Goal: Task Accomplishment & Management: Manage account settings

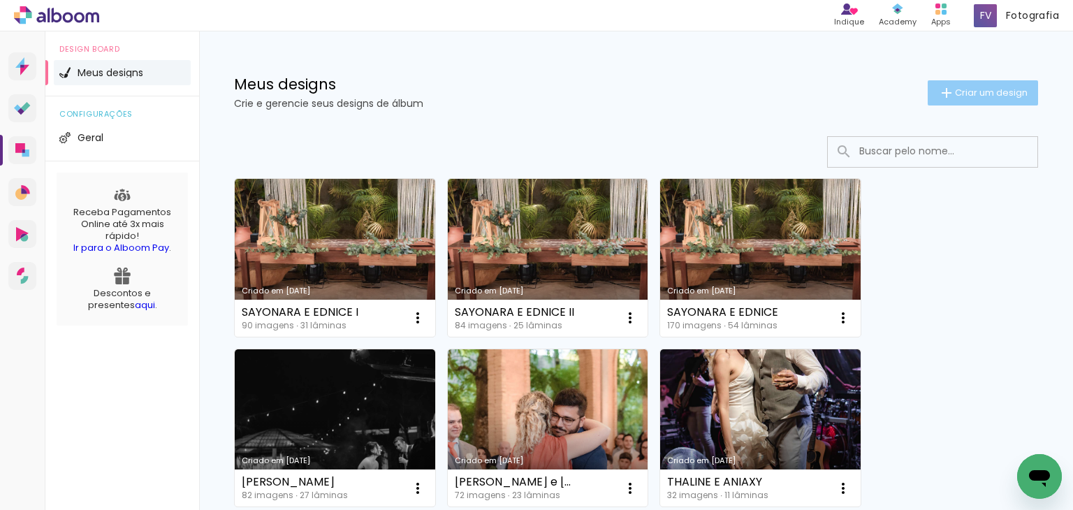
click at [967, 93] on span "Criar um design" at bounding box center [991, 92] width 73 height 9
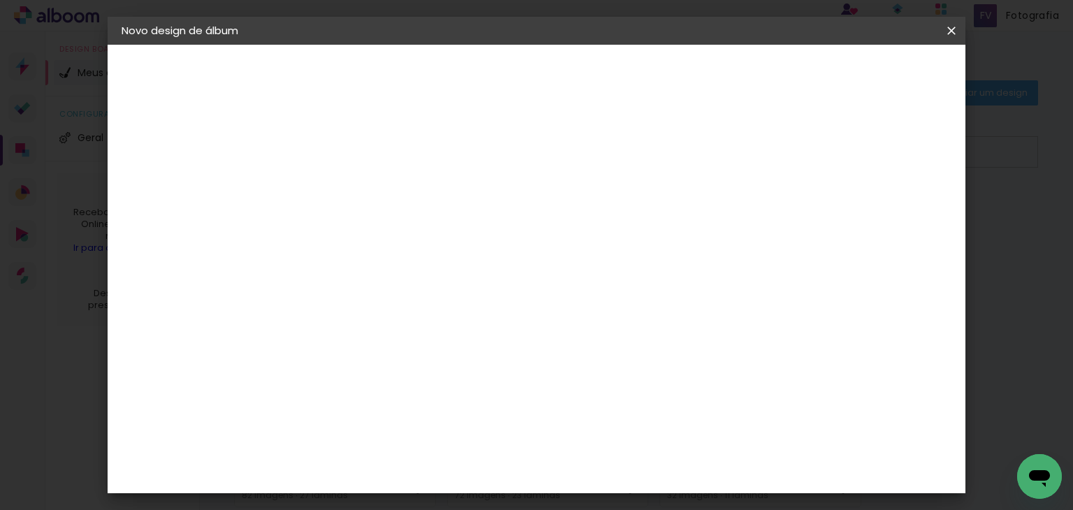
click at [350, 181] on input at bounding box center [350, 188] width 0 height 22
type input "BATISMO [PERSON_NAME]"
type paper-input "BATISMO [PERSON_NAME]"
click at [493, 80] on paper-button "Avançar" at bounding box center [459, 74] width 68 height 24
click at [456, 264] on input at bounding box center [385, 265] width 141 height 17
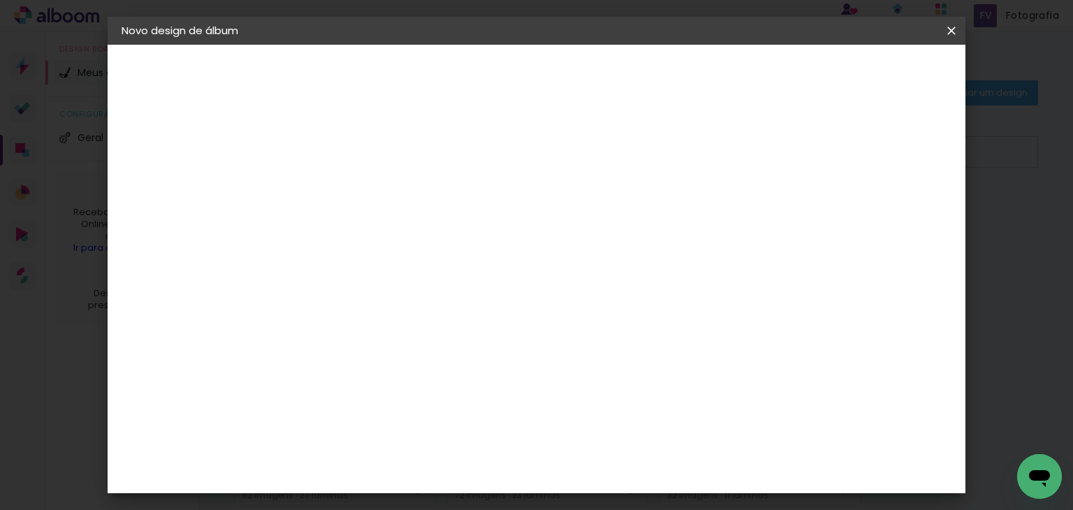
type input "VIA"
type paper-input "VIA"
click at [386, 313] on div "Viacolor" at bounding box center [362, 315] width 45 height 11
click at [369, 314] on div "Viacolor" at bounding box center [362, 315] width 45 height 11
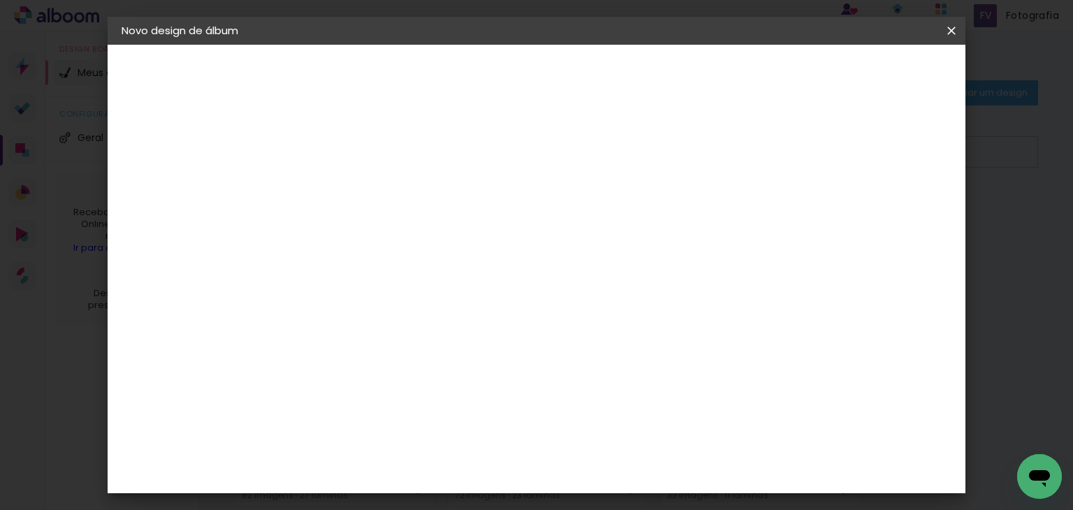
click at [0, 0] on slot "Tamanho Livre" at bounding box center [0, 0] width 0 height 0
click at [369, 310] on div "Viacolor" at bounding box center [362, 315] width 45 height 11
click at [0, 0] on slot "Avançar" at bounding box center [0, 0] width 0 height 0
click at [404, 233] on input "text" at bounding box center [377, 244] width 54 height 22
click at [752, 233] on paper-item "Padrão" at bounding box center [627, 232] width 279 height 28
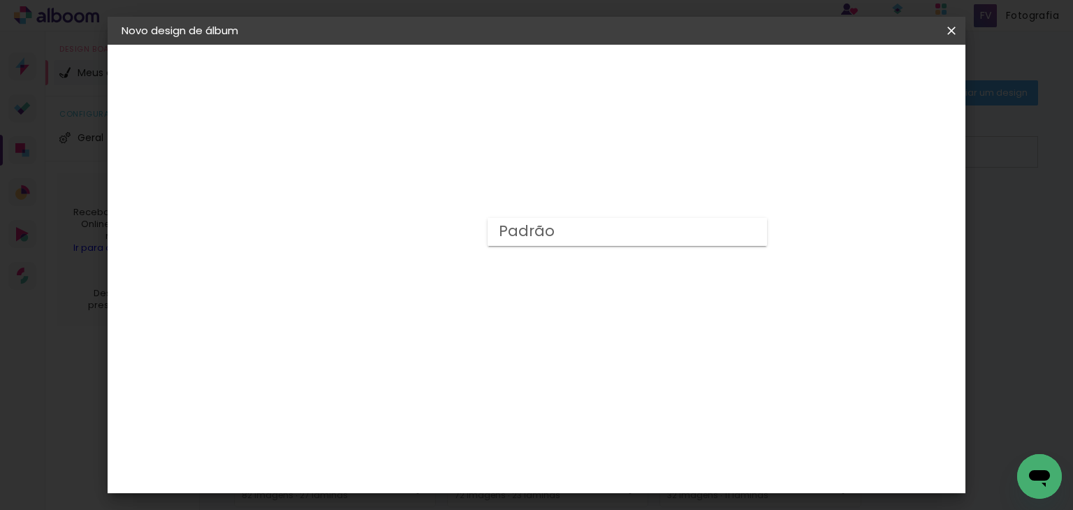
type input "Padrão"
click at [496, 467] on span "20 × 20 cm" at bounding box center [470, 485] width 52 height 37
click at [0, 0] on slot "Avançar" at bounding box center [0, 0] width 0 height 0
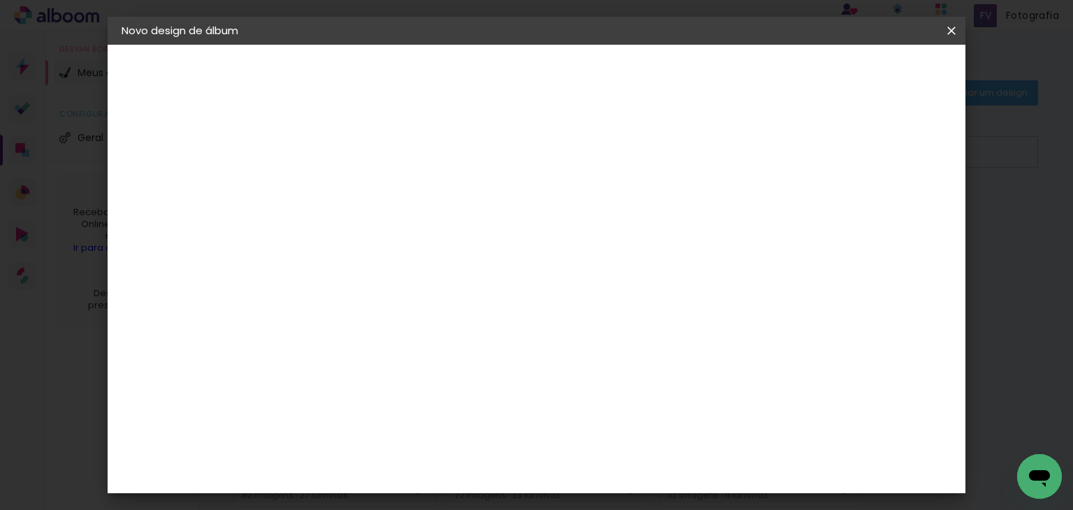
click at [732, 79] on span "Iniciar design" at bounding box center [701, 74] width 64 height 10
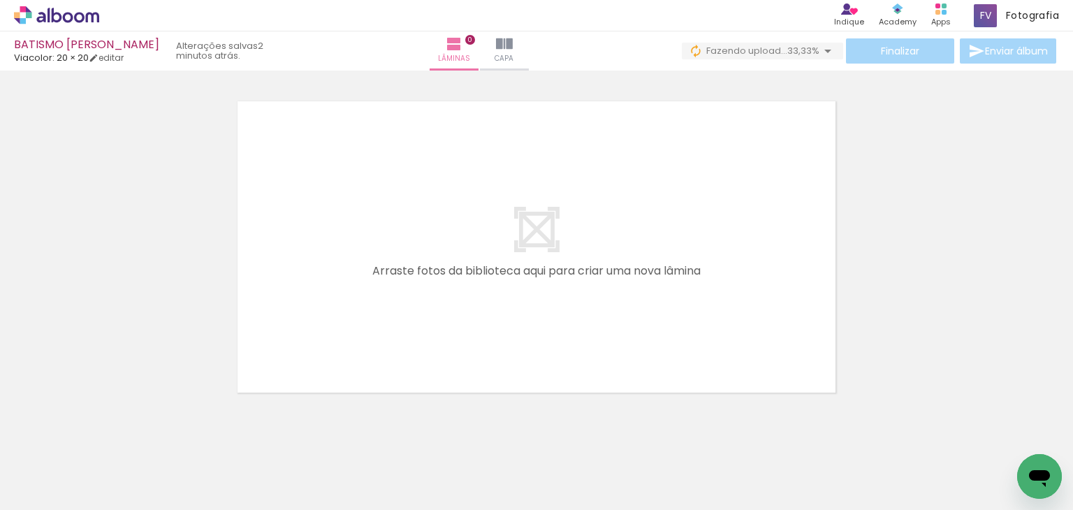
click at [947, 325] on div at bounding box center [536, 229] width 1073 height 342
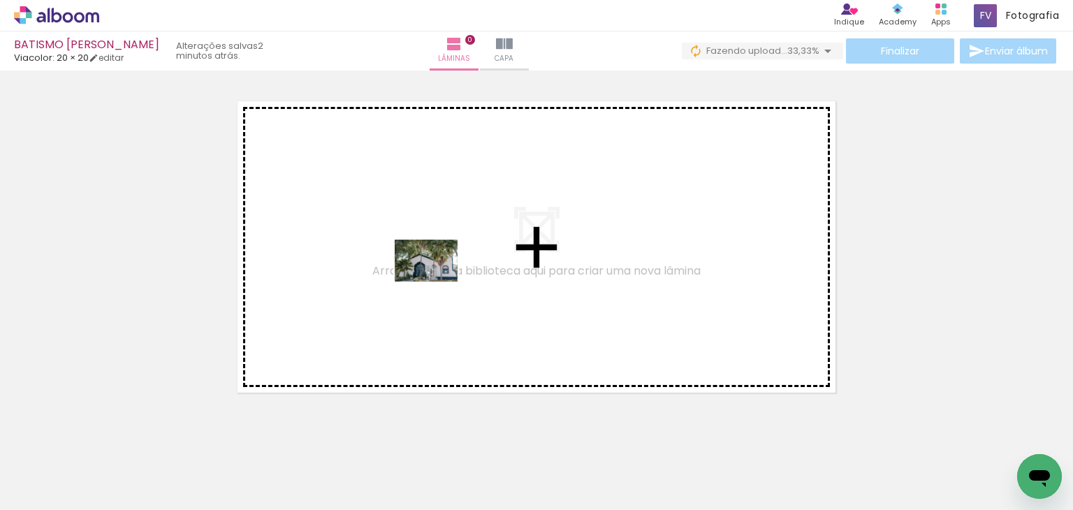
drag, startPoint x: 732, startPoint y: 476, endPoint x: 437, endPoint y: 282, distance: 354.0
click at [437, 282] on quentale-workspace at bounding box center [536, 255] width 1073 height 510
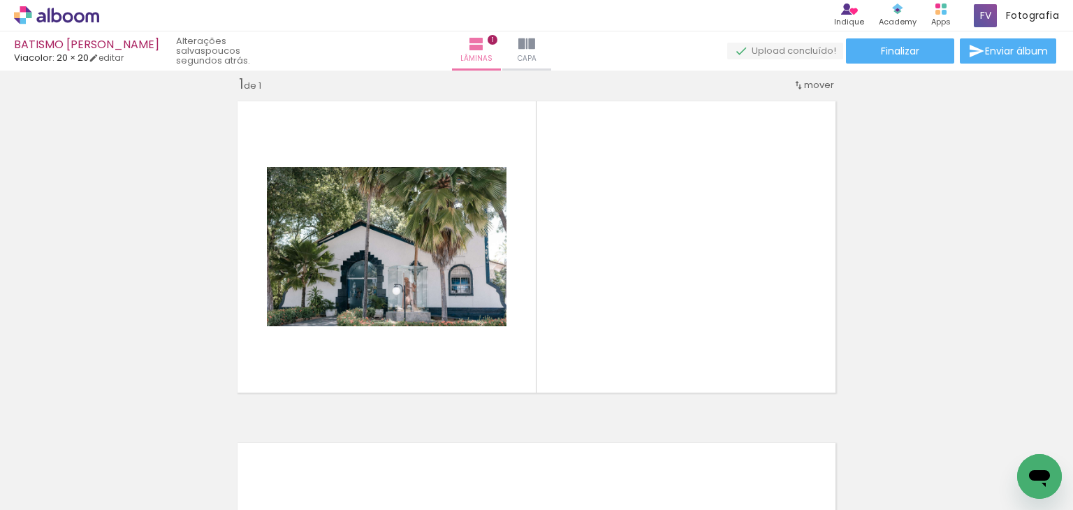
scroll to position [0, 0]
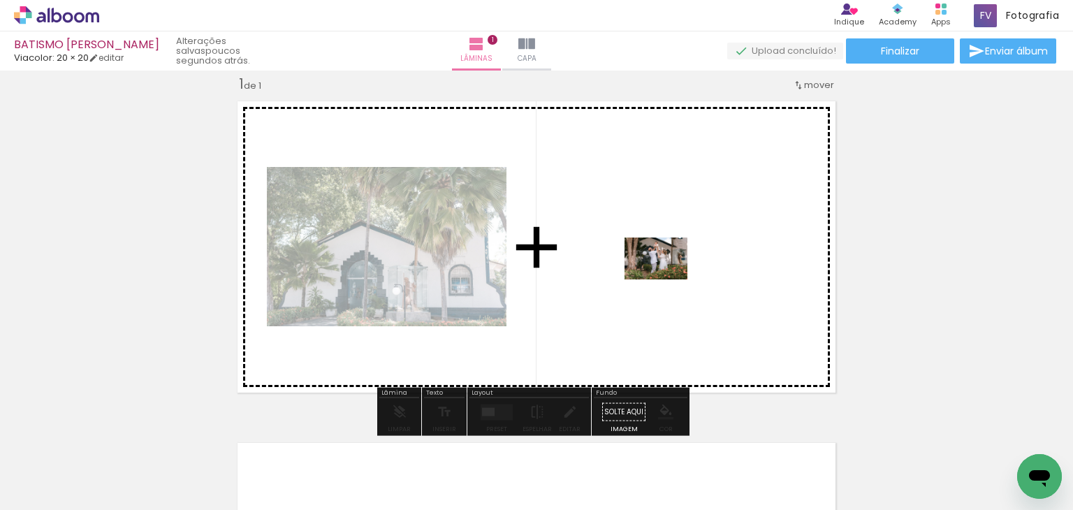
drag, startPoint x: 212, startPoint y: 467, endPoint x: 666, endPoint y: 279, distance: 491.2
click at [666, 279] on quentale-workspace at bounding box center [536, 255] width 1073 height 510
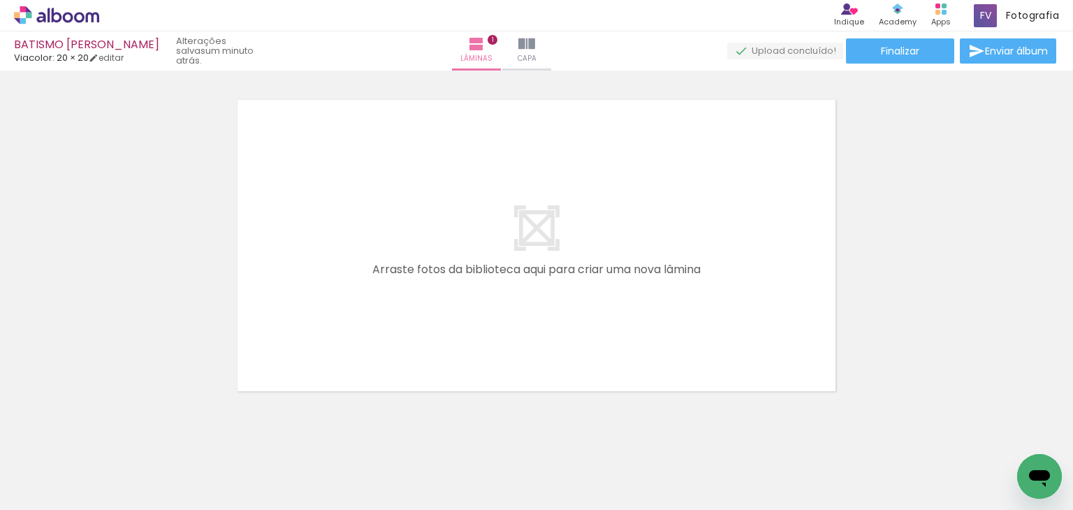
scroll to position [367, 0]
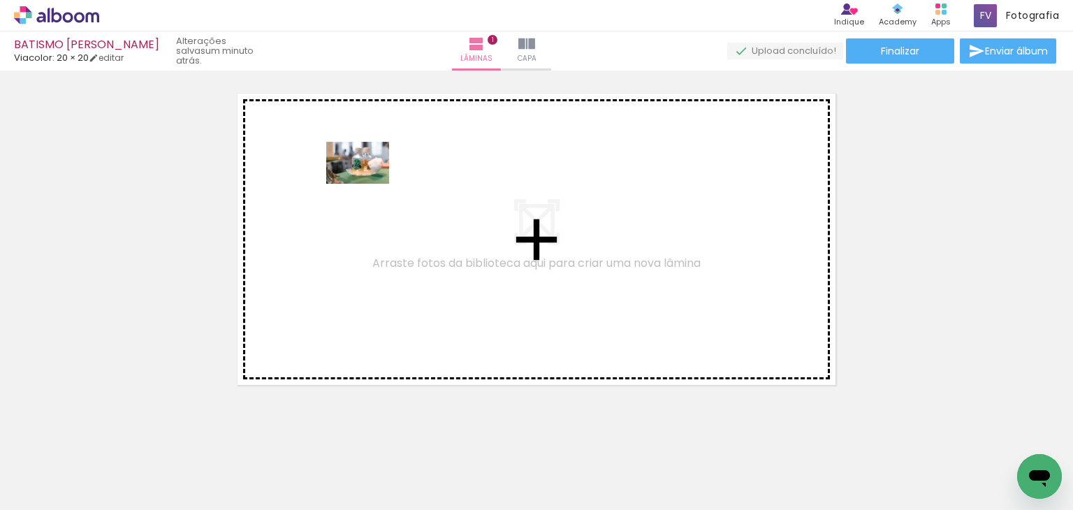
drag, startPoint x: 319, startPoint y: 467, endPoint x: 368, endPoint y: 180, distance: 292.0
click at [368, 180] on quentale-workspace at bounding box center [536, 255] width 1073 height 510
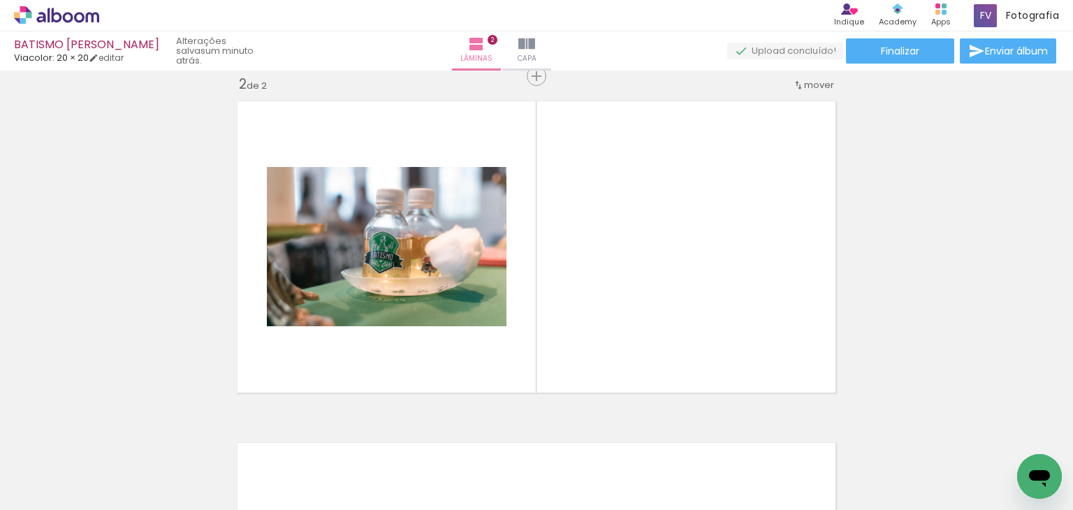
scroll to position [0, 377]
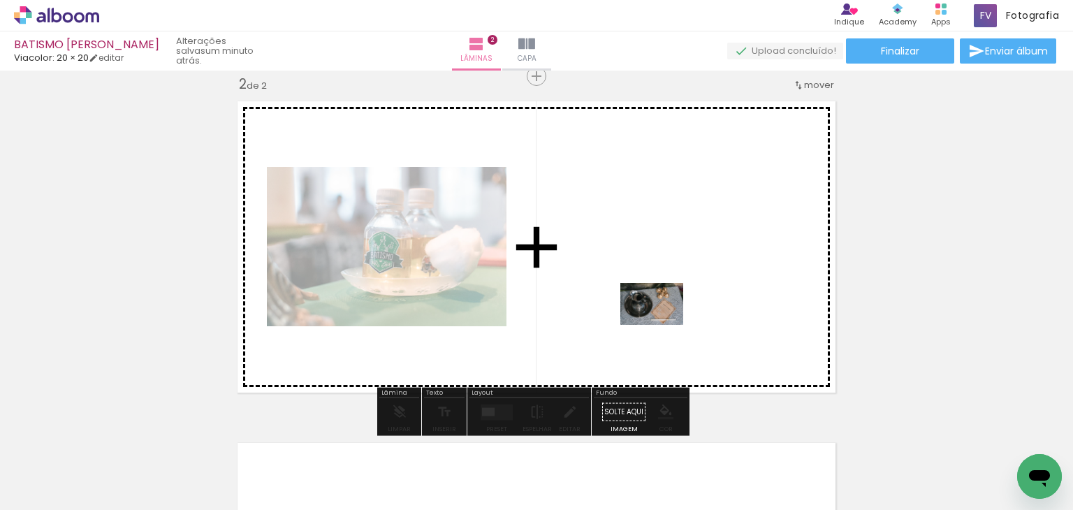
drag, startPoint x: 707, startPoint y: 472, endPoint x: 662, endPoint y: 324, distance: 154.7
click at [662, 324] on quentale-workspace at bounding box center [536, 255] width 1073 height 510
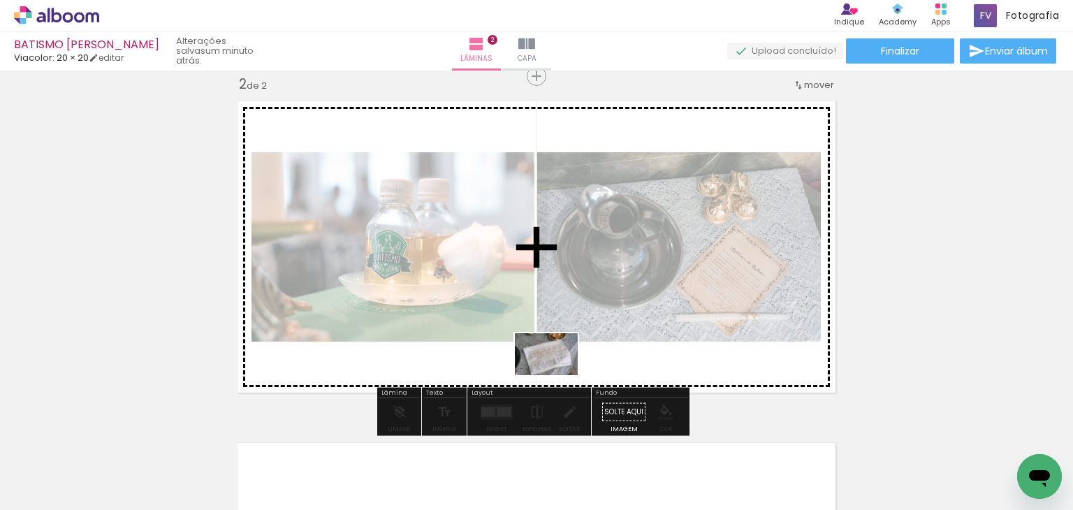
drag, startPoint x: 858, startPoint y: 480, endPoint x: 557, endPoint y: 375, distance: 318.8
click at [557, 375] on quentale-workspace at bounding box center [536, 255] width 1073 height 510
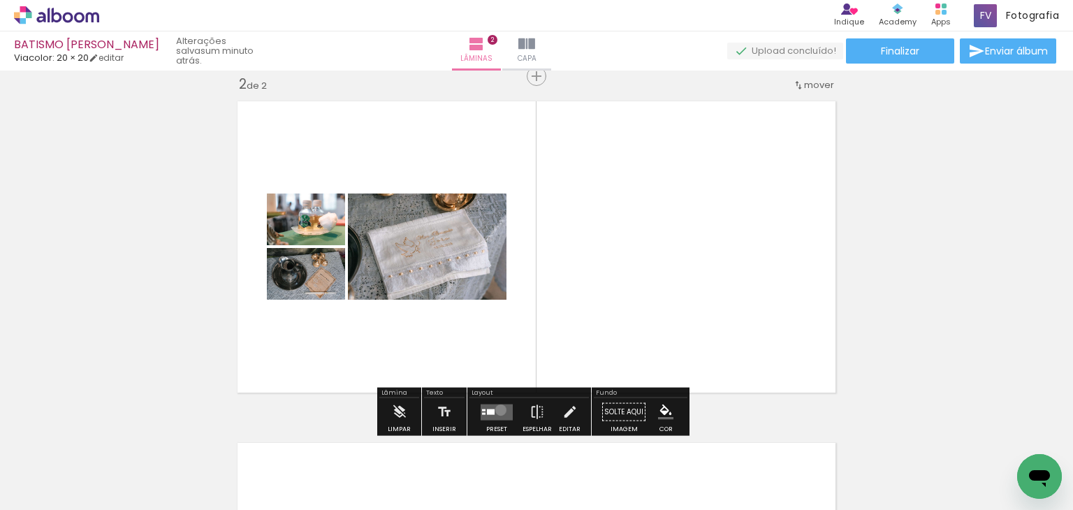
click at [497, 409] on quentale-layouter at bounding box center [497, 412] width 32 height 16
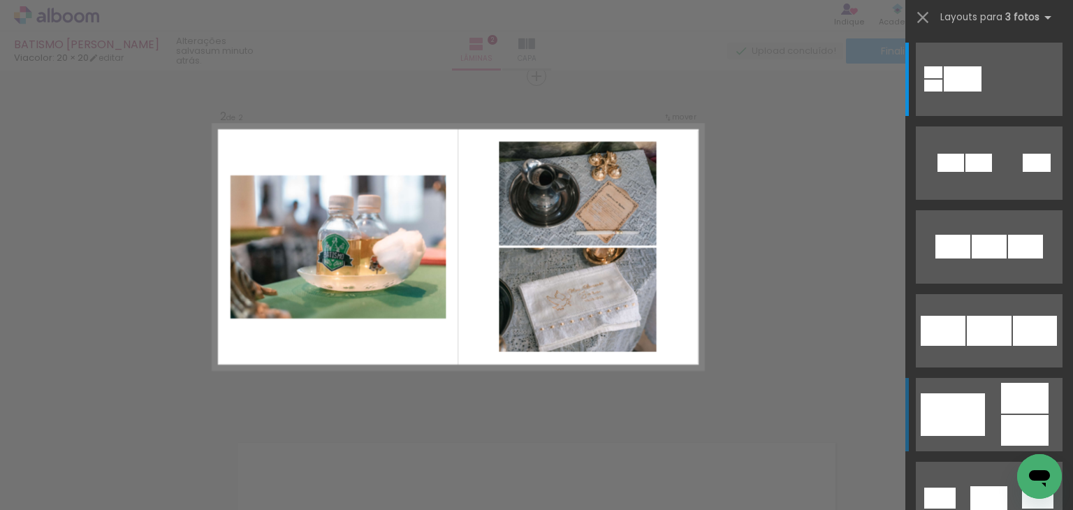
click at [942, 78] on div at bounding box center [933, 72] width 18 height 12
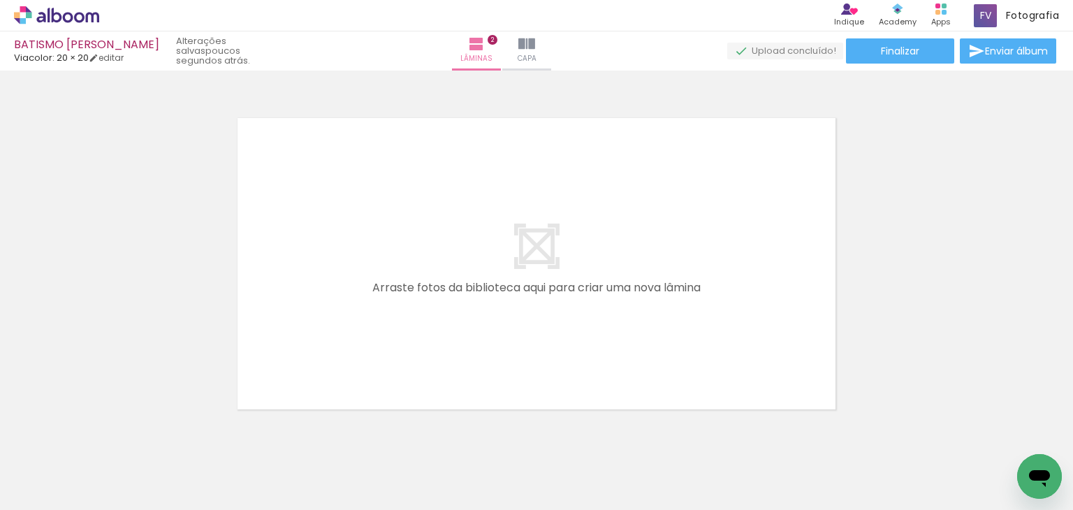
scroll to position [708, 0]
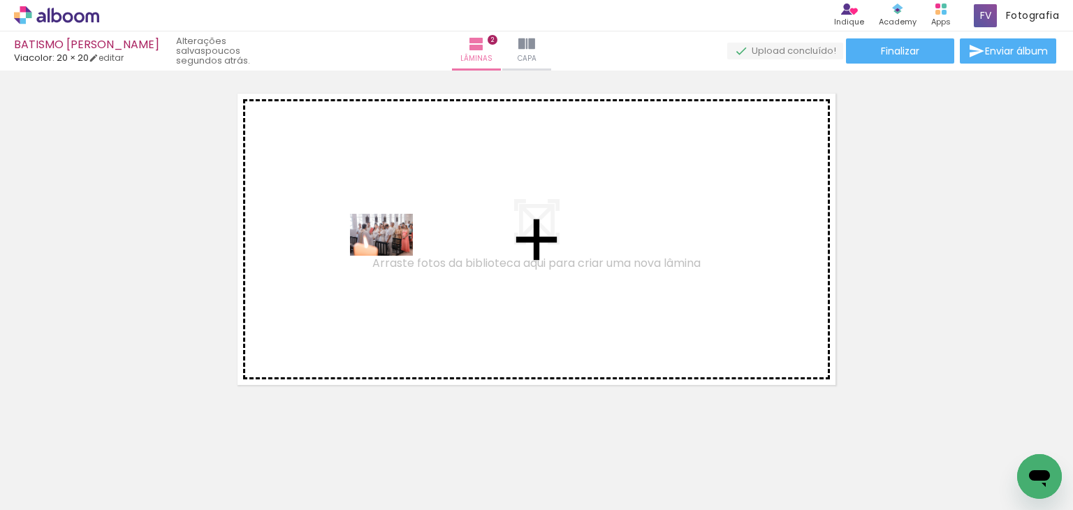
drag, startPoint x: 388, startPoint y: 472, endPoint x: 392, endPoint y: 256, distance: 215.9
click at [392, 256] on quentale-workspace at bounding box center [536, 255] width 1073 height 510
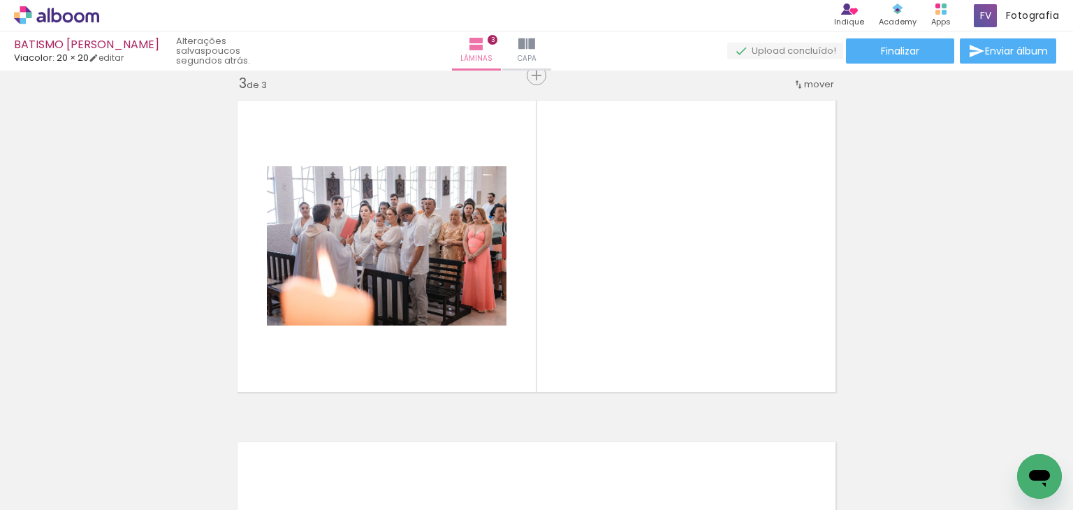
scroll to position [0, 224]
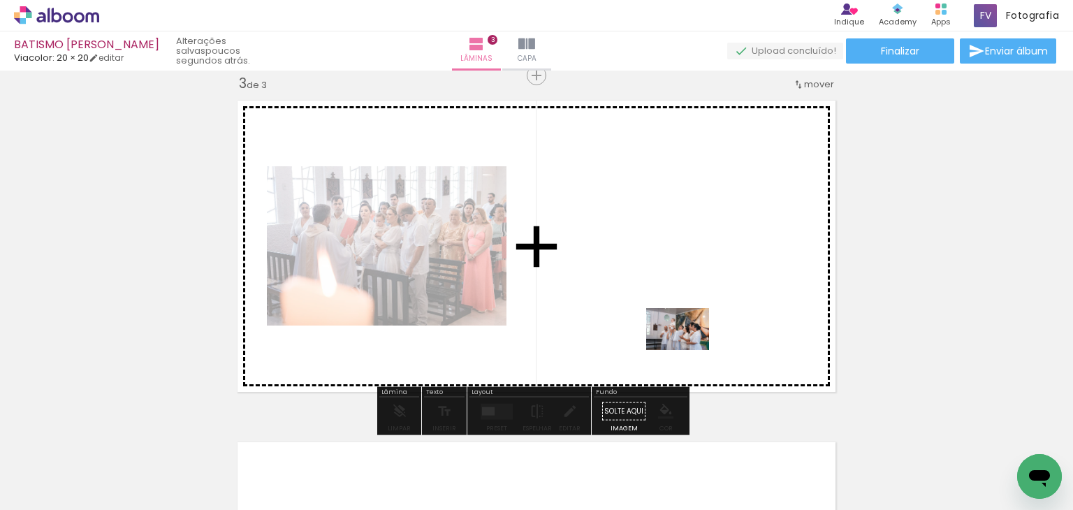
drag, startPoint x: 771, startPoint y: 478, endPoint x: 680, endPoint y: 329, distance: 174.7
click at [680, 329] on quentale-workspace at bounding box center [536, 255] width 1073 height 510
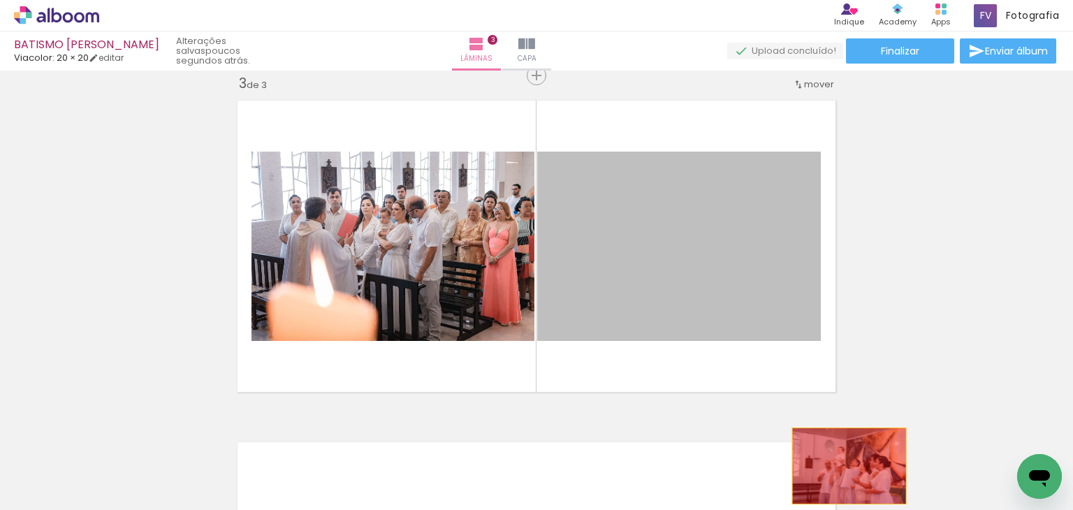
drag, startPoint x: 683, startPoint y: 317, endPoint x: 854, endPoint y: 435, distance: 208.5
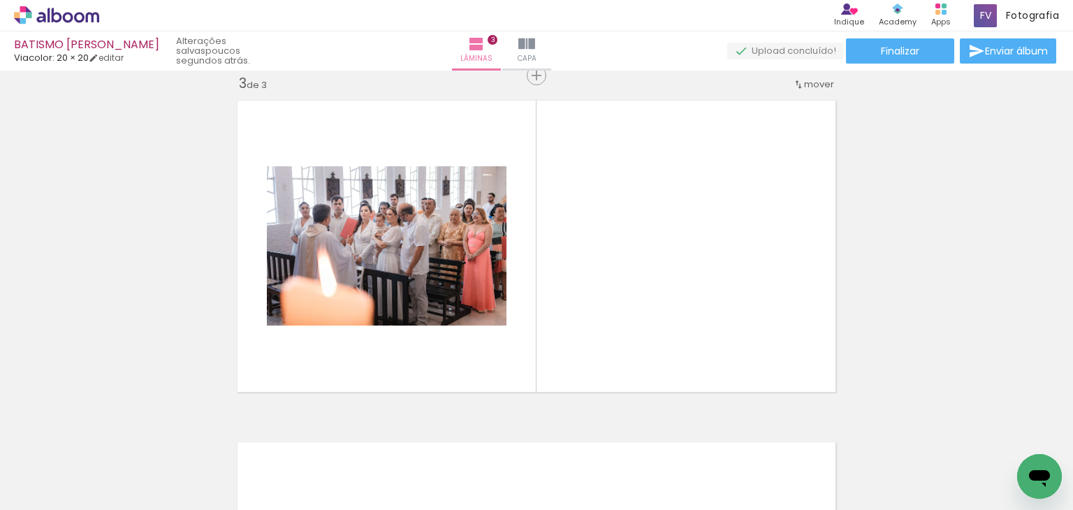
scroll to position [0, 533]
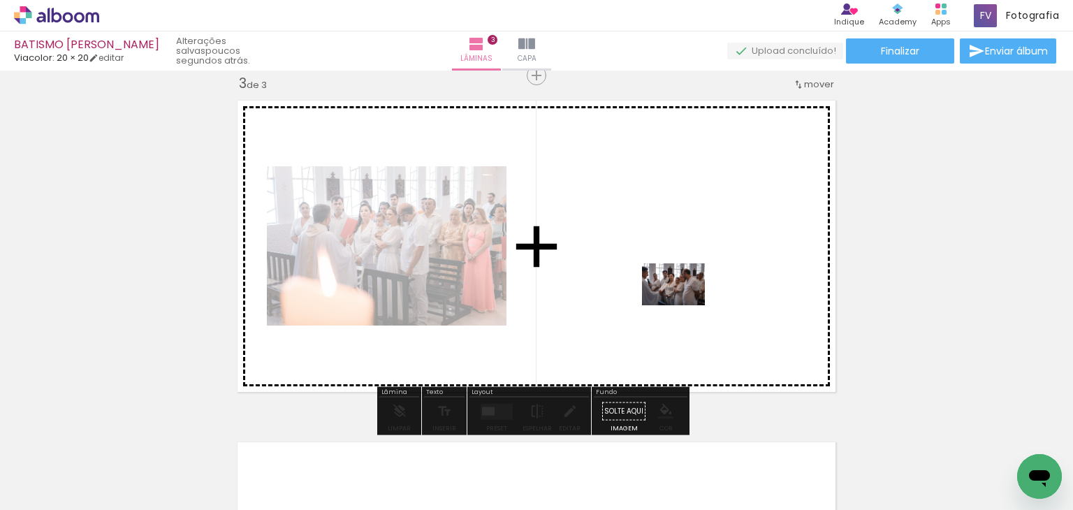
drag, startPoint x: 852, startPoint y: 475, endPoint x: 684, endPoint y: 305, distance: 238.6
click at [684, 305] on quentale-workspace at bounding box center [536, 255] width 1073 height 510
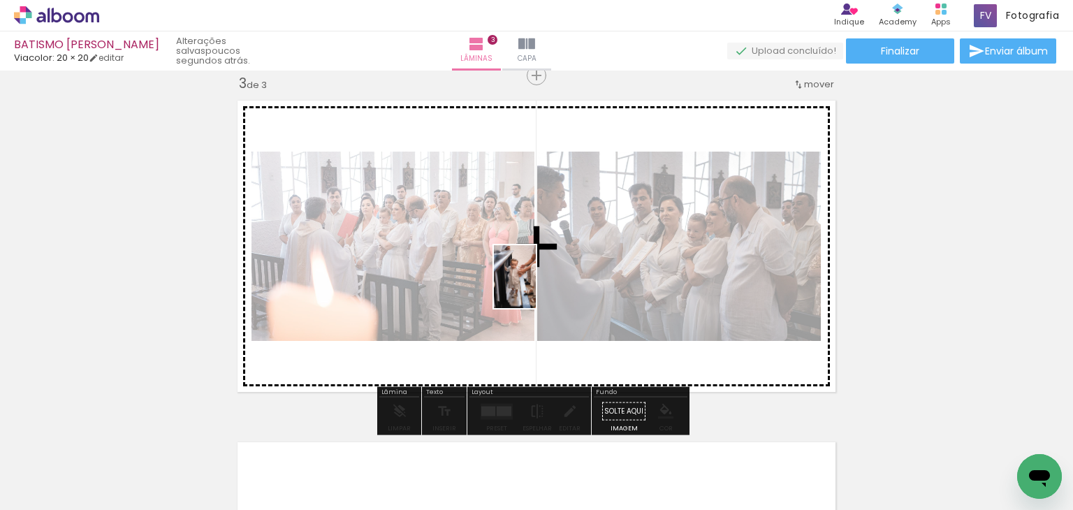
drag, startPoint x: 781, startPoint y: 472, endPoint x: 537, endPoint y: 287, distance: 306.3
click at [537, 287] on quentale-workspace at bounding box center [536, 255] width 1073 height 510
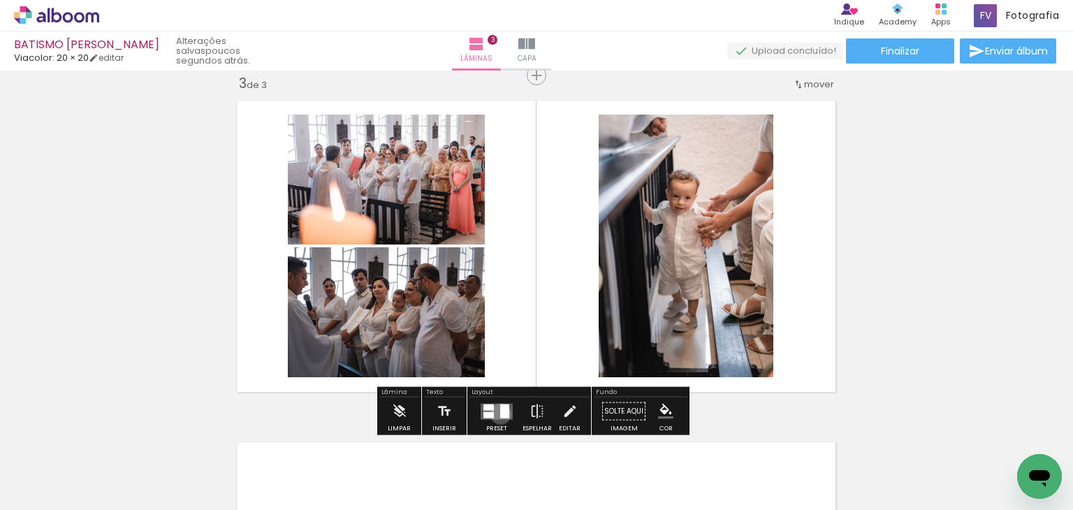
click at [500, 414] on div at bounding box center [504, 411] width 9 height 14
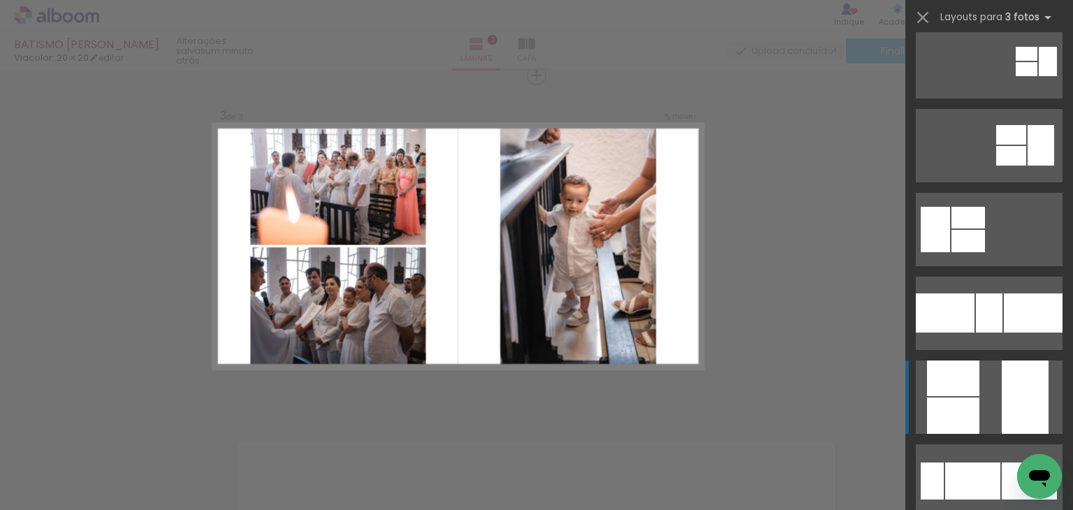
scroll to position [210, 0]
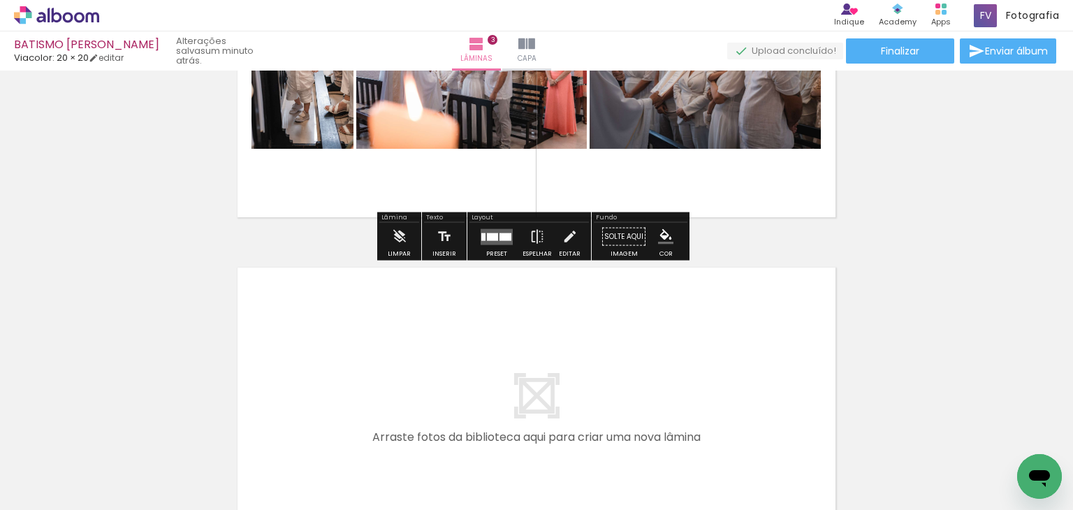
scroll to position [911, 0]
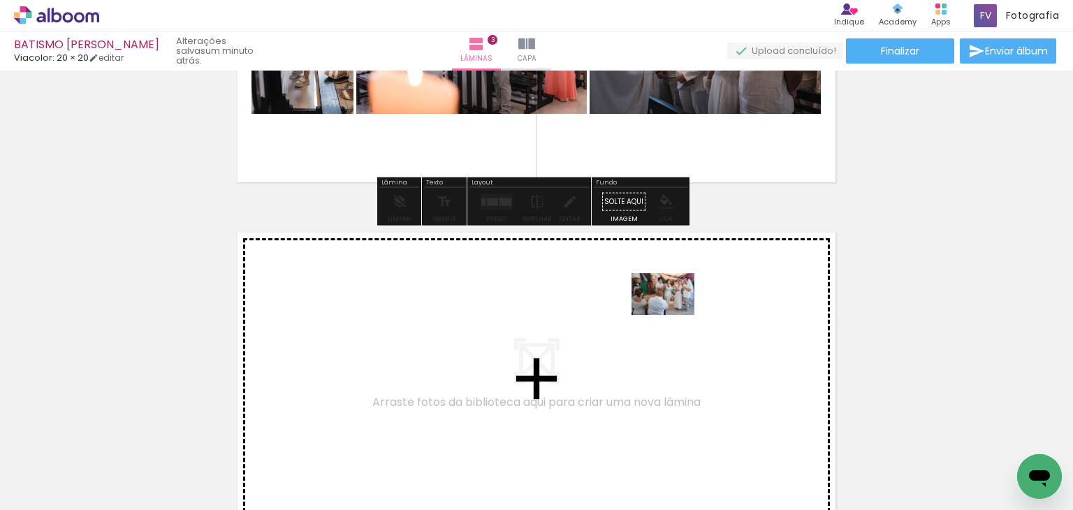
drag, startPoint x: 774, startPoint y: 471, endPoint x: 673, endPoint y: 315, distance: 185.4
click at [673, 315] on quentale-workspace at bounding box center [536, 255] width 1073 height 510
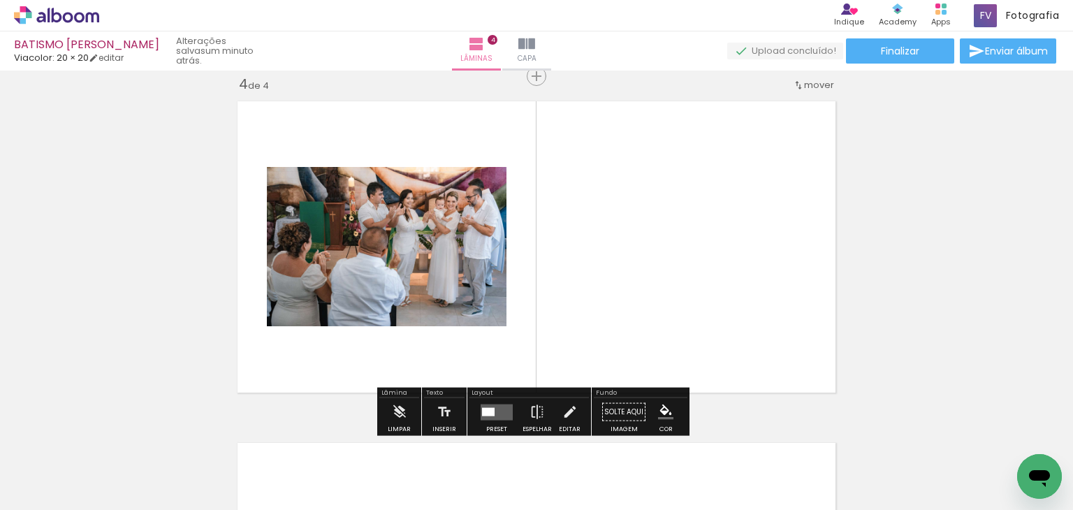
scroll to position [1042, 0]
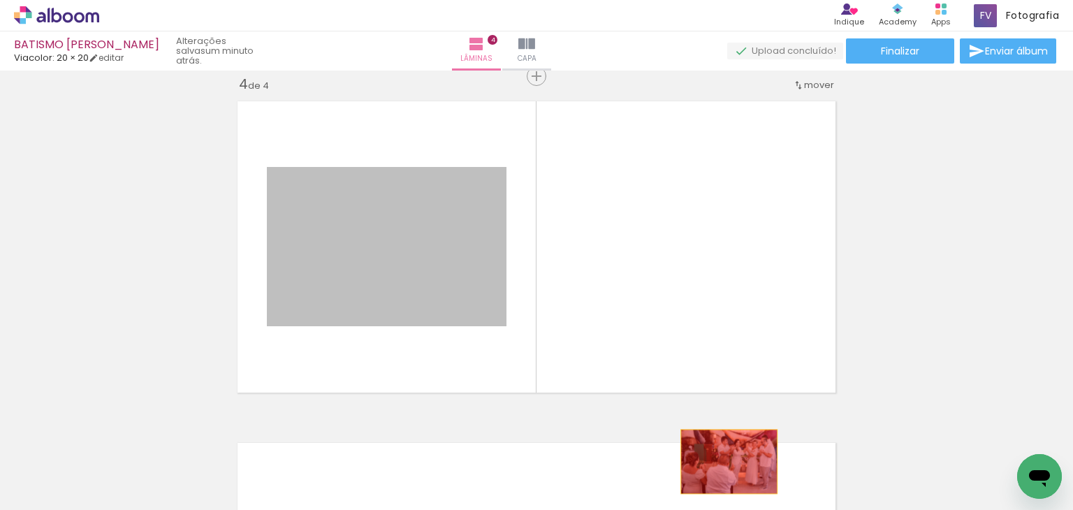
drag, startPoint x: 446, startPoint y: 212, endPoint x: 724, endPoint y: 461, distance: 372.5
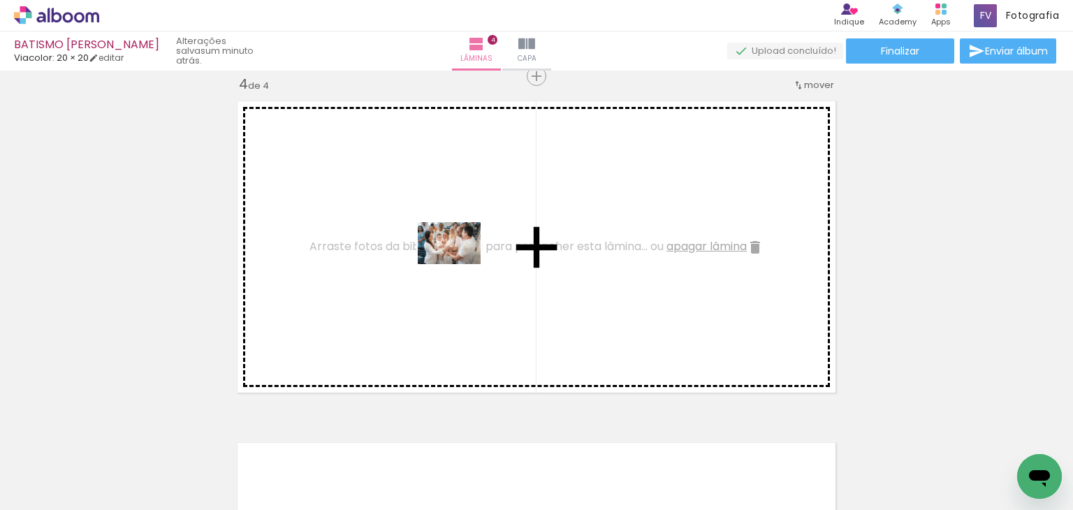
drag, startPoint x: 844, startPoint y: 467, endPoint x: 460, endPoint y: 264, distance: 434.7
click at [460, 264] on quentale-workspace at bounding box center [536, 255] width 1073 height 510
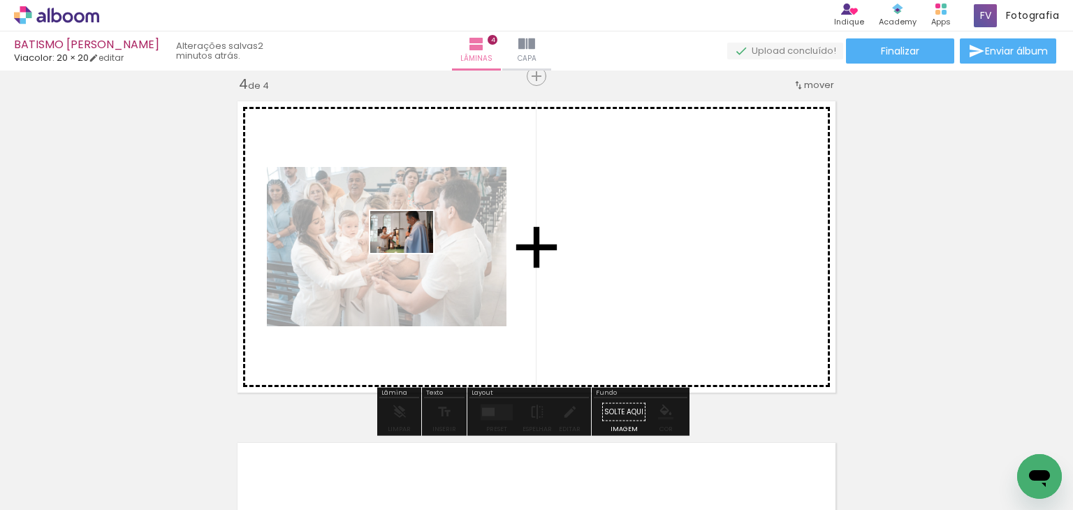
drag, startPoint x: 906, startPoint y: 476, endPoint x: 412, endPoint y: 253, distance: 542.2
click at [412, 253] on quentale-workspace at bounding box center [536, 255] width 1073 height 510
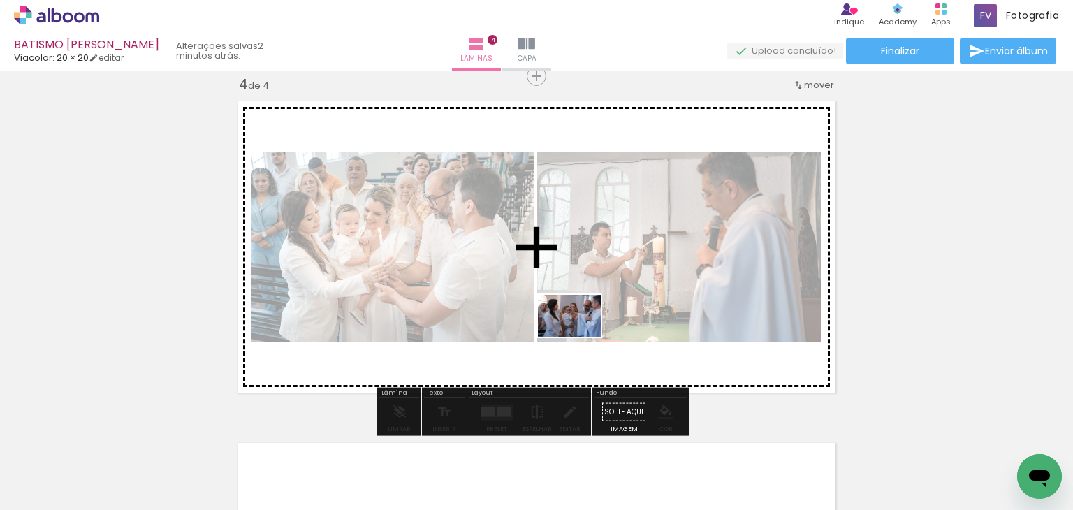
drag, startPoint x: 995, startPoint y: 476, endPoint x: 580, endPoint y: 337, distance: 437.6
click at [580, 337] on quentale-workspace at bounding box center [536, 255] width 1073 height 510
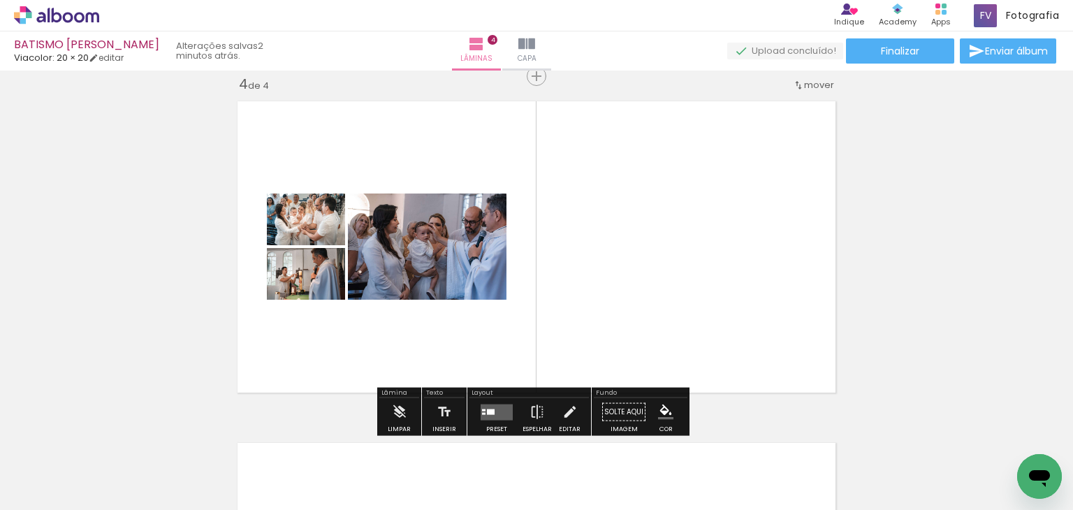
click at [488, 239] on quentale-photo at bounding box center [427, 247] width 159 height 106
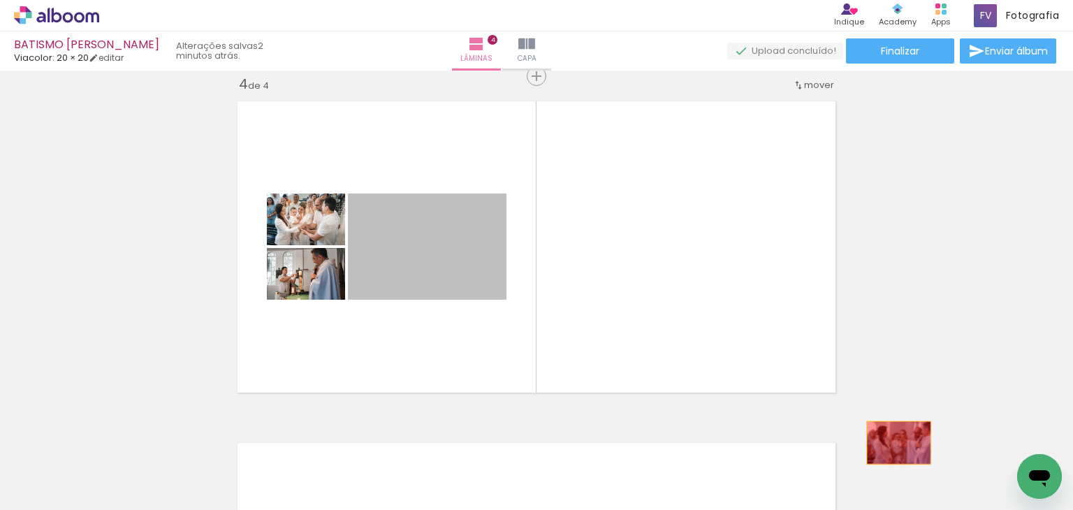
drag, startPoint x: 433, startPoint y: 241, endPoint x: 892, endPoint y: 452, distance: 505.2
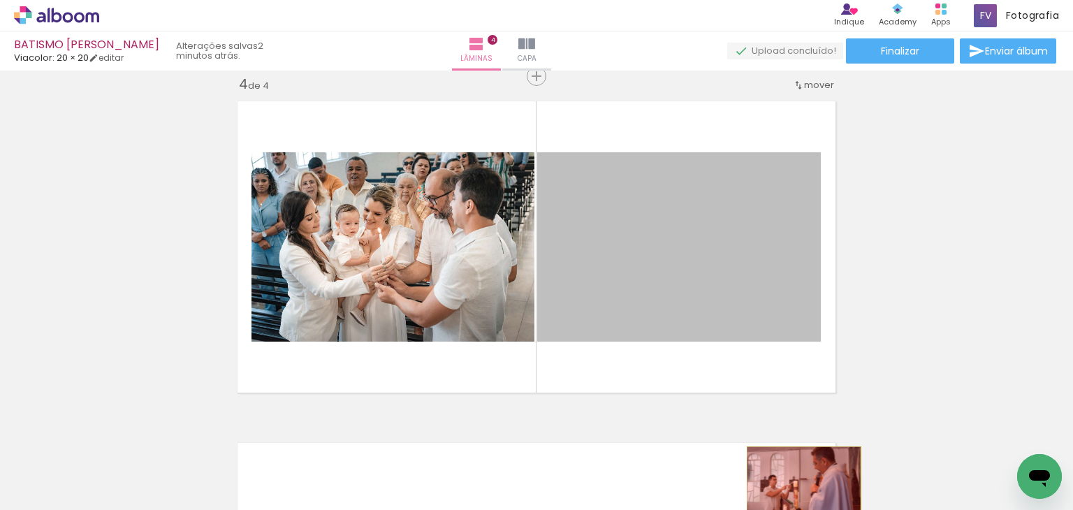
drag, startPoint x: 659, startPoint y: 283, endPoint x: 799, endPoint y: 484, distance: 244.6
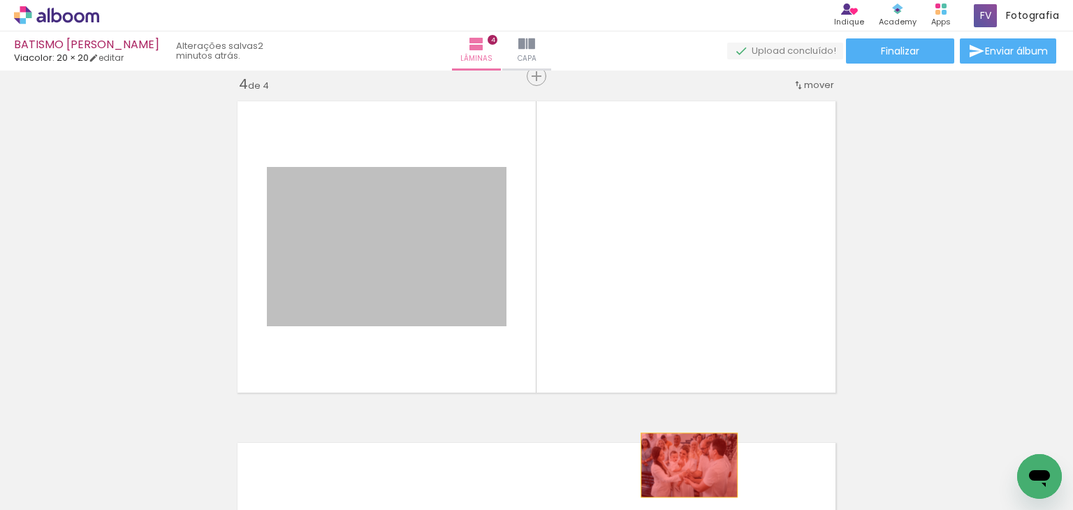
drag, startPoint x: 439, startPoint y: 259, endPoint x: 686, endPoint y: 468, distance: 323.7
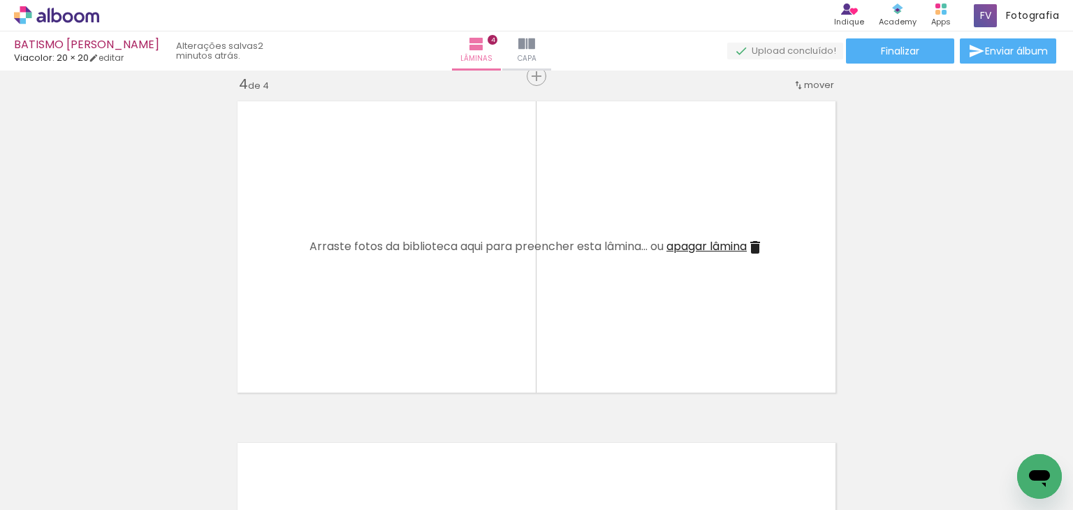
scroll to position [0, 1021]
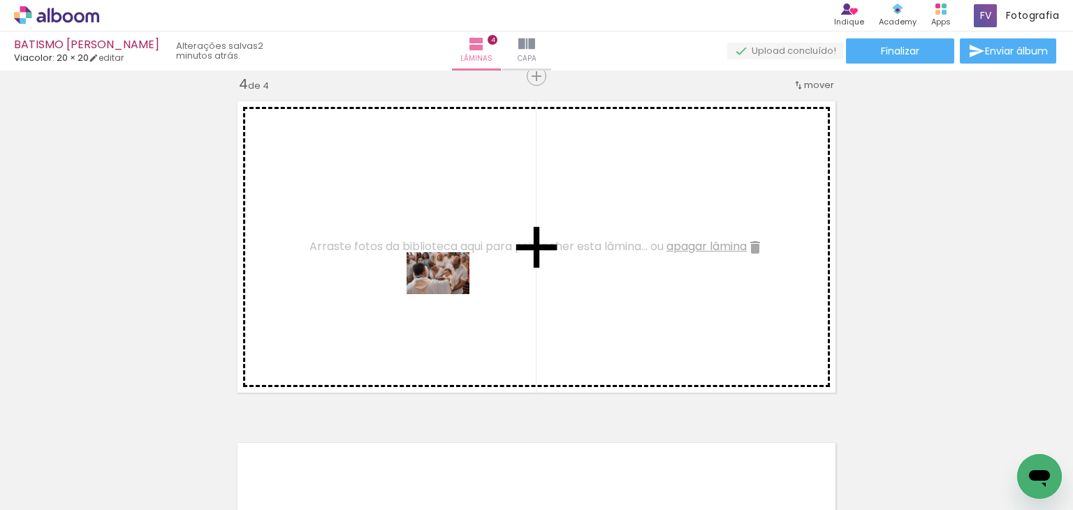
drag, startPoint x: 831, startPoint y: 472, endPoint x: 449, endPoint y: 294, distance: 421.3
click at [449, 294] on quentale-workspace at bounding box center [536, 255] width 1073 height 510
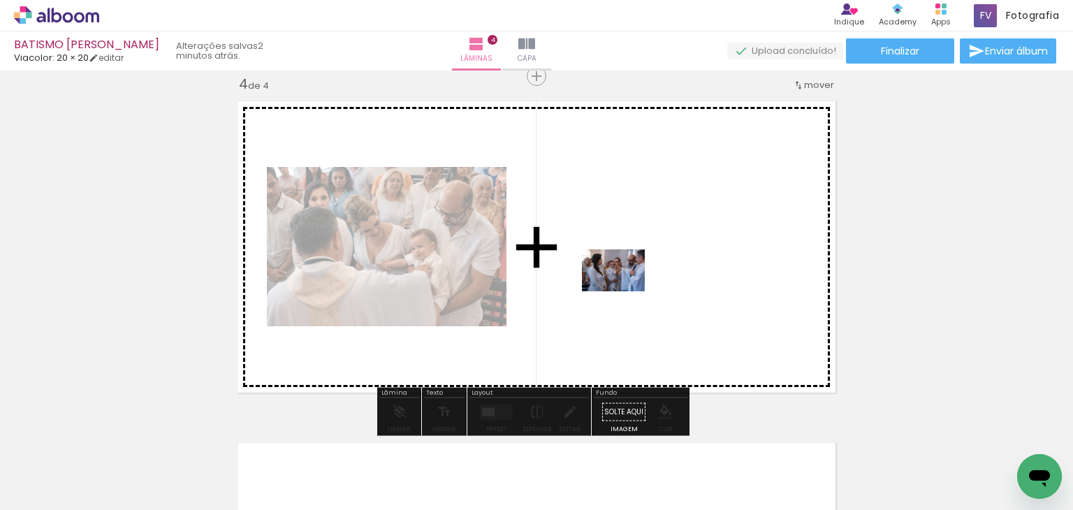
drag, startPoint x: 757, startPoint y: 474, endPoint x: 623, endPoint y: 277, distance: 237.9
click at [623, 277] on quentale-workspace at bounding box center [536, 255] width 1073 height 510
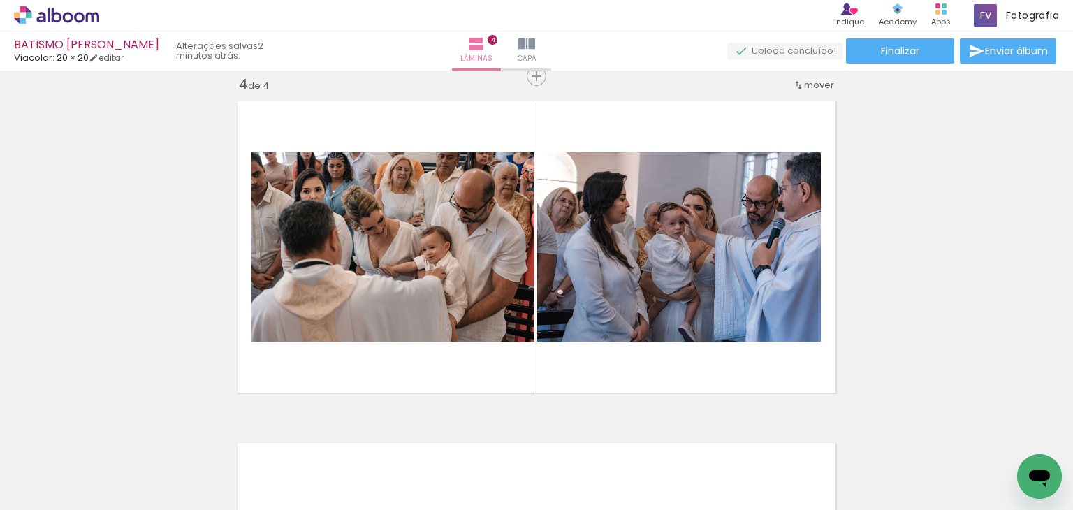
scroll to position [0, 1292]
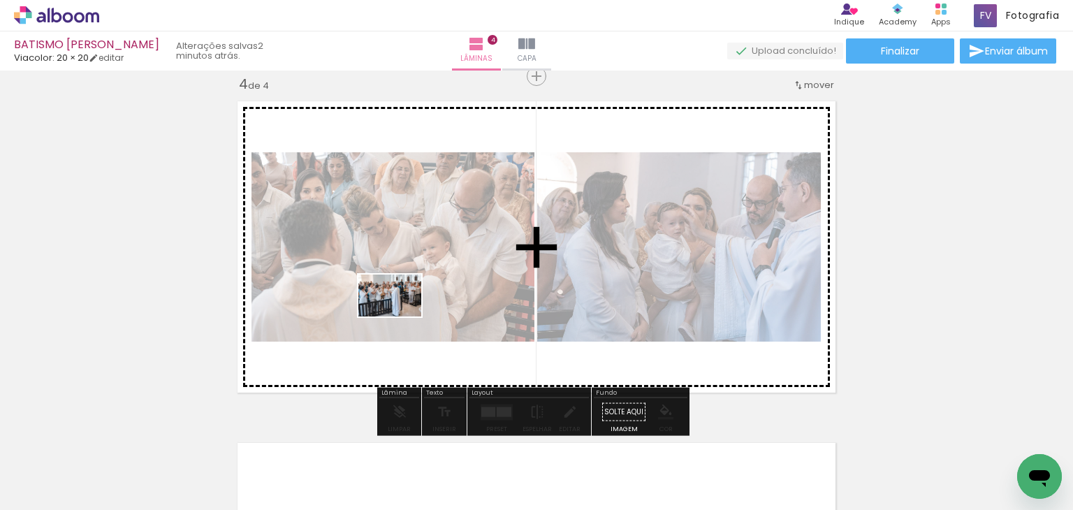
drag, startPoint x: 816, startPoint y: 462, endPoint x: 400, endPoint y: 316, distance: 440.3
click at [400, 316] on quentale-workspace at bounding box center [536, 255] width 1073 height 510
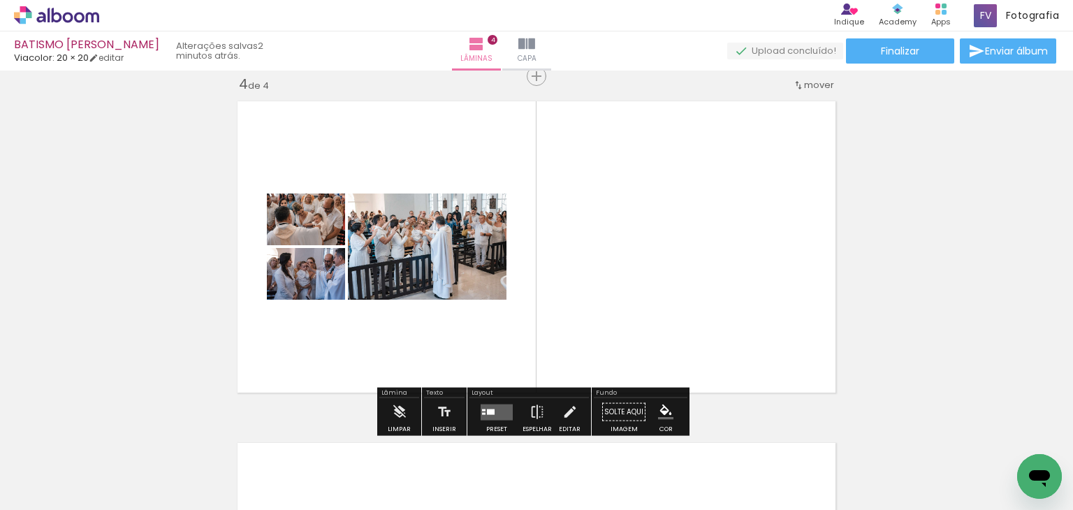
click at [486, 415] on quentale-layouter at bounding box center [497, 412] width 32 height 16
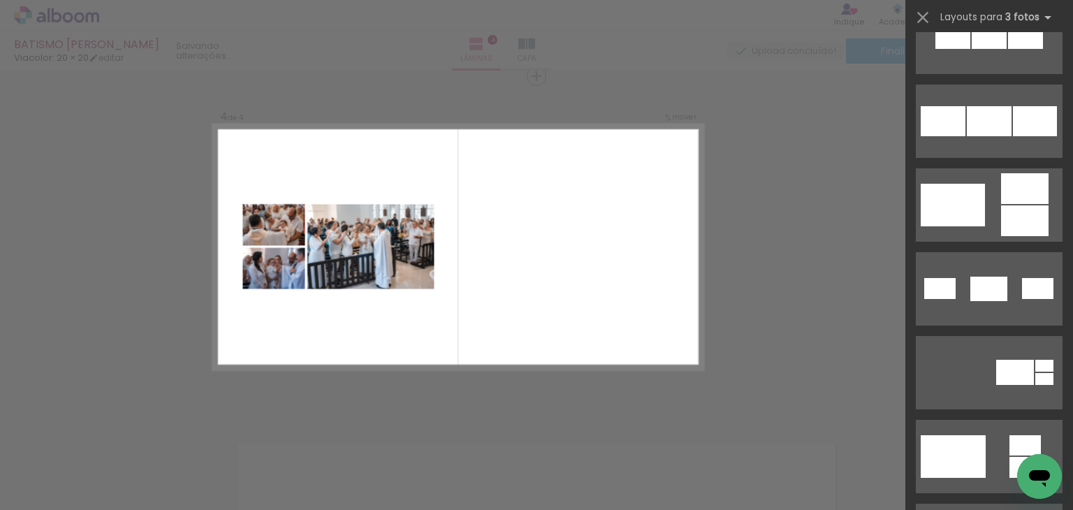
scroll to position [0, 0]
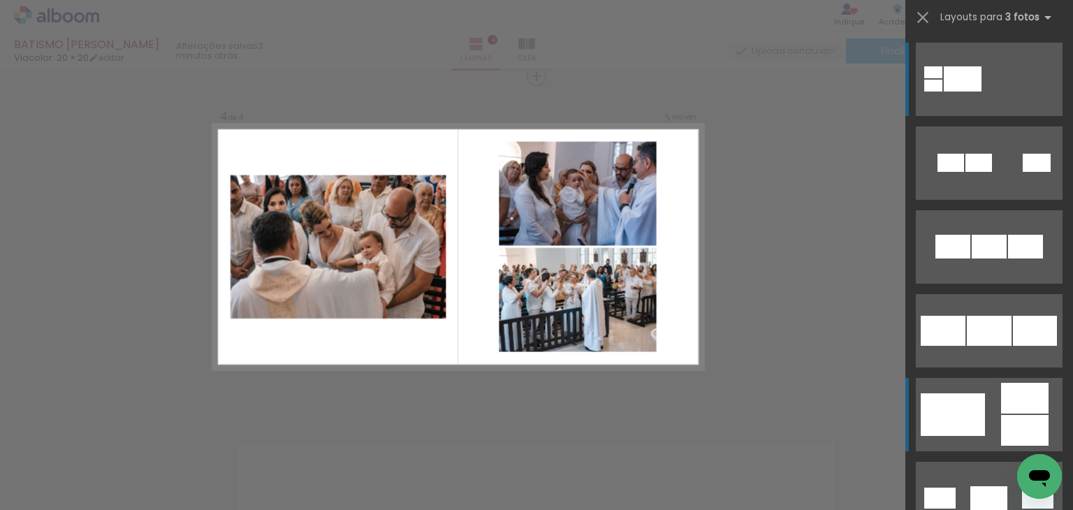
click at [989, 116] on quentale-layouter at bounding box center [989, 79] width 147 height 73
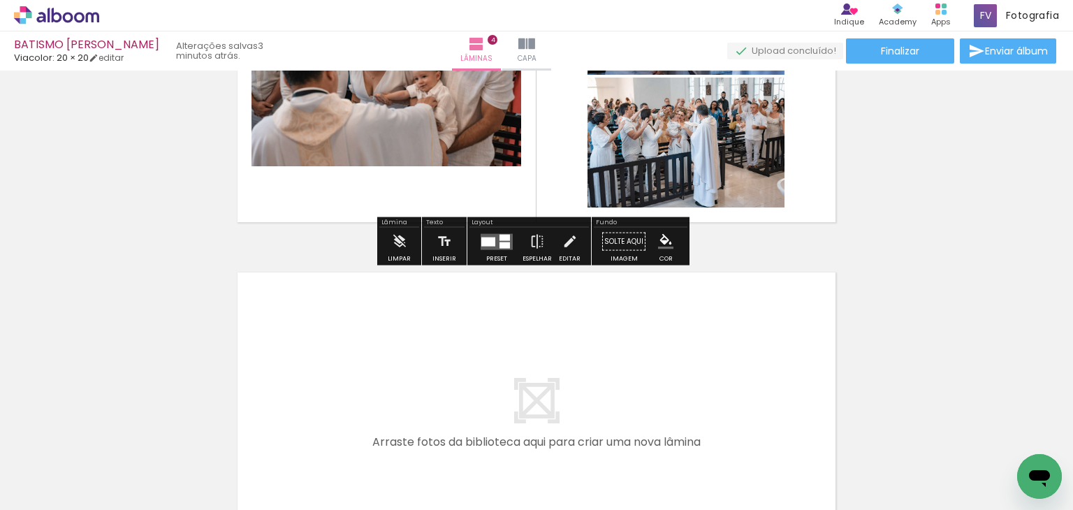
scroll to position [1252, 0]
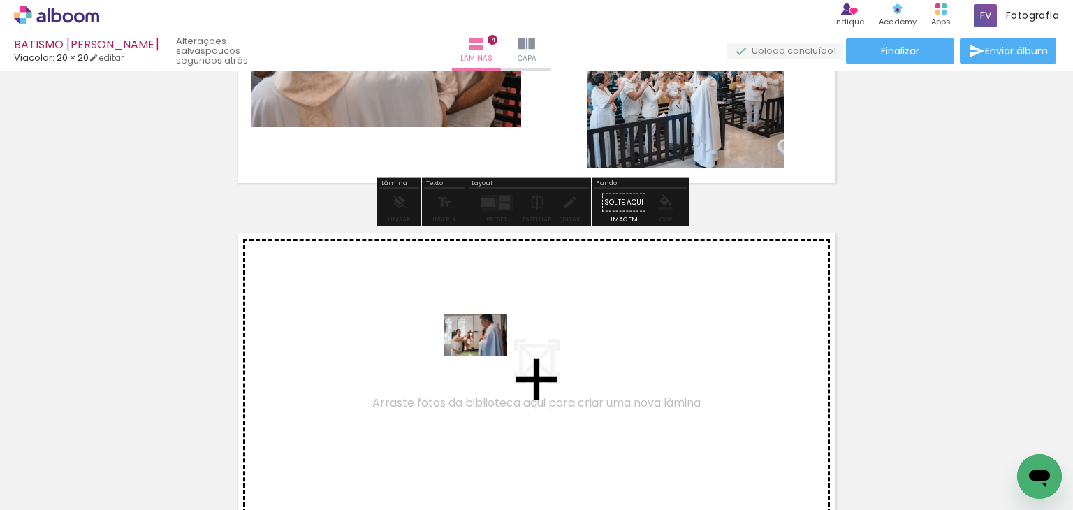
drag, startPoint x: 578, startPoint y: 473, endPoint x: 483, endPoint y: 353, distance: 153.2
click at [483, 353] on quentale-workspace at bounding box center [536, 255] width 1073 height 510
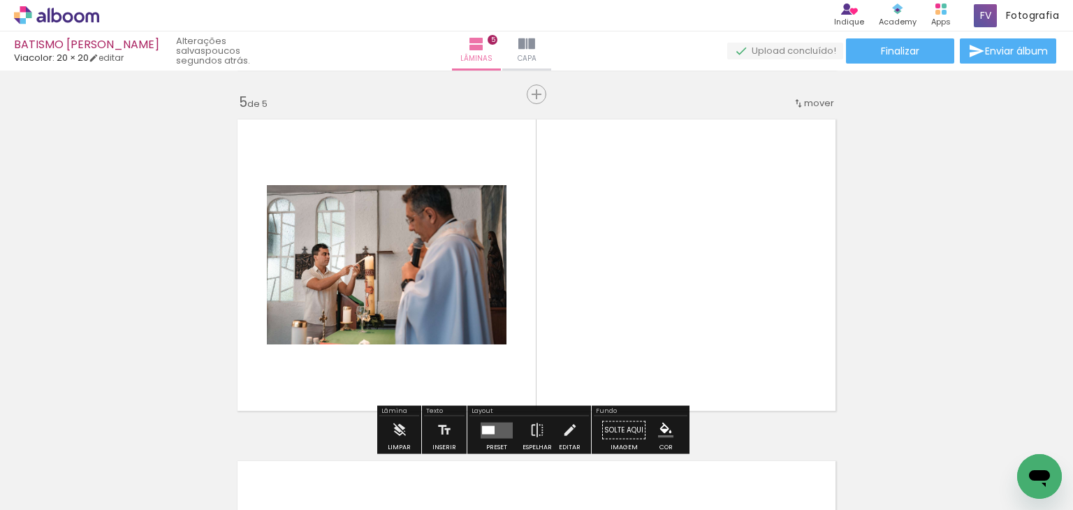
scroll to position [1384, 0]
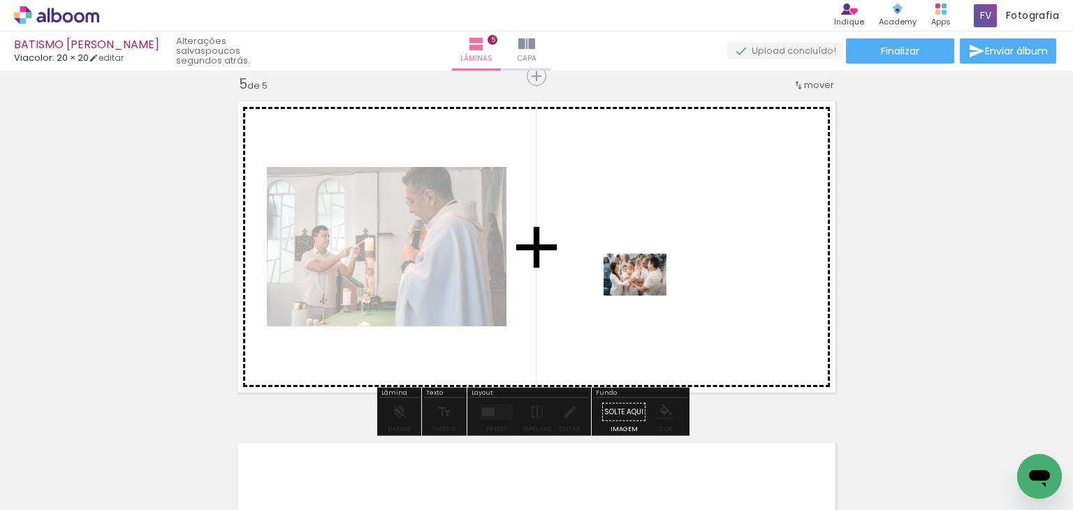
drag, startPoint x: 506, startPoint y: 467, endPoint x: 668, endPoint y: 281, distance: 247.1
click at [668, 281] on quentale-workspace at bounding box center [536, 255] width 1073 height 510
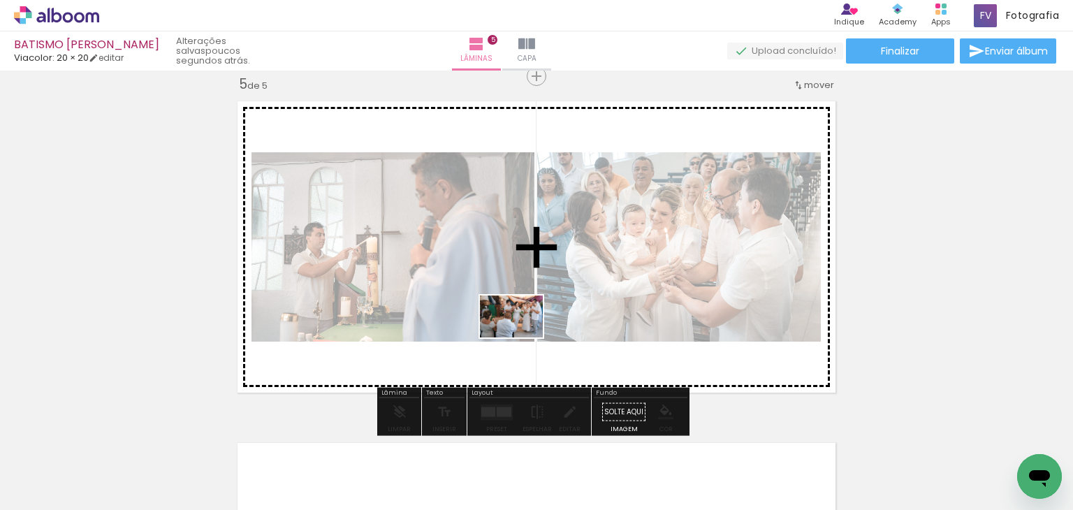
drag, startPoint x: 416, startPoint y: 467, endPoint x: 522, endPoint y: 337, distance: 167.8
click at [522, 337] on quentale-workspace at bounding box center [536, 255] width 1073 height 510
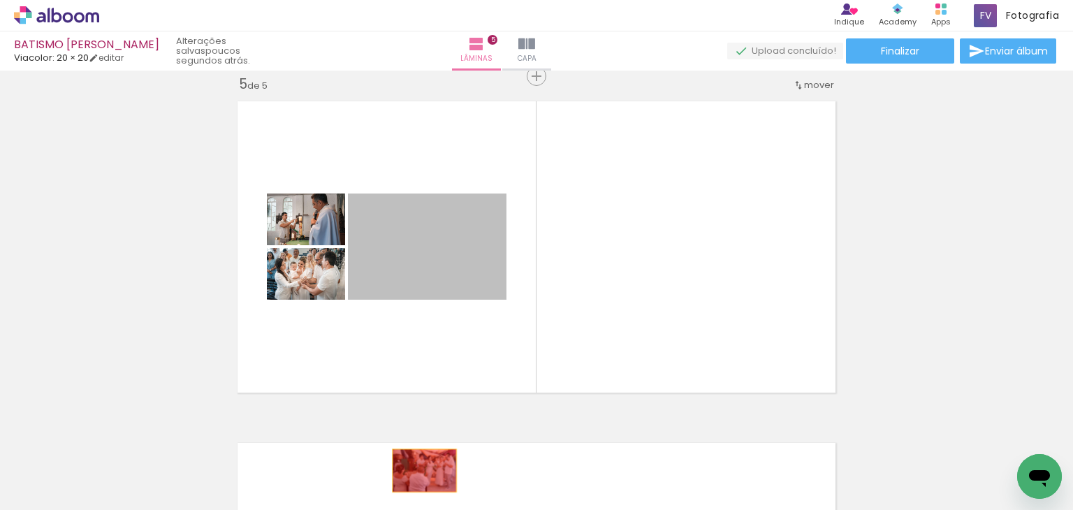
drag, startPoint x: 465, startPoint y: 257, endPoint x: 419, endPoint y: 477, distance: 224.8
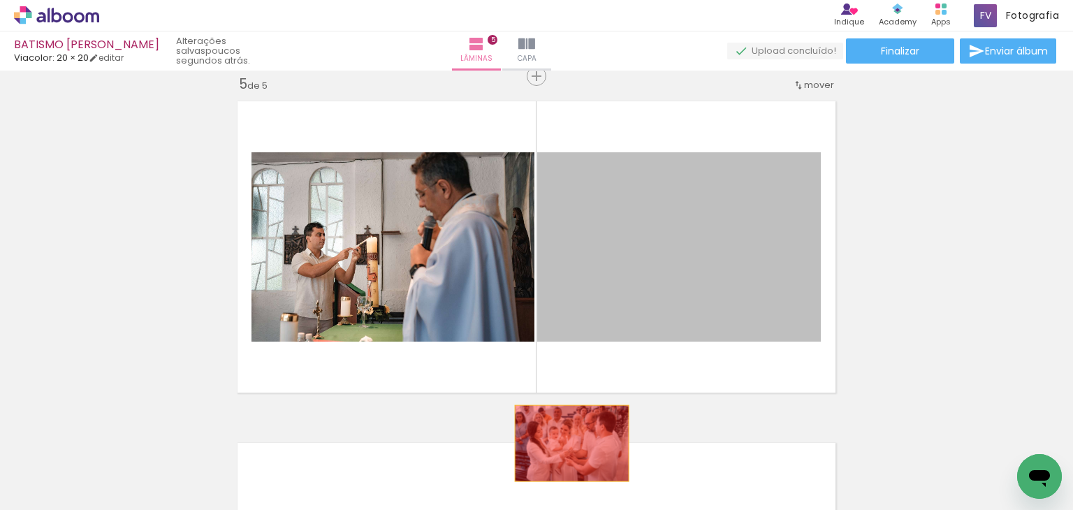
drag, startPoint x: 659, startPoint y: 280, endPoint x: 508, endPoint y: 479, distance: 249.7
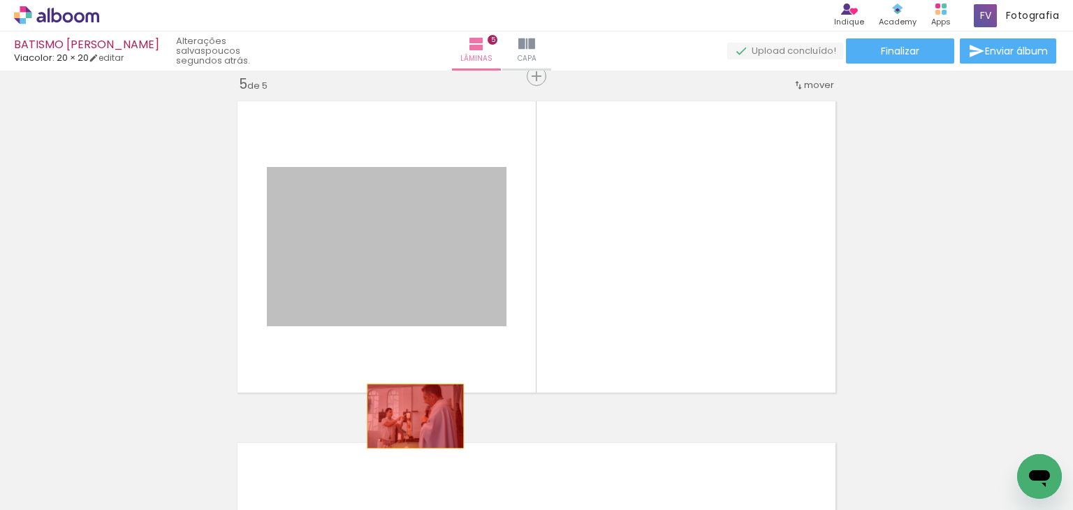
drag, startPoint x: 433, startPoint y: 258, endPoint x: 409, endPoint y: 501, distance: 244.3
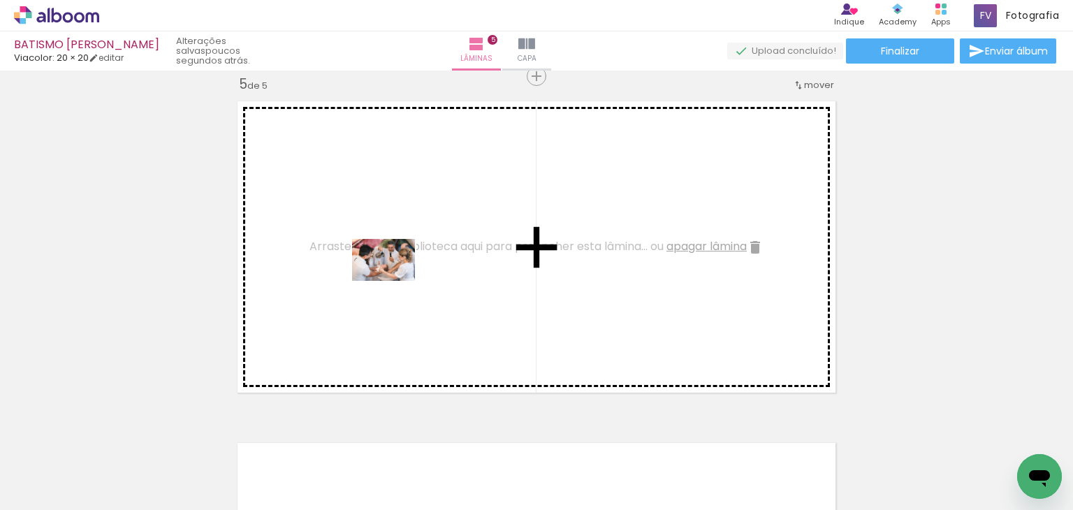
drag, startPoint x: 349, startPoint y: 470, endPoint x: 394, endPoint y: 281, distance: 194.7
click at [394, 281] on quentale-workspace at bounding box center [536, 255] width 1073 height 510
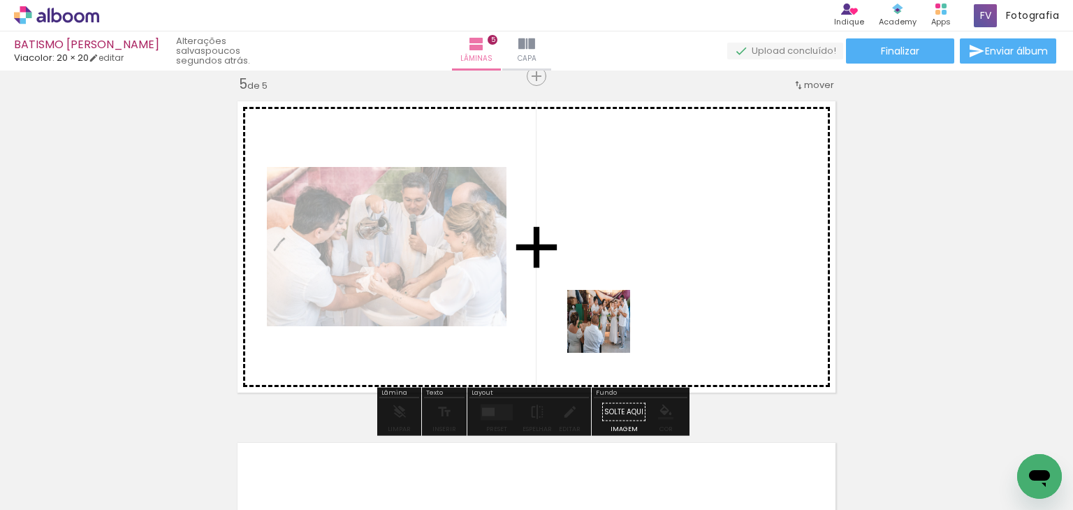
drag, startPoint x: 428, startPoint y: 472, endPoint x: 635, endPoint y: 306, distance: 265.3
click at [635, 306] on quentale-workspace at bounding box center [536, 255] width 1073 height 510
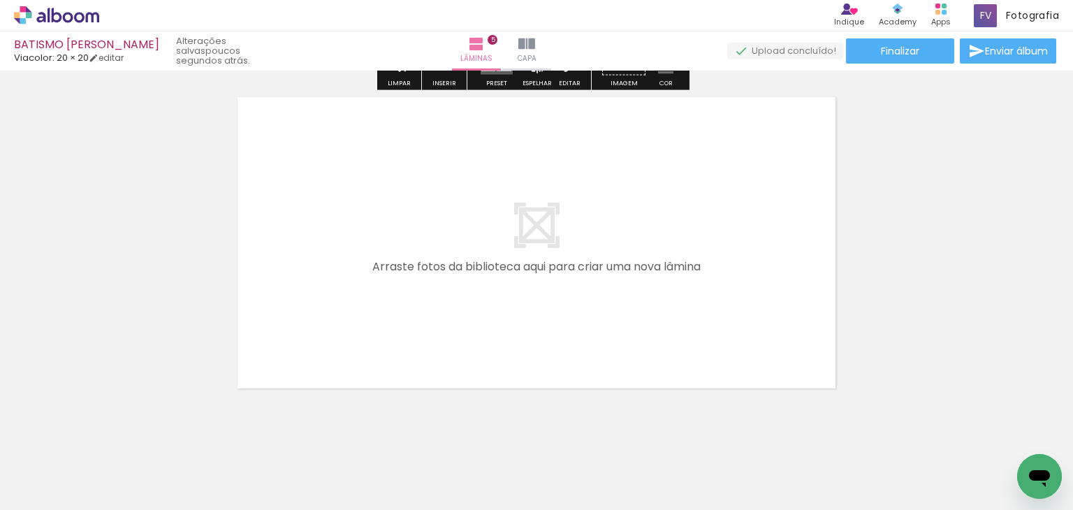
scroll to position [1733, 0]
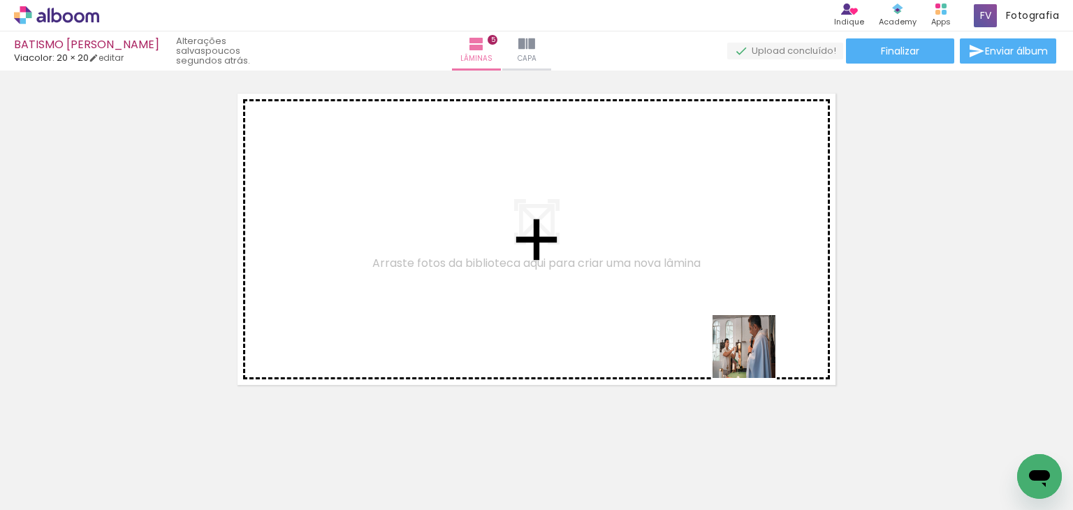
drag, startPoint x: 745, startPoint y: 472, endPoint x: 725, endPoint y: 376, distance: 98.4
click at [761, 303] on quentale-workspace at bounding box center [536, 255] width 1073 height 510
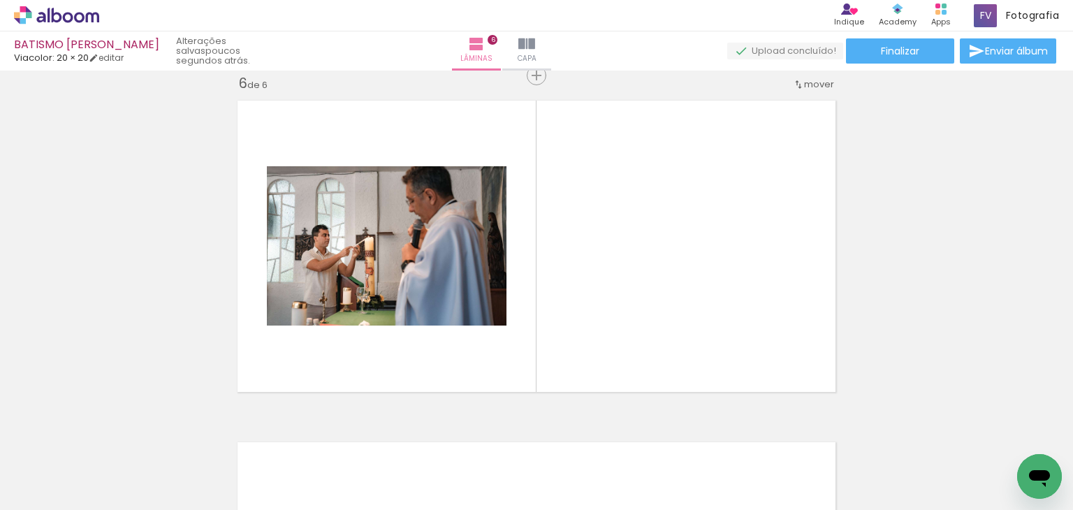
scroll to position [1726, 0]
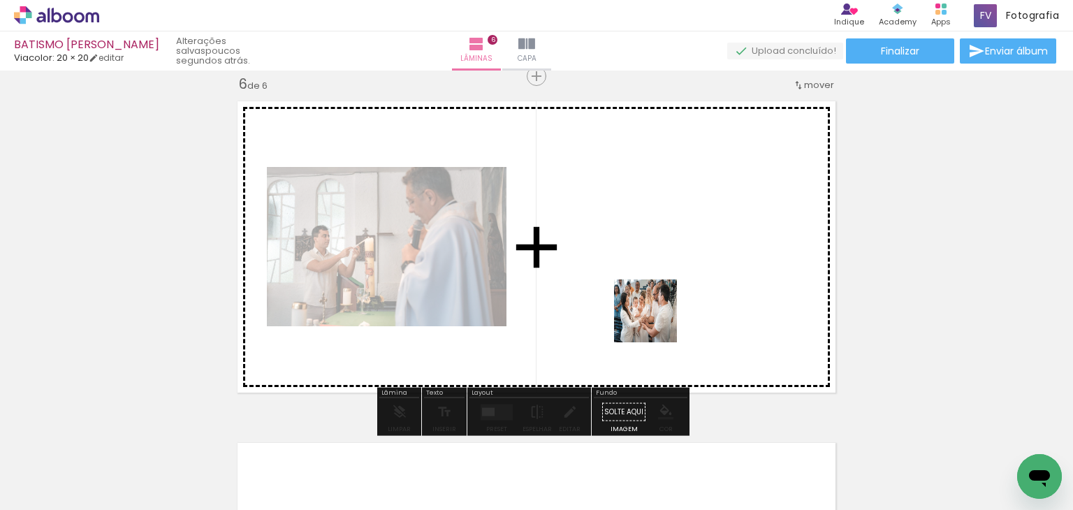
drag, startPoint x: 671, startPoint y: 469, endPoint x: 656, endPoint y: 307, distance: 162.0
click at [656, 307] on quentale-workspace at bounding box center [536, 255] width 1073 height 510
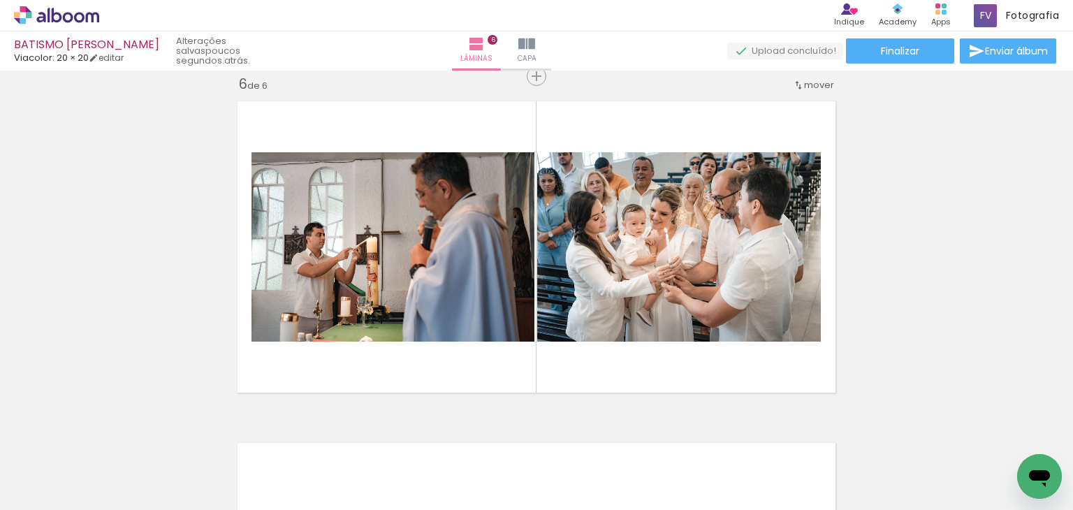
scroll to position [0, 37]
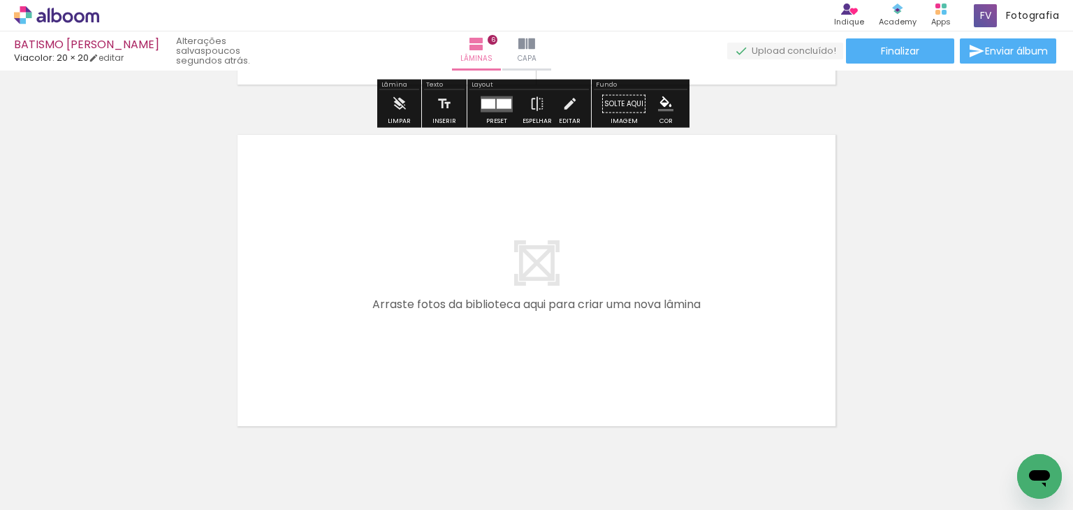
scroll to position [2075, 0]
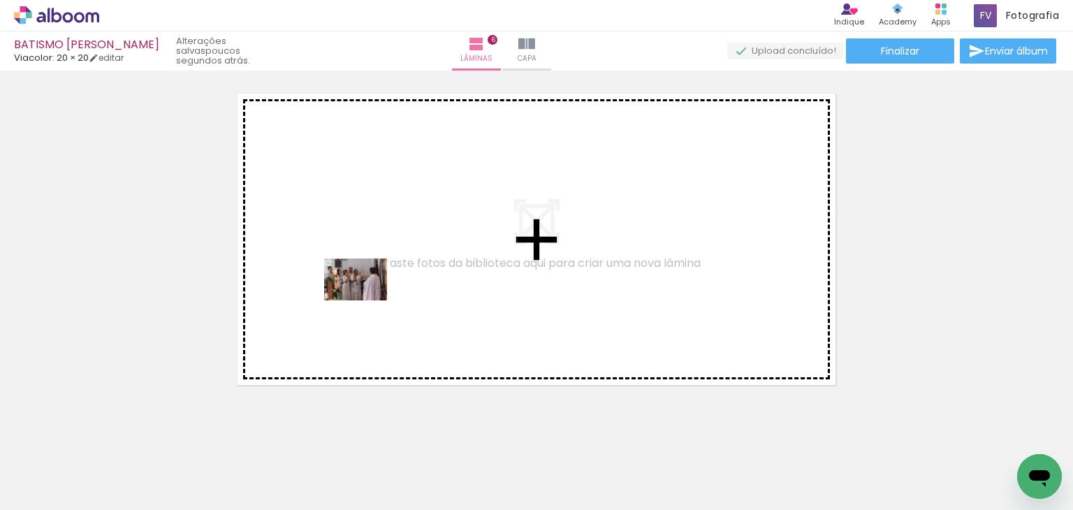
drag, startPoint x: 325, startPoint y: 467, endPoint x: 367, endPoint y: 286, distance: 186.6
click at [367, 286] on quentale-workspace at bounding box center [536, 255] width 1073 height 510
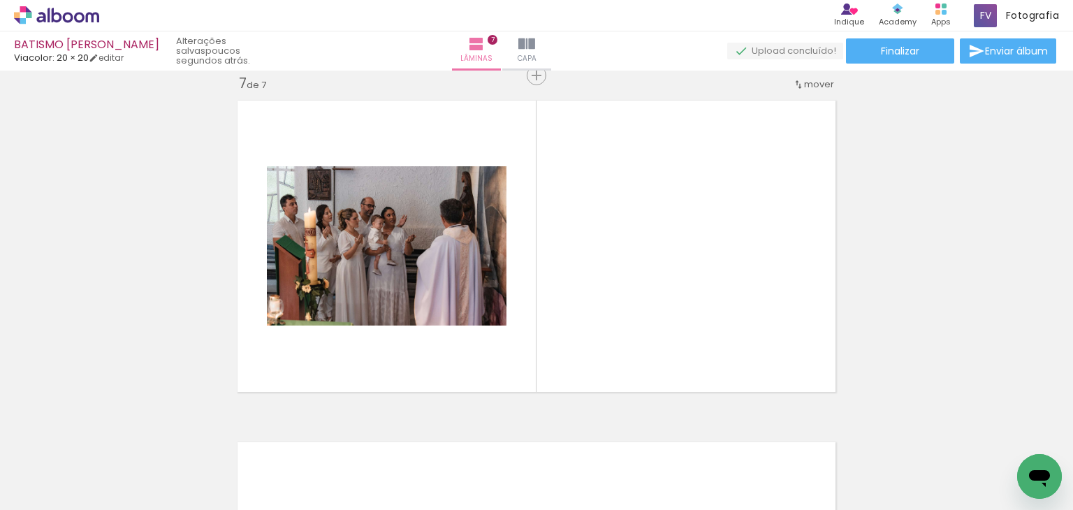
scroll to position [0, 661]
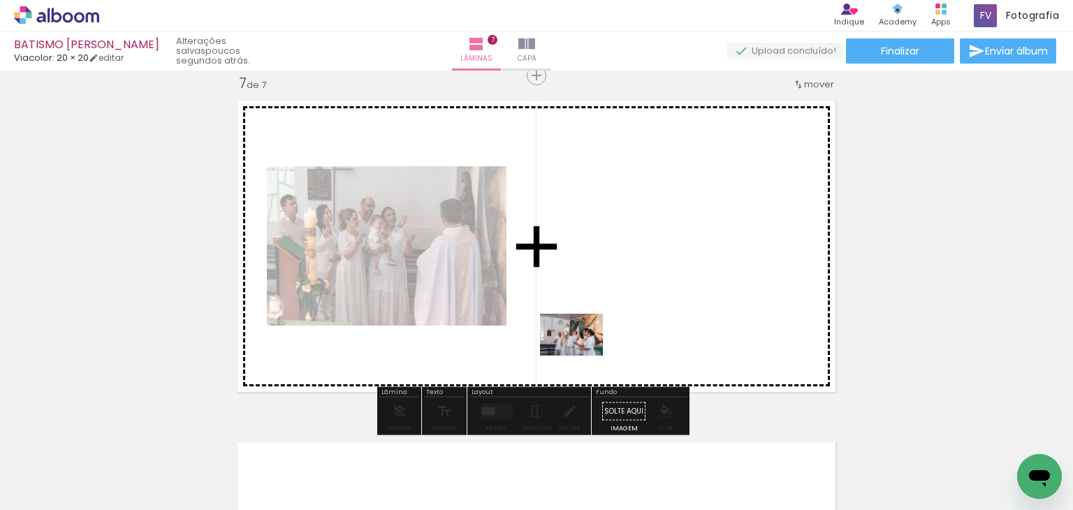
drag, startPoint x: 348, startPoint y: 470, endPoint x: 604, endPoint y: 337, distance: 288.1
click at [604, 337] on quentale-workspace at bounding box center [536, 255] width 1073 height 510
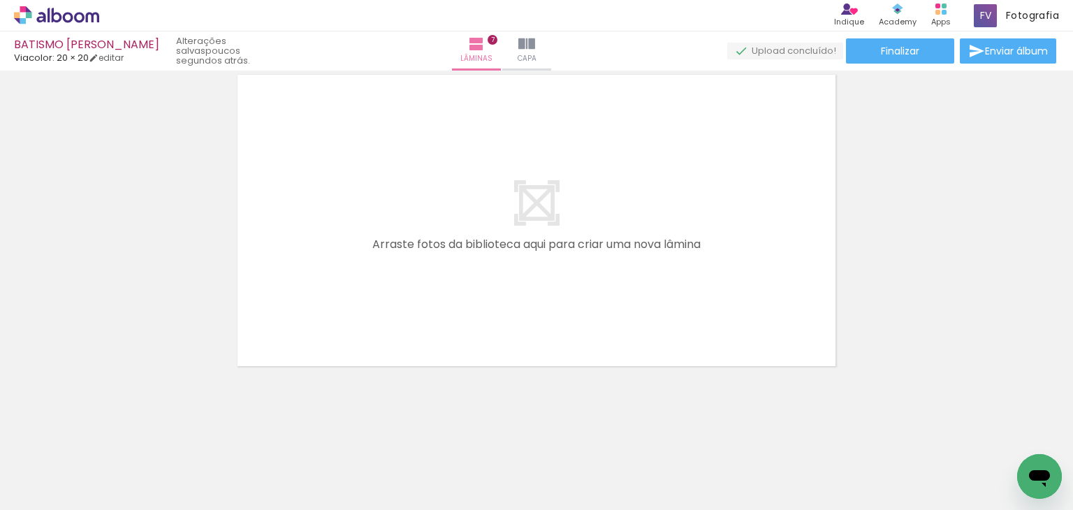
scroll to position [0, 370]
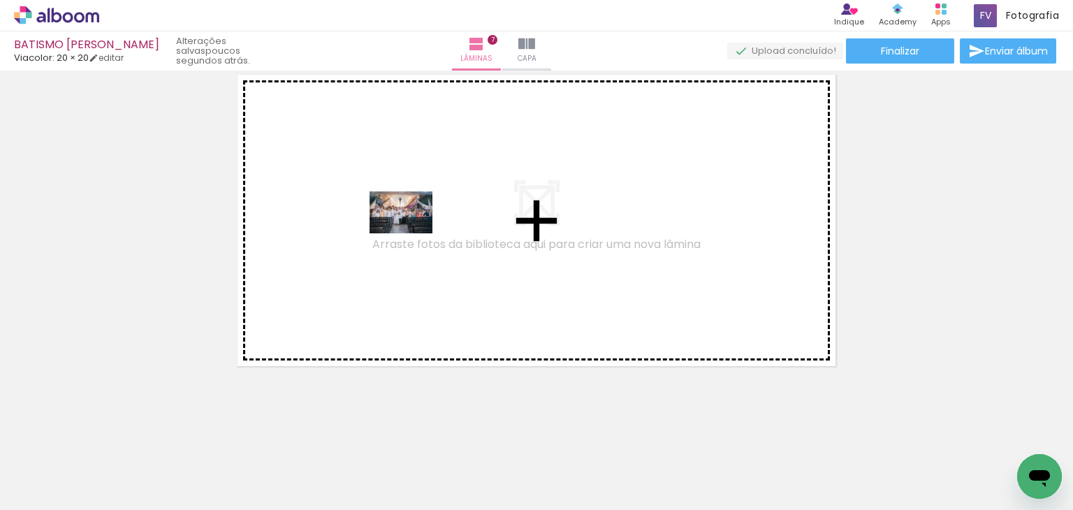
drag, startPoint x: 260, startPoint y: 464, endPoint x: 411, endPoint y: 233, distance: 275.9
click at [411, 233] on quentale-workspace at bounding box center [536, 255] width 1073 height 510
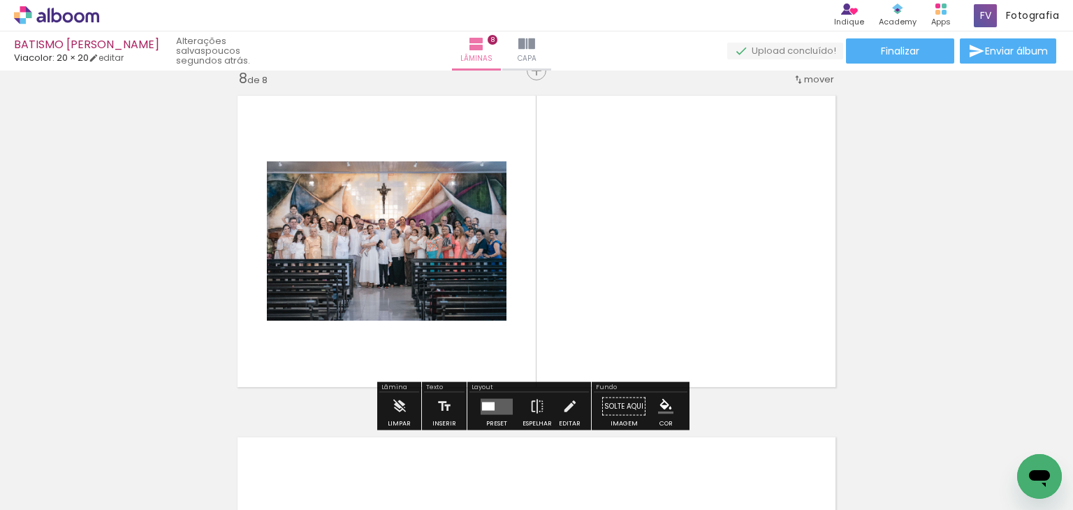
scroll to position [2409, 0]
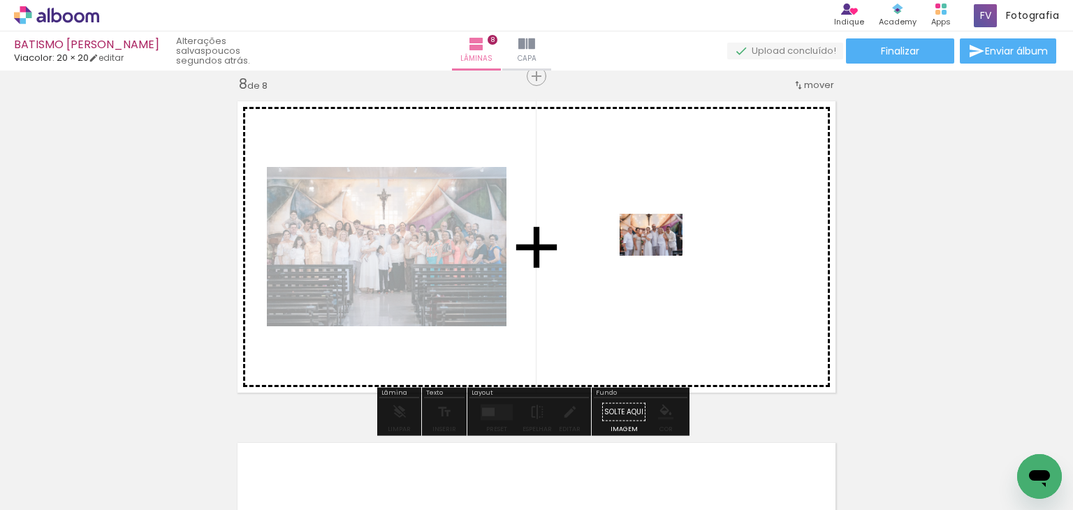
drag, startPoint x: 476, startPoint y: 476, endPoint x: 662, endPoint y: 256, distance: 287.6
click at [662, 256] on quentale-workspace at bounding box center [536, 255] width 1073 height 510
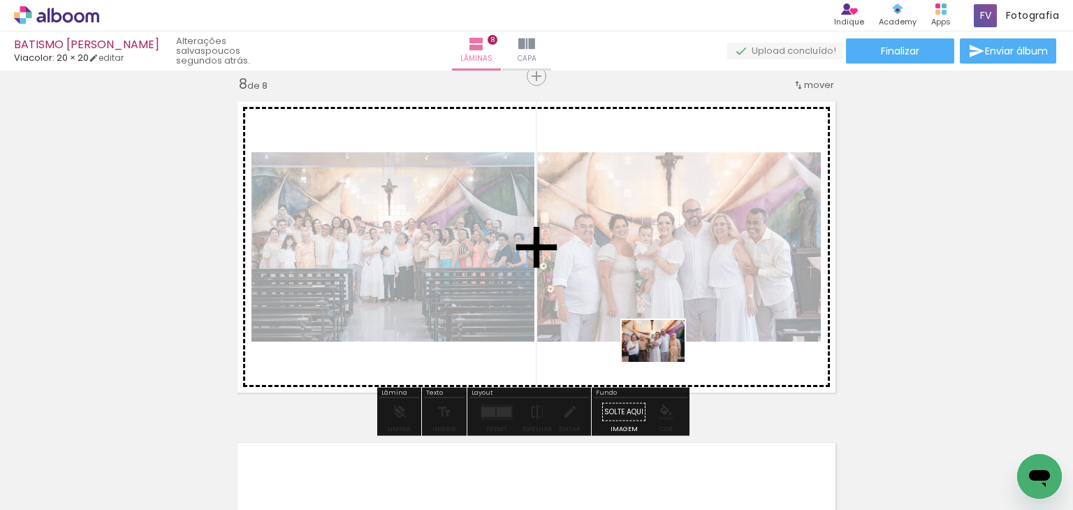
drag, startPoint x: 556, startPoint y: 476, endPoint x: 664, endPoint y: 362, distance: 157.2
click at [664, 362] on quentale-workspace at bounding box center [536, 255] width 1073 height 510
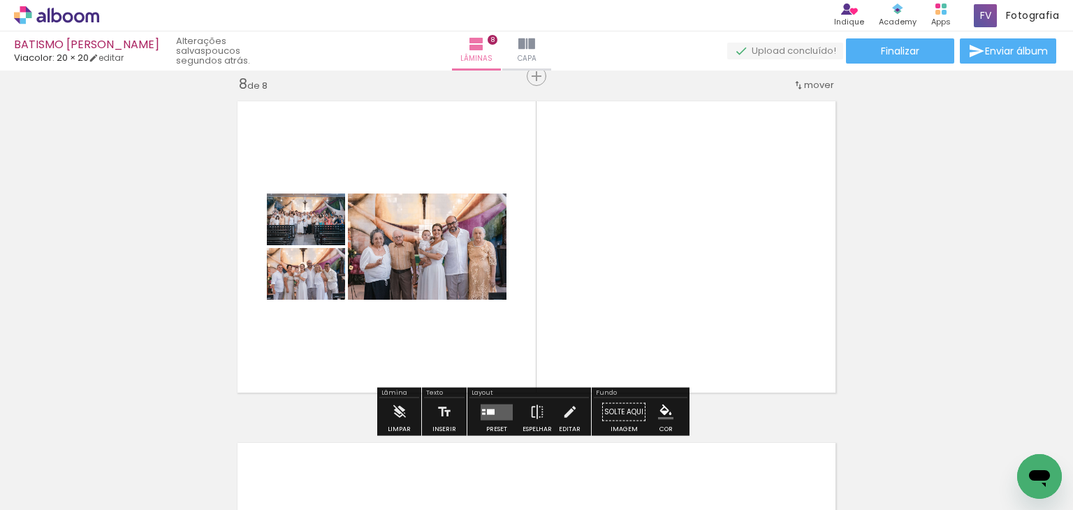
click at [482, 409] on div at bounding box center [483, 410] width 3 height 2
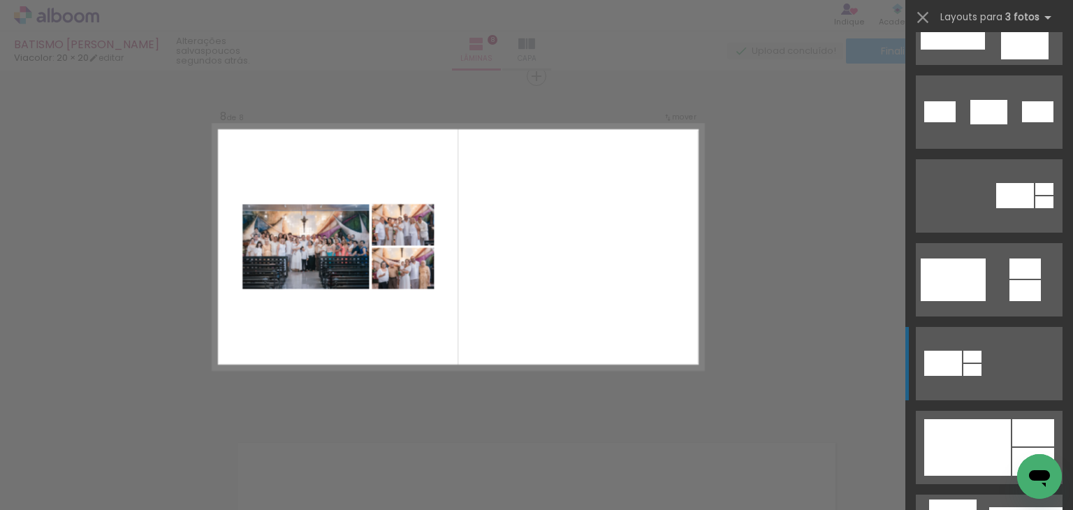
scroll to position [419, 0]
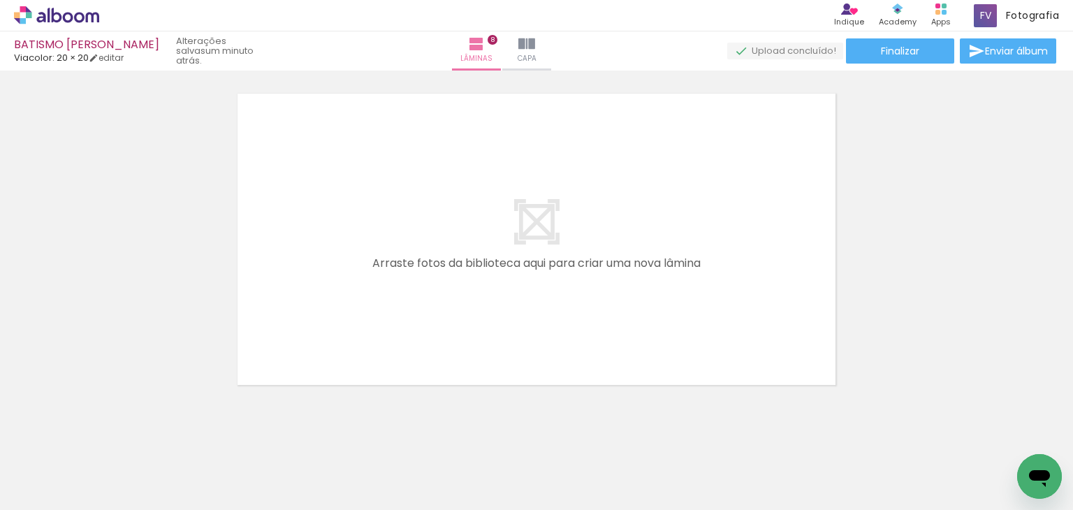
scroll to position [0, 0]
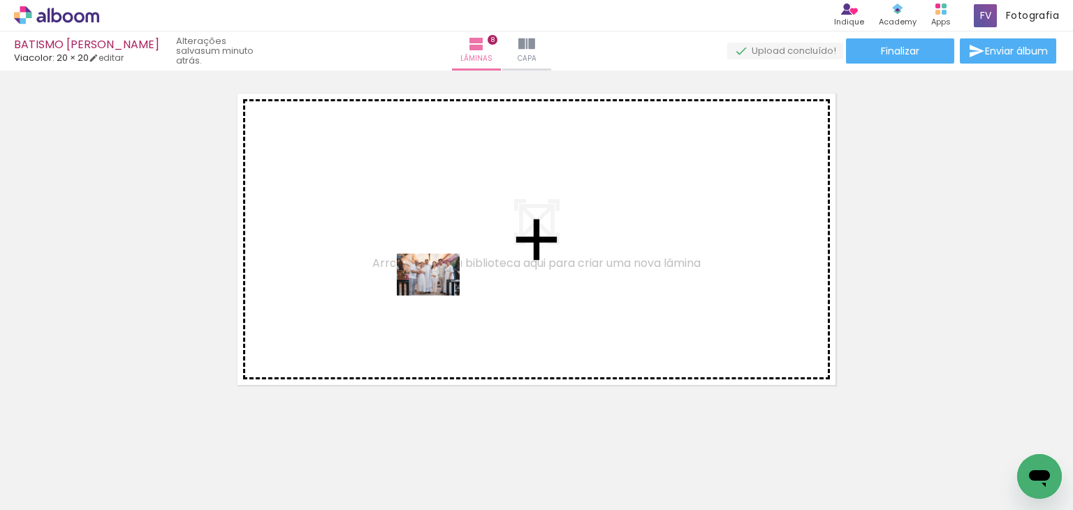
drag, startPoint x: 529, startPoint y: 475, endPoint x: 439, endPoint y: 296, distance: 200.9
click at [439, 296] on quentale-workspace at bounding box center [536, 255] width 1073 height 510
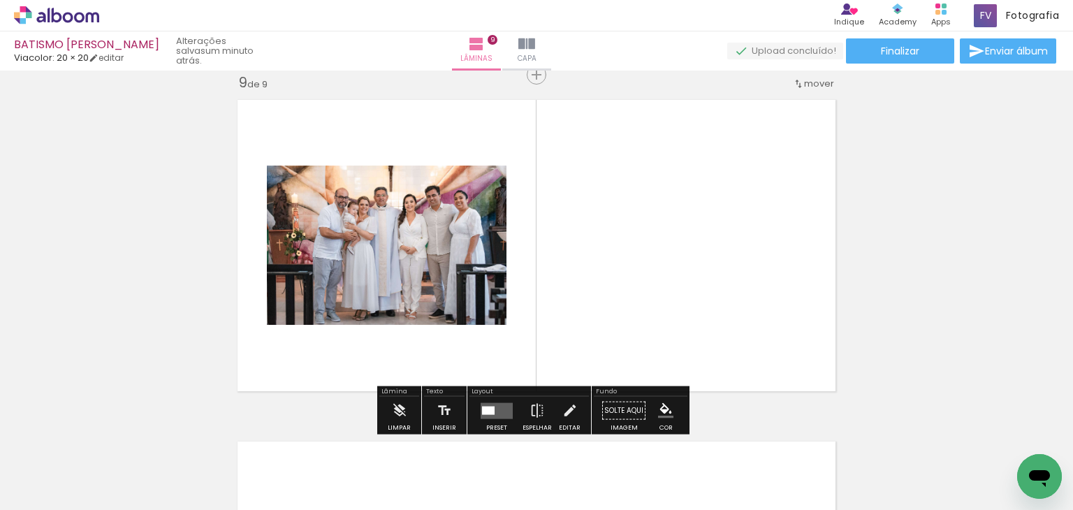
scroll to position [2750, 0]
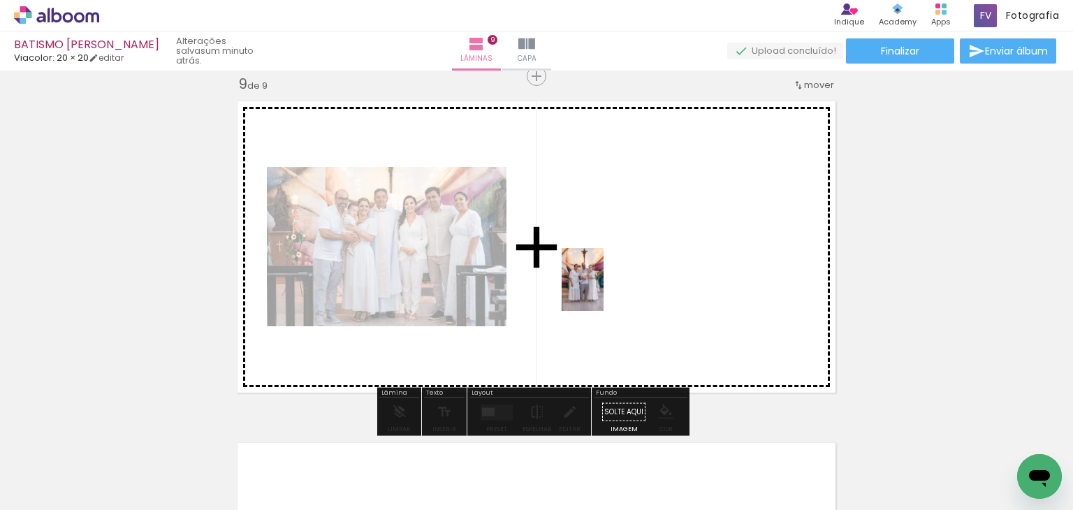
drag, startPoint x: 770, startPoint y: 480, endPoint x: 611, endPoint y: 298, distance: 242.1
click at [603, 286] on quentale-workspace at bounding box center [536, 255] width 1073 height 510
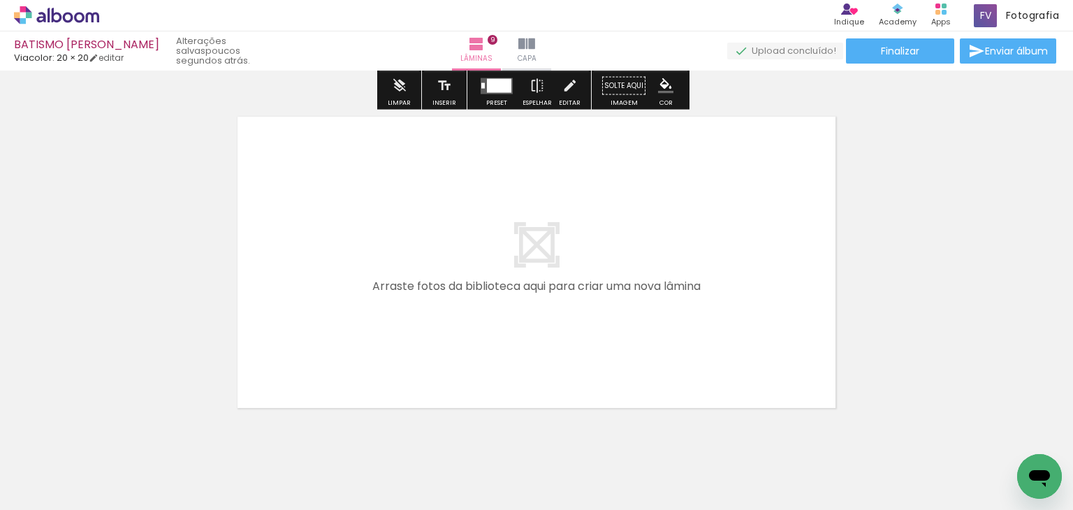
scroll to position [3100, 0]
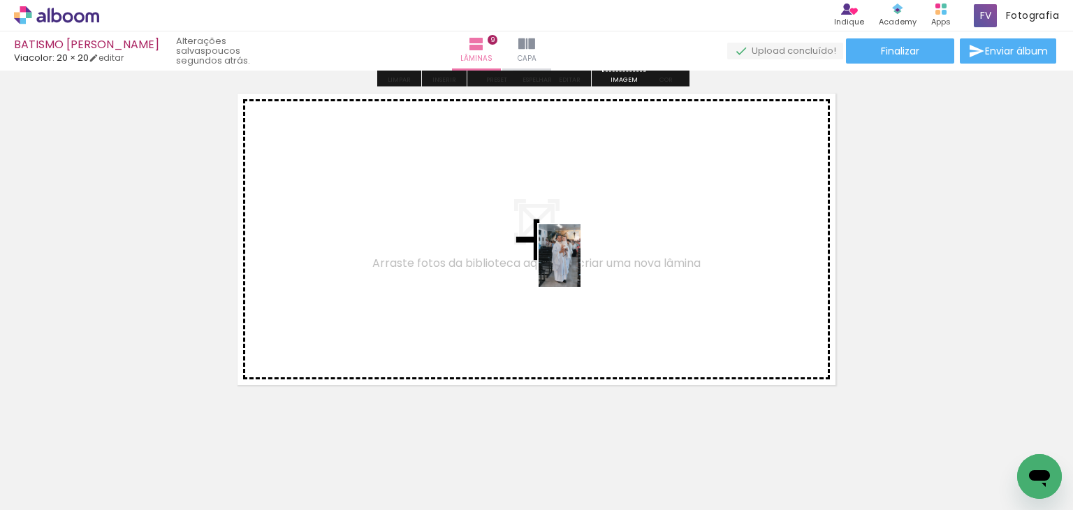
drag, startPoint x: 691, startPoint y: 468, endPoint x: 578, endPoint y: 261, distance: 236.0
click at [578, 261] on quentale-workspace at bounding box center [536, 255] width 1073 height 510
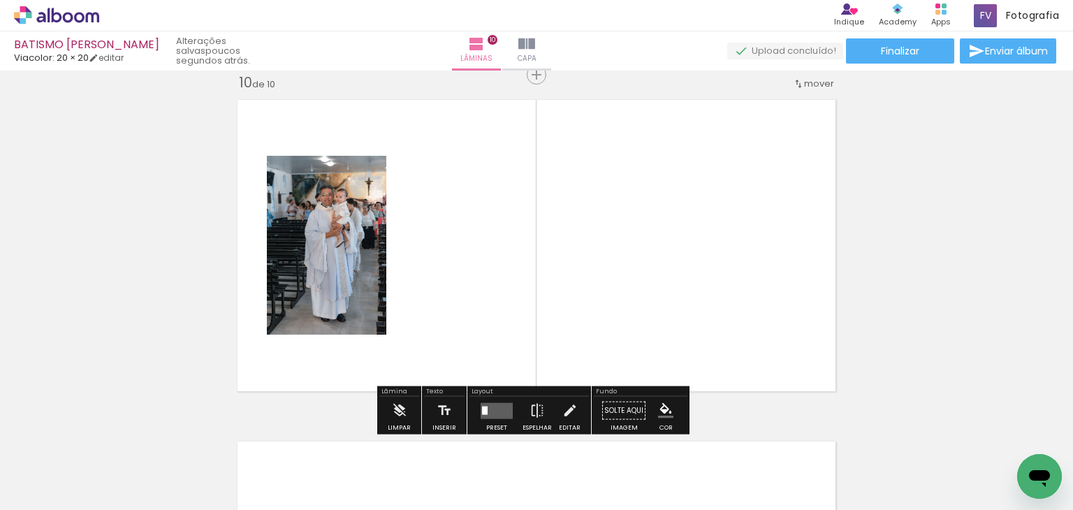
scroll to position [3092, 0]
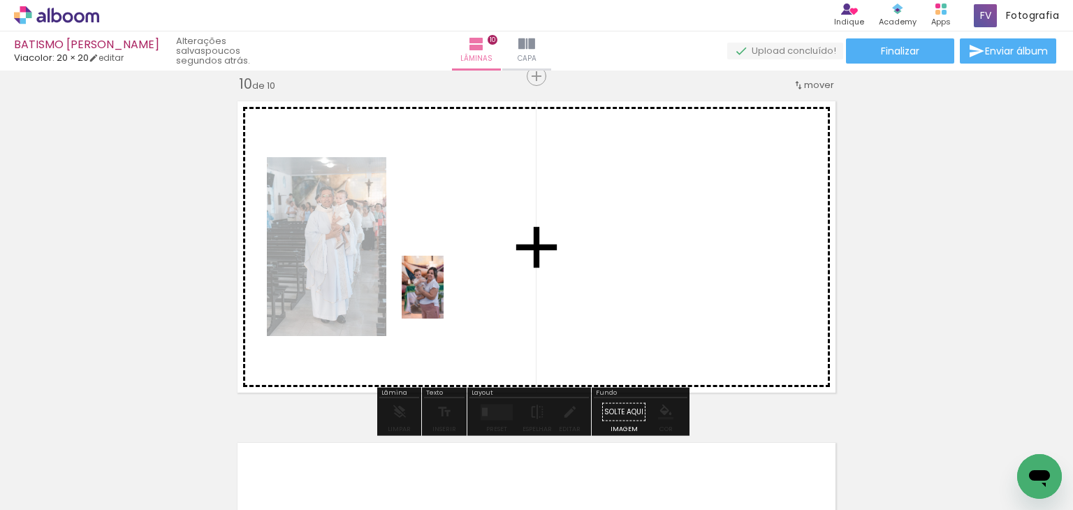
drag, startPoint x: 145, startPoint y: 474, endPoint x: 468, endPoint y: 284, distance: 374.5
click at [468, 284] on quentale-workspace at bounding box center [536, 255] width 1073 height 510
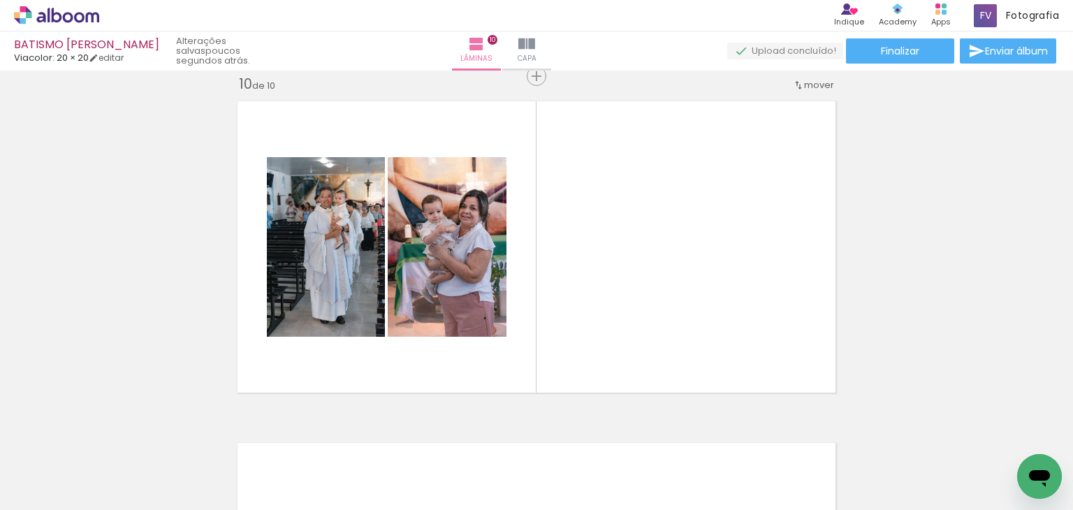
scroll to position [0, 1392]
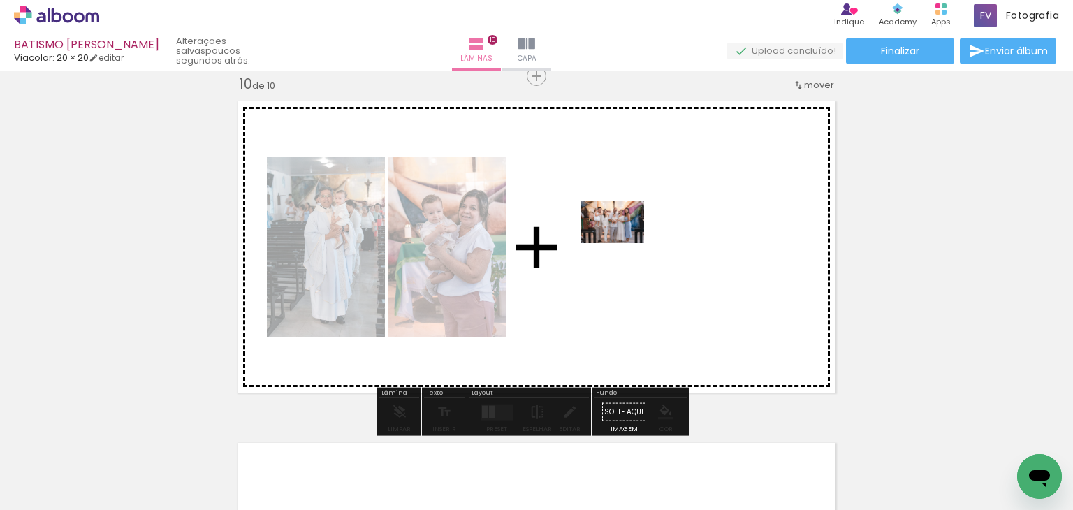
drag, startPoint x: 861, startPoint y: 472, endPoint x: 622, endPoint y: 242, distance: 331.5
click at [622, 242] on quentale-workspace at bounding box center [536, 255] width 1073 height 510
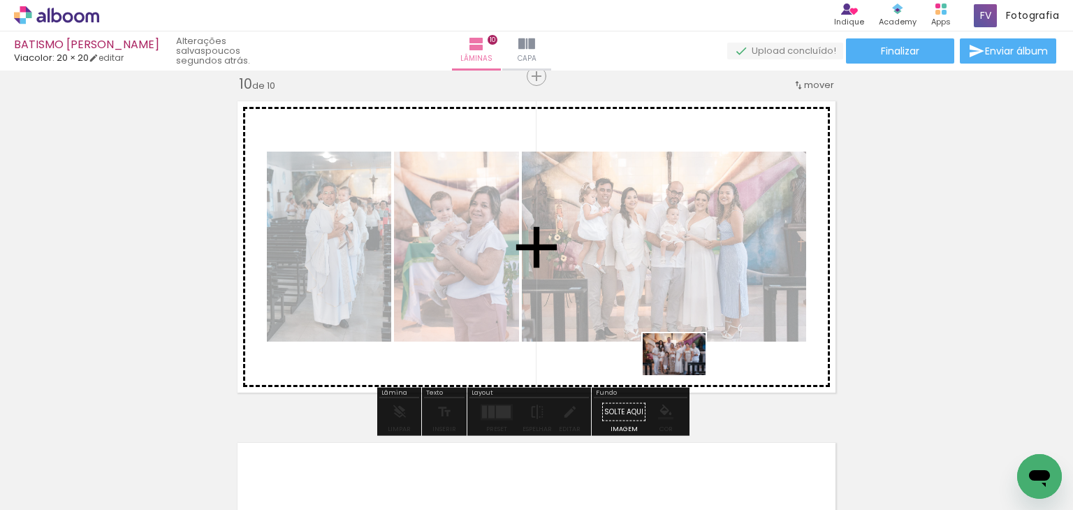
drag, startPoint x: 1009, startPoint y: 470, endPoint x: 685, endPoint y: 375, distance: 337.8
click at [685, 375] on quentale-workspace at bounding box center [536, 255] width 1073 height 510
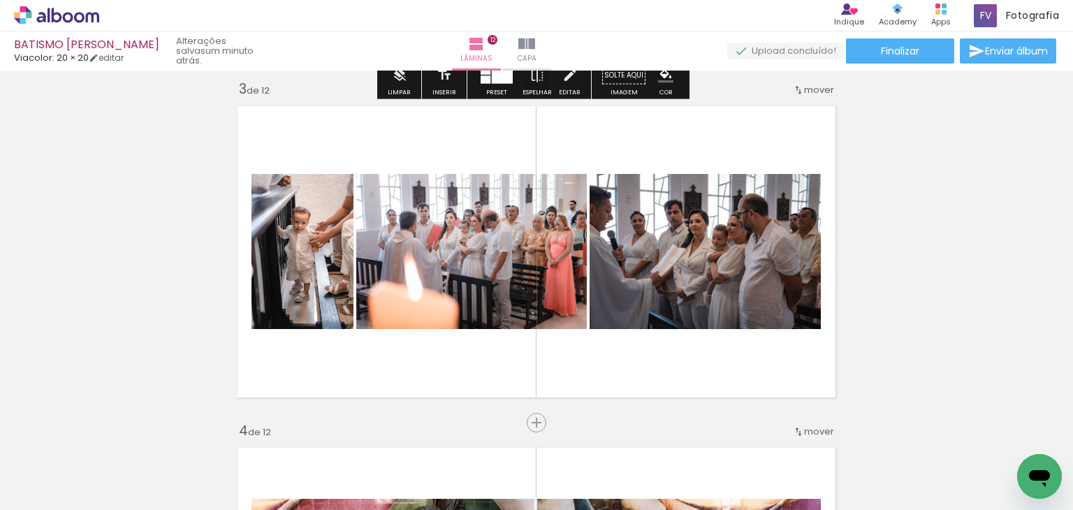
scroll to position [699, 0]
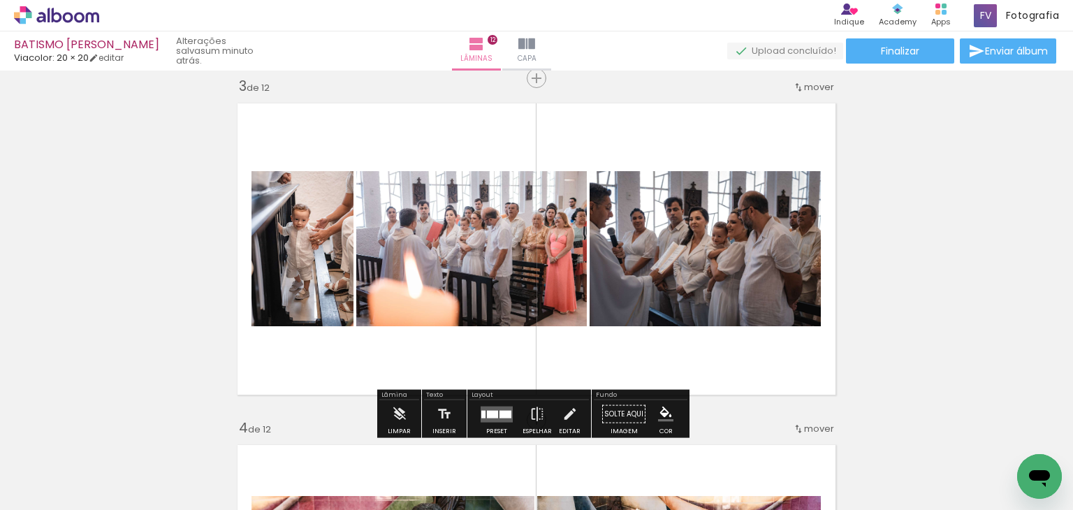
click at [481, 414] on div at bounding box center [483, 414] width 4 height 8
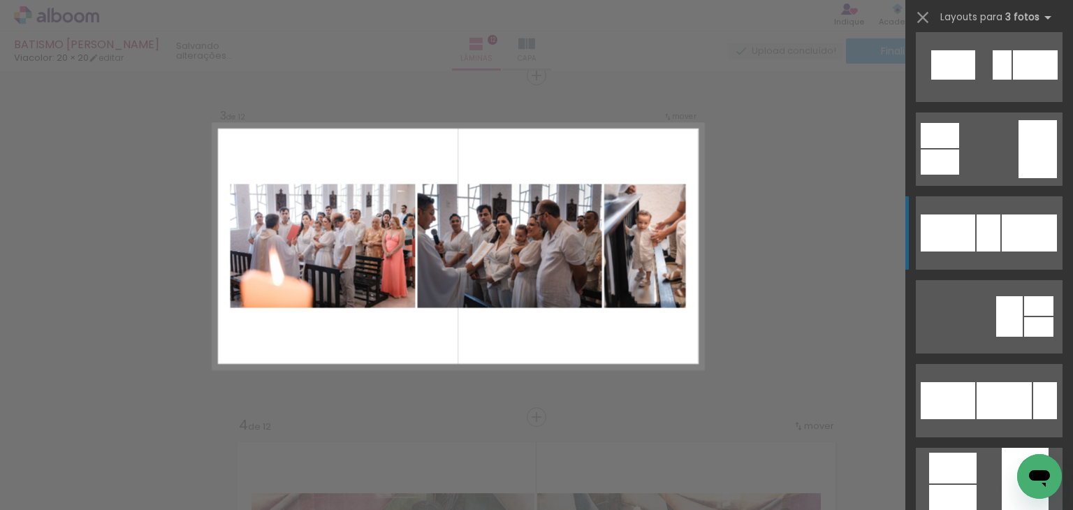
scroll to position [1327, 0]
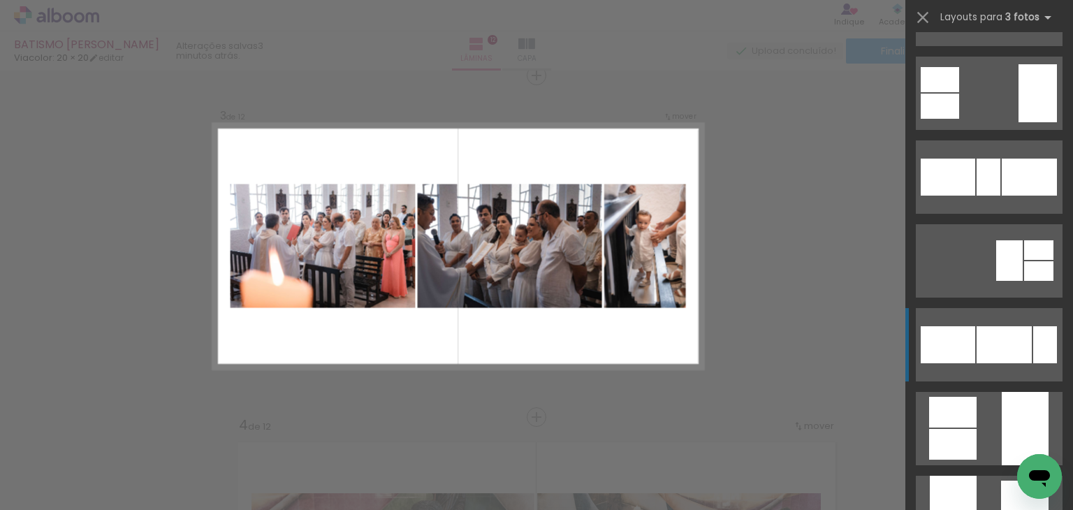
click at [986, 342] on div at bounding box center [1004, 344] width 55 height 37
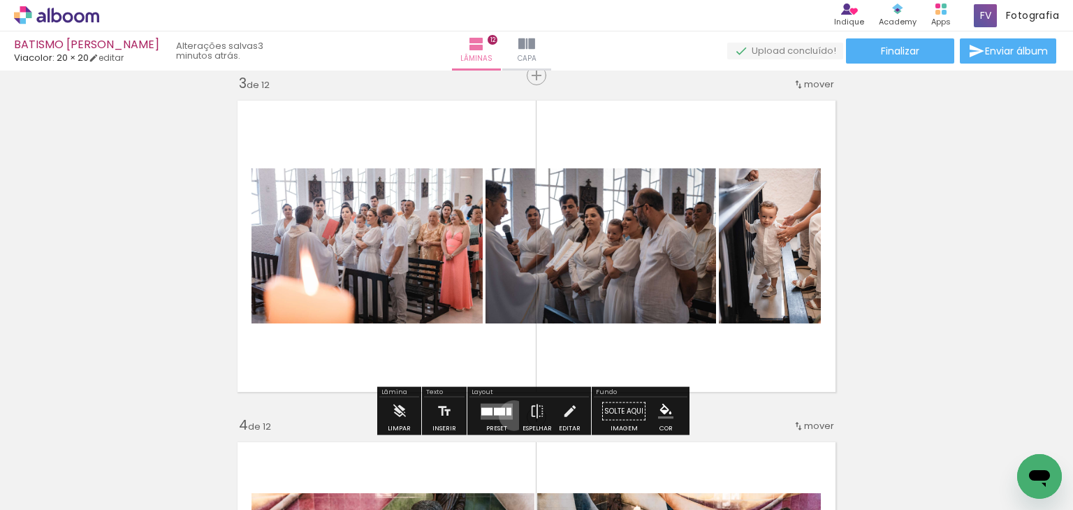
click at [511, 415] on div at bounding box center [497, 412] width 38 height 28
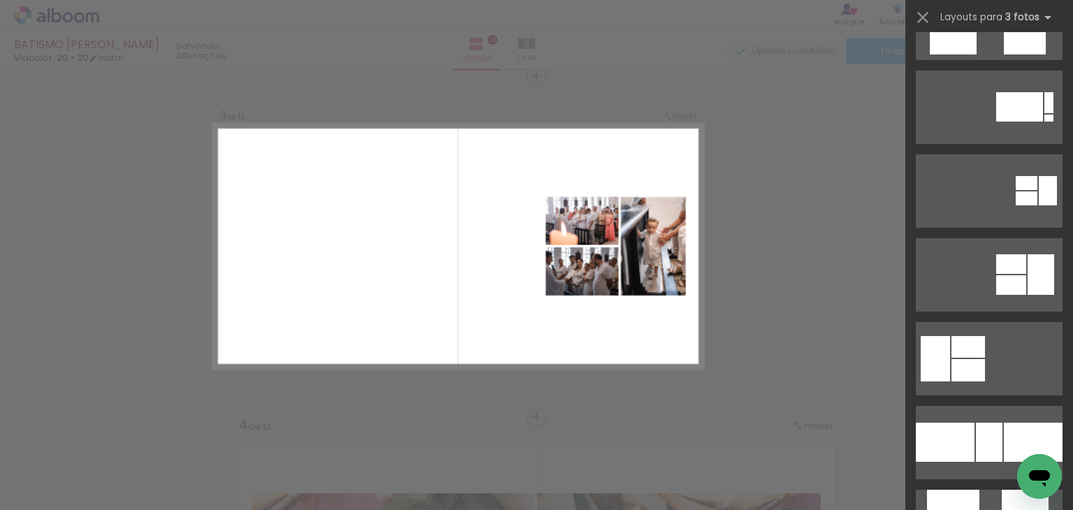
scroll to position [0, 0]
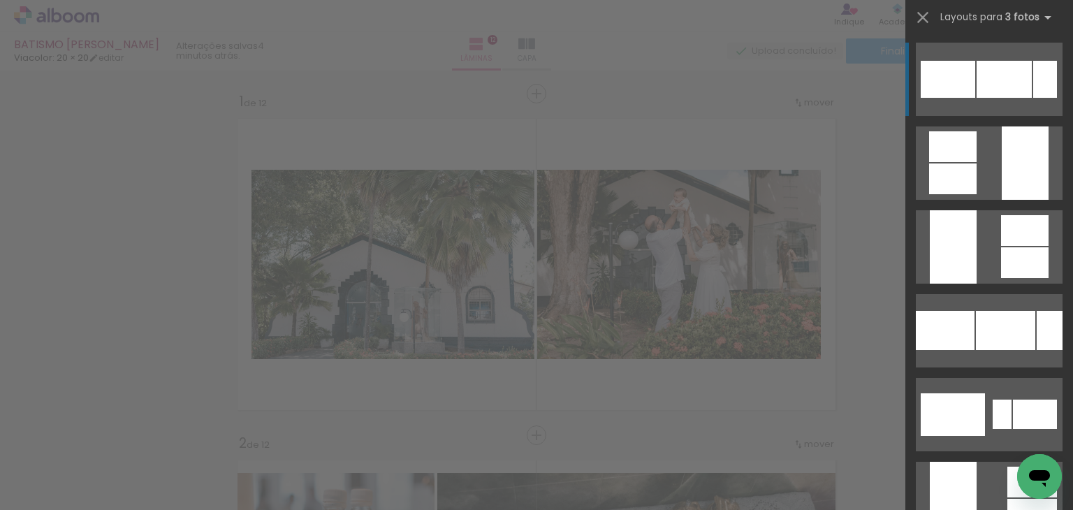
scroll to position [701, 0]
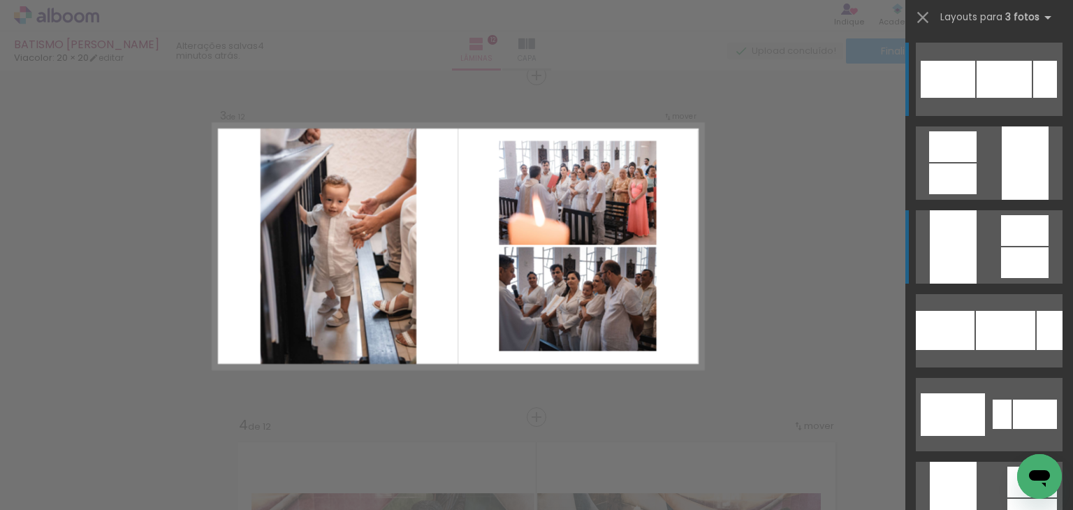
click at [972, 116] on quentale-layouter at bounding box center [989, 79] width 147 height 73
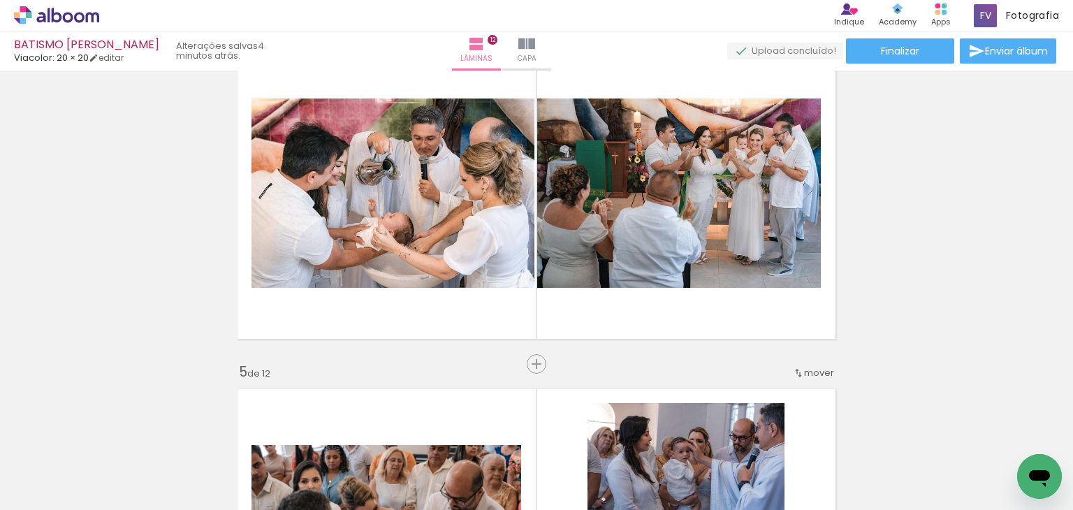
scroll to position [1121, 0]
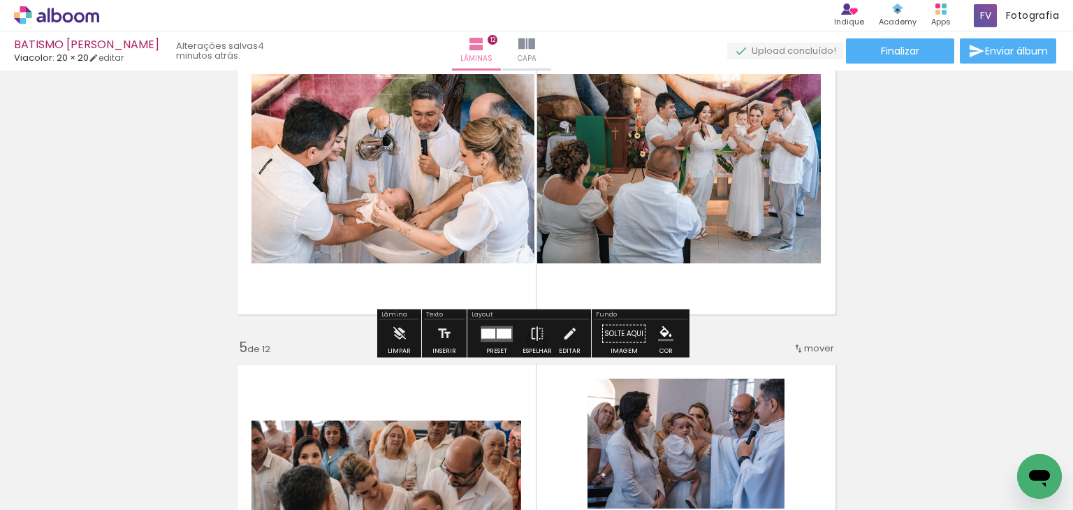
click at [497, 336] on div at bounding box center [504, 333] width 15 height 10
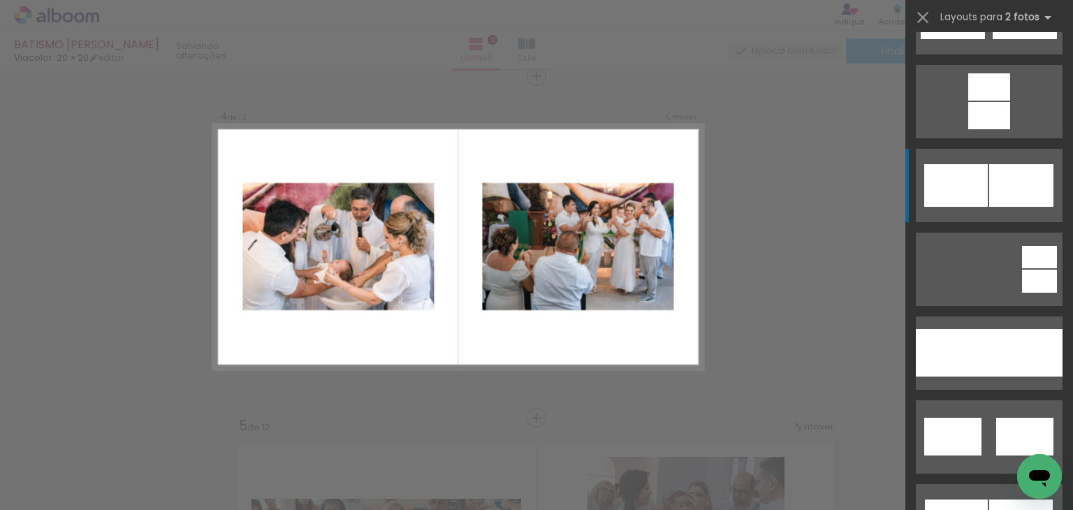
scroll to position [699, 0]
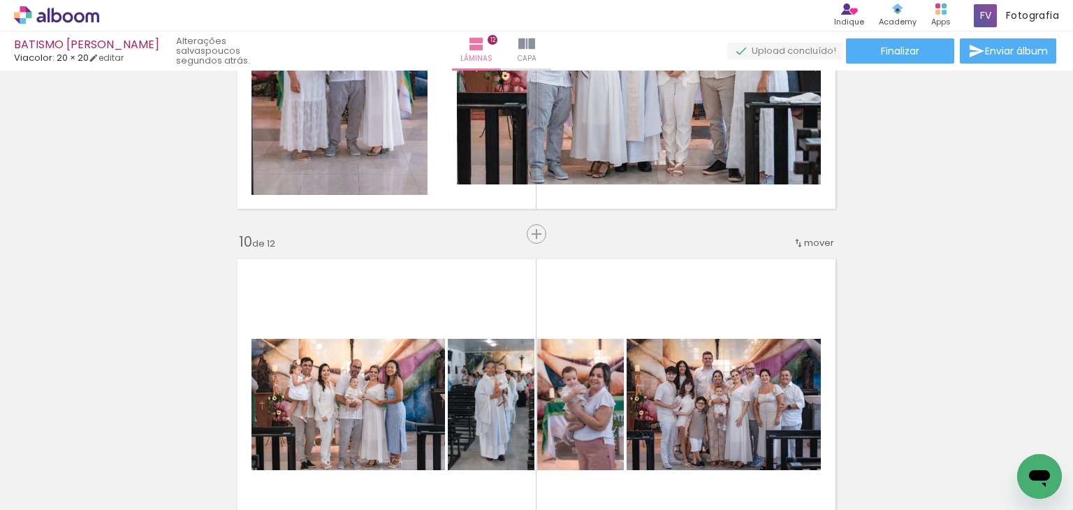
scroll to position [3004, 0]
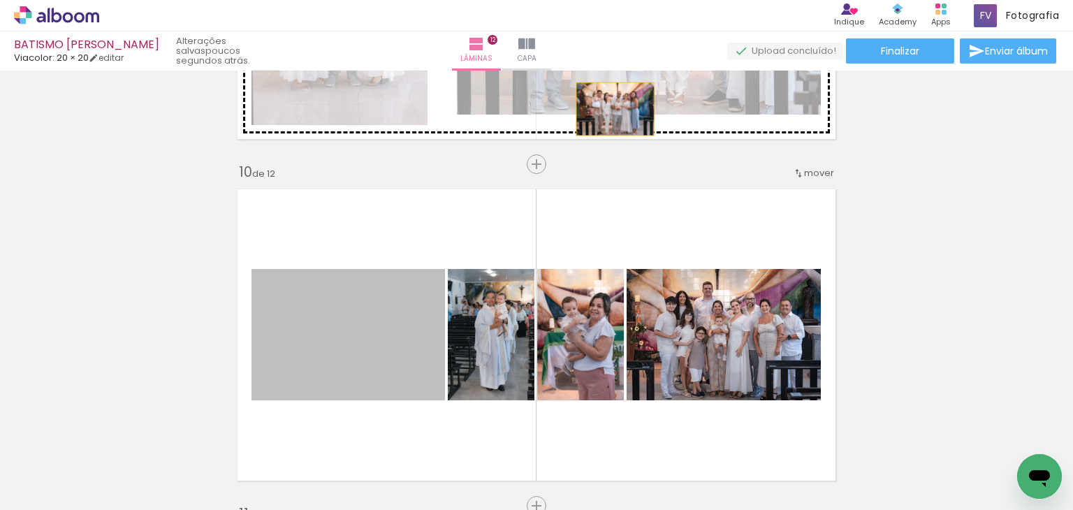
drag, startPoint x: 374, startPoint y: 347, endPoint x: 610, endPoint y: 109, distance: 334.9
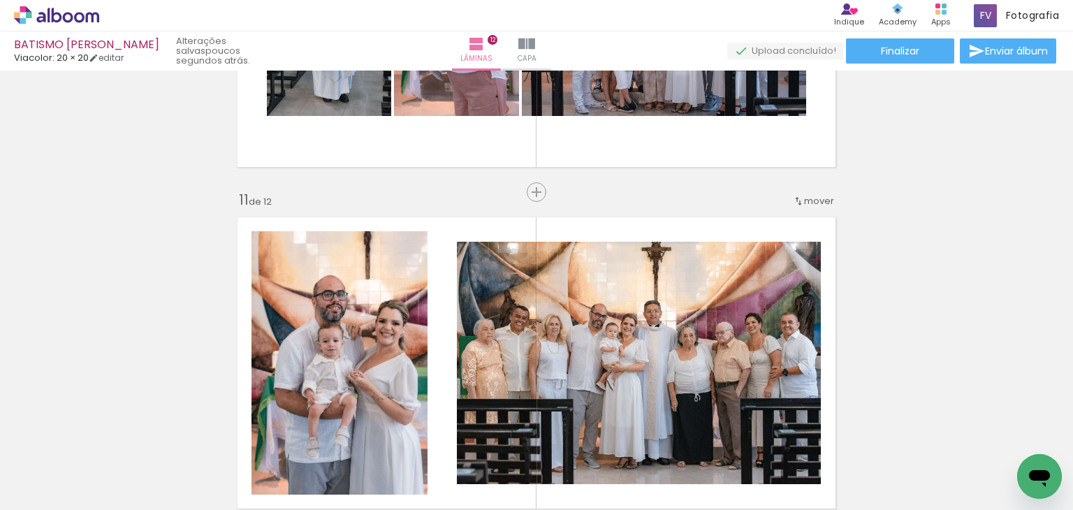
scroll to position [3284, 0]
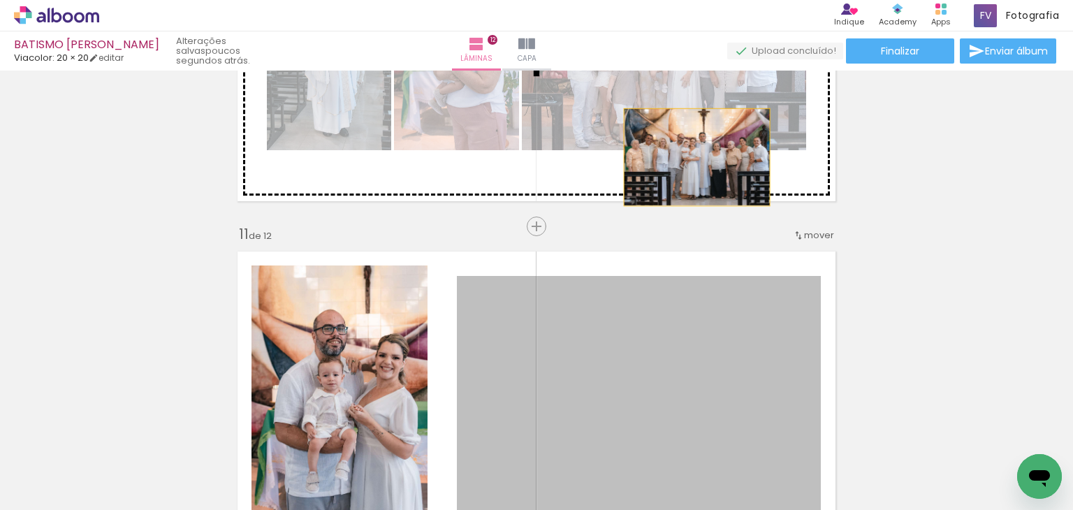
drag, startPoint x: 699, startPoint y: 340, endPoint x: 692, endPoint y: 157, distance: 183.2
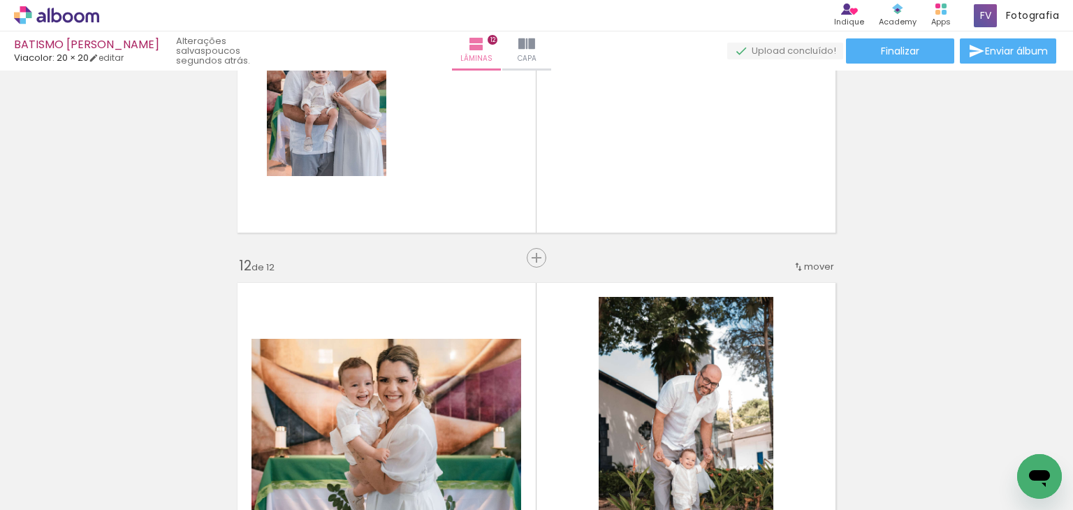
scroll to position [3633, 0]
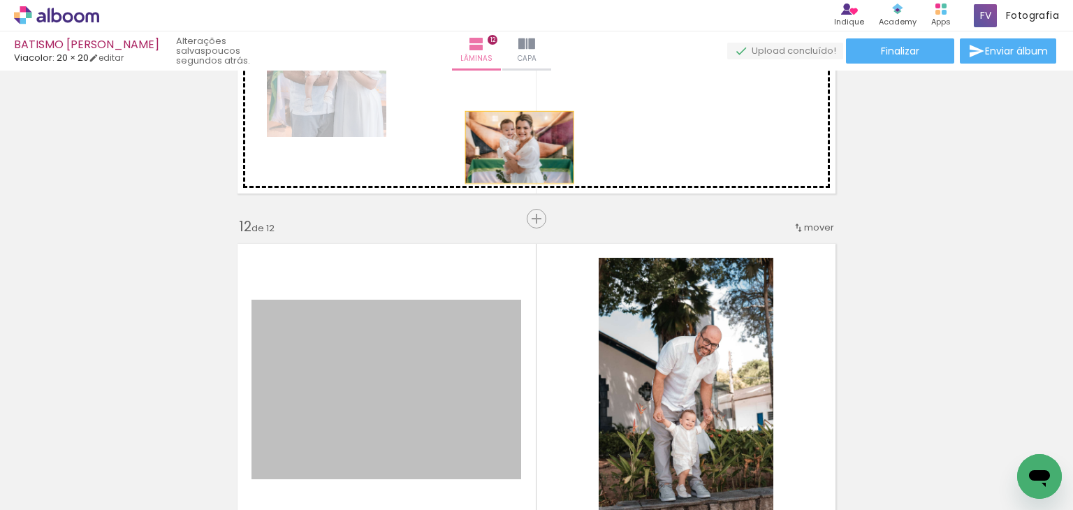
drag, startPoint x: 432, startPoint y: 353, endPoint x: 573, endPoint y: 257, distance: 170.5
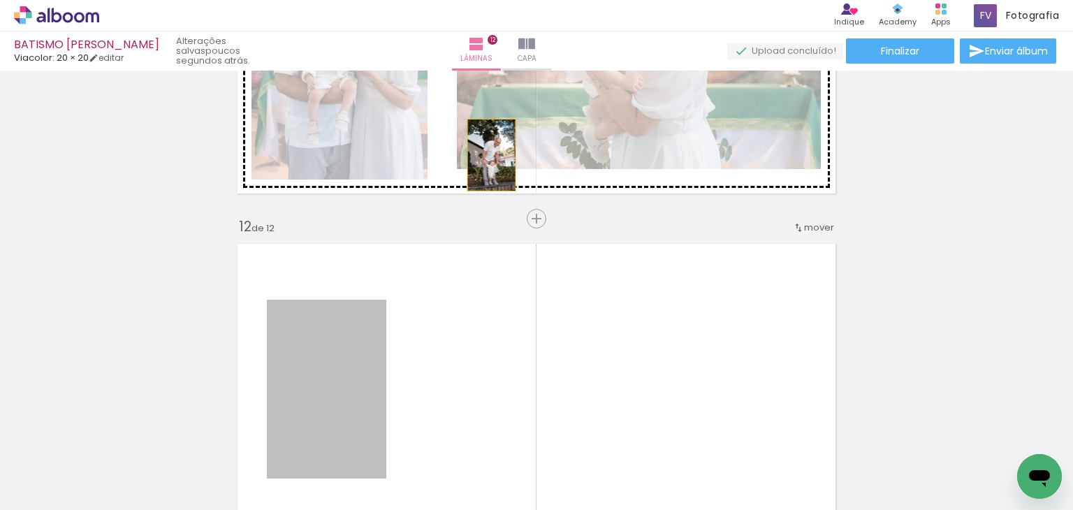
drag, startPoint x: 344, startPoint y: 377, endPoint x: 486, endPoint y: 155, distance: 263.9
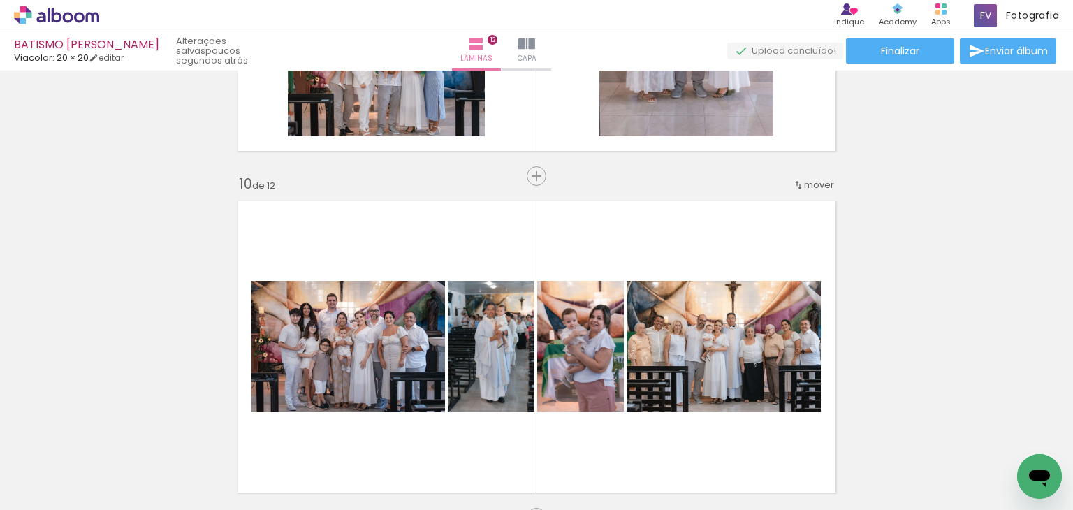
scroll to position [3004, 0]
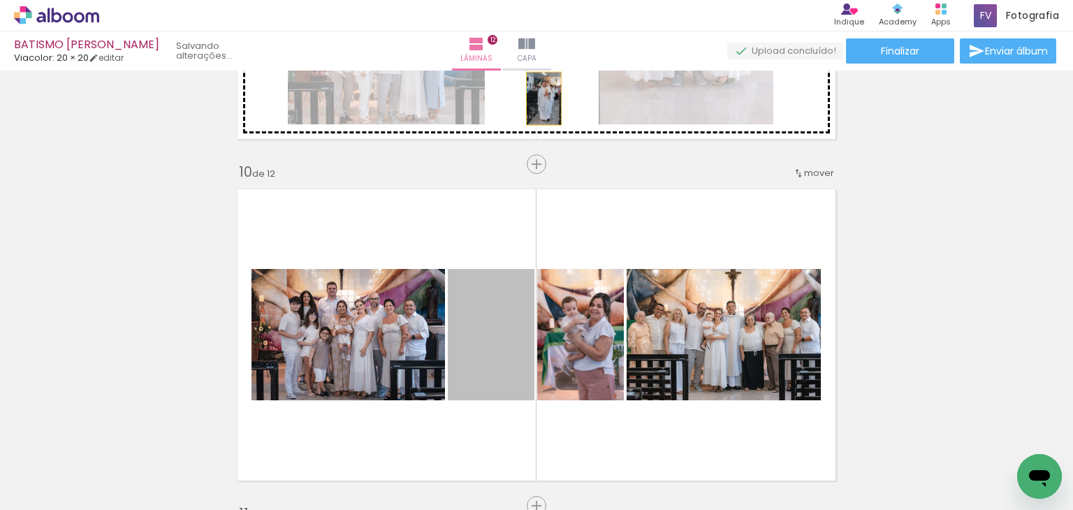
drag, startPoint x: 490, startPoint y: 351, endPoint x: 539, endPoint y: 96, distance: 260.3
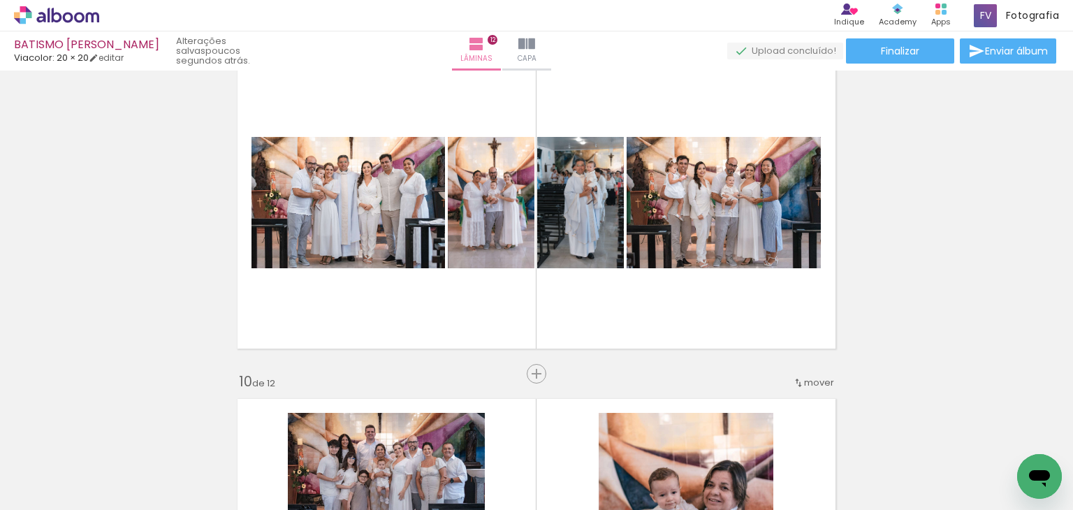
scroll to position [2864, 0]
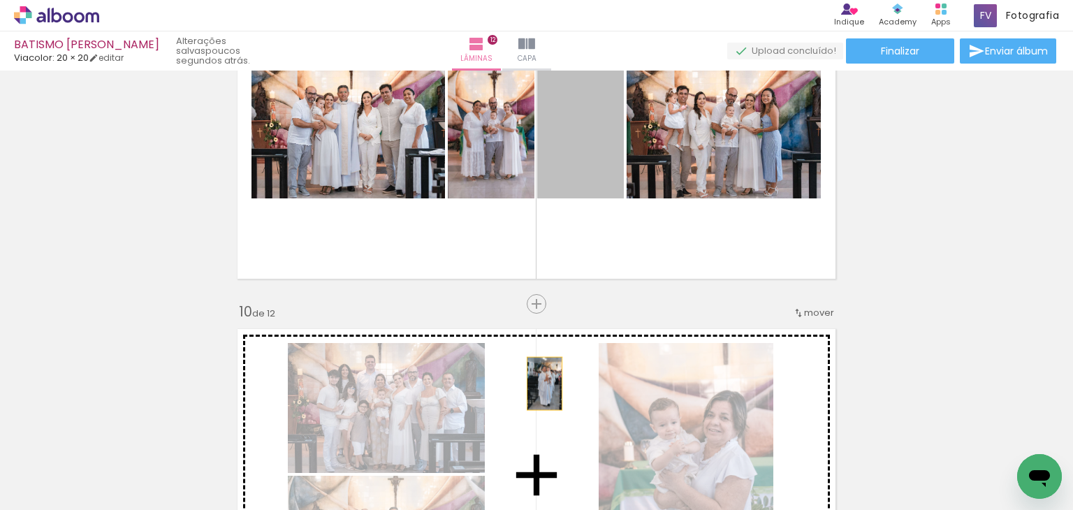
drag, startPoint x: 583, startPoint y: 165, endPoint x: 539, endPoint y: 384, distance: 222.9
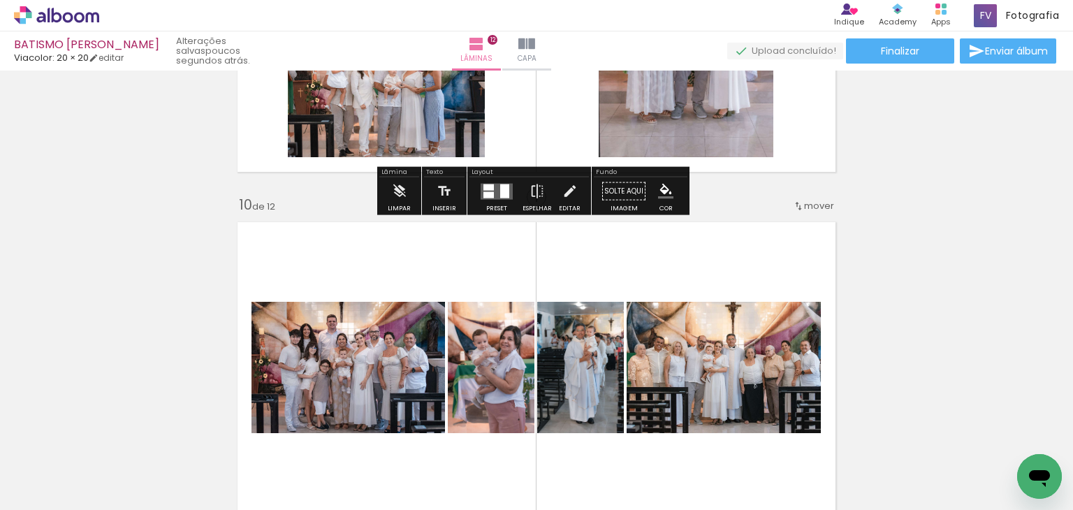
scroll to position [3004, 0]
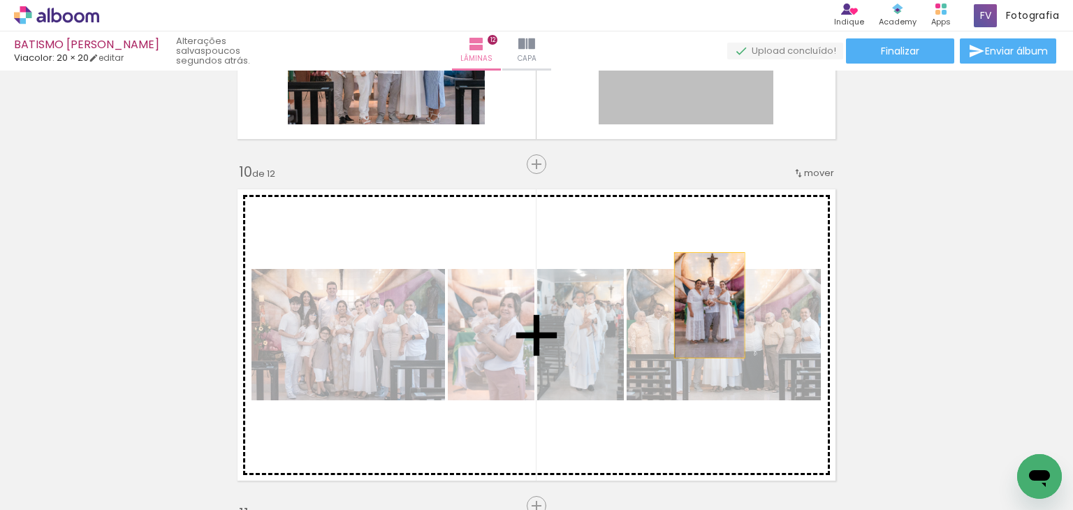
drag, startPoint x: 721, startPoint y: 92, endPoint x: 704, endPoint y: 305, distance: 213.7
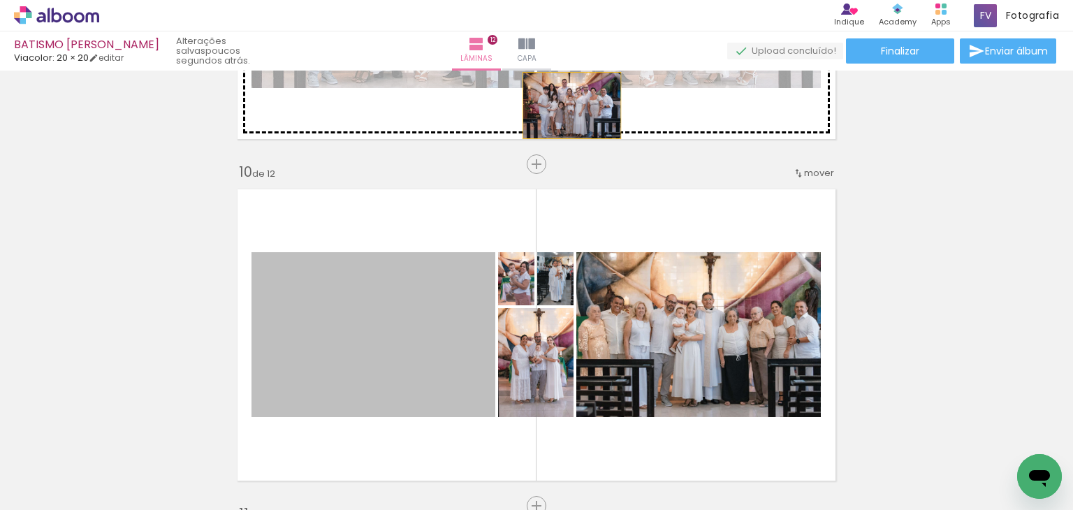
drag, startPoint x: 409, startPoint y: 330, endPoint x: 567, endPoint y: 105, distance: 275.4
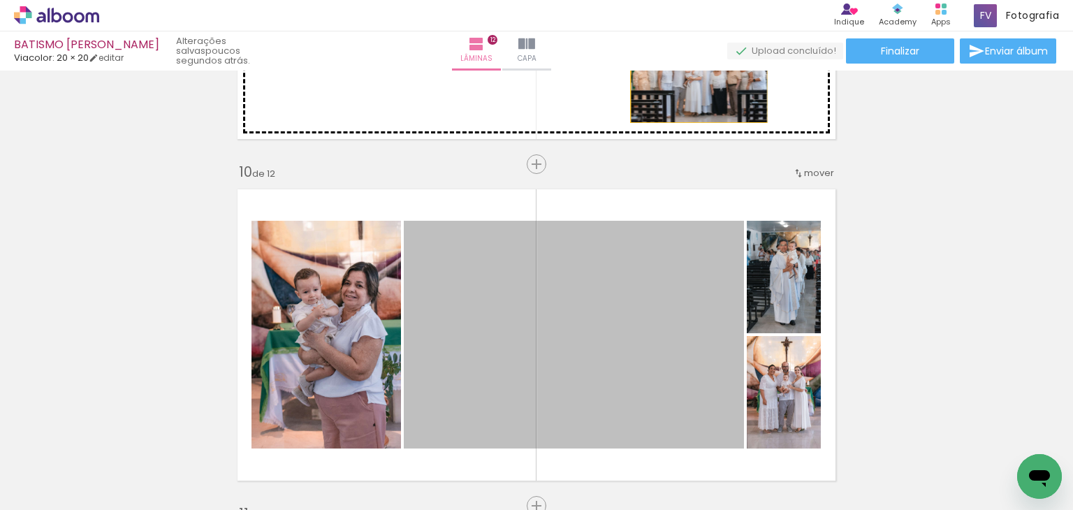
drag, startPoint x: 608, startPoint y: 310, endPoint x: 694, endPoint y: 77, distance: 248.4
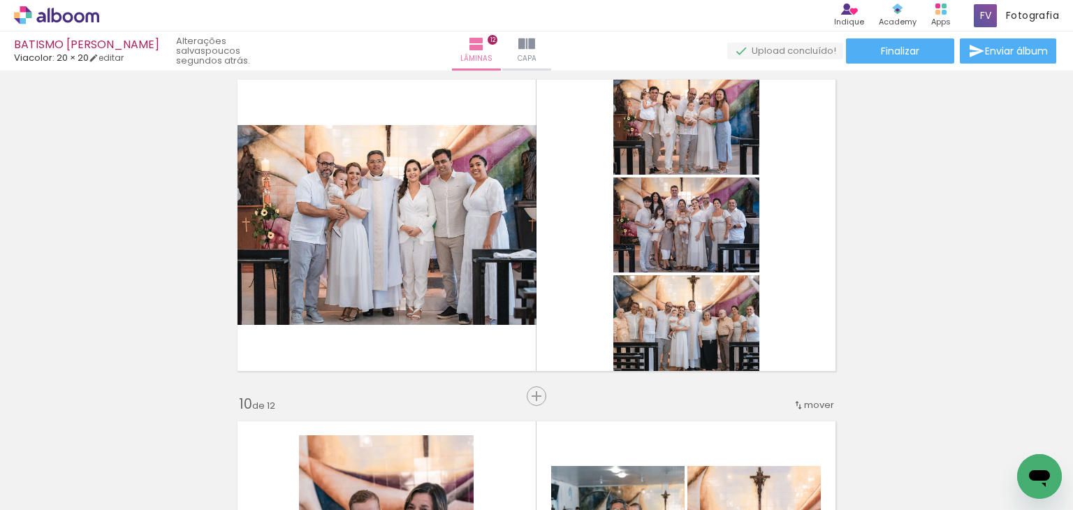
scroll to position [2794, 0]
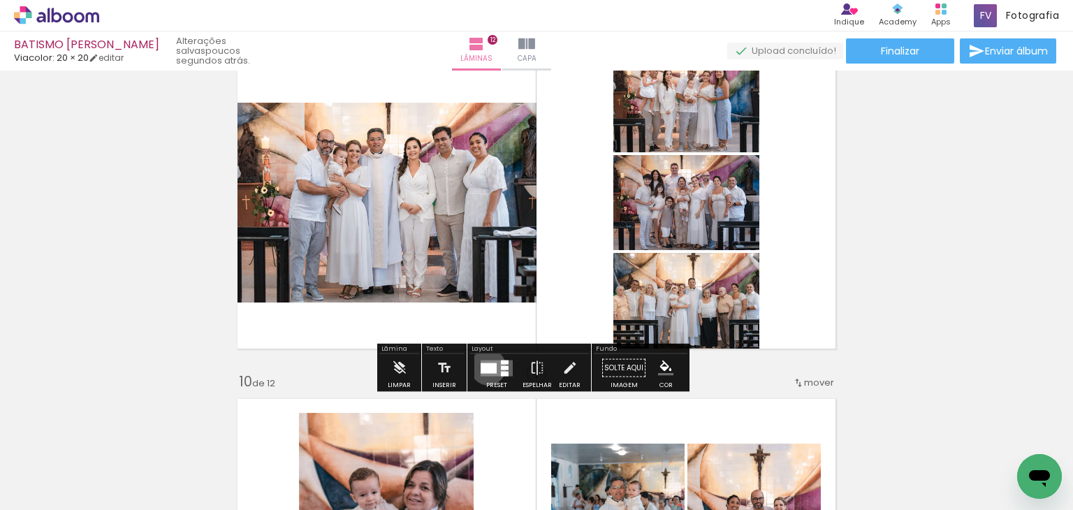
click at [485, 367] on div at bounding box center [489, 368] width 16 height 10
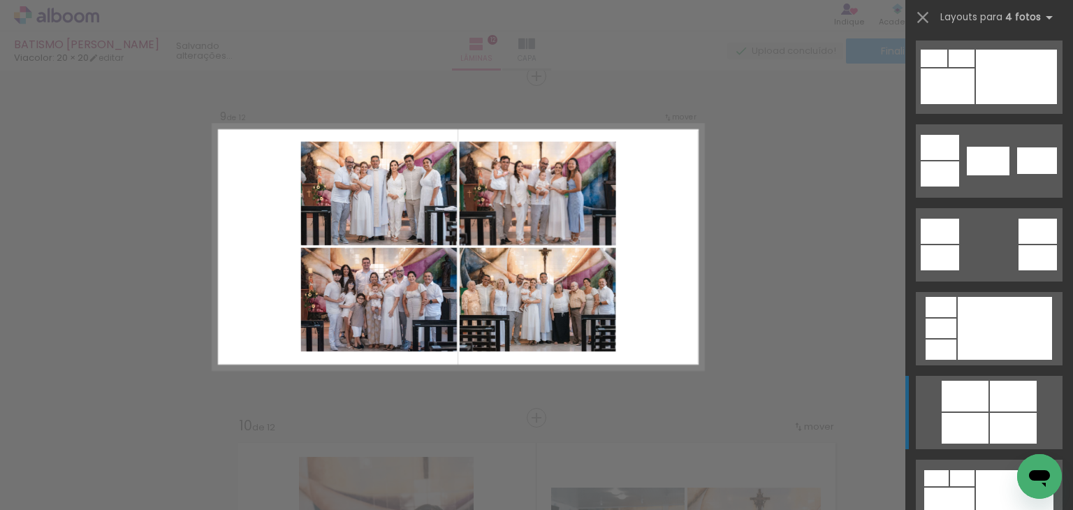
scroll to position [489, 0]
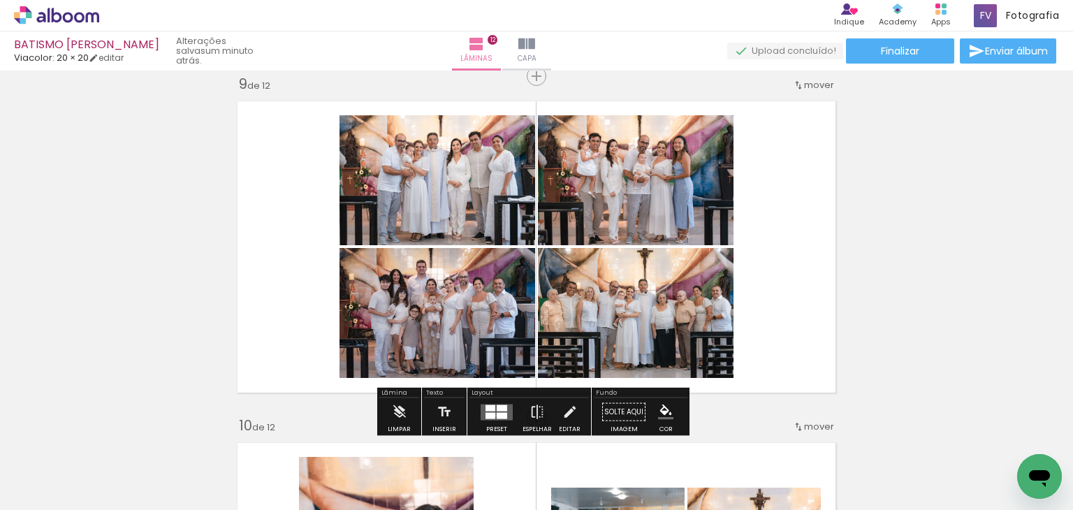
click at [497, 414] on div at bounding box center [502, 415] width 10 height 6
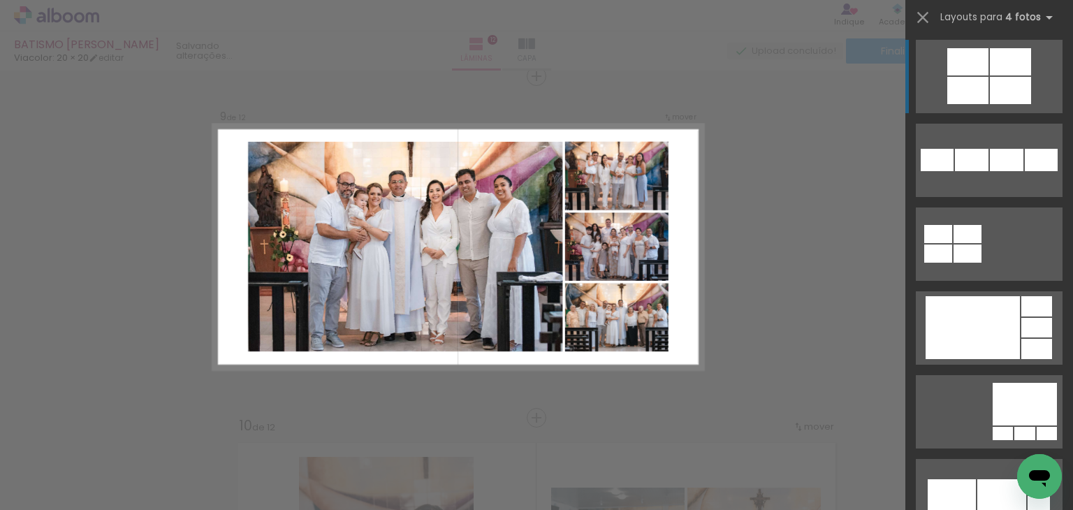
scroll to position [3130, 0]
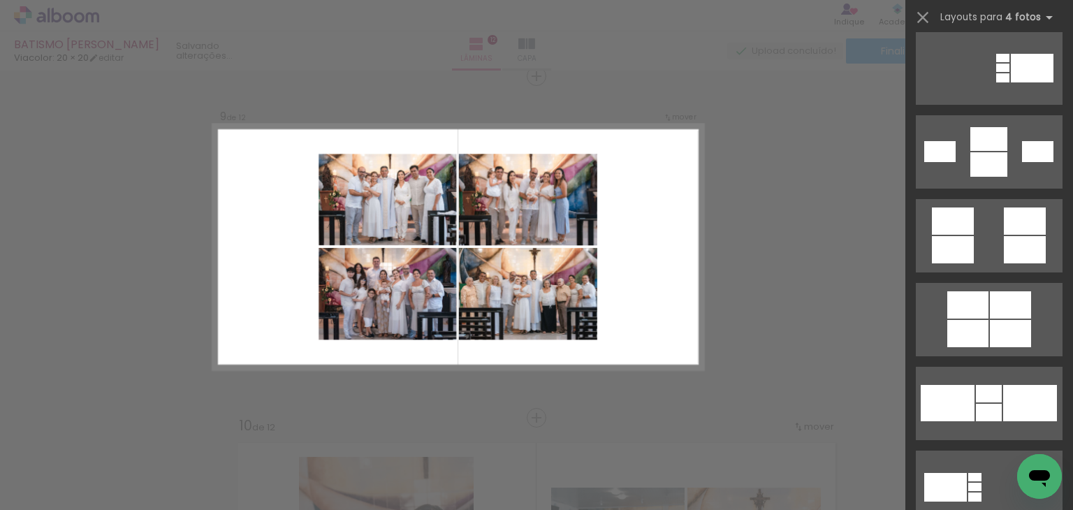
scroll to position [1523, 0]
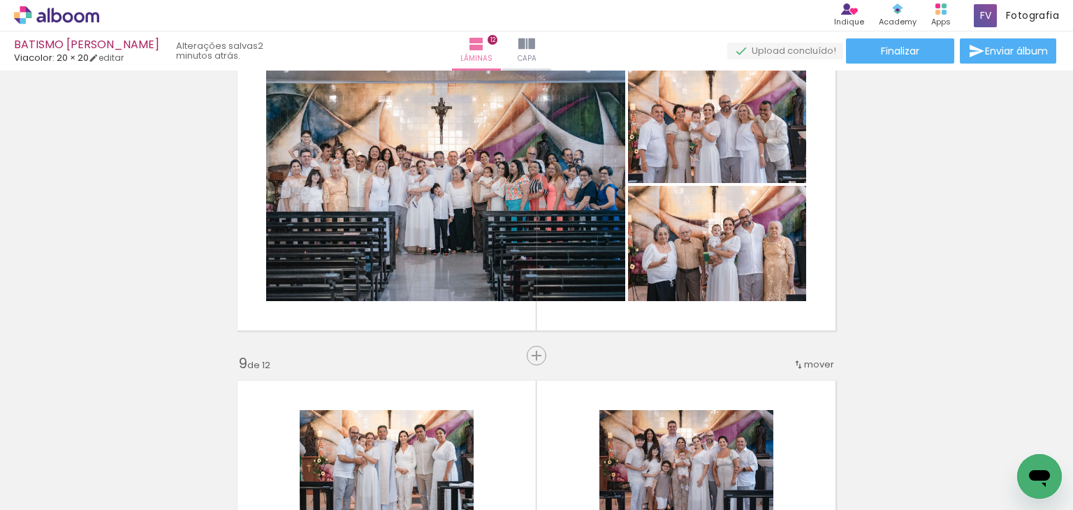
scroll to position [2401, 0]
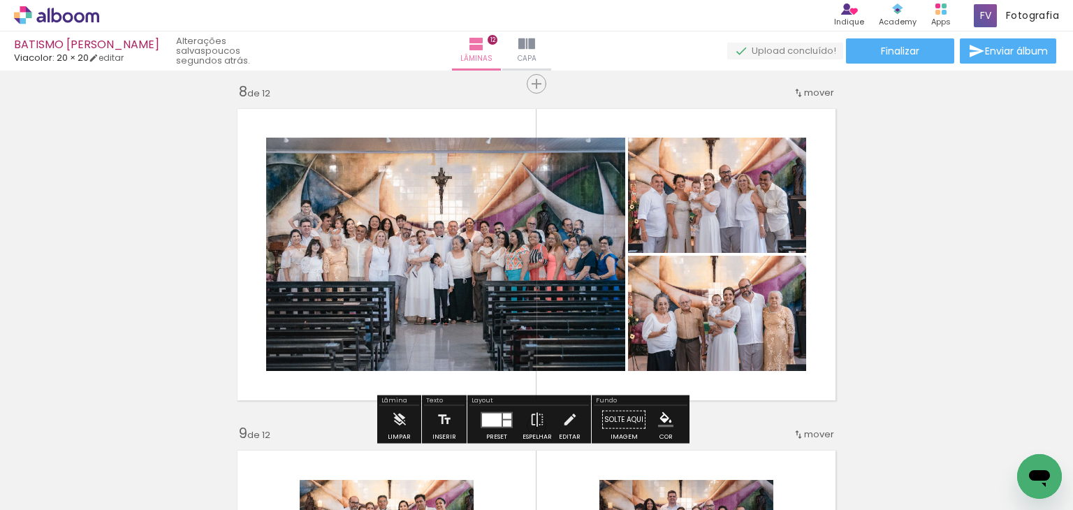
click at [503, 416] on div at bounding box center [507, 416] width 8 height 6
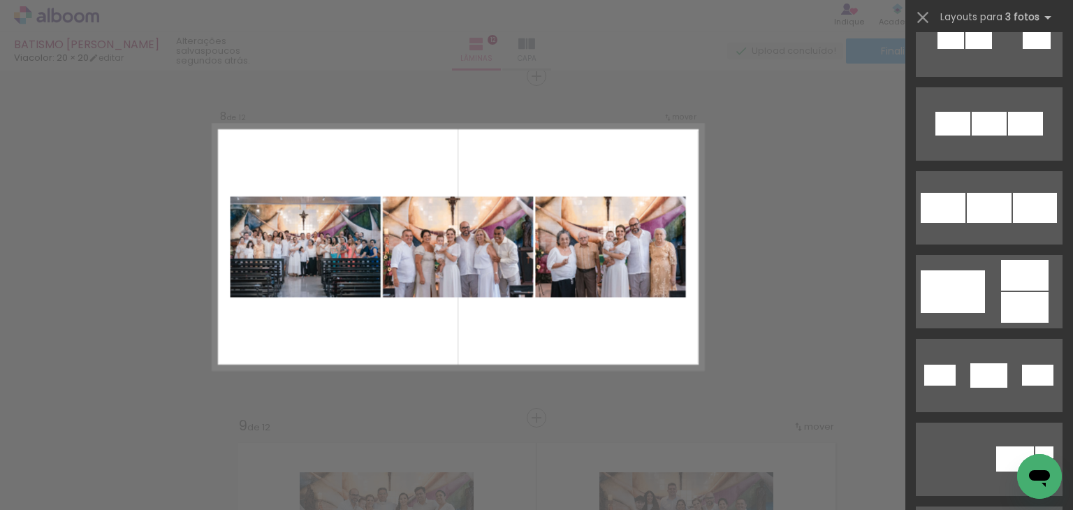
scroll to position [56, 0]
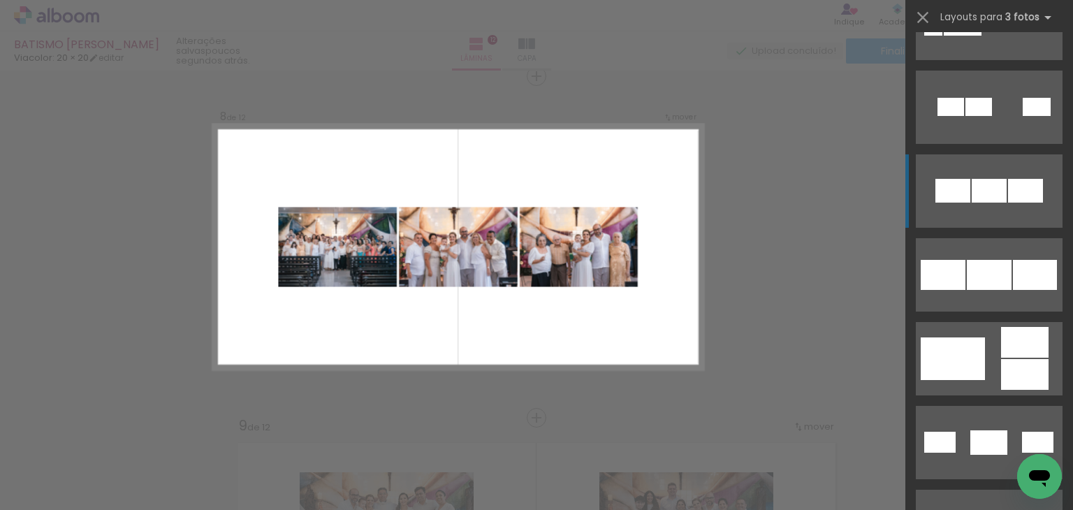
click at [973, 201] on div at bounding box center [989, 191] width 35 height 24
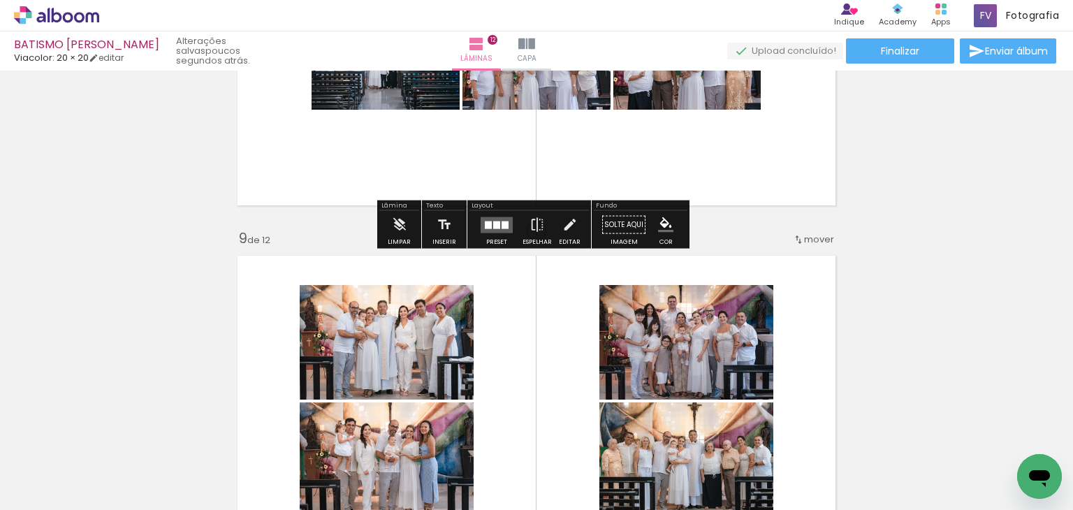
scroll to position [2618, 0]
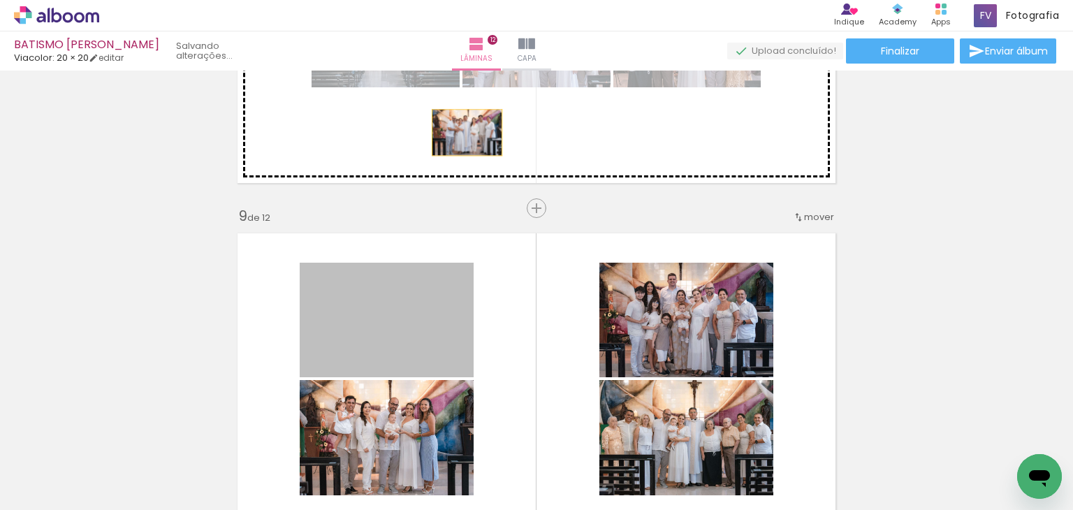
drag, startPoint x: 391, startPoint y: 312, endPoint x: 462, endPoint y: 132, distance: 193.6
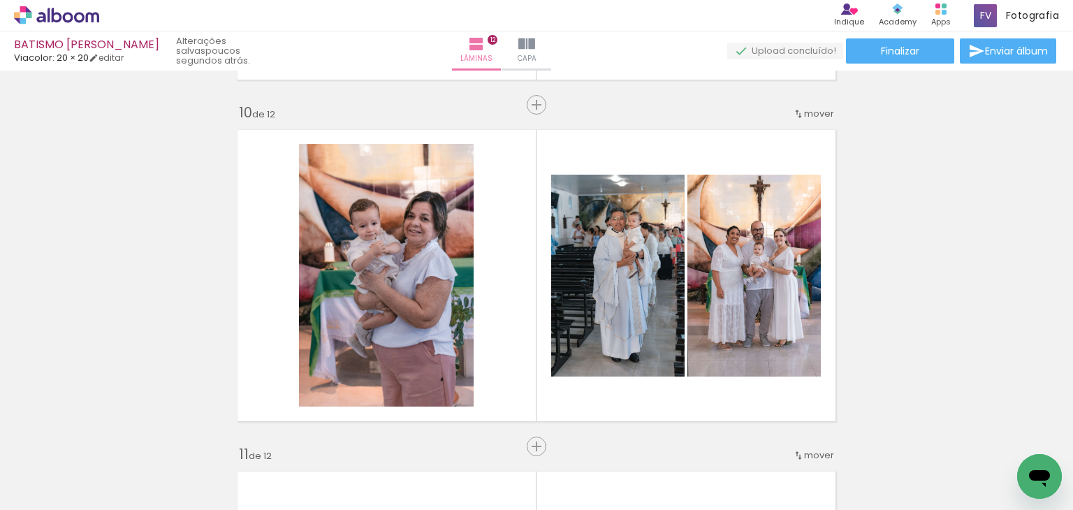
scroll to position [2925, 0]
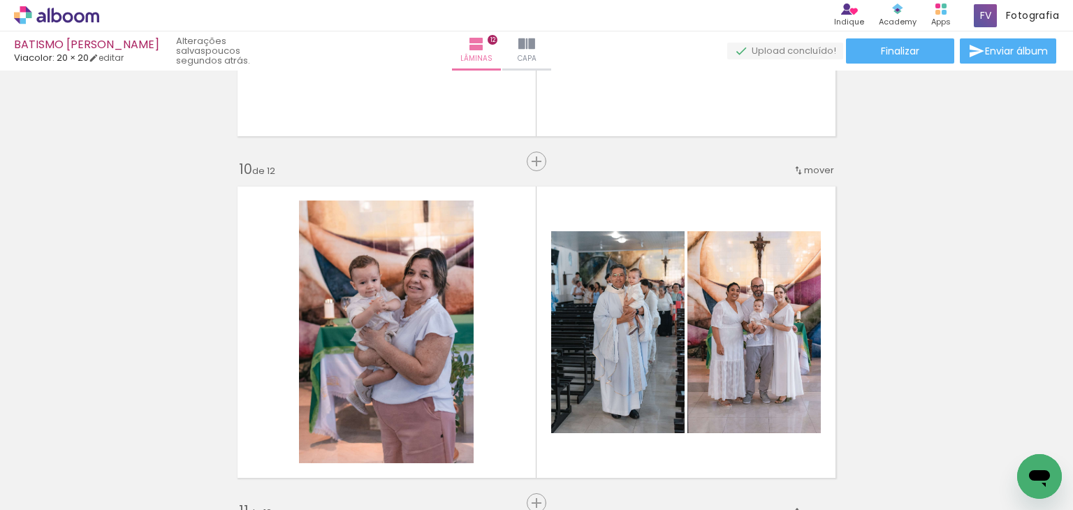
scroll to position [3038, 0]
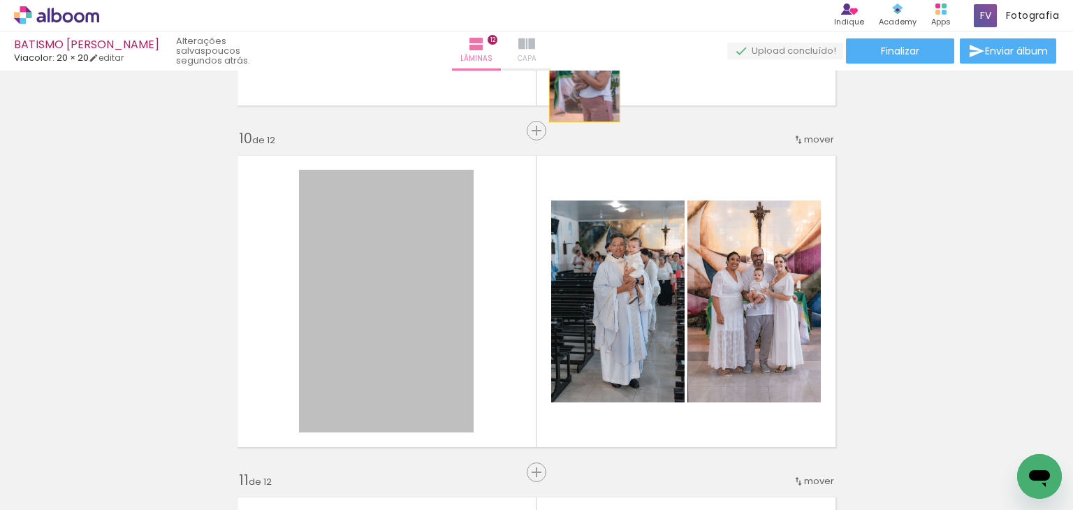
drag, startPoint x: 407, startPoint y: 309, endPoint x: 579, endPoint y: 68, distance: 296.0
click at [579, 0] on div "BATISMO [PERSON_NAME] Viacolor: 20 × 20 editar poucos segundos atrás. Lâminas 1…" at bounding box center [536, 0] width 1073 height 0
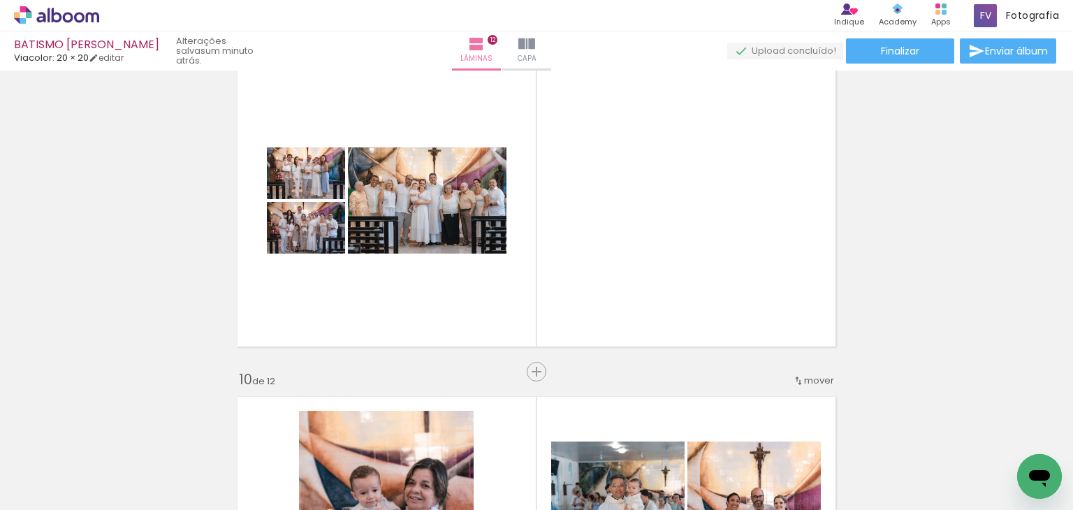
scroll to position [2828, 0]
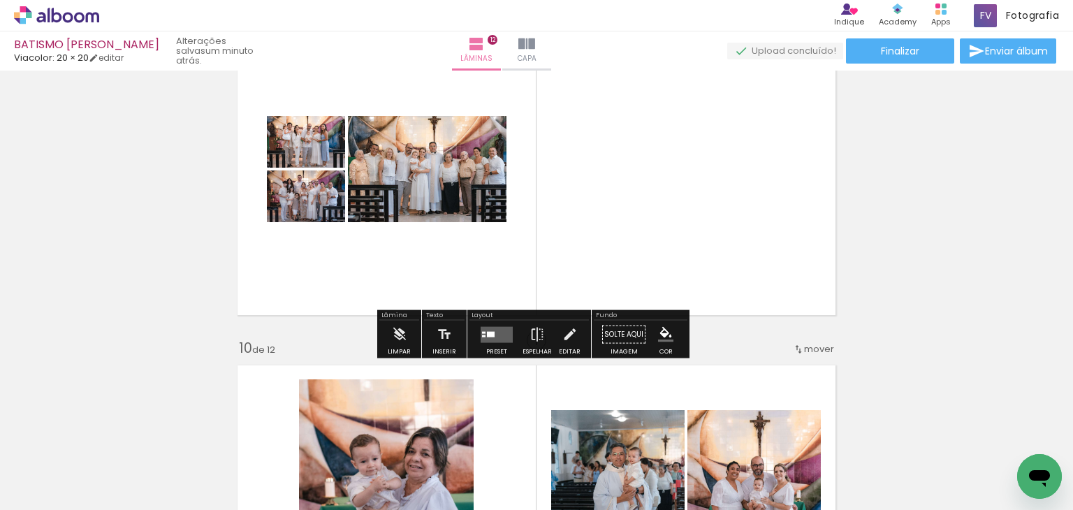
click at [491, 331] on quentale-layouter at bounding box center [497, 334] width 32 height 16
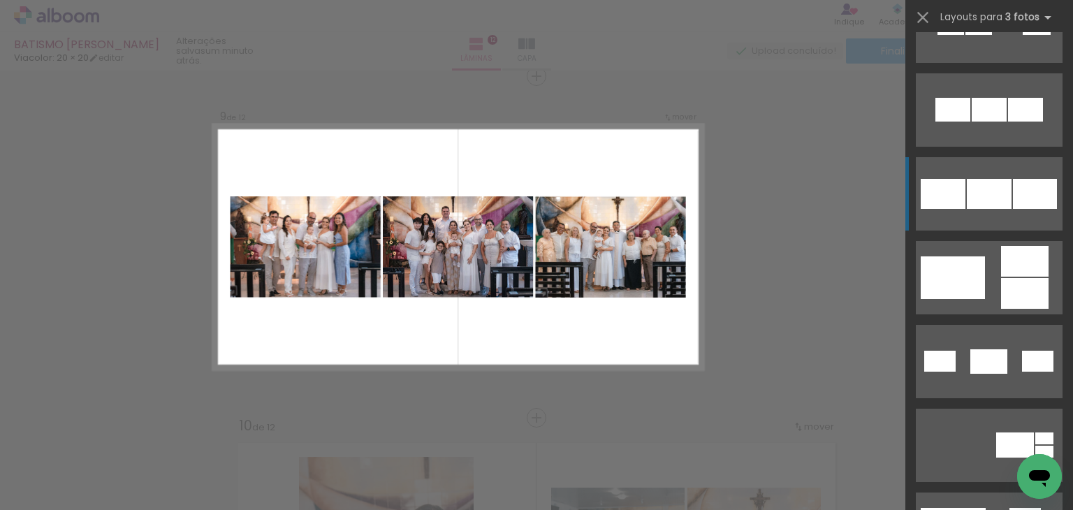
scroll to position [140, 0]
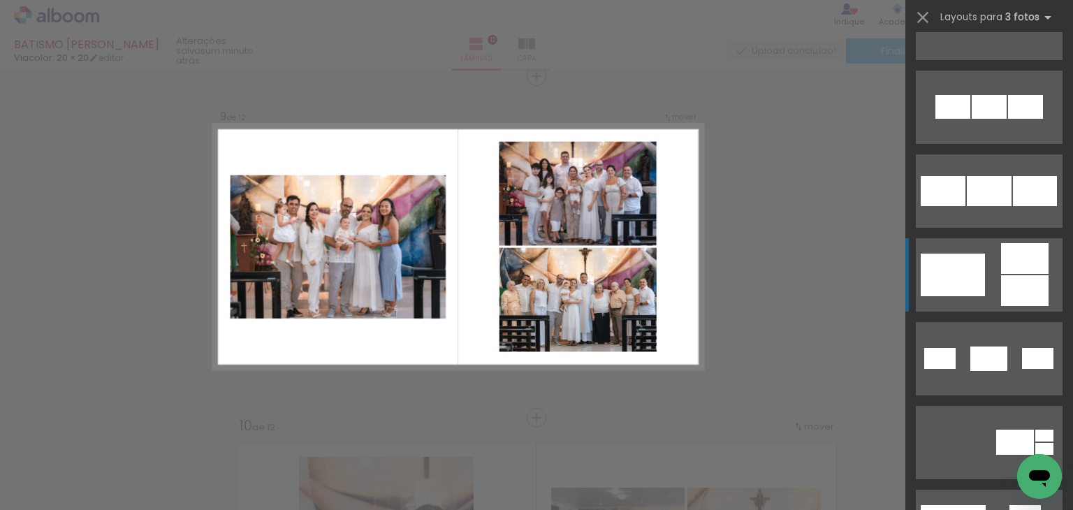
click at [965, 32] on div at bounding box center [978, 23] width 27 height 18
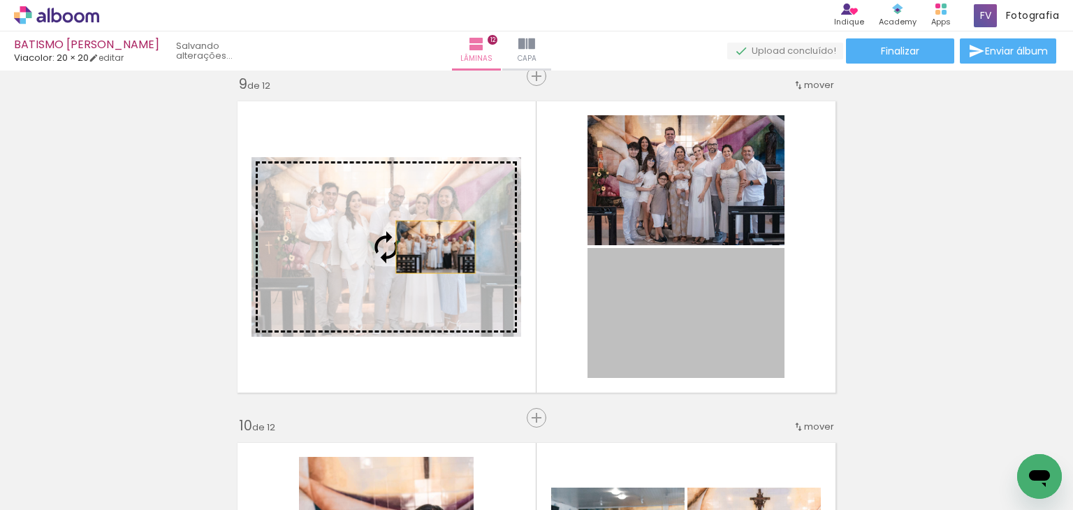
drag, startPoint x: 690, startPoint y: 316, endPoint x: 430, endPoint y: 247, distance: 268.9
click at [0, 0] on slot at bounding box center [0, 0] width 0 height 0
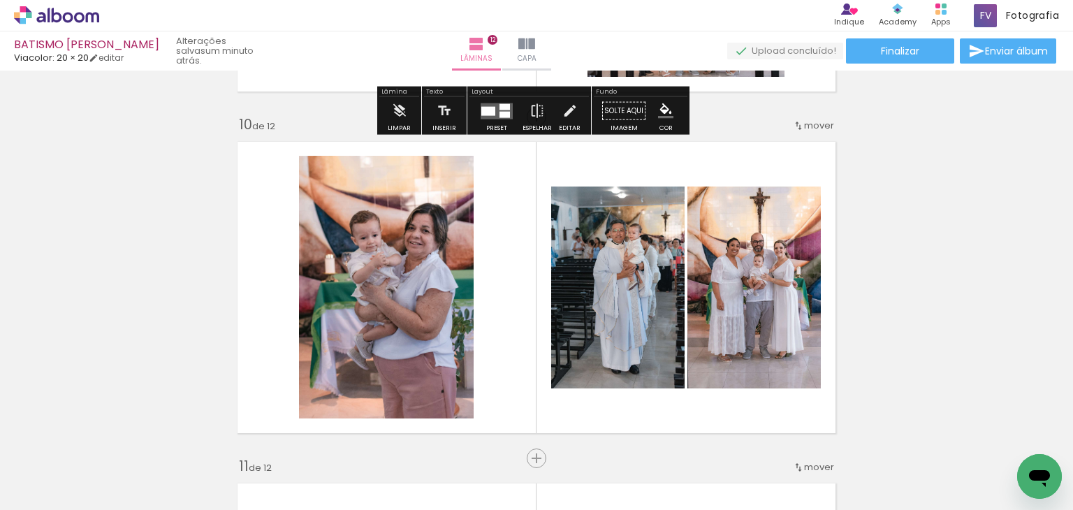
scroll to position [3100, 0]
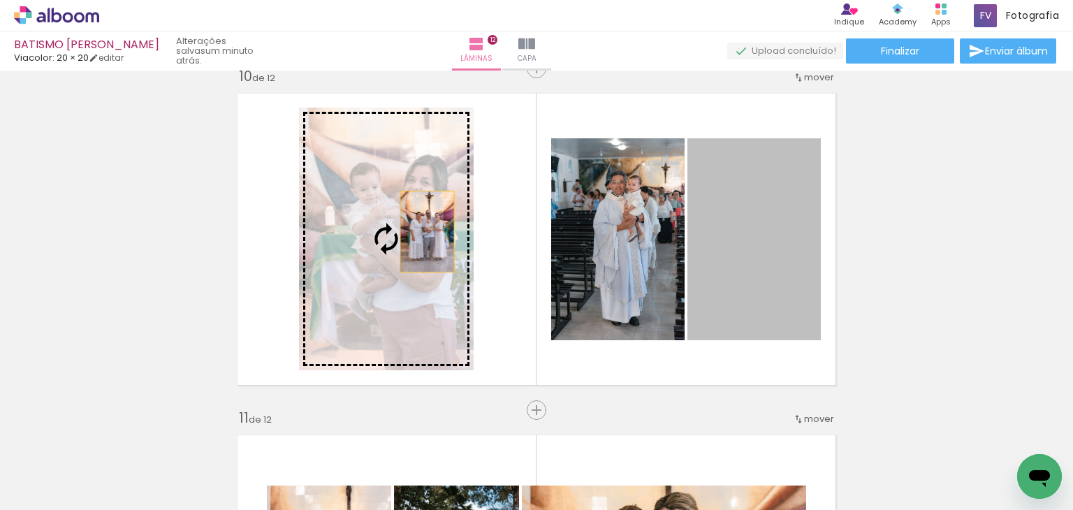
drag, startPoint x: 727, startPoint y: 241, endPoint x: 414, endPoint y: 231, distance: 313.9
click at [0, 0] on slot at bounding box center [0, 0] width 0 height 0
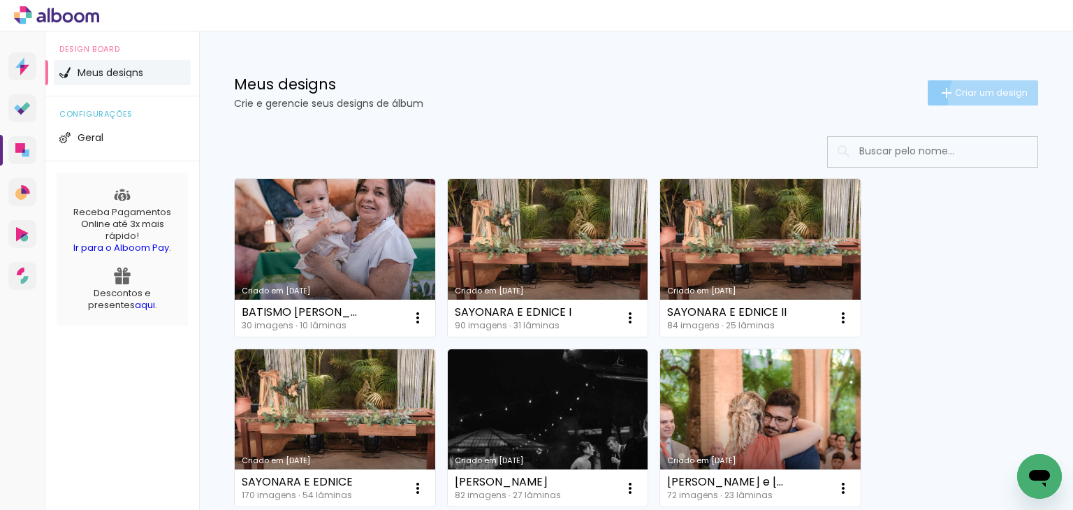
click at [984, 100] on paper-button "Criar um design" at bounding box center [983, 92] width 110 height 25
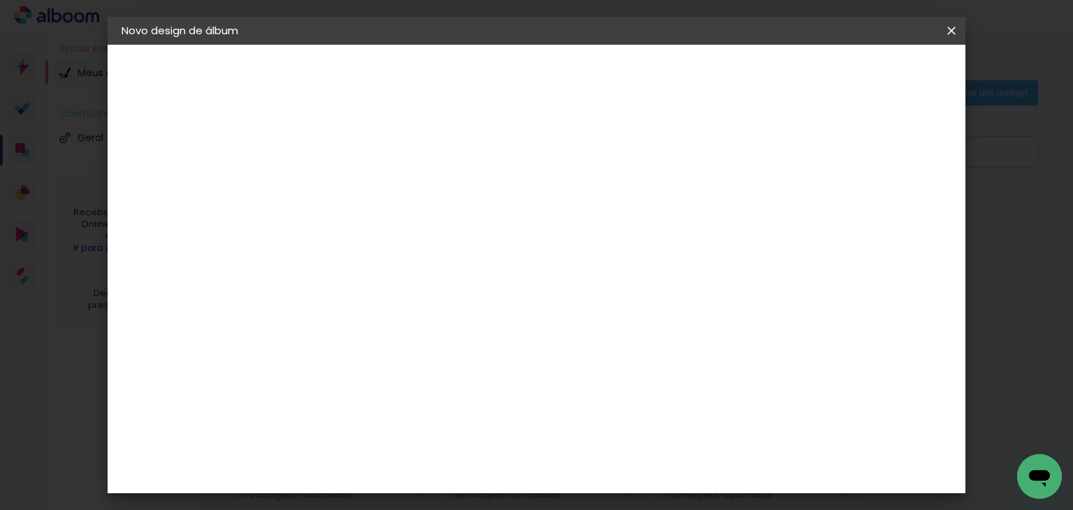
click at [350, 191] on input at bounding box center [350, 188] width 0 height 22
type input "ANIVERSÁRIO [PERSON_NAME]"
type paper-input "ANIVERSÁRIO [PERSON_NAME]"
click at [493, 80] on paper-button "Avançar" at bounding box center [459, 74] width 68 height 24
click at [456, 263] on input at bounding box center [385, 265] width 141 height 17
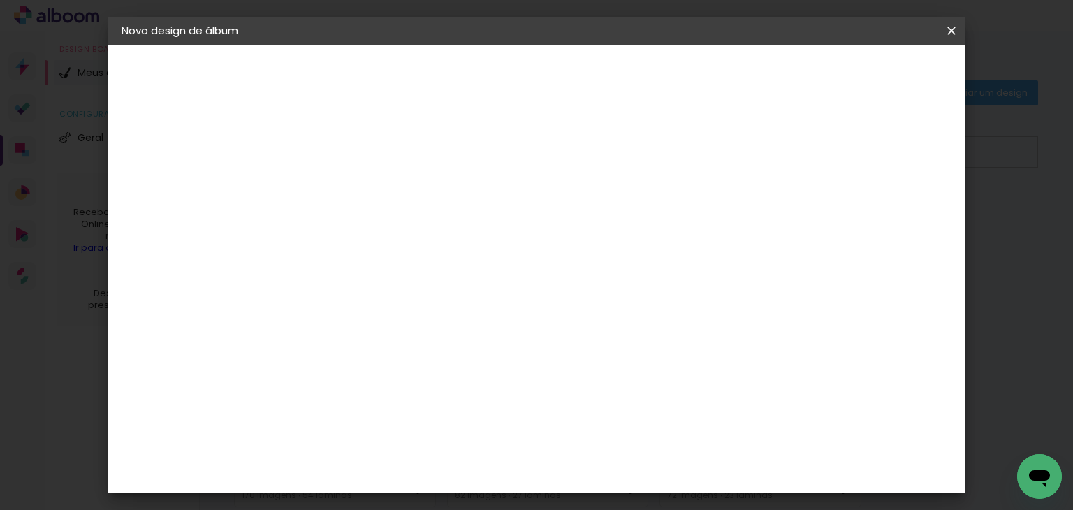
type input "VIA"
type paper-input "VIA"
click at [386, 310] on div "Viacolor" at bounding box center [362, 315] width 45 height 11
click at [0, 0] on slot "Tamanho Livre" at bounding box center [0, 0] width 0 height 0
click at [386, 319] on div "Viacolor" at bounding box center [362, 315] width 45 height 11
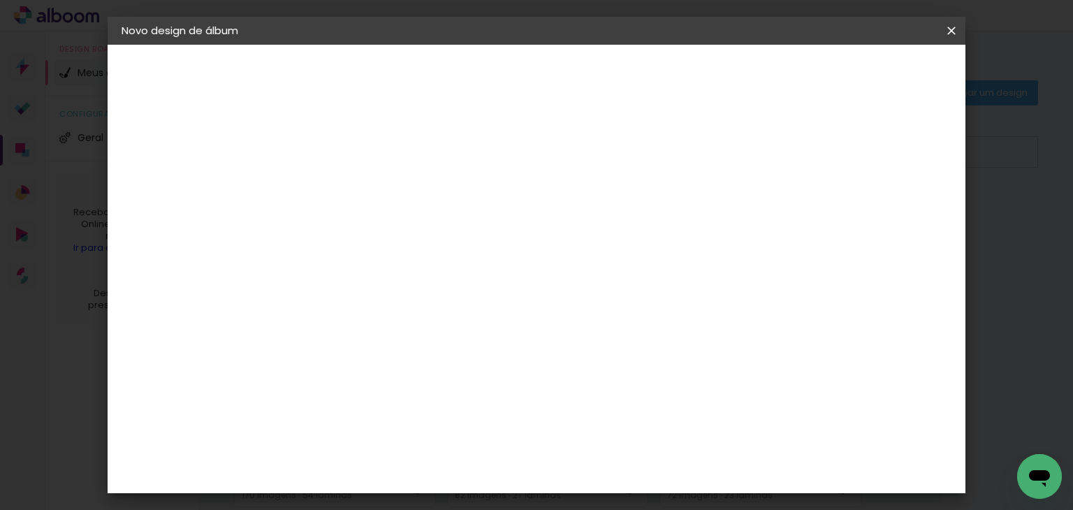
click at [0, 0] on slot "Avançar" at bounding box center [0, 0] width 0 height 0
click at [404, 233] on input "text" at bounding box center [377, 244] width 54 height 22
click at [426, 286] on div "Escolha o tamanho" at bounding box center [385, 318] width 81 height 65
click at [426, 287] on div "Escolha o tamanho" at bounding box center [385, 318] width 81 height 65
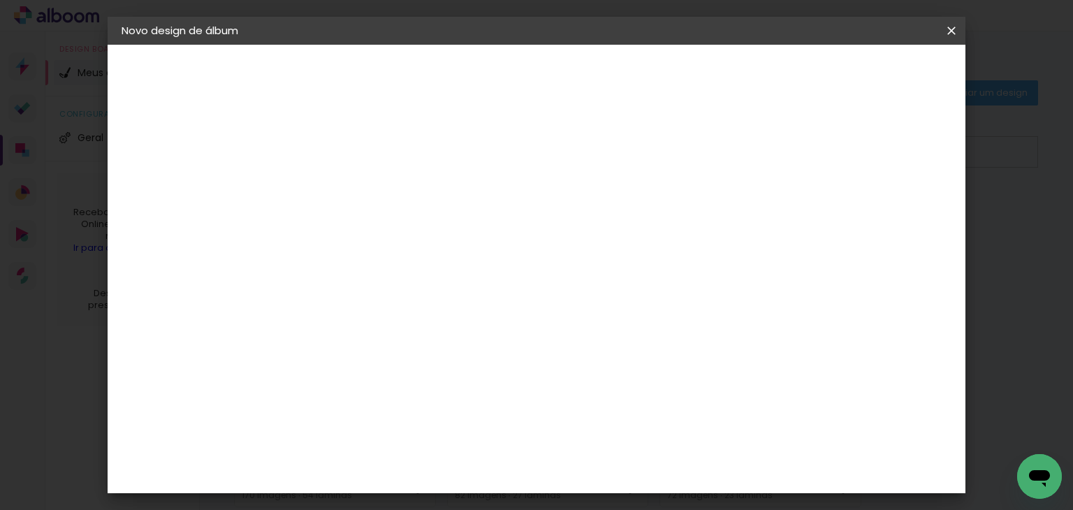
click at [426, 297] on div "Escolha o tamanho" at bounding box center [385, 318] width 81 height 65
click at [404, 236] on input "text" at bounding box center [377, 244] width 54 height 22
click at [646, 236] on paper-item "Padrão" at bounding box center [627, 232] width 279 height 28
type input "Padrão"
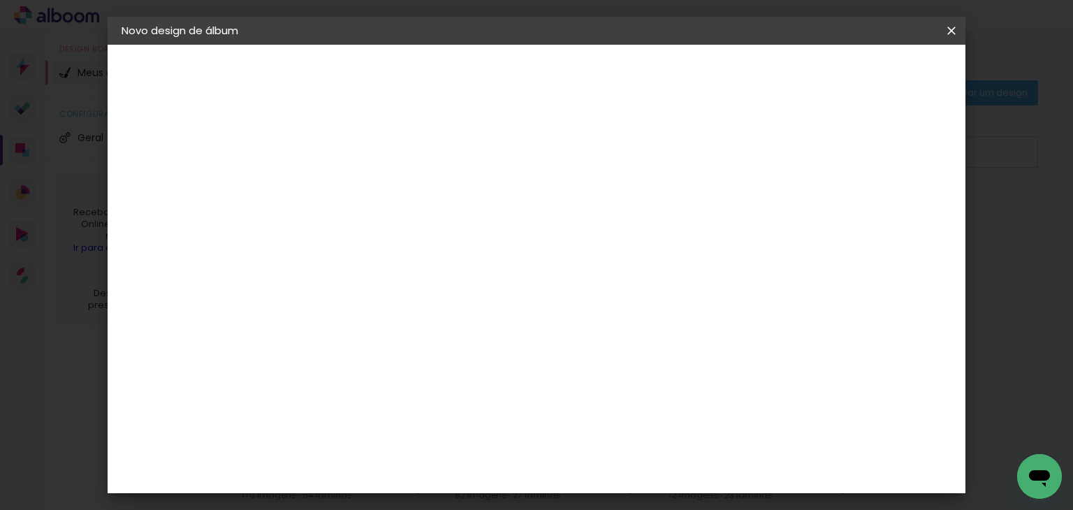
scroll to position [210, 0]
click at [599, 163] on div "Opções disponíveis Padrão Tamanho Escolha o tamanho Horizontal Modelo Fechado L…" at bounding box center [443, 104] width 309 height 119
click at [578, 82] on paper-button "Avançar" at bounding box center [543, 74] width 68 height 24
click at [653, 150] on div at bounding box center [647, 151] width 13 height 13
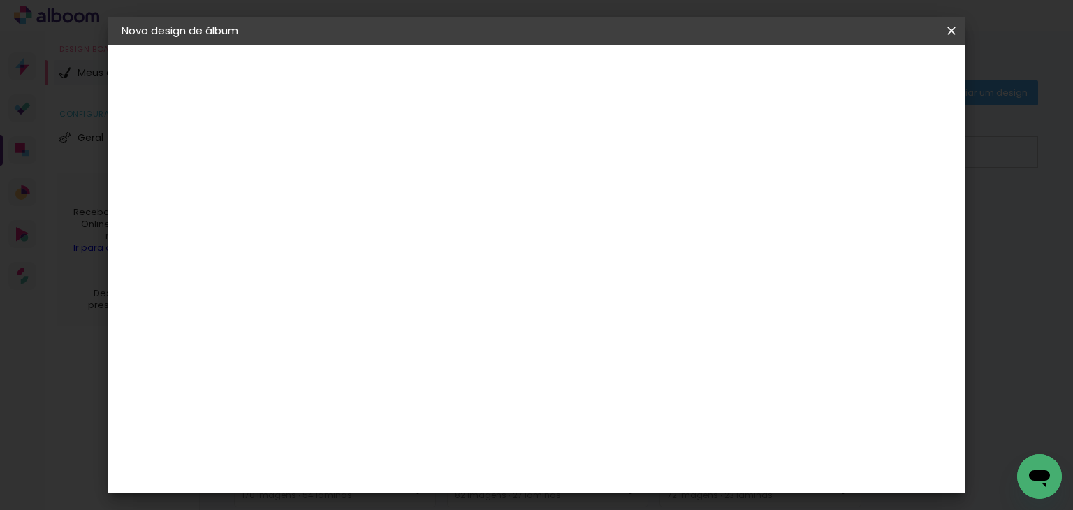
type paper-checkbox "on"
click at [732, 73] on span "Iniciar design" at bounding box center [701, 74] width 64 height 10
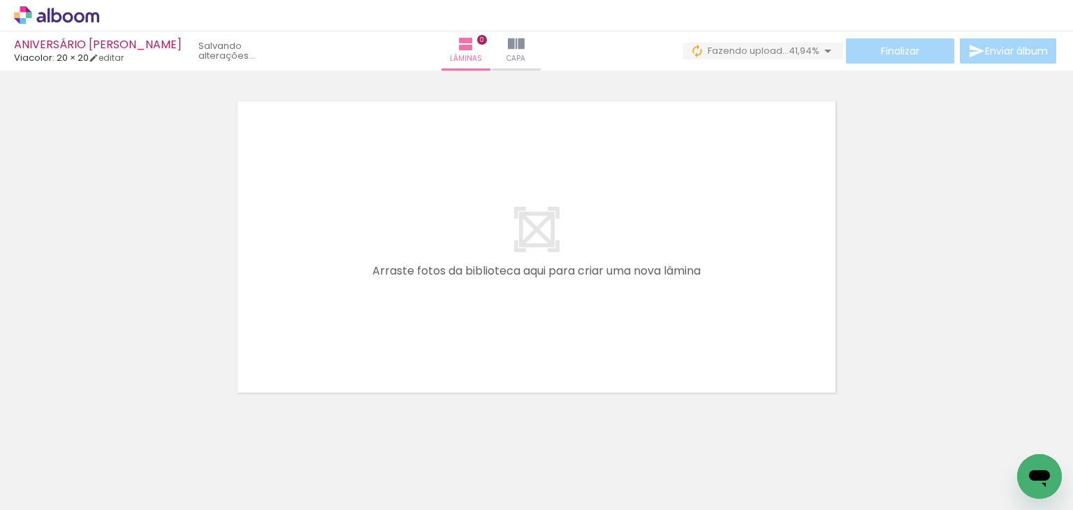
scroll to position [0, 741]
click at [826, 51] on iron-icon at bounding box center [827, 51] width 17 height 17
click at [873, 123] on div at bounding box center [536, 229] width 1073 height 342
click at [826, 51] on iron-icon at bounding box center [827, 51] width 17 height 17
click at [884, 159] on div at bounding box center [536, 229] width 1073 height 342
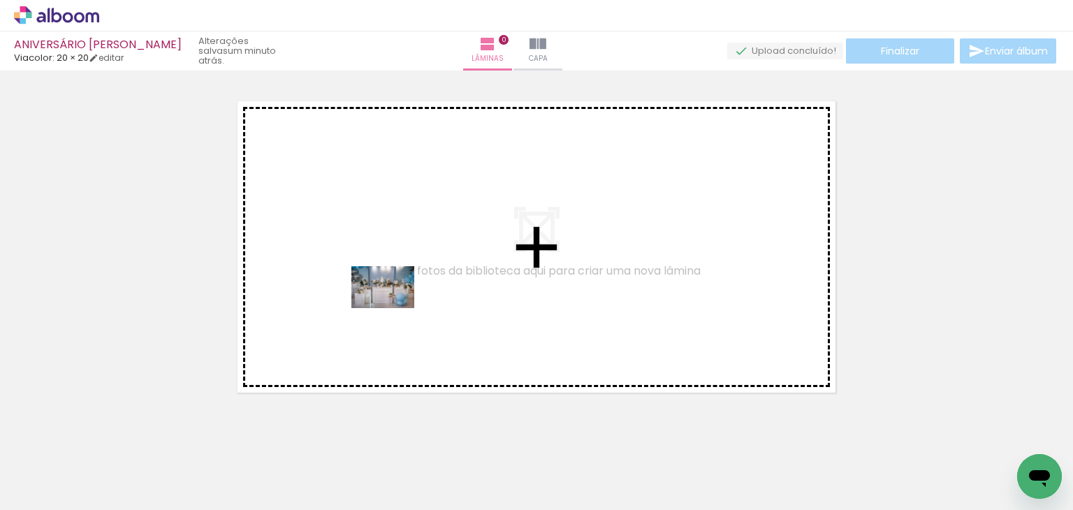
drag, startPoint x: 493, startPoint y: 469, endPoint x: 393, endPoint y: 306, distance: 192.0
click at [393, 306] on quentale-workspace at bounding box center [536, 255] width 1073 height 510
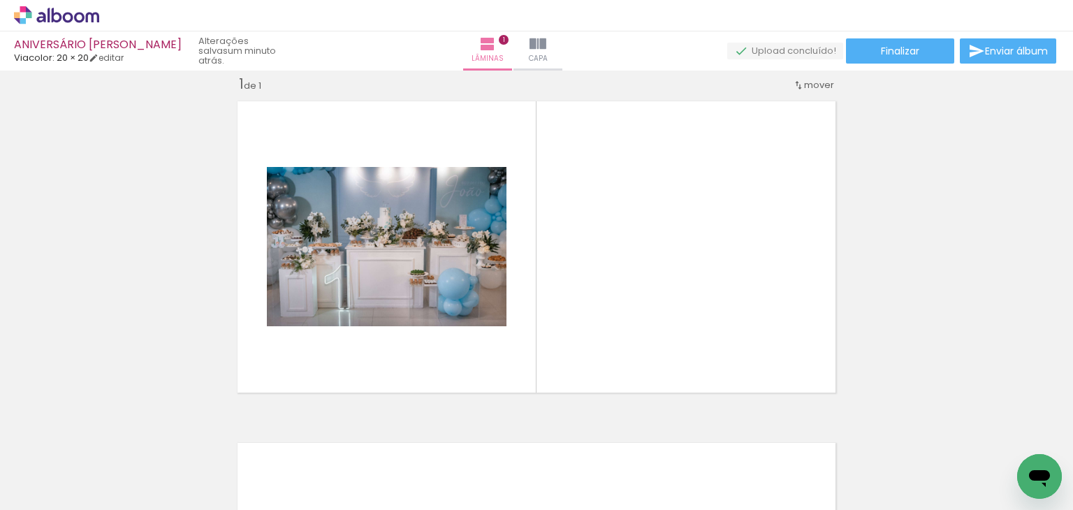
scroll to position [0, 0]
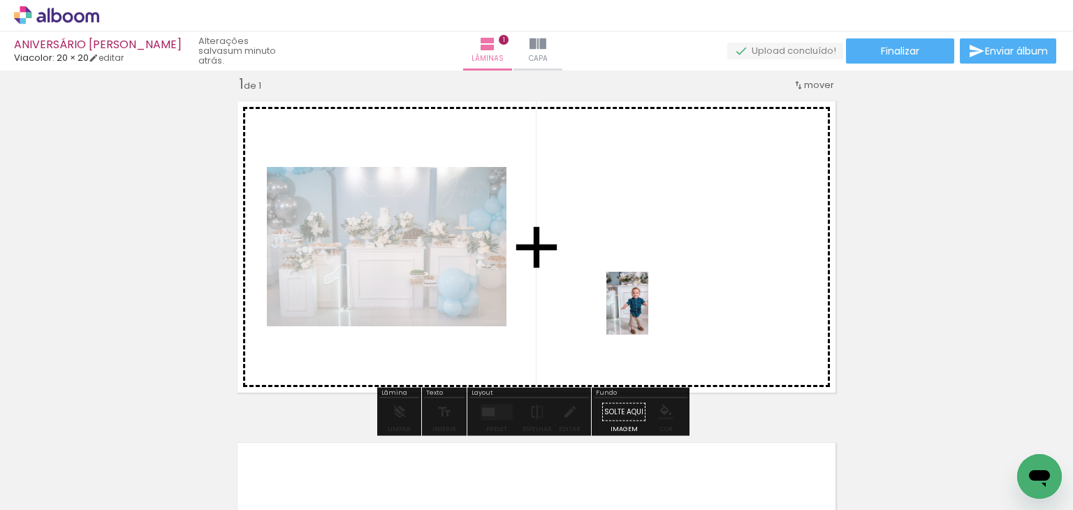
drag, startPoint x: 218, startPoint y: 476, endPoint x: 651, endPoint y: 293, distance: 470.2
click at [651, 293] on quentale-workspace at bounding box center [536, 255] width 1073 height 510
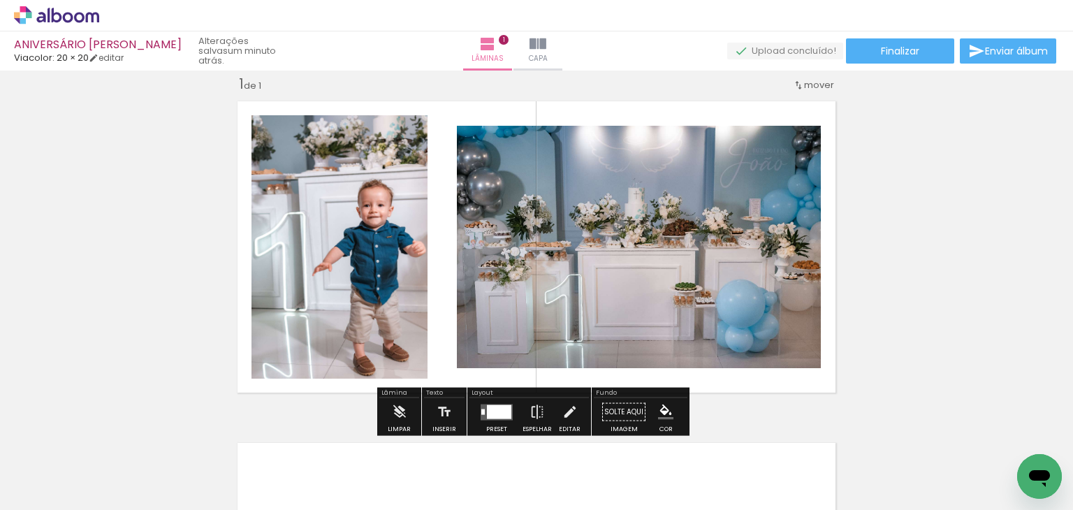
click at [489, 416] on div at bounding box center [499, 411] width 24 height 14
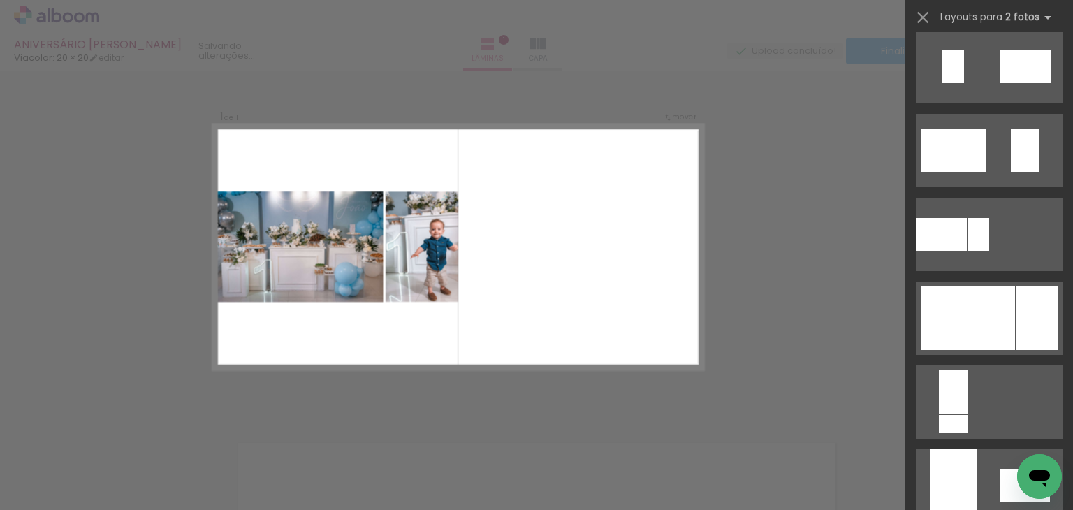
scroll to position [419, 0]
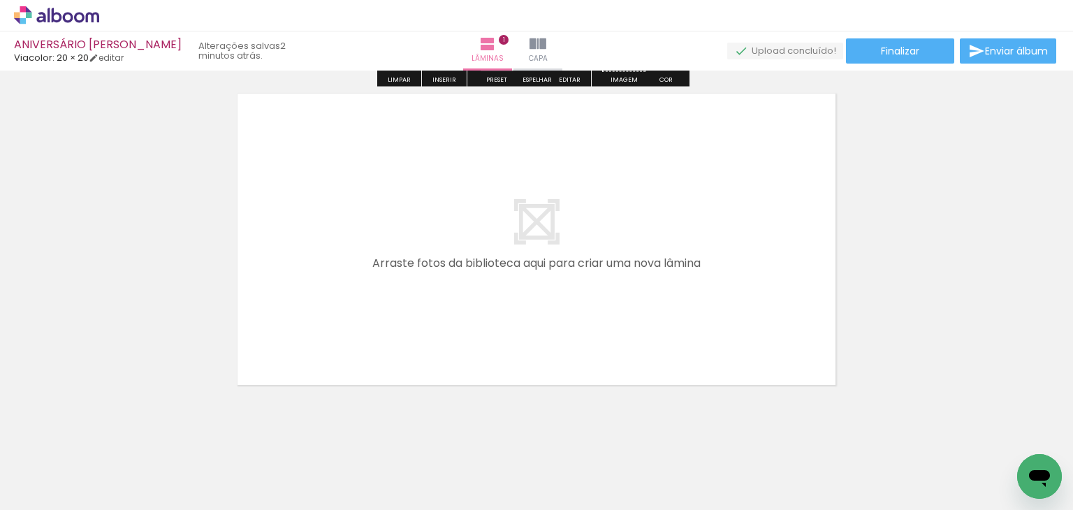
scroll to position [386, 0]
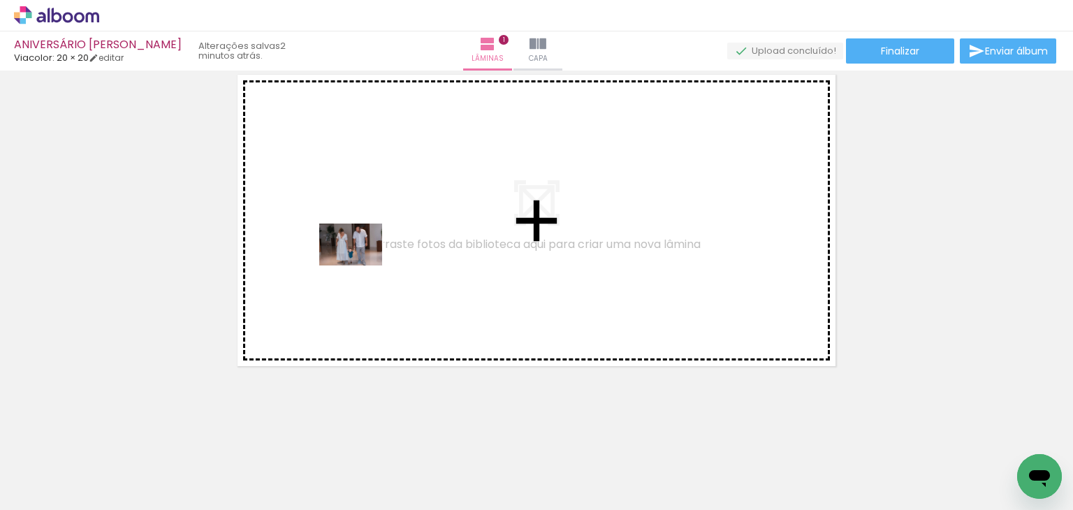
drag, startPoint x: 154, startPoint y: 474, endPoint x: 361, endPoint y: 265, distance: 293.9
click at [361, 265] on quentale-workspace at bounding box center [536, 255] width 1073 height 510
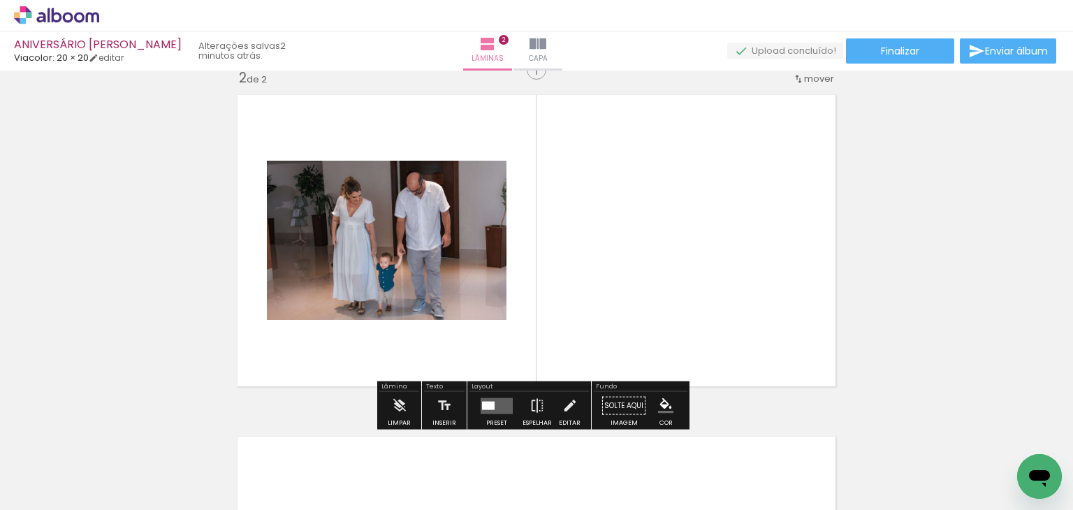
scroll to position [359, 0]
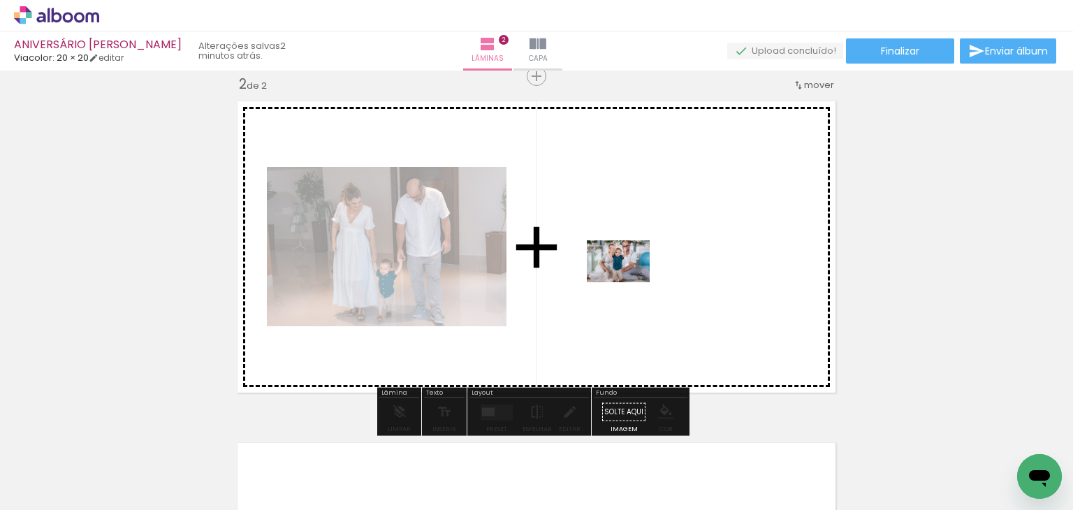
drag, startPoint x: 302, startPoint y: 475, endPoint x: 629, endPoint y: 282, distance: 379.6
click at [629, 282] on quentale-workspace at bounding box center [536, 255] width 1073 height 510
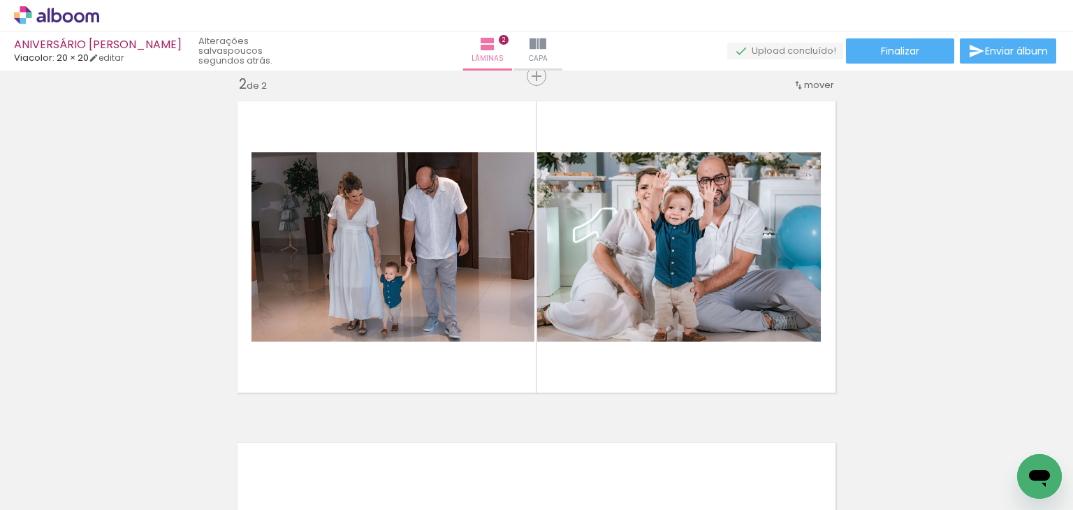
scroll to position [0, 1329]
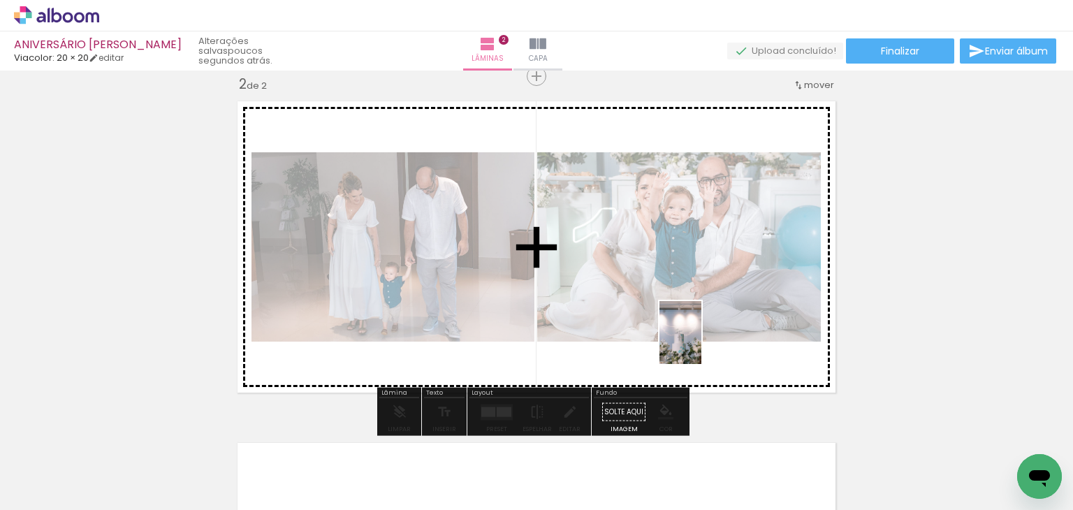
drag, startPoint x: 692, startPoint y: 481, endPoint x: 701, endPoint y: 343, distance: 137.9
click at [701, 343] on quentale-workspace at bounding box center [536, 255] width 1073 height 510
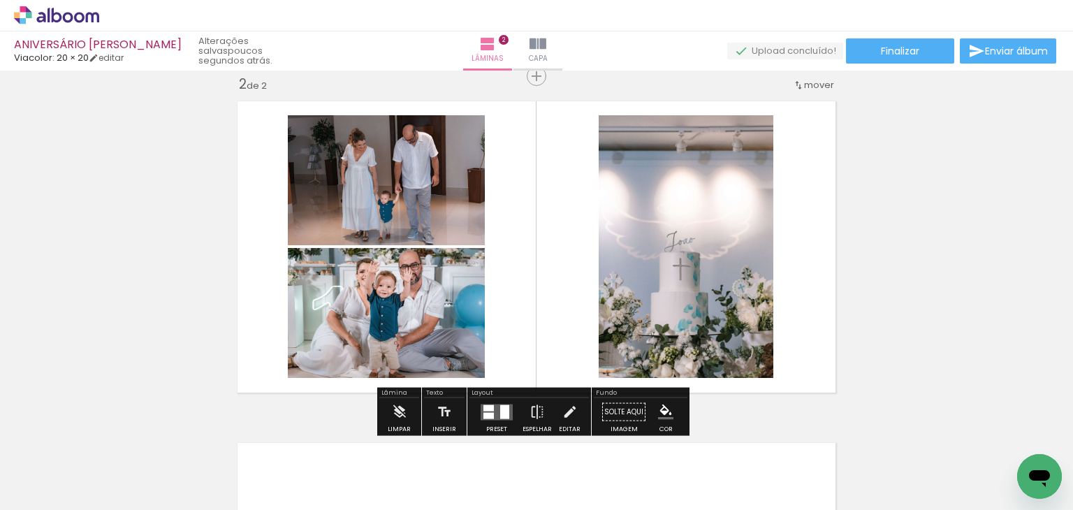
click at [494, 409] on quentale-layouter at bounding box center [497, 412] width 32 height 16
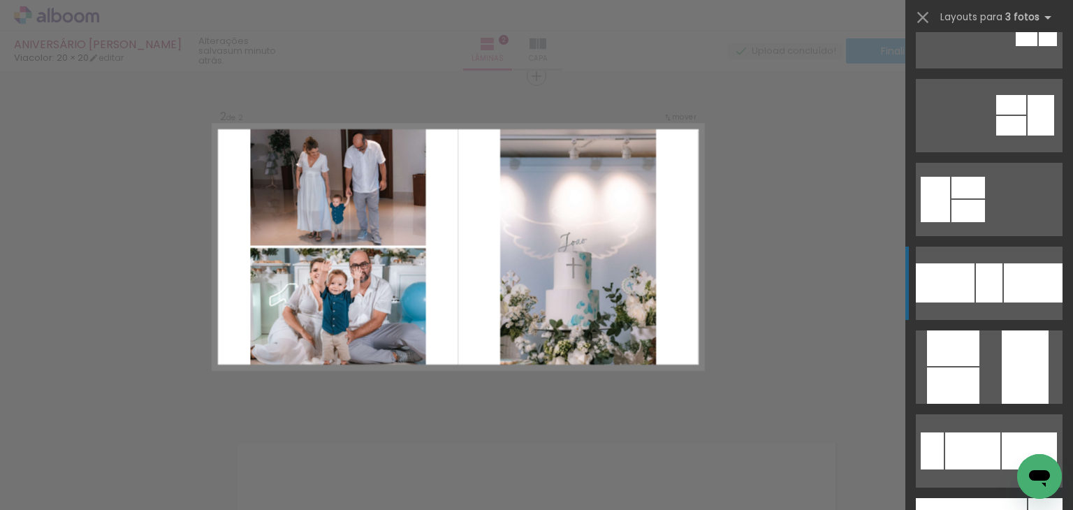
scroll to position [279, 0]
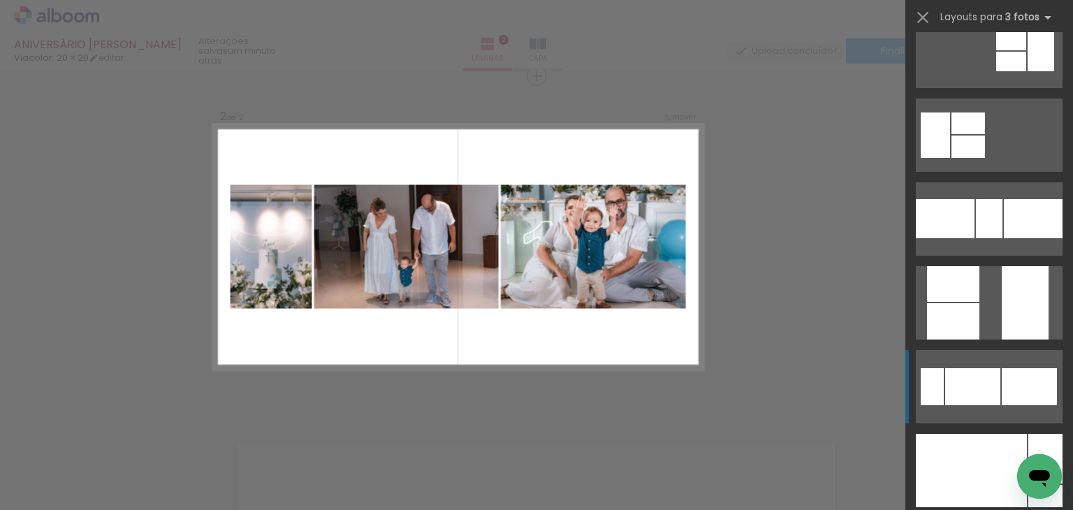
click at [982, 238] on div at bounding box center [989, 218] width 27 height 39
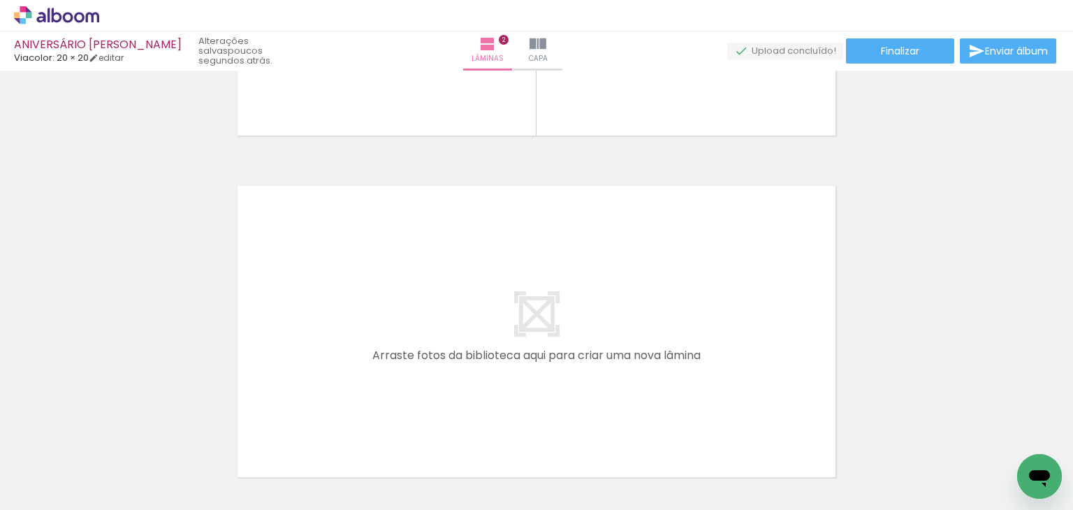
scroll to position [639, 0]
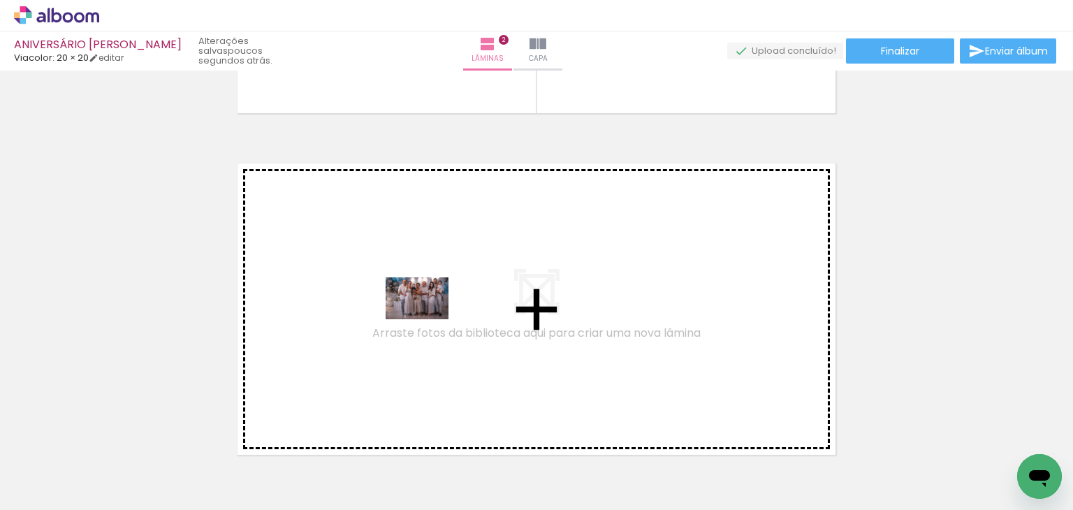
drag, startPoint x: 675, startPoint y: 472, endPoint x: 428, endPoint y: 319, distance: 290.8
click at [428, 319] on quentale-workspace at bounding box center [536, 255] width 1073 height 510
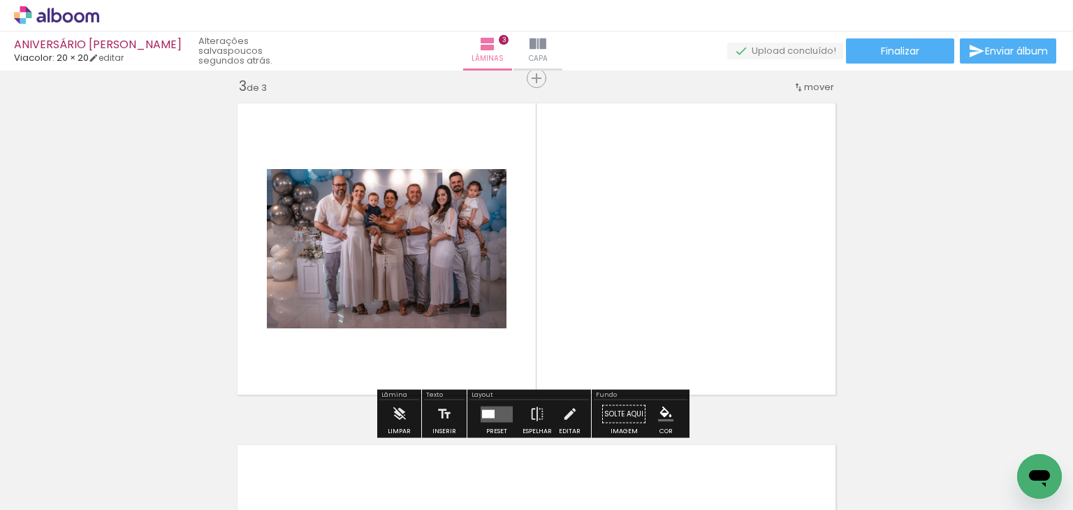
scroll to position [701, 0]
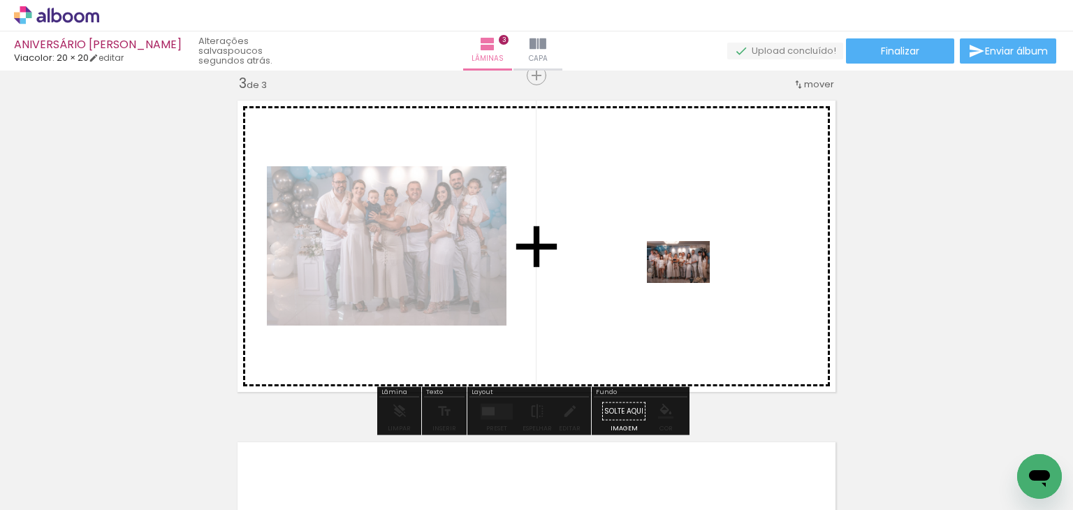
drag, startPoint x: 766, startPoint y: 470, endPoint x: 689, endPoint y: 283, distance: 202.4
click at [689, 283] on quentale-workspace at bounding box center [536, 255] width 1073 height 510
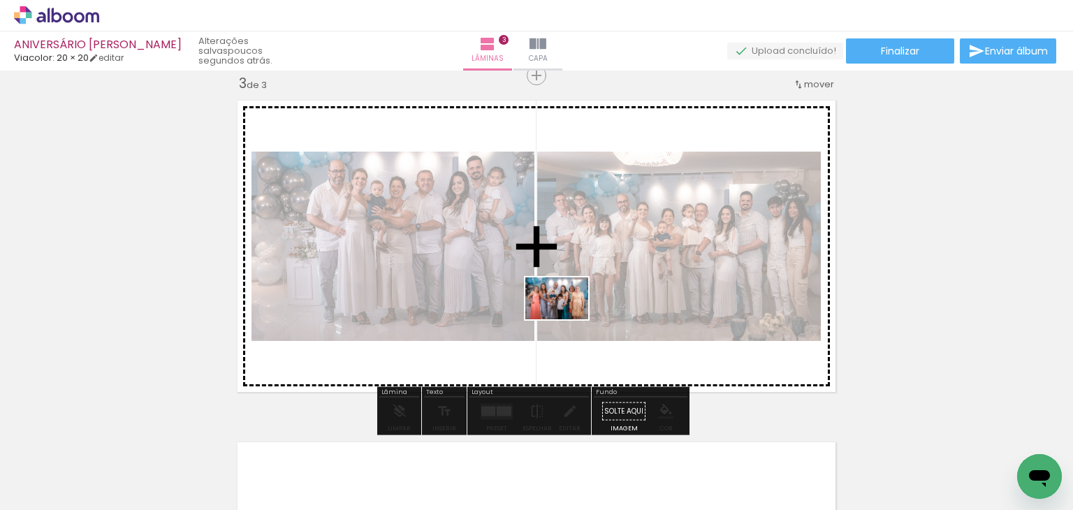
drag, startPoint x: 925, startPoint y: 470, endPoint x: 565, endPoint y: 319, distance: 390.2
click at [565, 319] on quentale-workspace at bounding box center [536, 255] width 1073 height 510
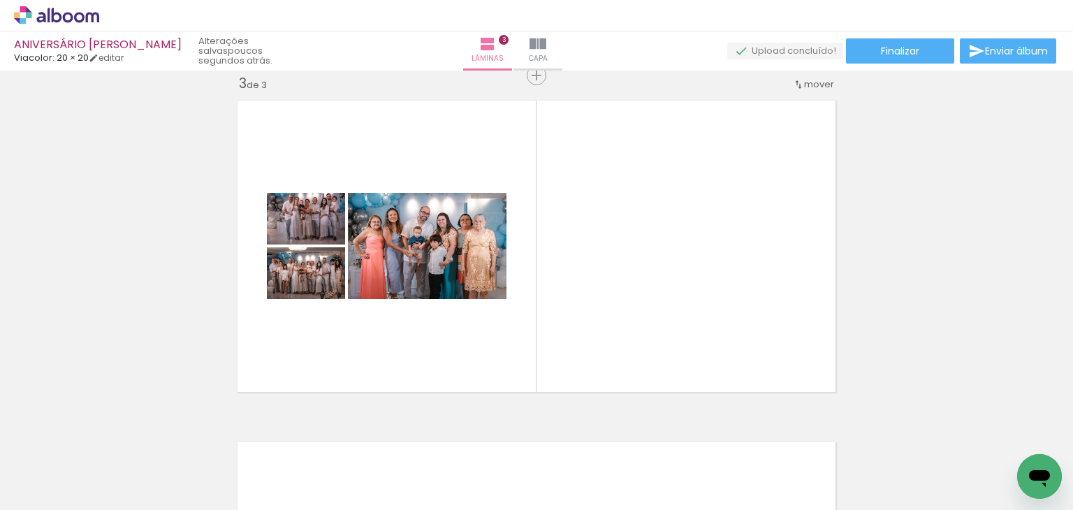
scroll to position [0, 735]
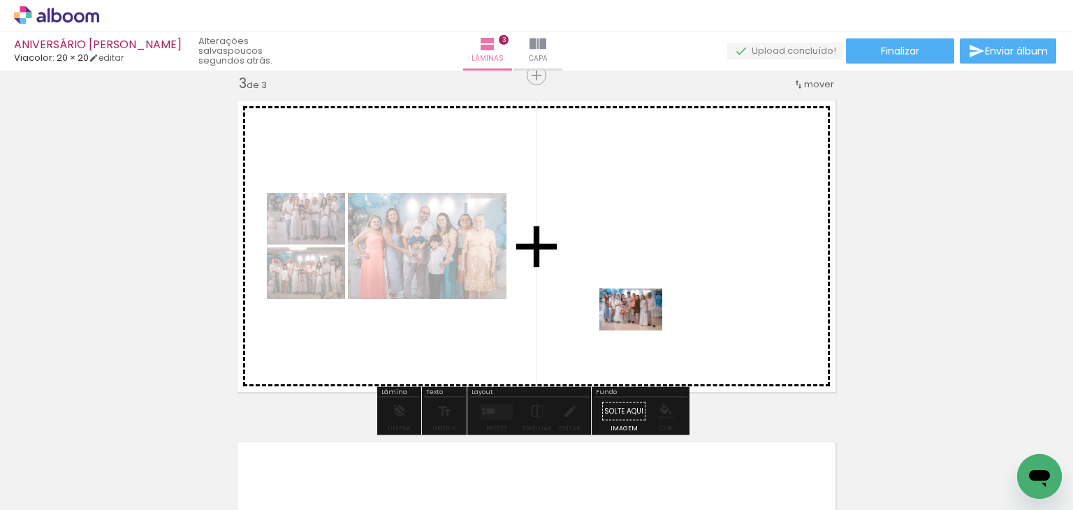
drag, startPoint x: 652, startPoint y: 477, endPoint x: 641, endPoint y: 330, distance: 147.8
click at [641, 330] on quentale-workspace at bounding box center [536, 255] width 1073 height 510
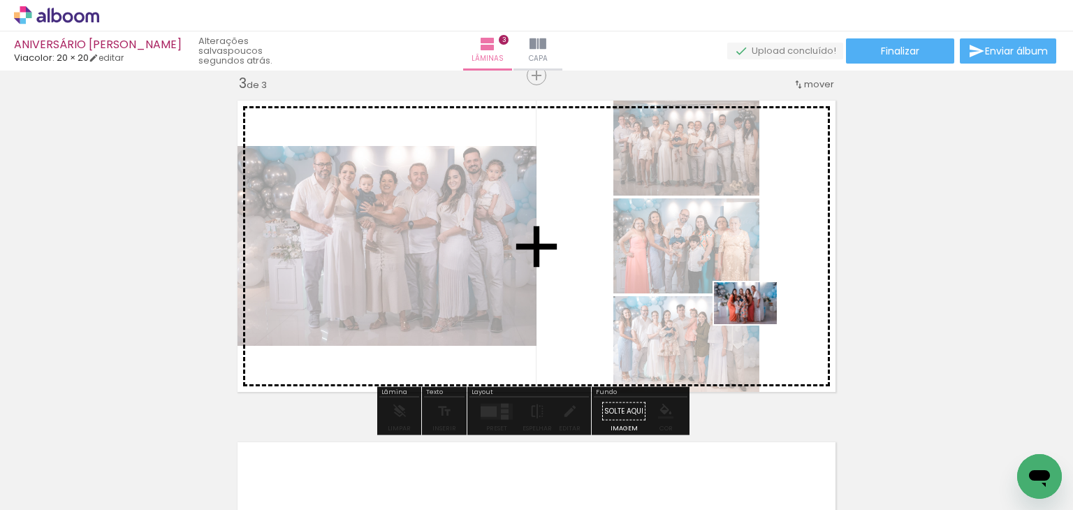
drag, startPoint x: 960, startPoint y: 465, endPoint x: 744, endPoint y: 308, distance: 267.0
click at [744, 308] on quentale-workspace at bounding box center [536, 255] width 1073 height 510
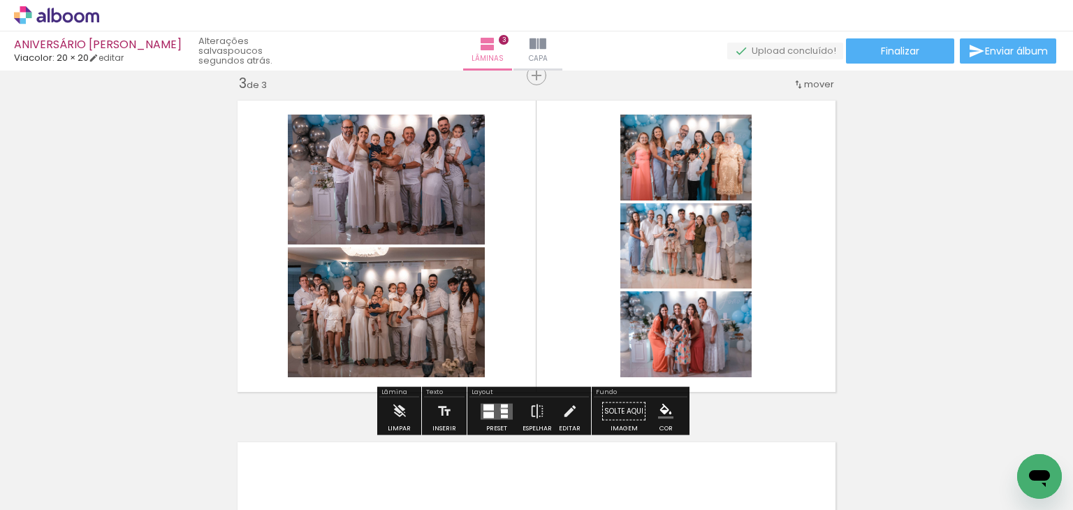
click at [501, 409] on div at bounding box center [504, 411] width 7 height 4
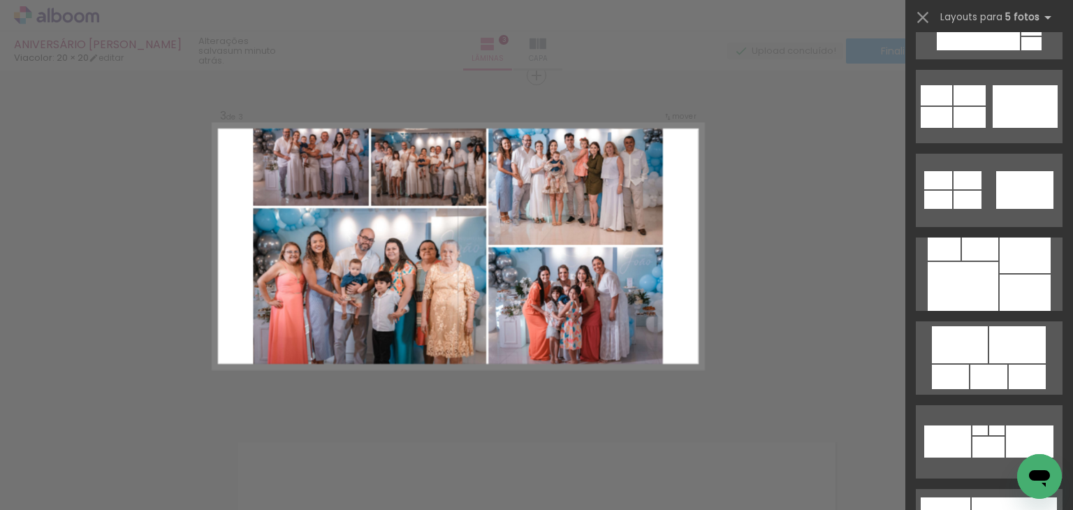
scroll to position [1467, 0]
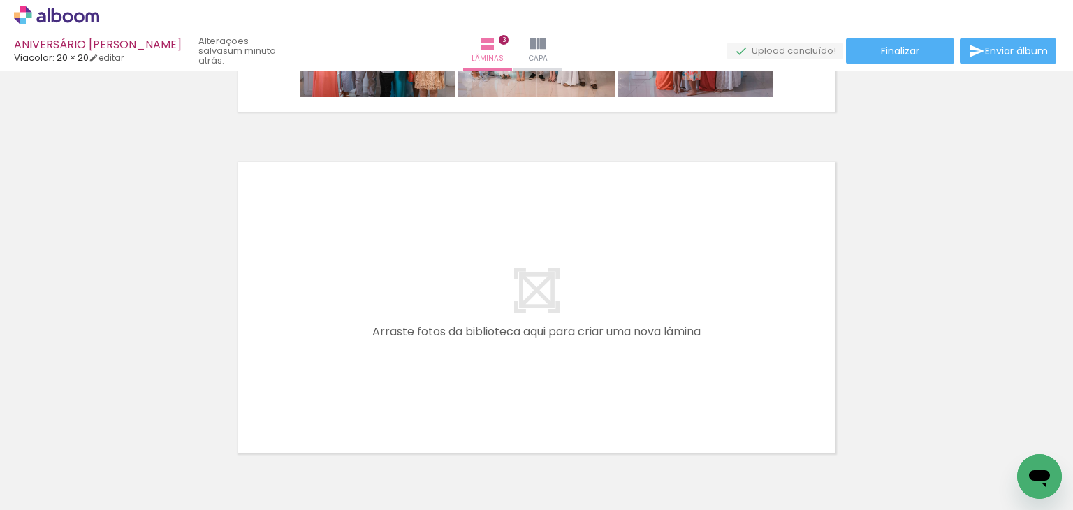
scroll to position [1051, 0]
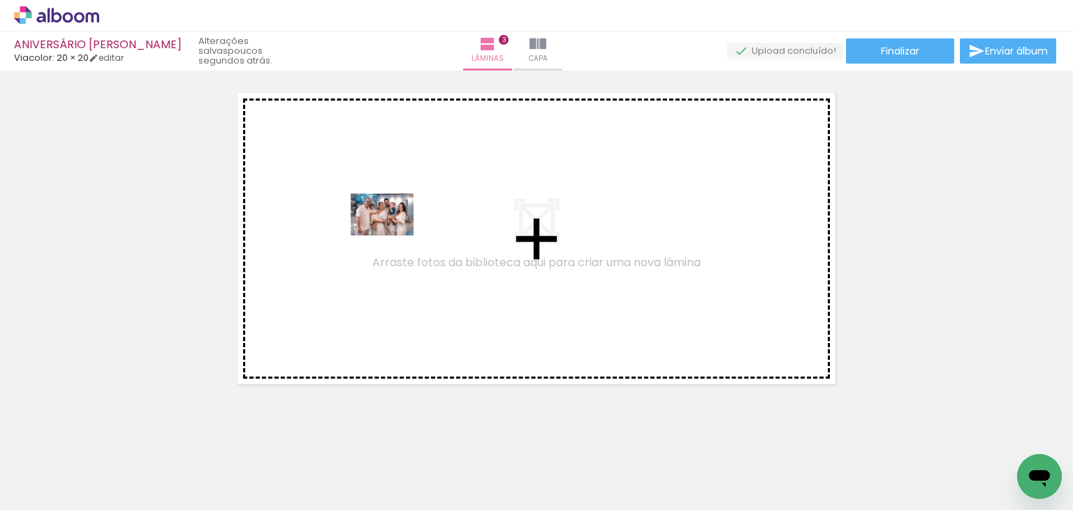
drag, startPoint x: 999, startPoint y: 466, endPoint x: 393, endPoint y: 235, distance: 648.7
click at [393, 235] on quentale-workspace at bounding box center [536, 255] width 1073 height 510
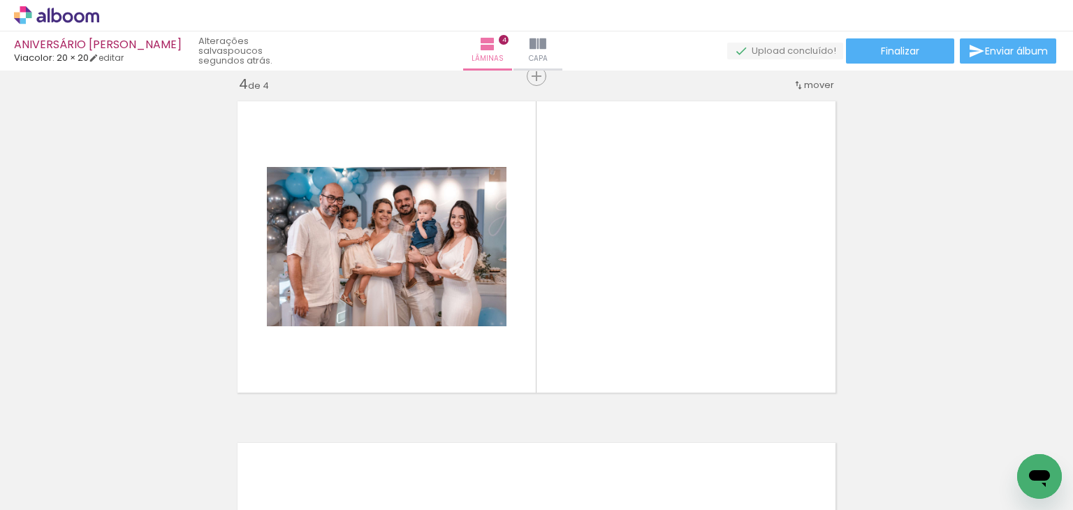
scroll to position [0, 1119]
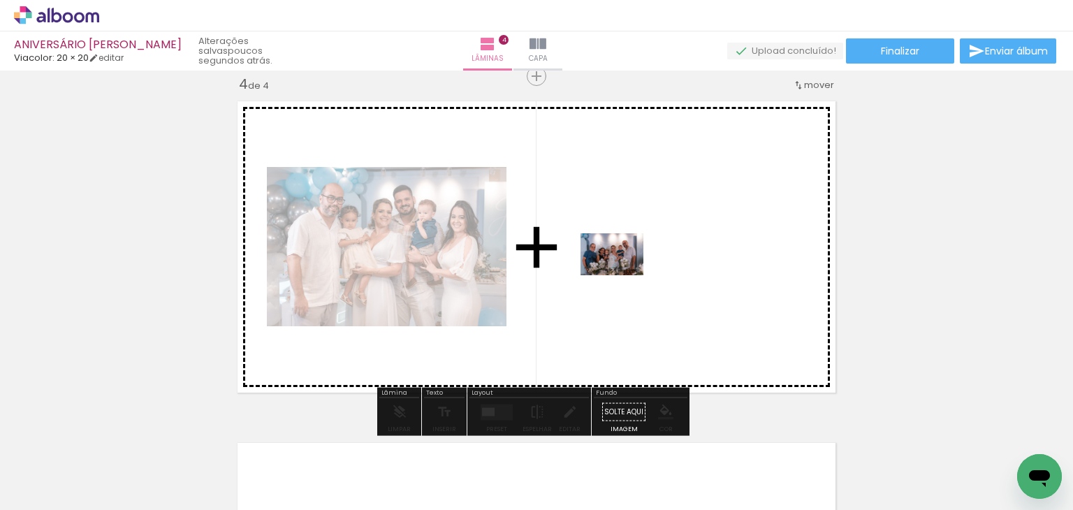
drag, startPoint x: 662, startPoint y: 464, endPoint x: 622, endPoint y: 275, distance: 192.8
click at [622, 275] on quentale-workspace at bounding box center [536, 255] width 1073 height 510
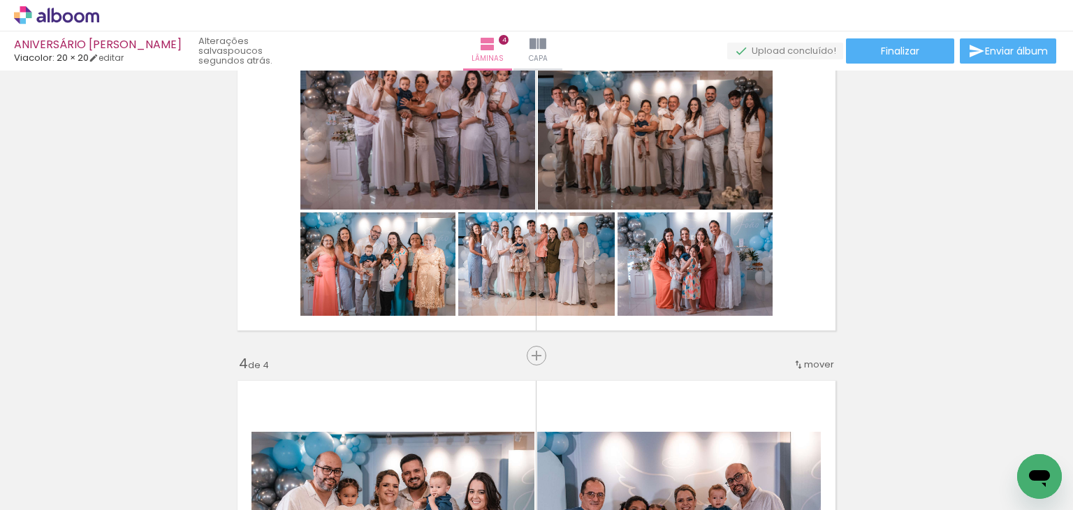
scroll to position [833, 0]
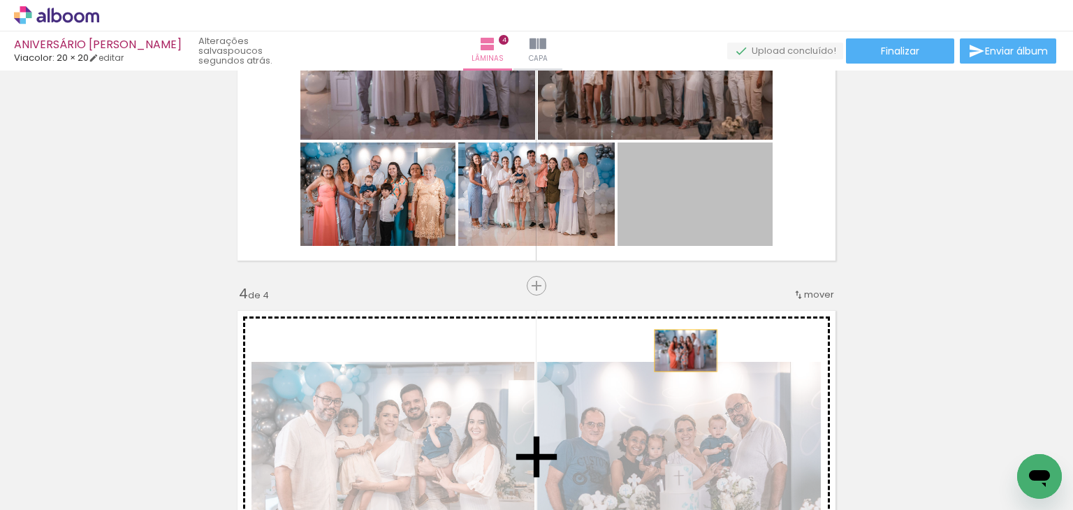
drag, startPoint x: 708, startPoint y: 210, endPoint x: 680, endPoint y: 350, distance: 143.0
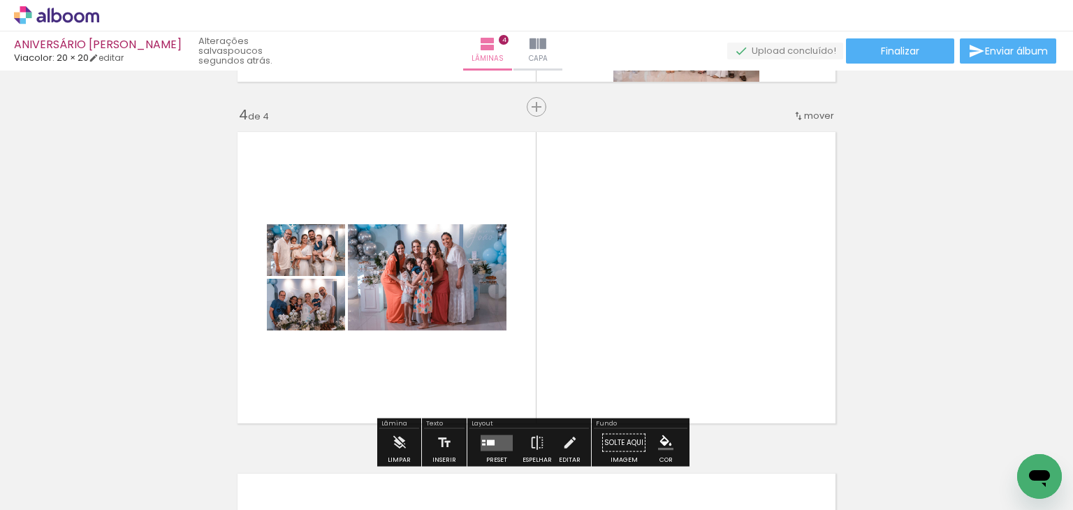
scroll to position [1042, 0]
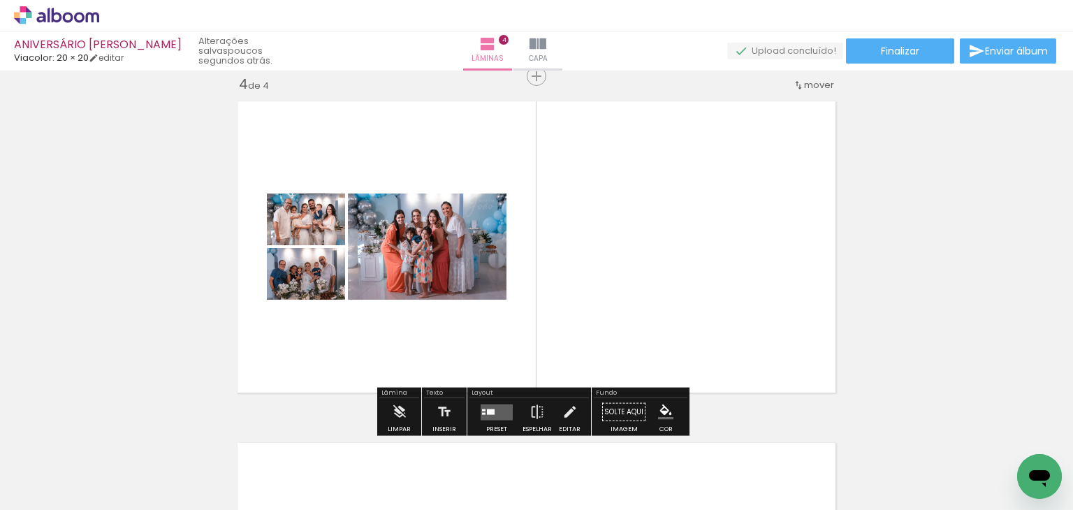
click at [488, 413] on div at bounding box center [491, 412] width 8 height 6
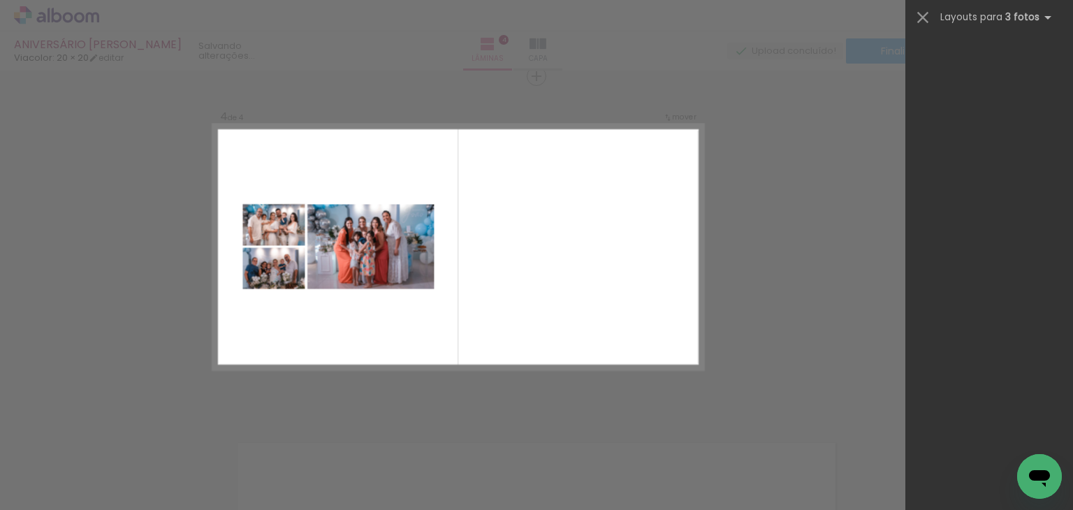
scroll to position [0, 0]
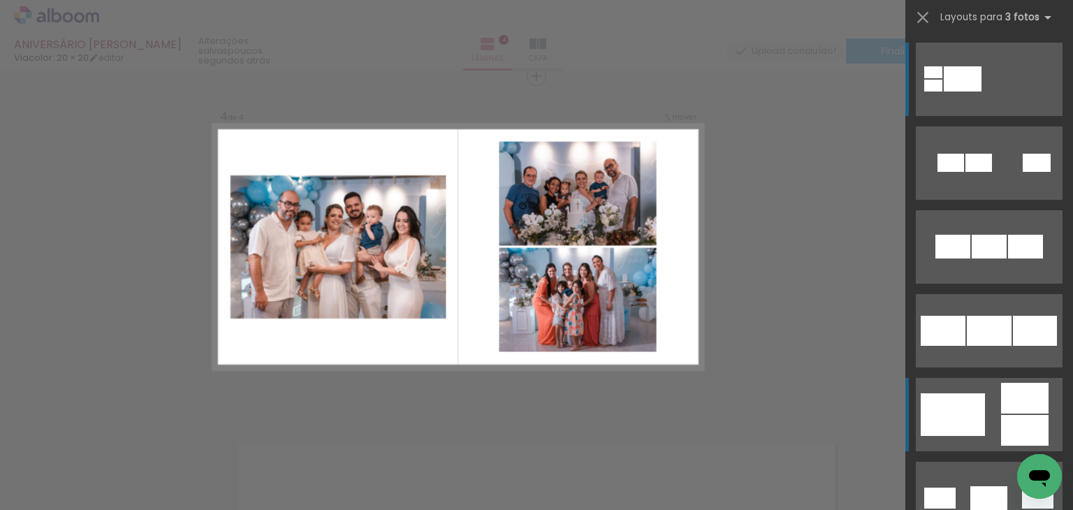
click at [969, 172] on div at bounding box center [978, 163] width 27 height 18
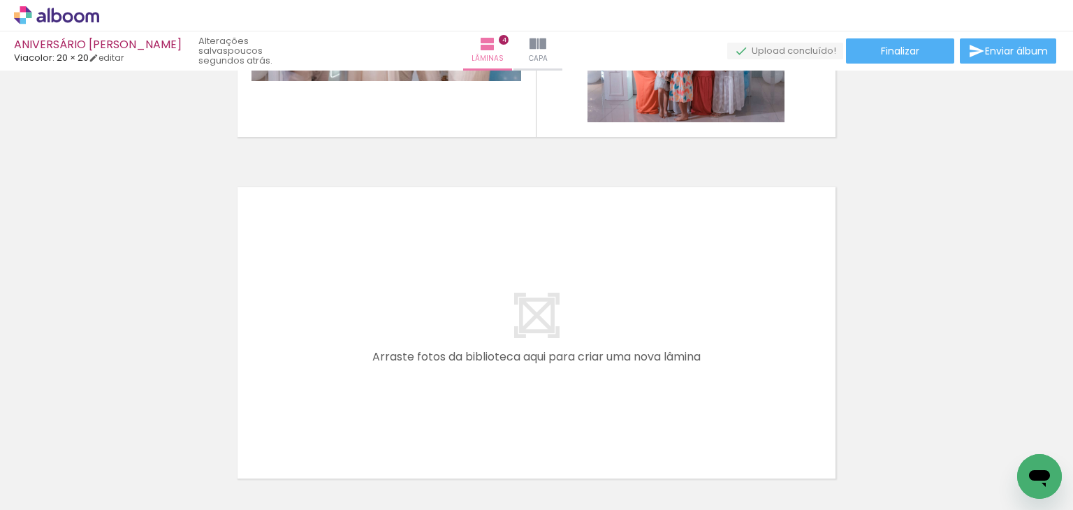
scroll to position [1322, 0]
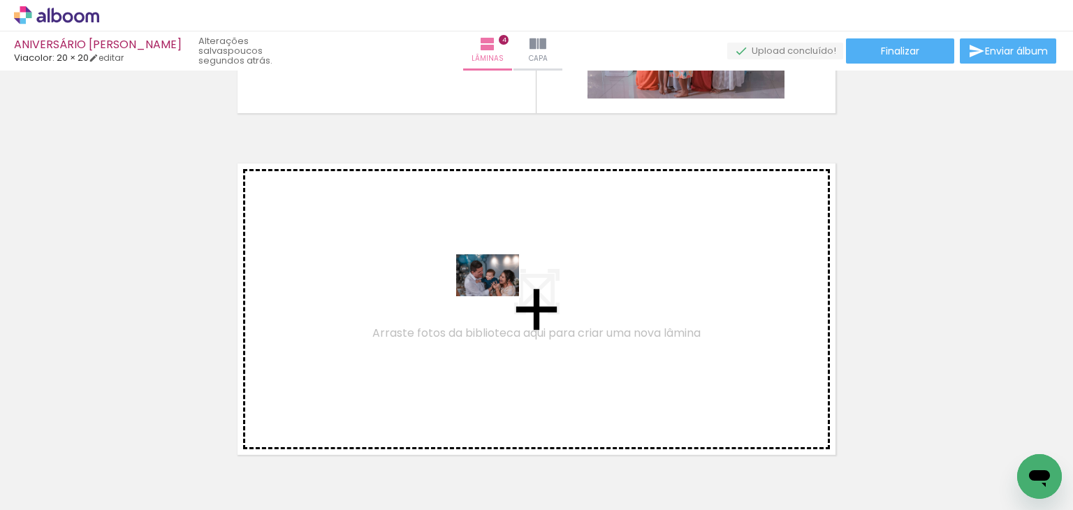
drag, startPoint x: 850, startPoint y: 471, endPoint x: 489, endPoint y: 294, distance: 402.1
click at [489, 294] on quentale-workspace at bounding box center [536, 255] width 1073 height 510
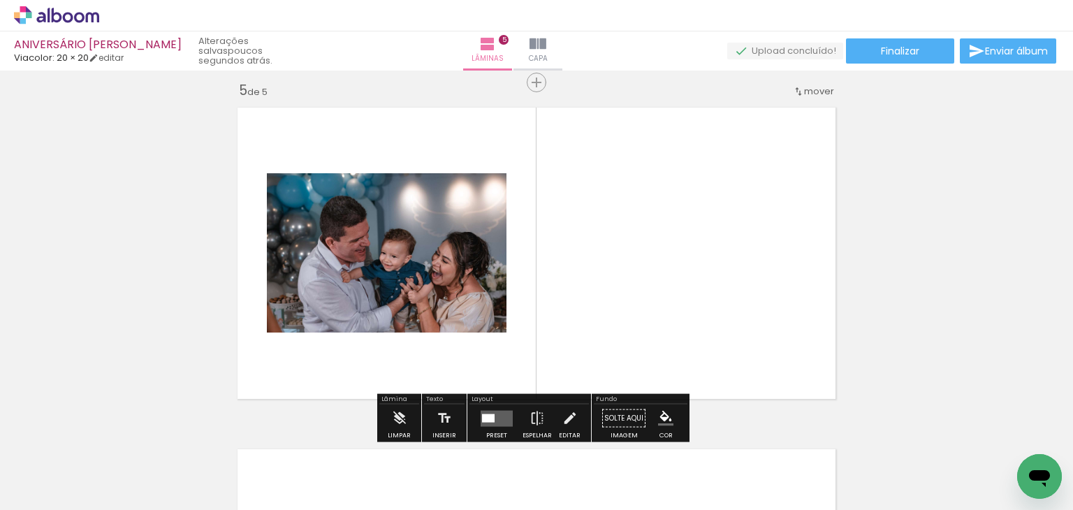
scroll to position [1384, 0]
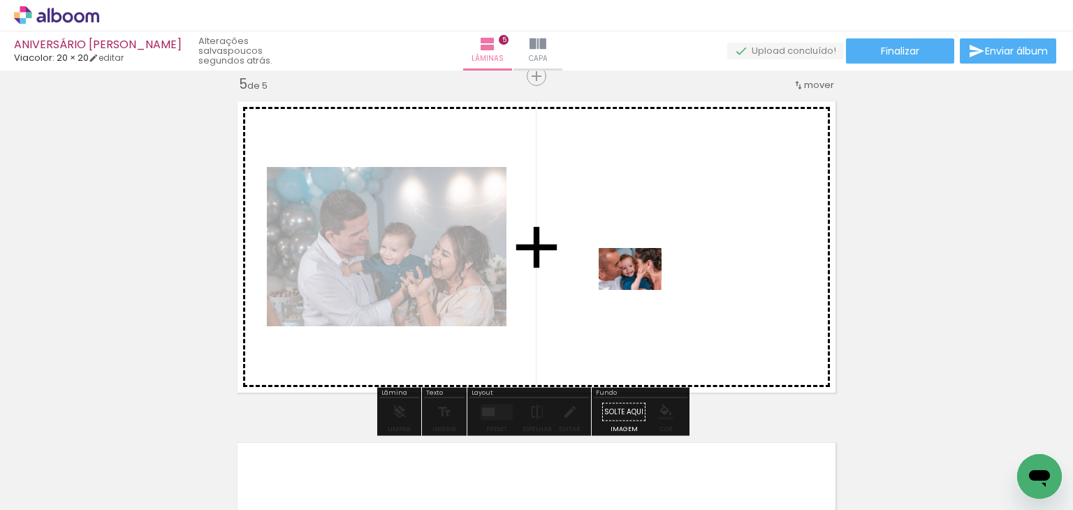
drag, startPoint x: 618, startPoint y: 472, endPoint x: 641, endPoint y: 283, distance: 189.9
click at [641, 283] on quentale-workspace at bounding box center [536, 255] width 1073 height 510
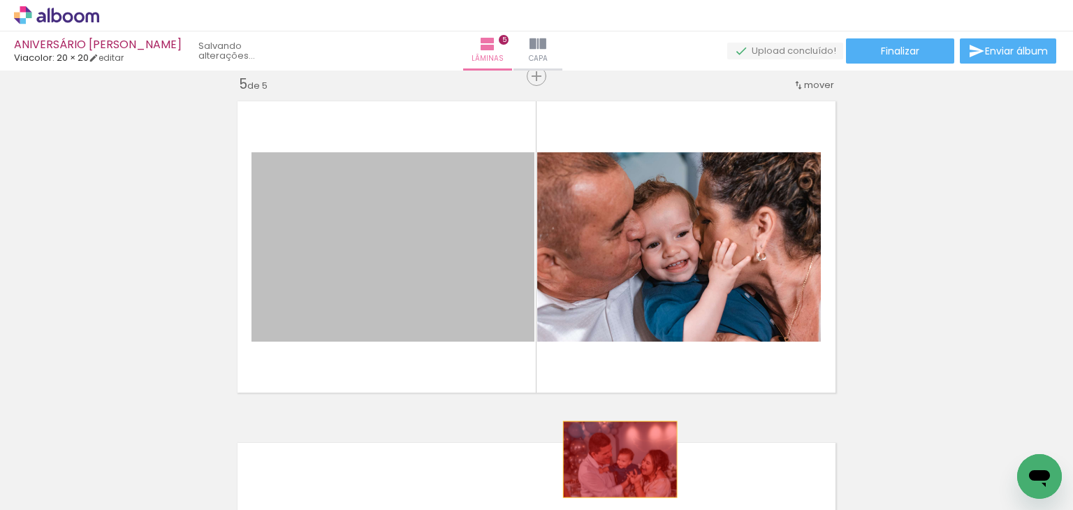
drag, startPoint x: 421, startPoint y: 270, endPoint x: 615, endPoint y: 459, distance: 270.7
click at [615, 459] on quentale-workspace at bounding box center [536, 255] width 1073 height 510
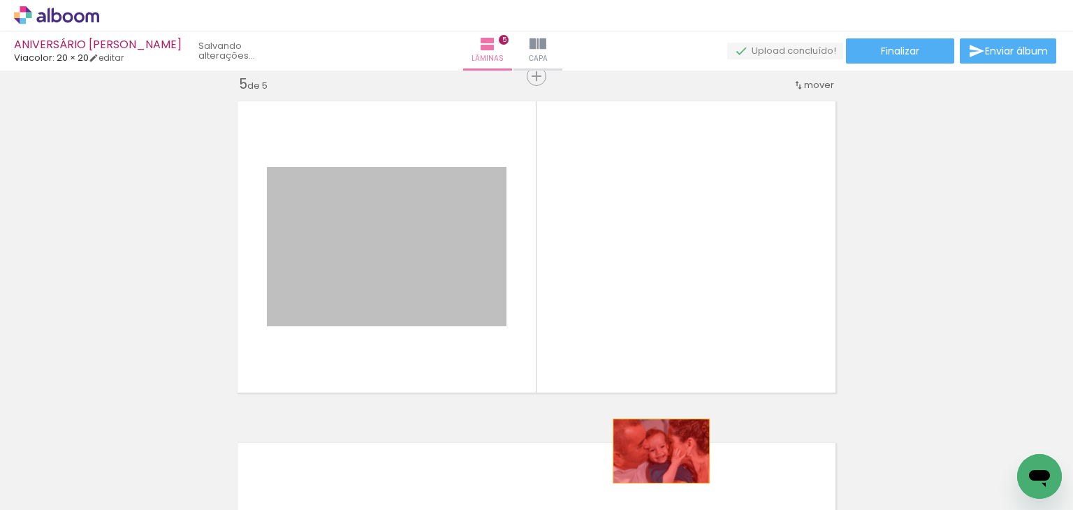
drag, startPoint x: 407, startPoint y: 279, endPoint x: 656, endPoint y: 451, distance: 302.3
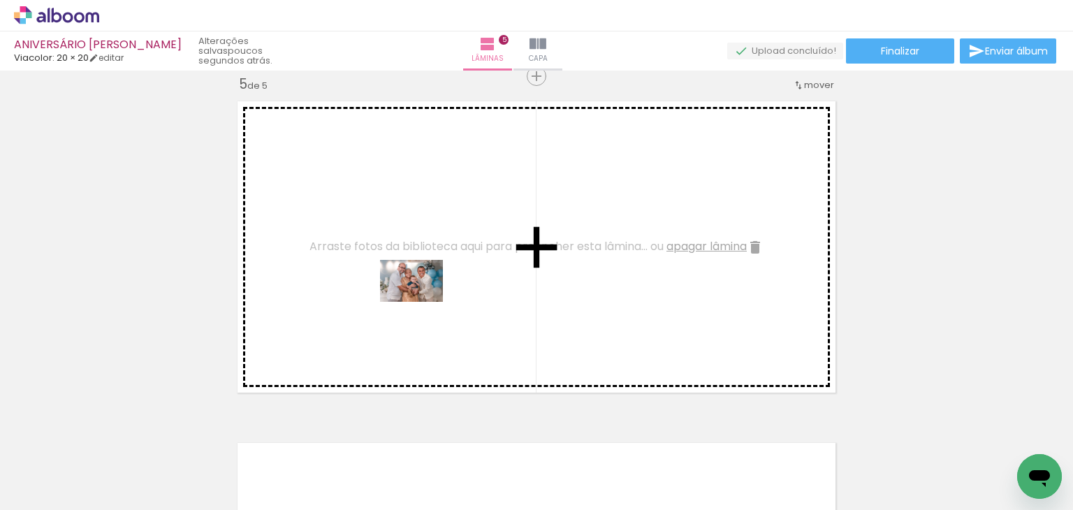
drag, startPoint x: 384, startPoint y: 474, endPoint x: 422, endPoint y: 298, distance: 180.9
click at [422, 298] on quentale-workspace at bounding box center [536, 255] width 1073 height 510
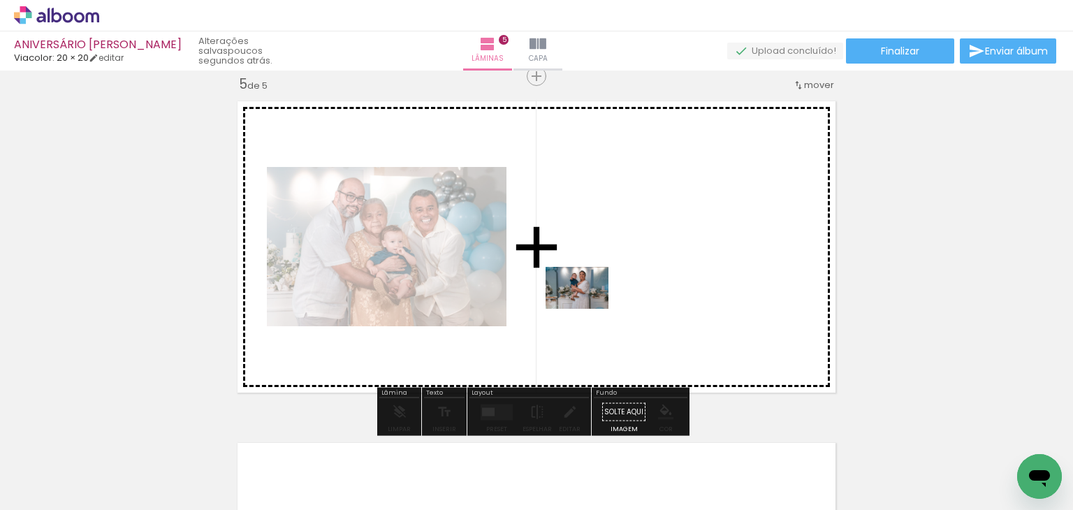
drag, startPoint x: 458, startPoint y: 475, endPoint x: 590, endPoint y: 303, distance: 217.3
click at [590, 303] on quentale-workspace at bounding box center [536, 255] width 1073 height 510
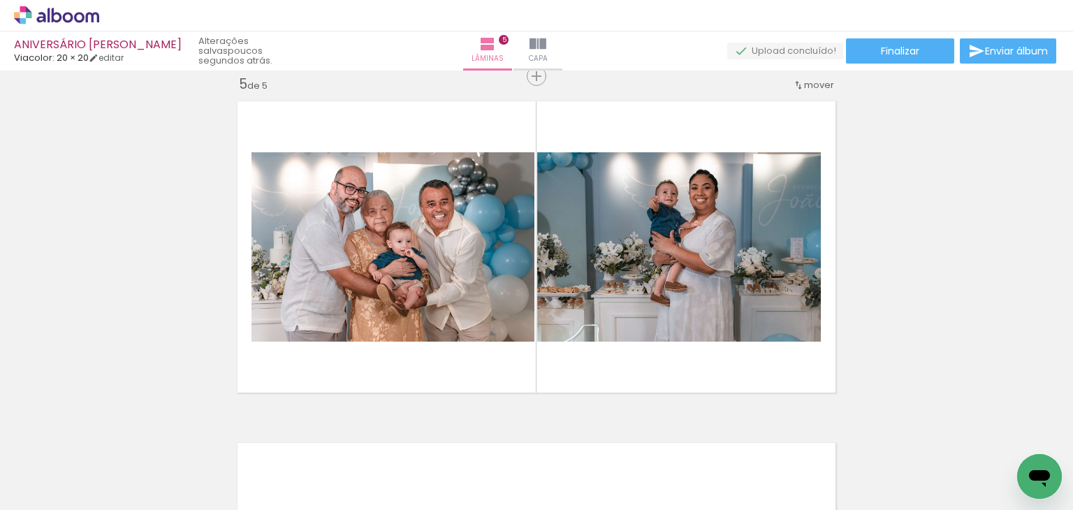
scroll to position [0, 1348]
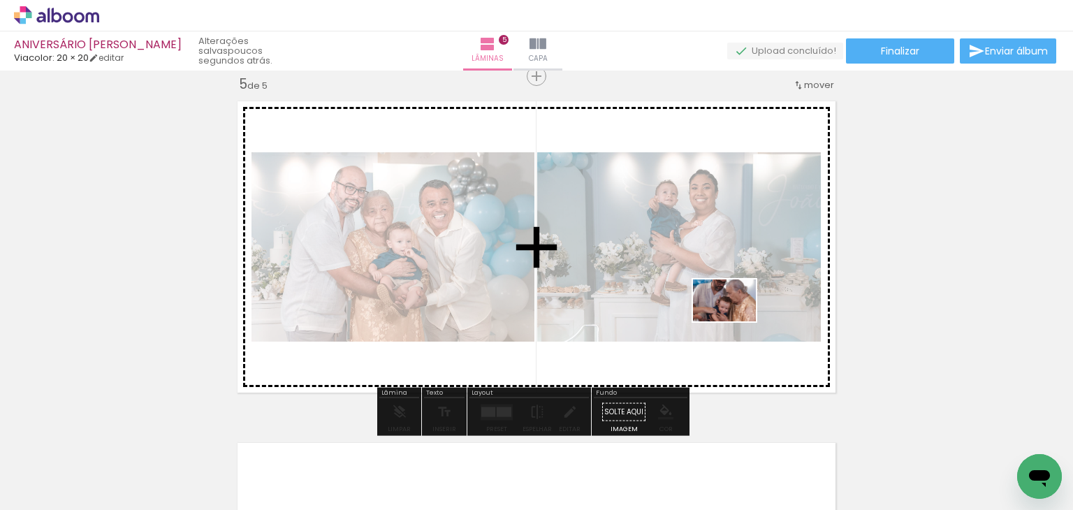
drag, startPoint x: 750, startPoint y: 474, endPoint x: 733, endPoint y: 306, distance: 169.2
click at [733, 306] on quentale-workspace at bounding box center [536, 255] width 1073 height 510
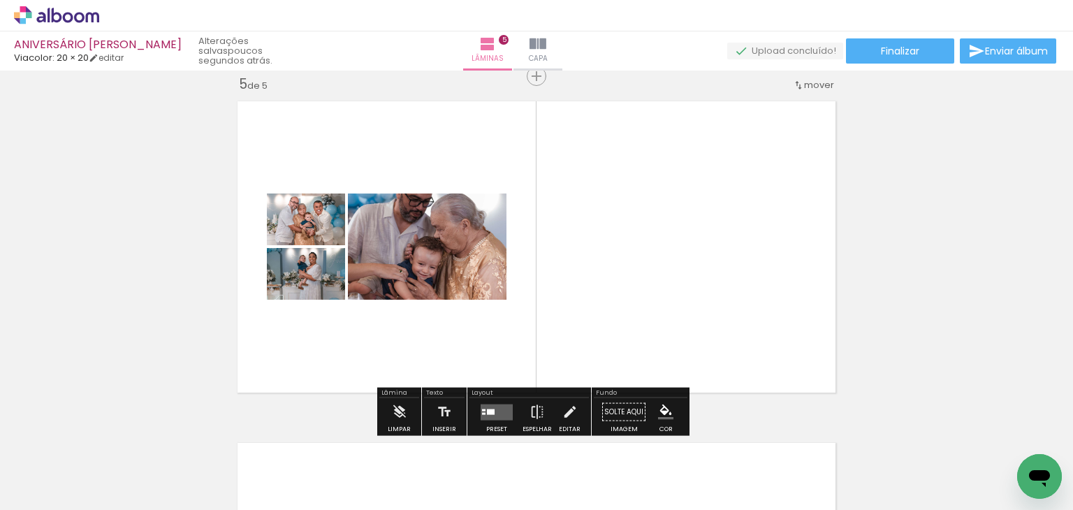
click at [68, 12] on icon at bounding box center [68, 17] width 10 height 10
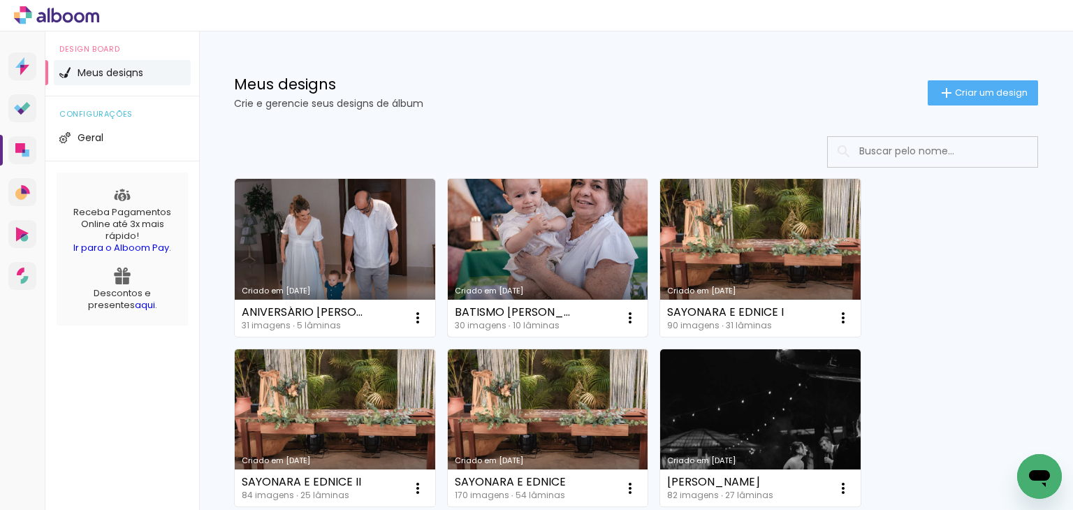
click at [502, 241] on link "Criado em [DATE]" at bounding box center [548, 258] width 201 height 158
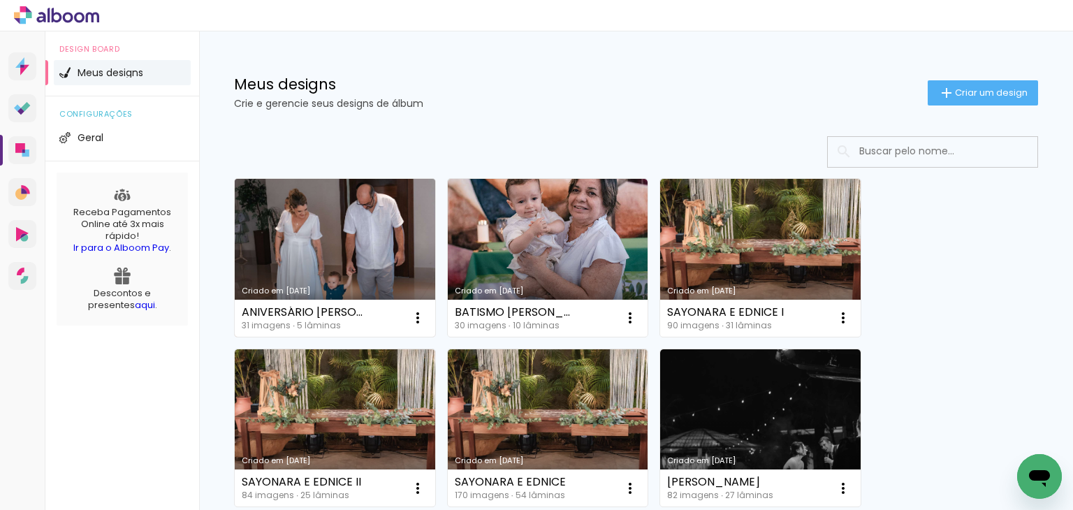
click at [338, 255] on link "Criado em [DATE]" at bounding box center [335, 258] width 201 height 158
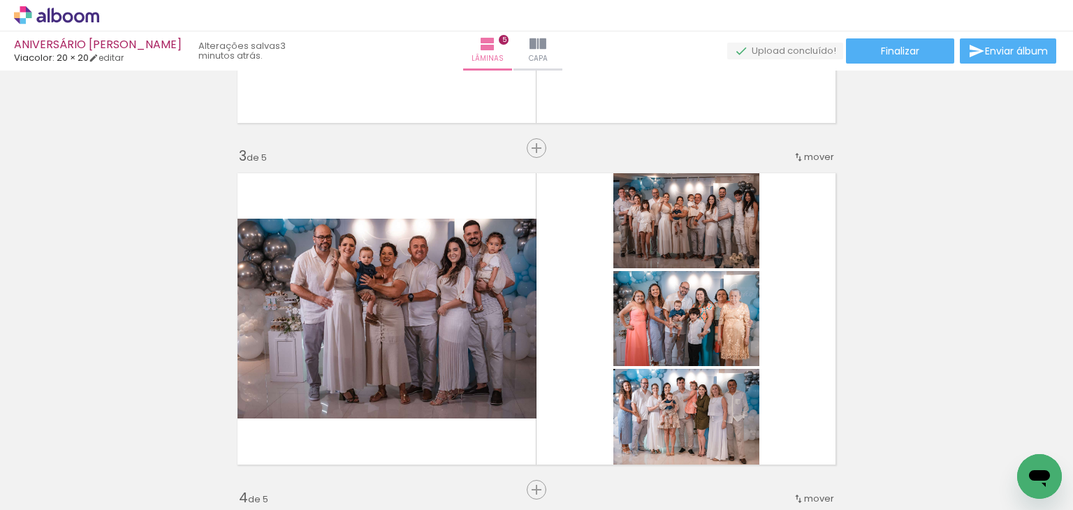
scroll to position [699, 0]
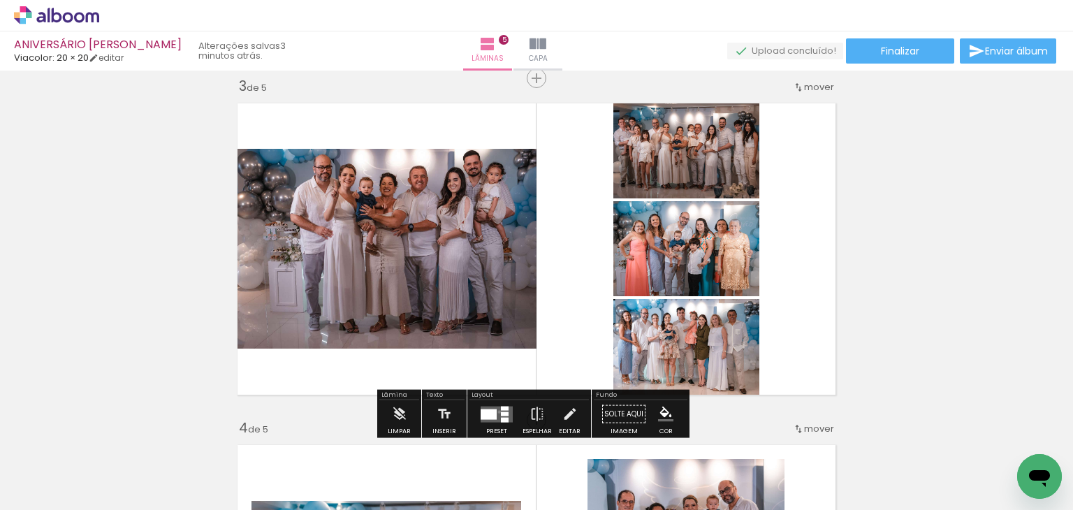
click at [496, 411] on quentale-layouter at bounding box center [497, 414] width 32 height 16
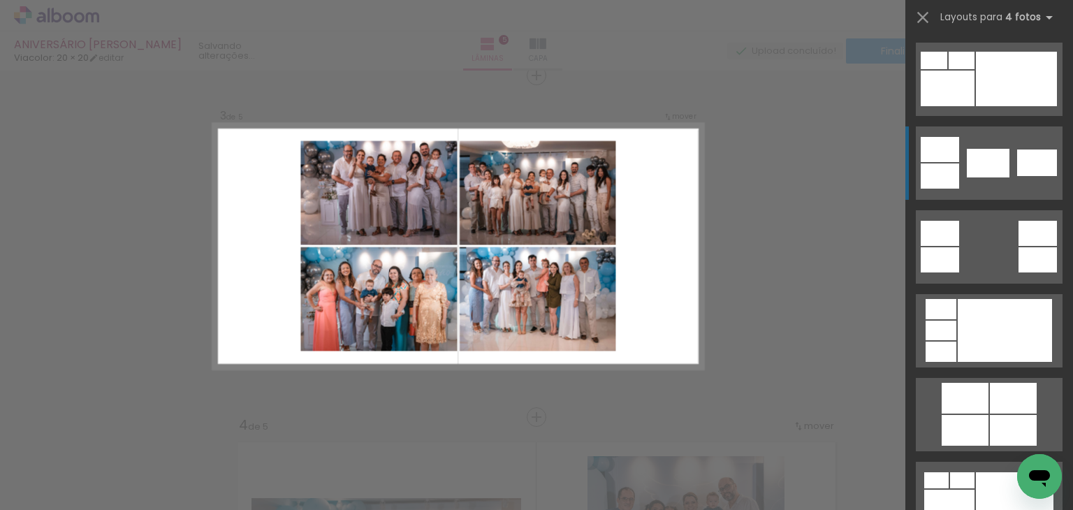
scroll to position [489, 0]
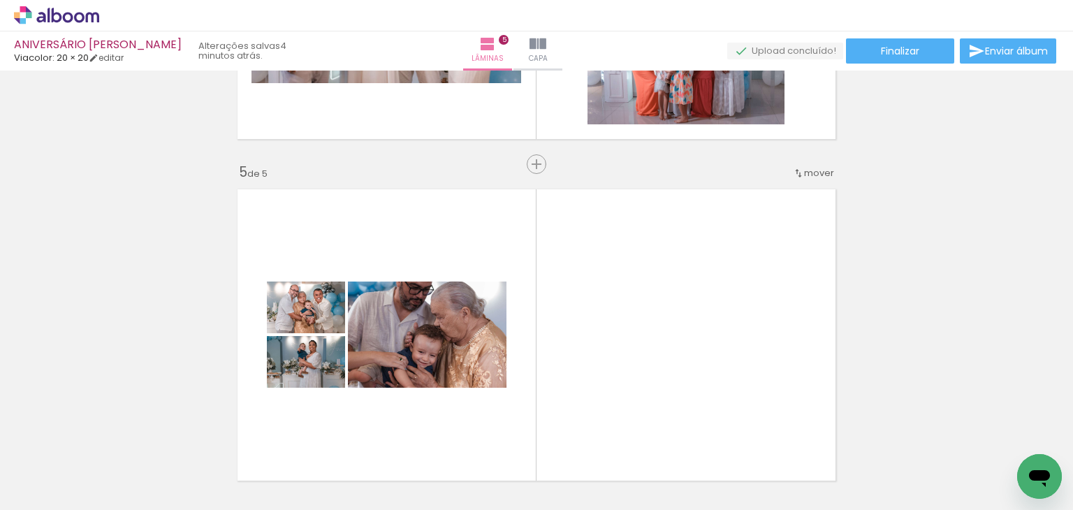
scroll to position [1330, 0]
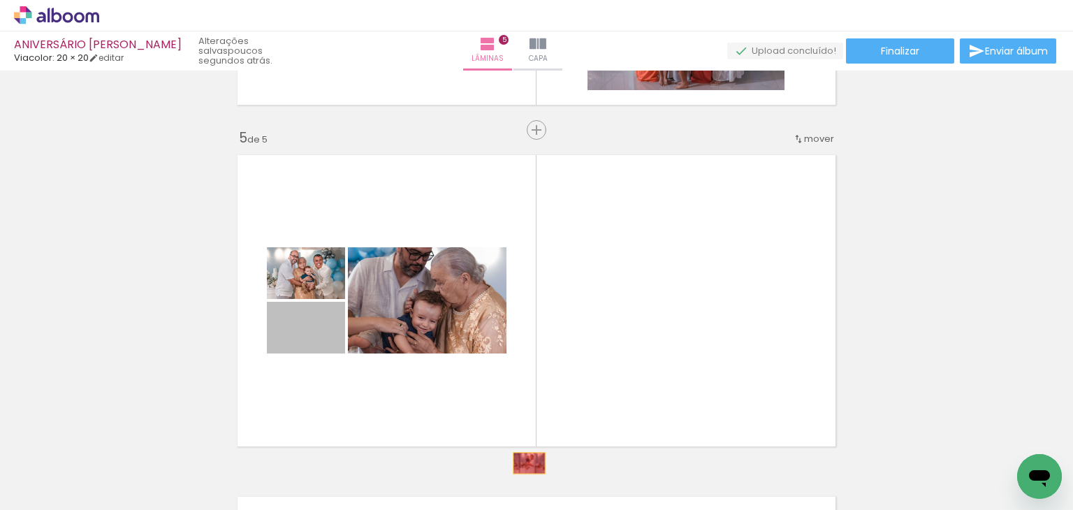
drag, startPoint x: 327, startPoint y: 344, endPoint x: 524, endPoint y: 463, distance: 230.4
click at [524, 463] on quentale-workspace at bounding box center [536, 255] width 1073 height 510
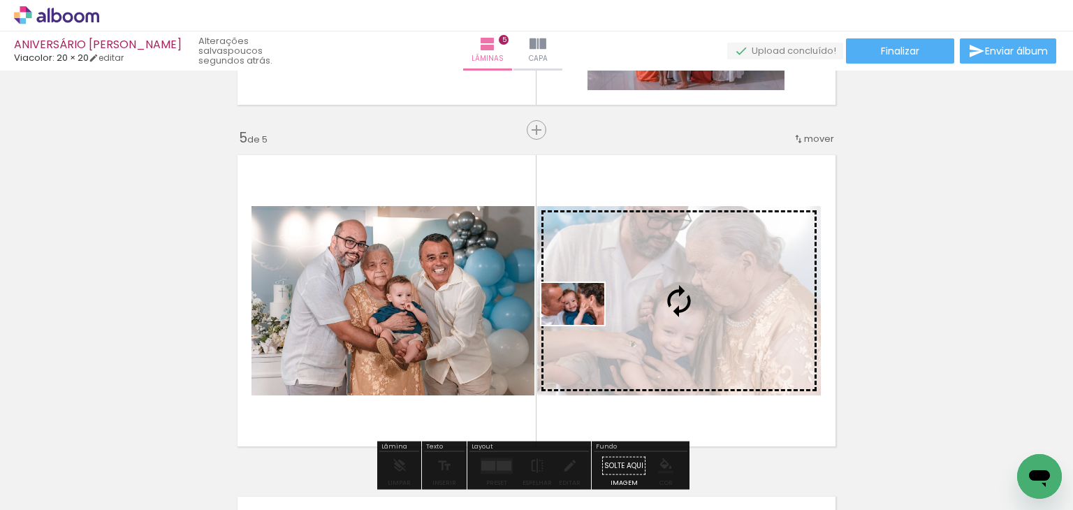
drag, startPoint x: 608, startPoint y: 469, endPoint x: 583, endPoint y: 325, distance: 146.0
click at [583, 325] on quentale-workspace at bounding box center [536, 255] width 1073 height 510
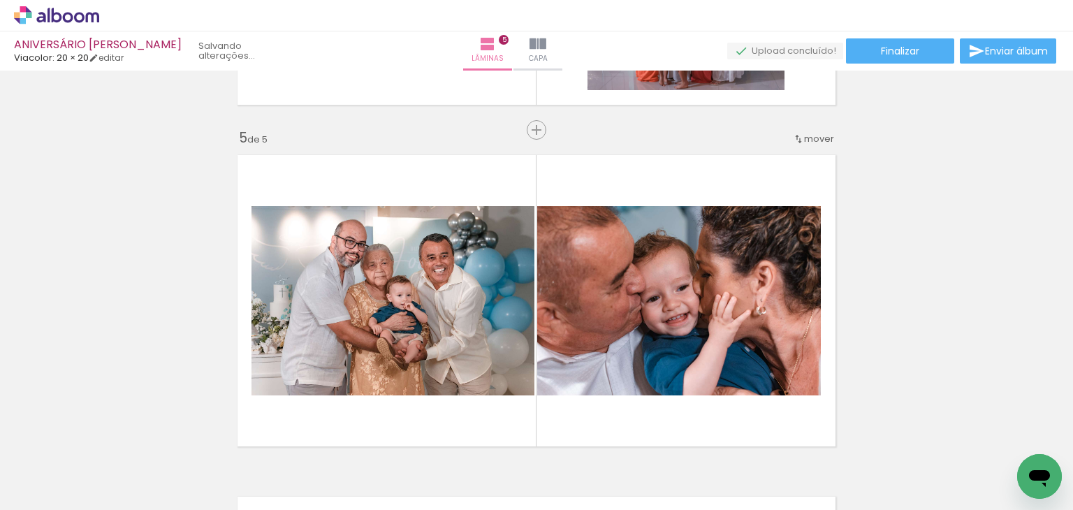
scroll to position [0, 1012]
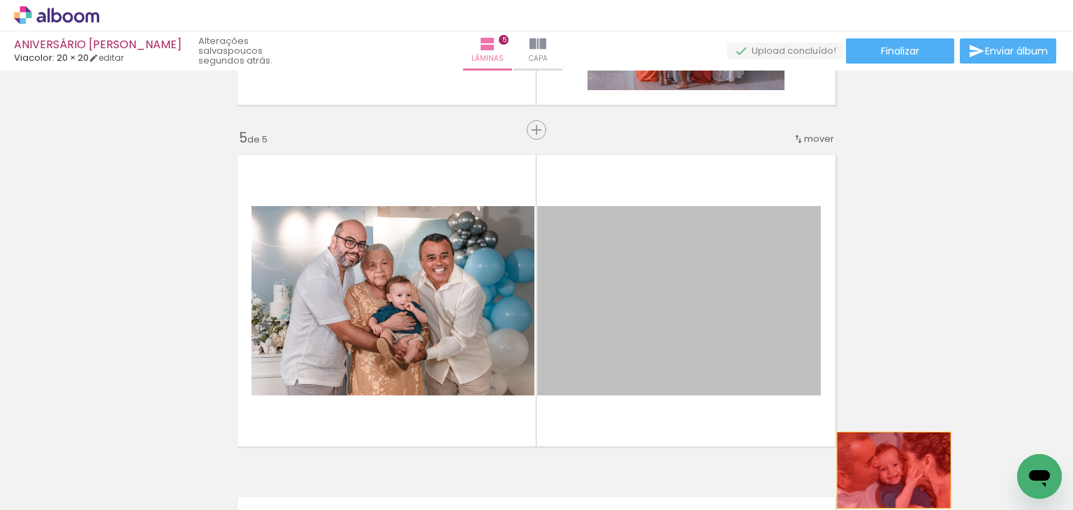
drag, startPoint x: 734, startPoint y: 308, endPoint x: 889, endPoint y: 470, distance: 223.8
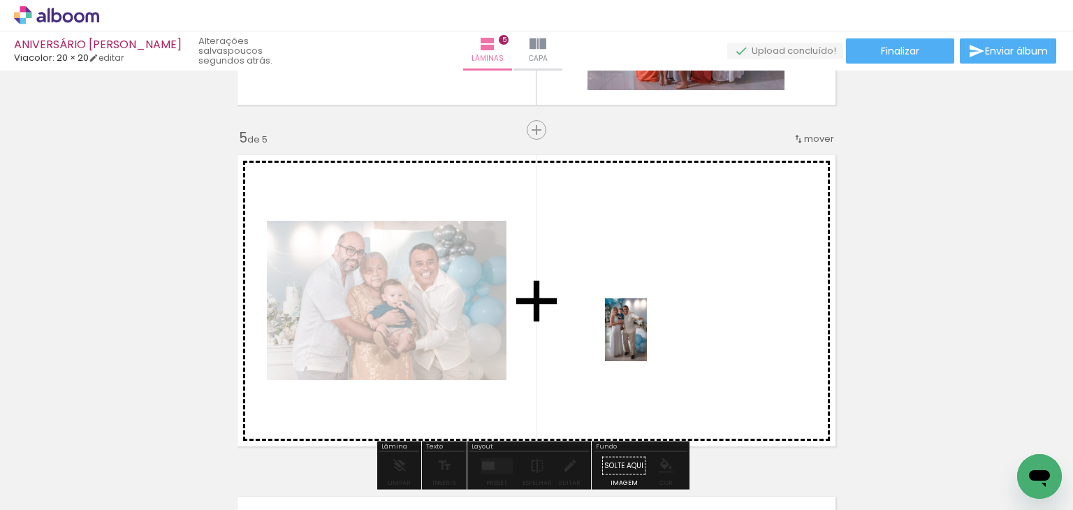
drag, startPoint x: 848, startPoint y: 471, endPoint x: 647, endPoint y: 340, distance: 239.9
click at [647, 340] on quentale-workspace at bounding box center [536, 255] width 1073 height 510
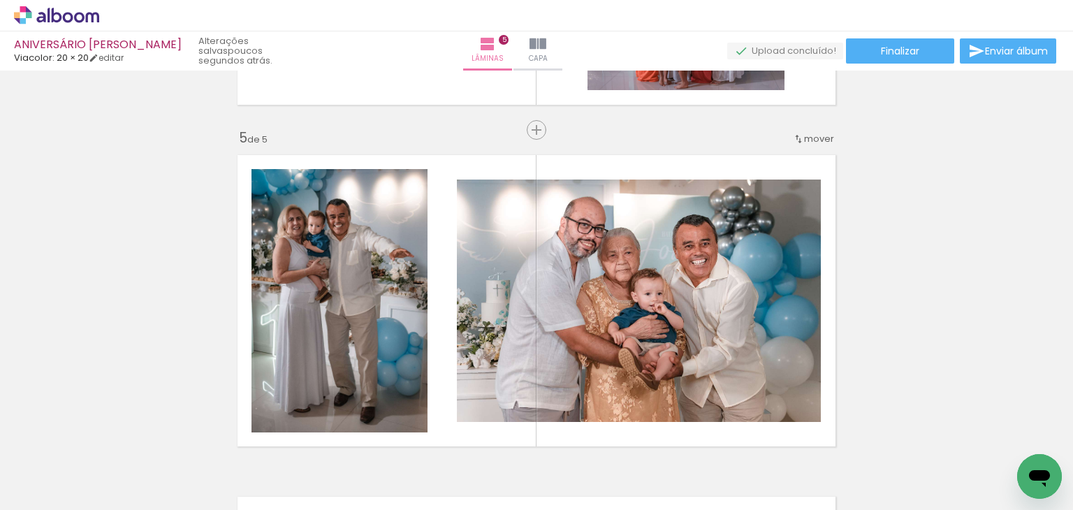
scroll to position [0, 1383]
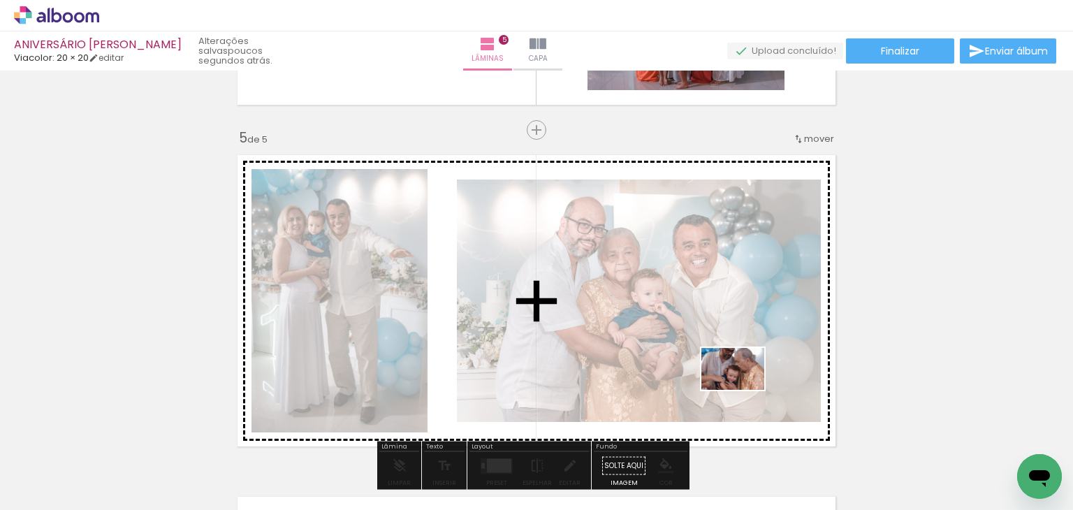
drag, startPoint x: 734, startPoint y: 470, endPoint x: 743, endPoint y: 390, distance: 80.9
click at [743, 390] on quentale-workspace at bounding box center [536, 255] width 1073 height 510
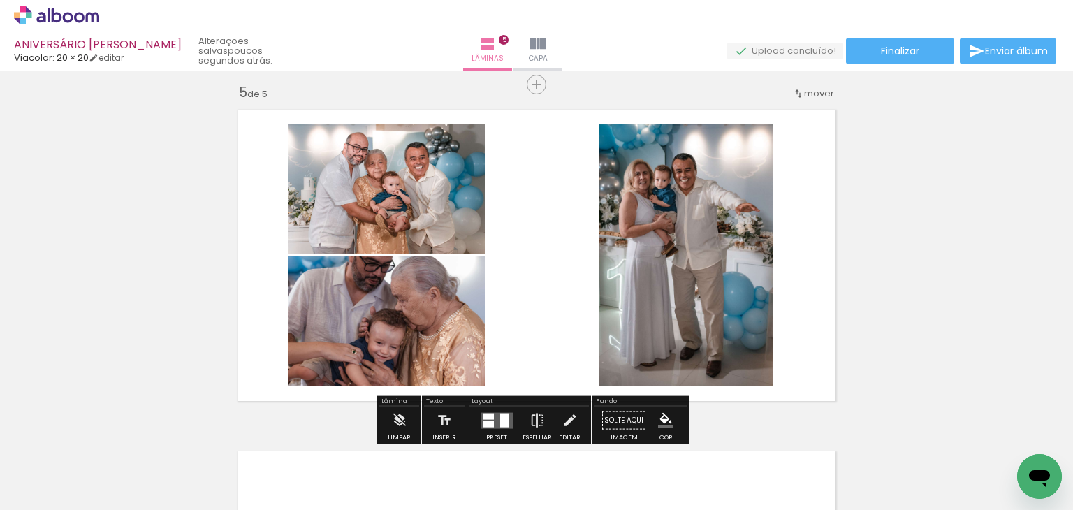
scroll to position [1400, 0]
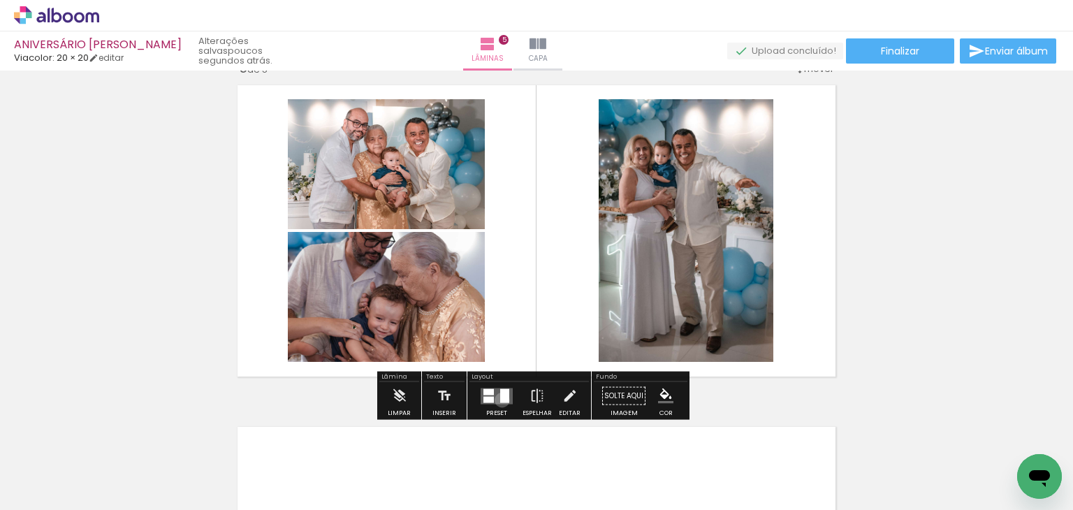
click at [500, 400] on div at bounding box center [504, 395] width 9 height 14
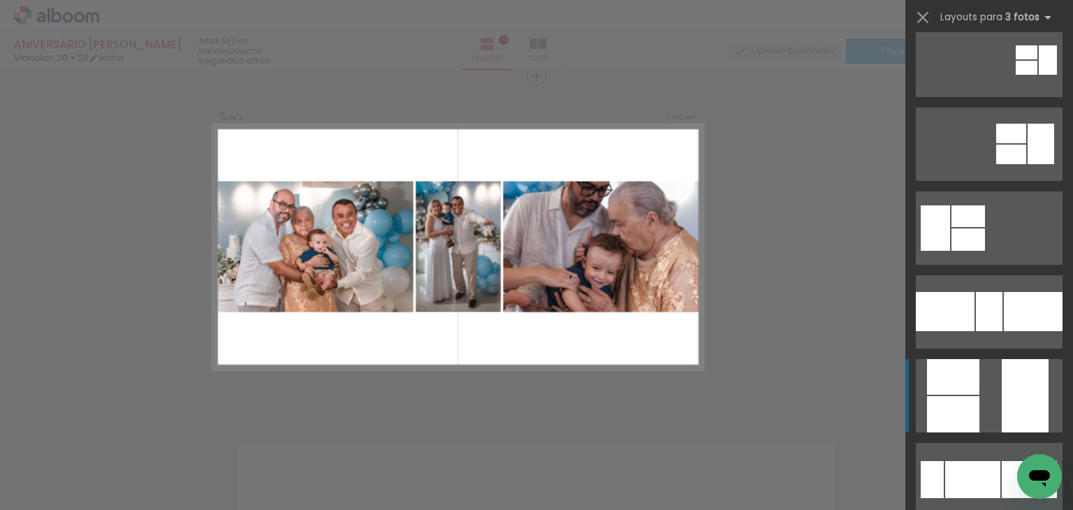
scroll to position [210, 0]
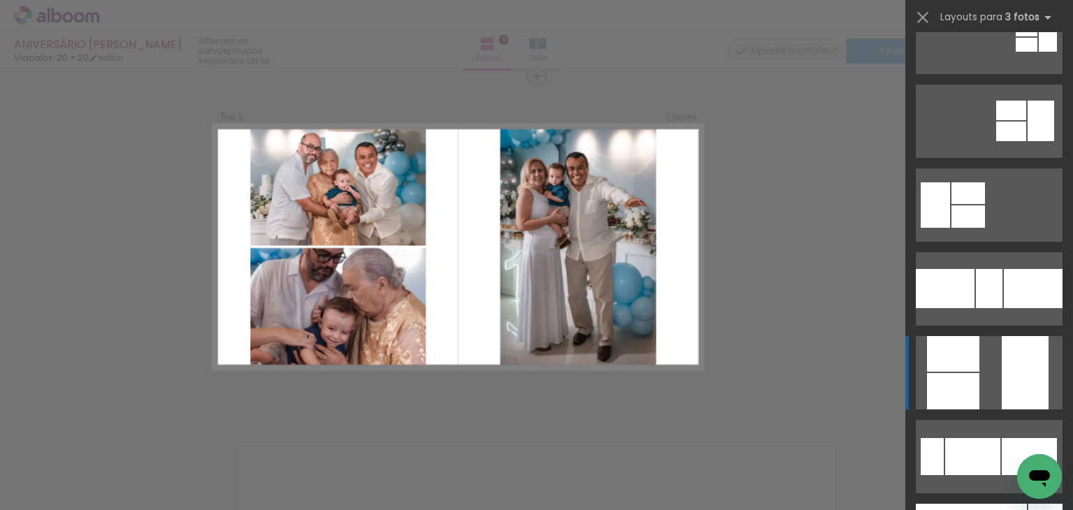
click at [1004, 308] on div at bounding box center [1033, 288] width 59 height 39
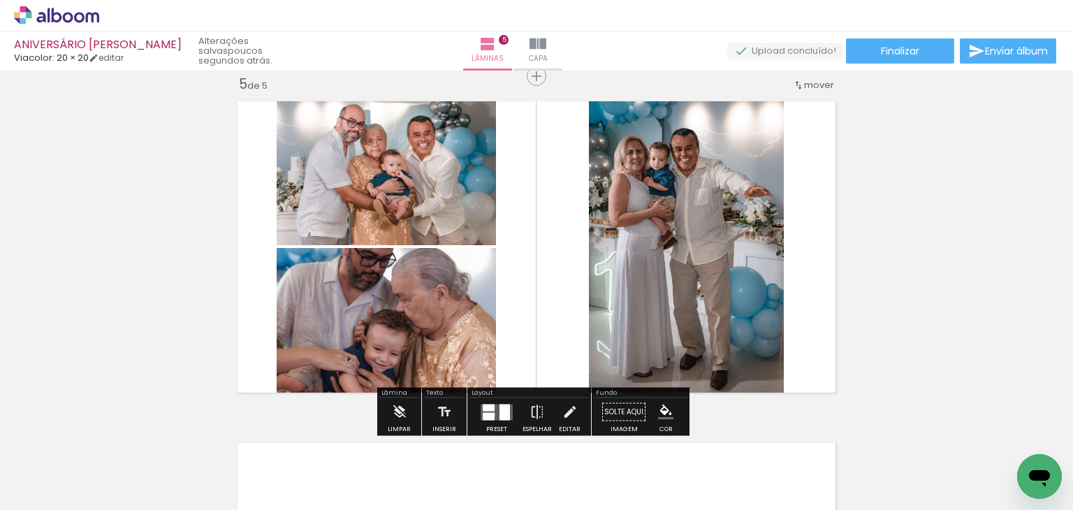
click at [491, 414] on quentale-layouter at bounding box center [497, 412] width 32 height 16
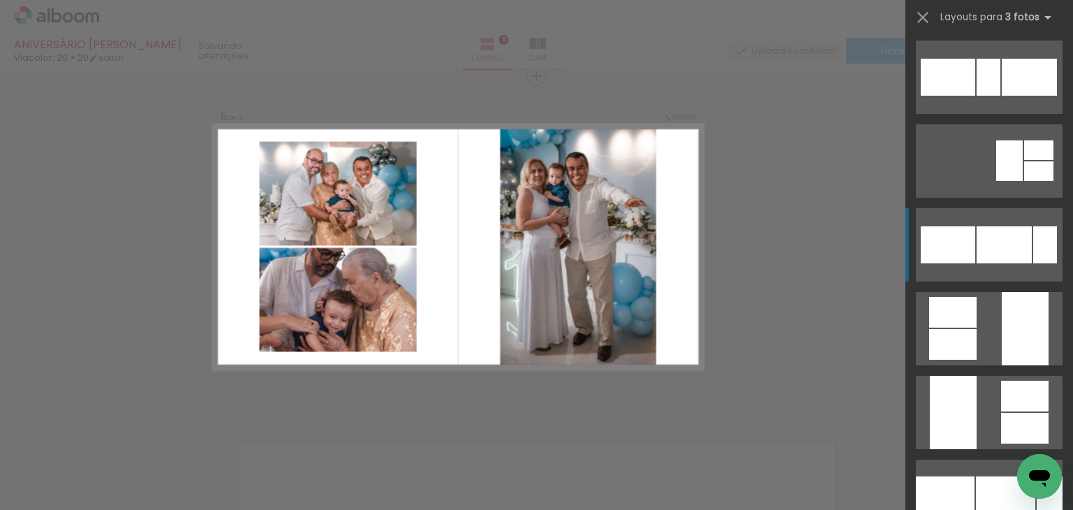
scroll to position [1481, 0]
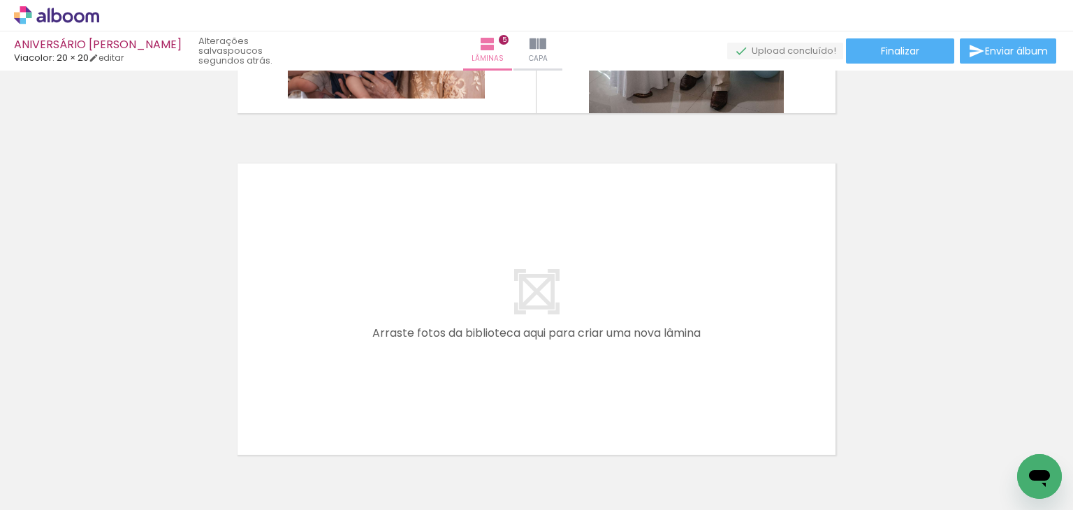
scroll to position [0, 210]
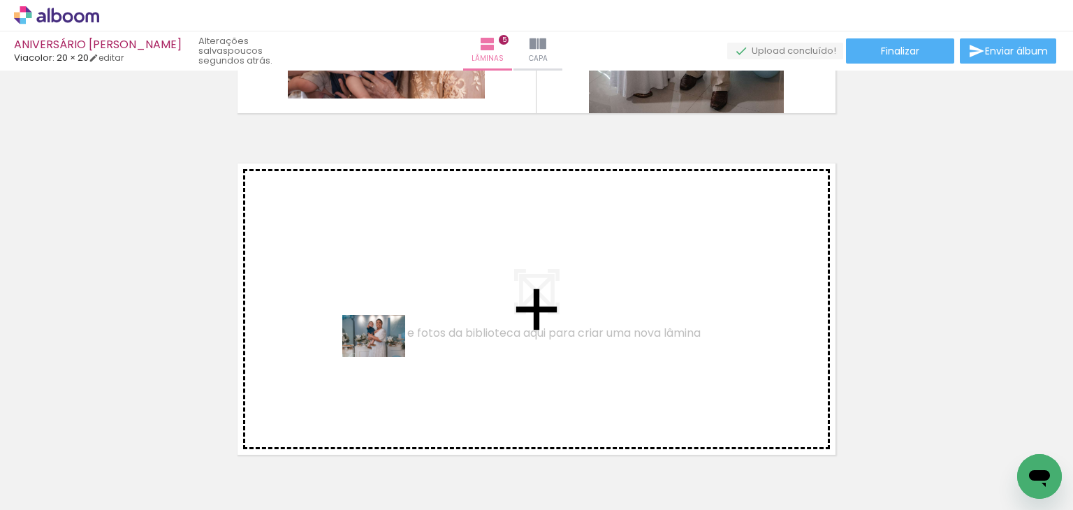
drag, startPoint x: 249, startPoint y: 476, endPoint x: 396, endPoint y: 333, distance: 205.0
click at [396, 333] on quentale-workspace at bounding box center [536, 255] width 1073 height 510
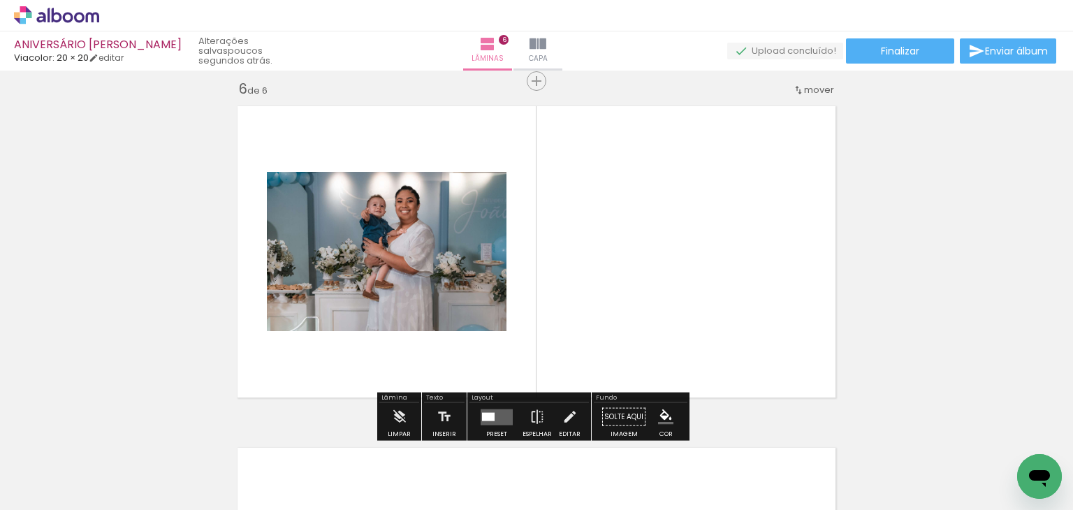
scroll to position [1726, 0]
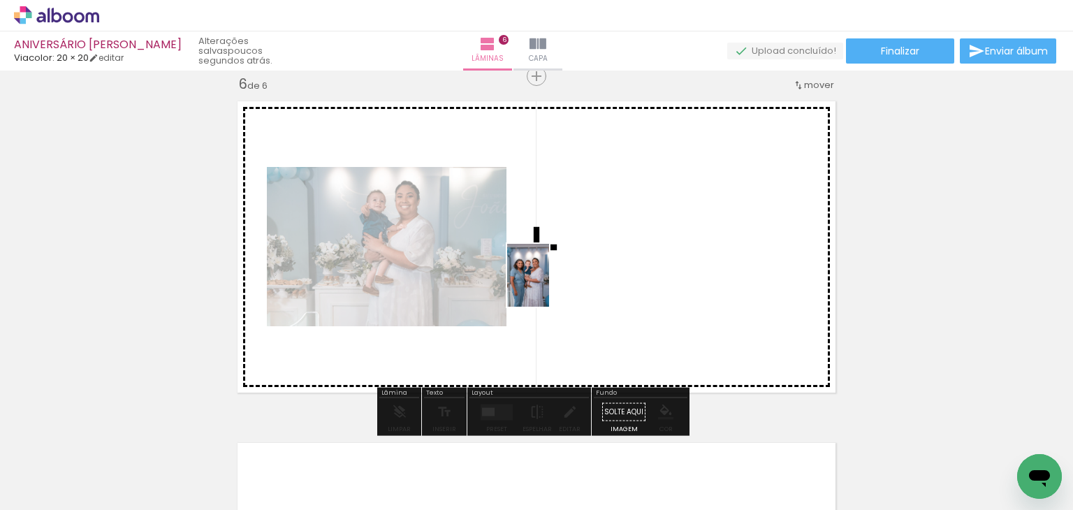
drag, startPoint x: 333, startPoint y: 483, endPoint x: 551, endPoint y: 282, distance: 297.1
click at [551, 282] on quentale-workspace at bounding box center [536, 255] width 1073 height 510
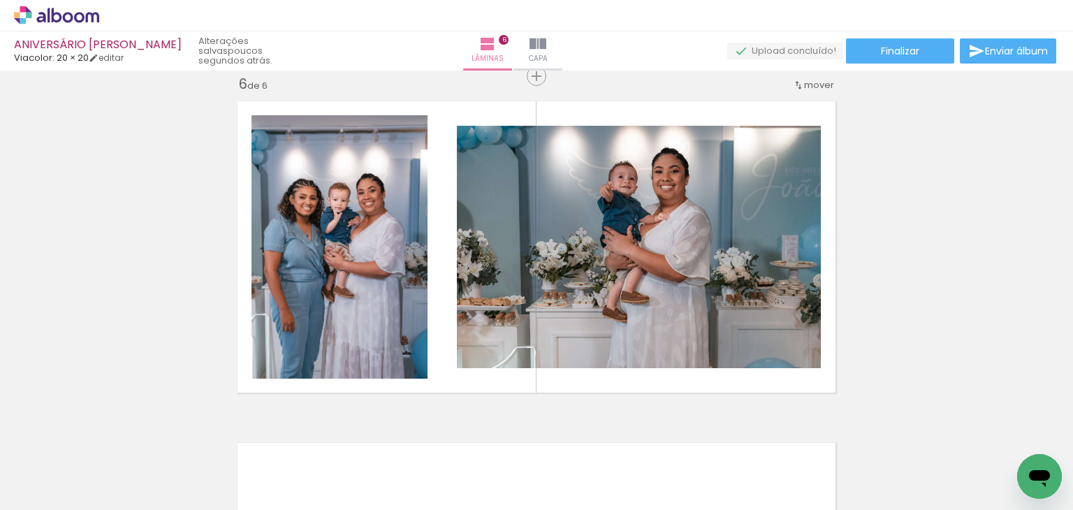
scroll to position [0, 1295]
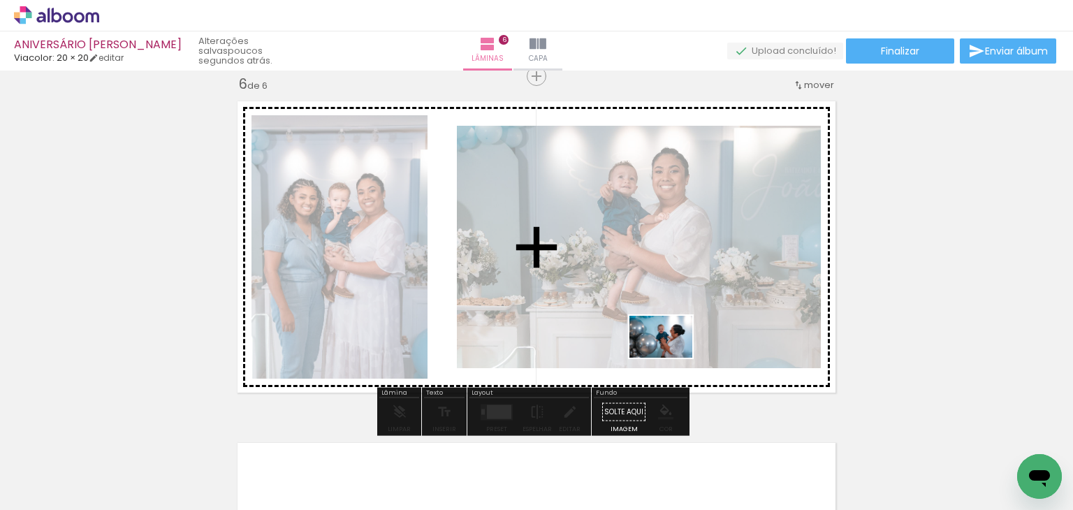
drag, startPoint x: 881, startPoint y: 477, endPoint x: 671, endPoint y: 358, distance: 241.2
click at [671, 358] on quentale-workspace at bounding box center [536, 255] width 1073 height 510
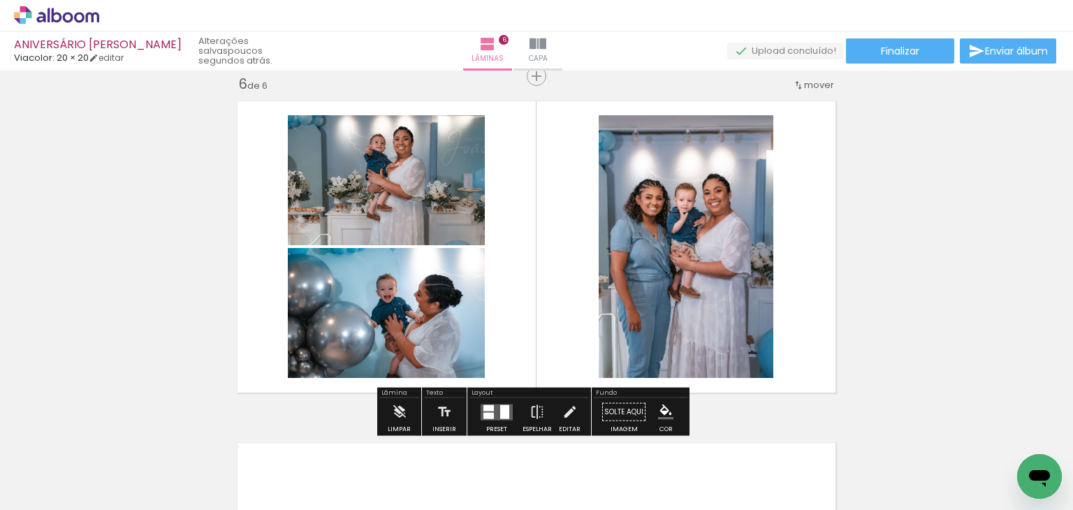
click at [493, 404] on quentale-layouter at bounding box center [497, 412] width 32 height 16
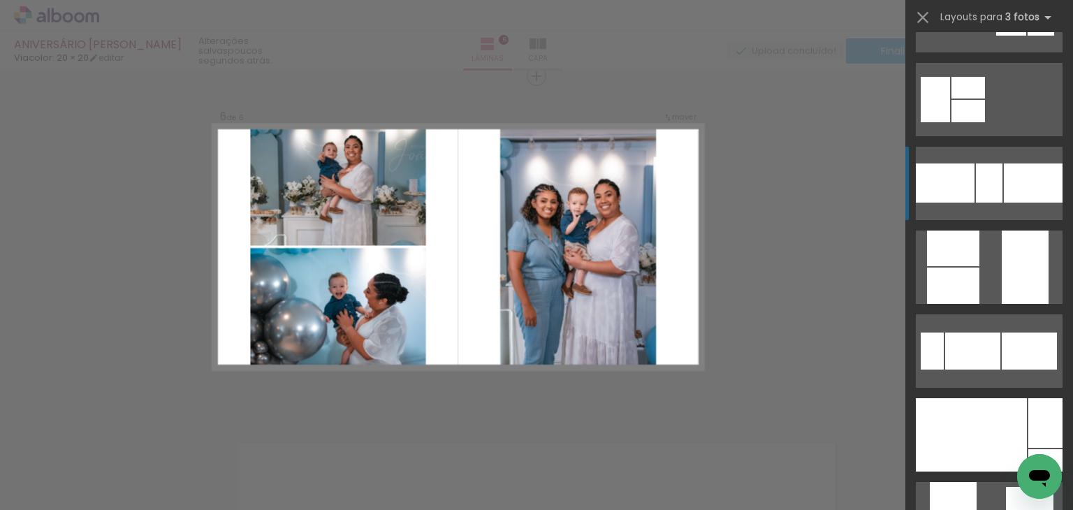
scroll to position [349, 0]
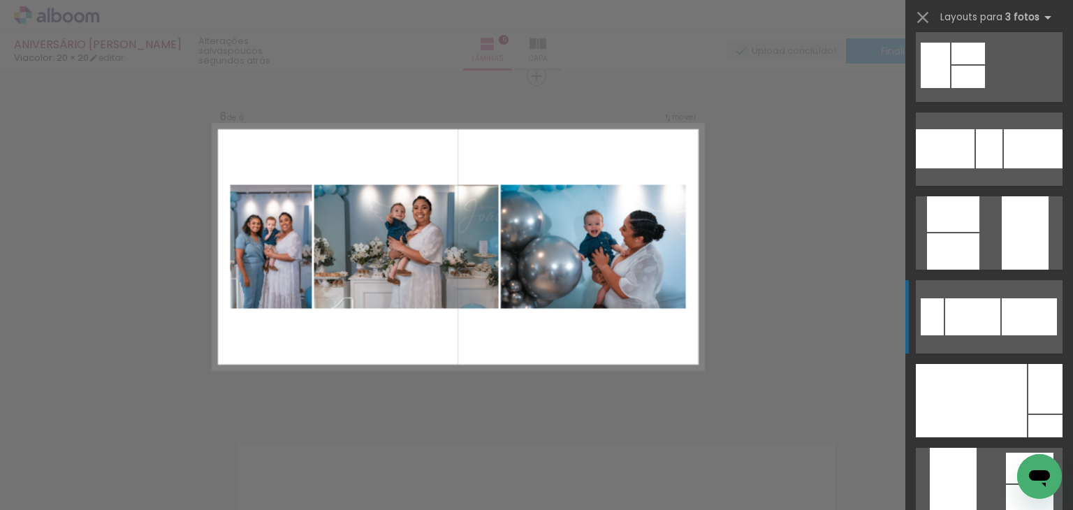
click at [982, 168] on div at bounding box center [989, 148] width 27 height 39
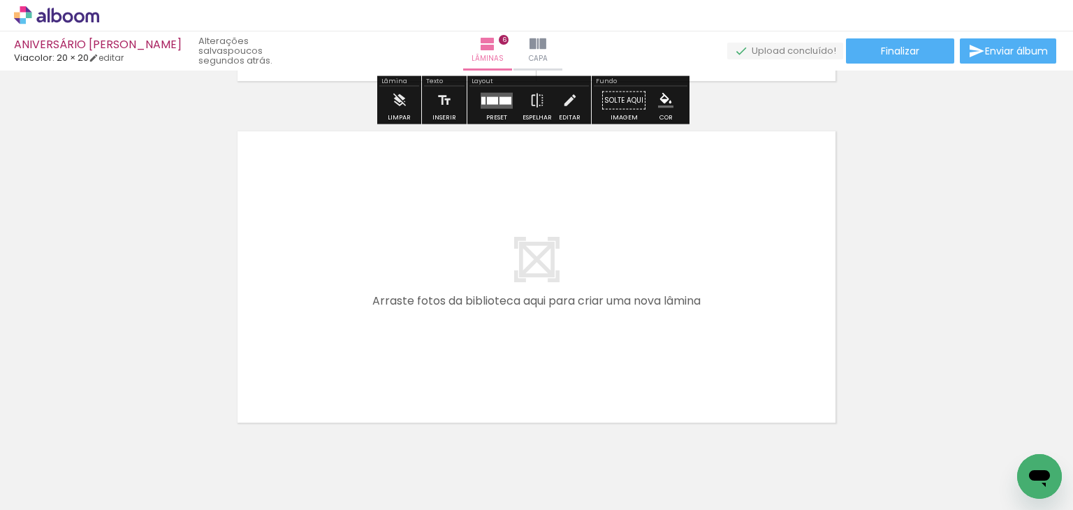
scroll to position [2005, 0]
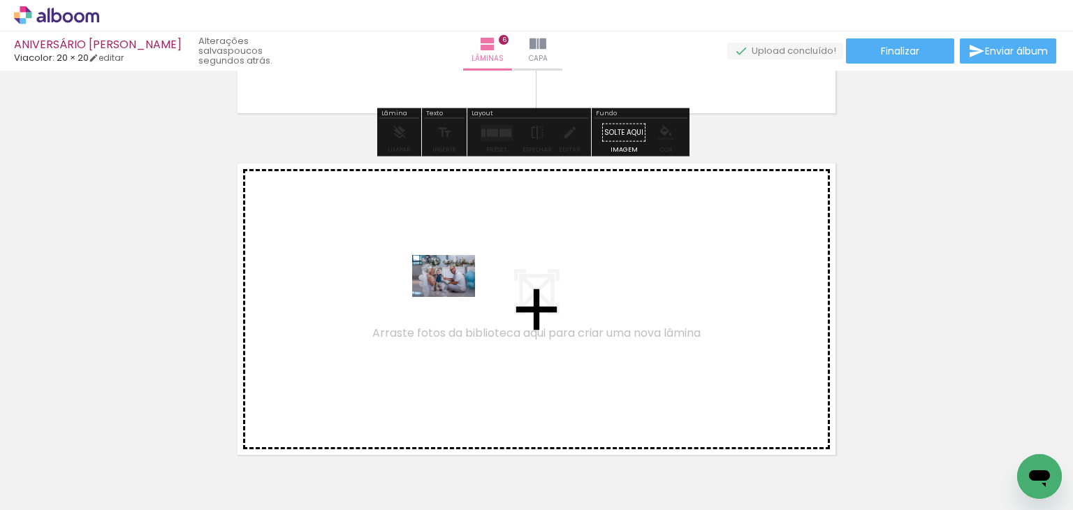
drag, startPoint x: 925, startPoint y: 471, endPoint x: 454, endPoint y: 297, distance: 502.0
click at [454, 297] on quentale-workspace at bounding box center [536, 255] width 1073 height 510
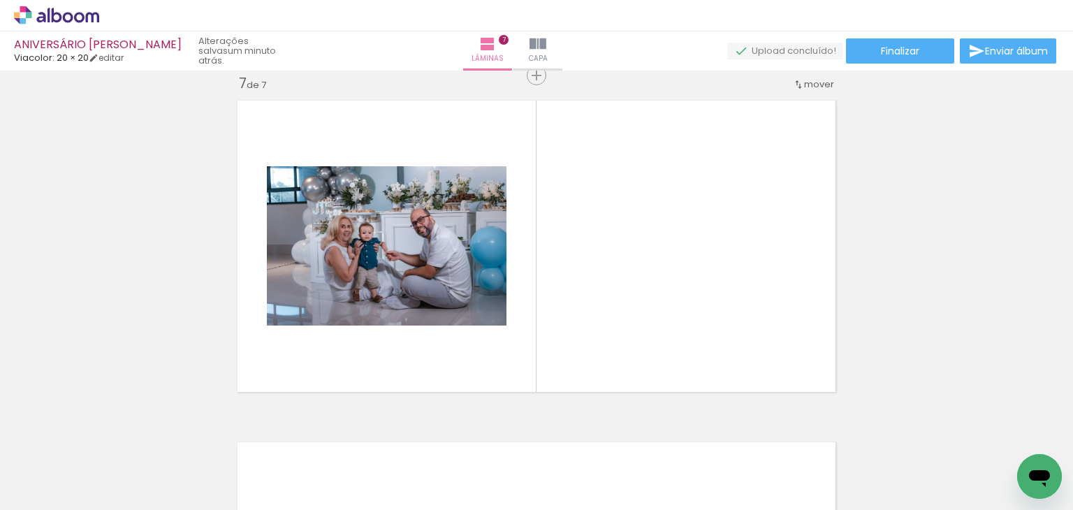
scroll to position [0, 0]
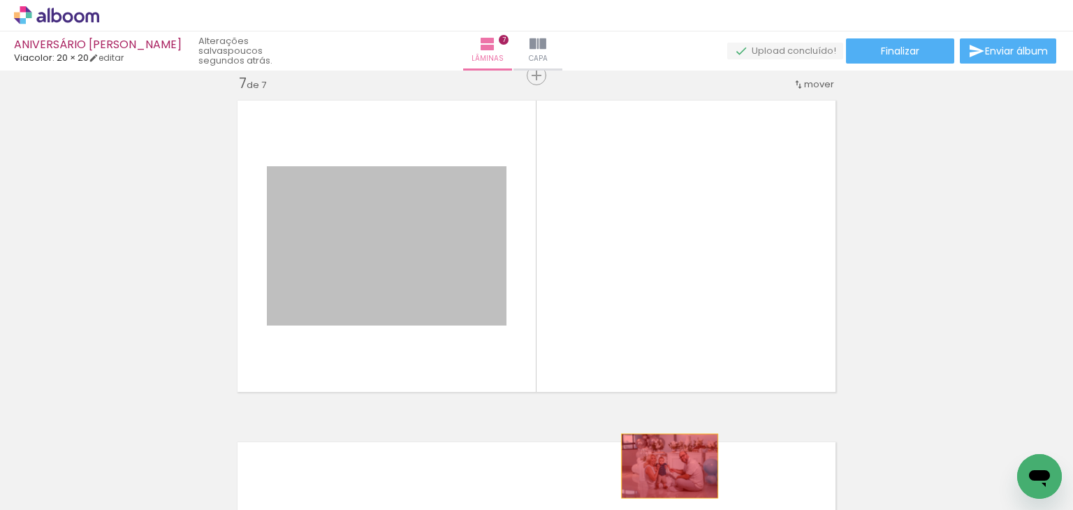
drag, startPoint x: 530, startPoint y: 333, endPoint x: 665, endPoint y: 467, distance: 191.2
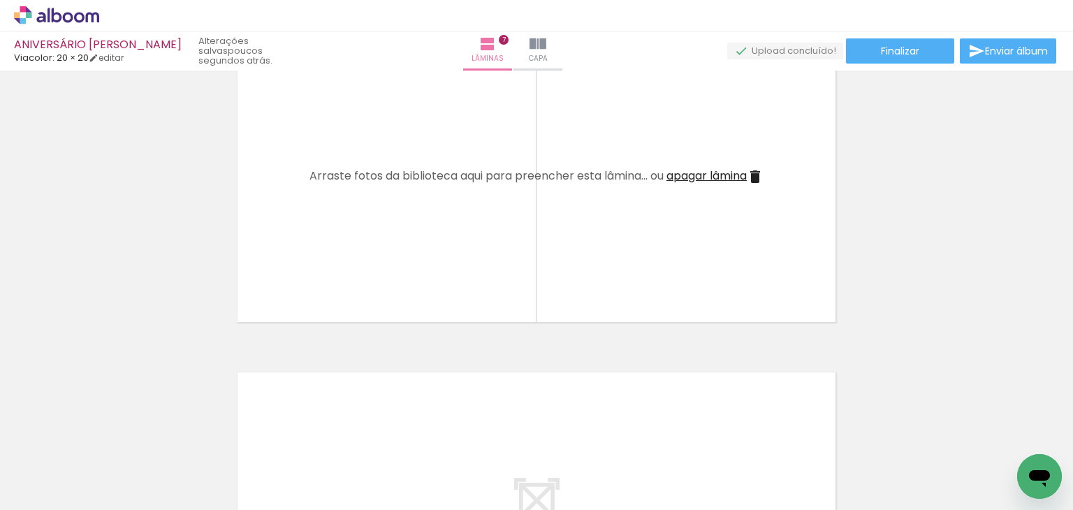
scroll to position [0, 384]
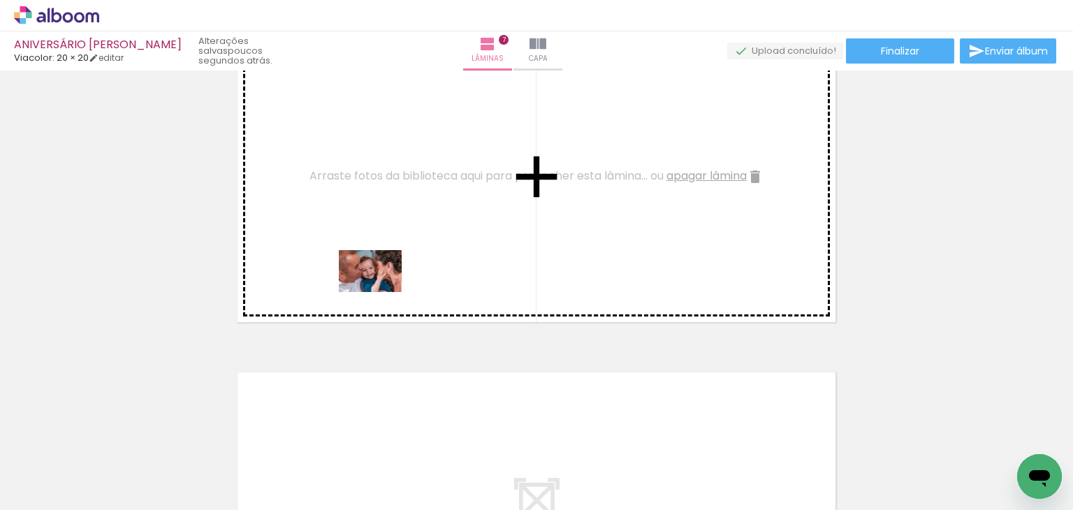
drag, startPoint x: 240, startPoint y: 478, endPoint x: 383, endPoint y: 287, distance: 238.5
click at [383, 287] on quentale-workspace at bounding box center [536, 255] width 1073 height 510
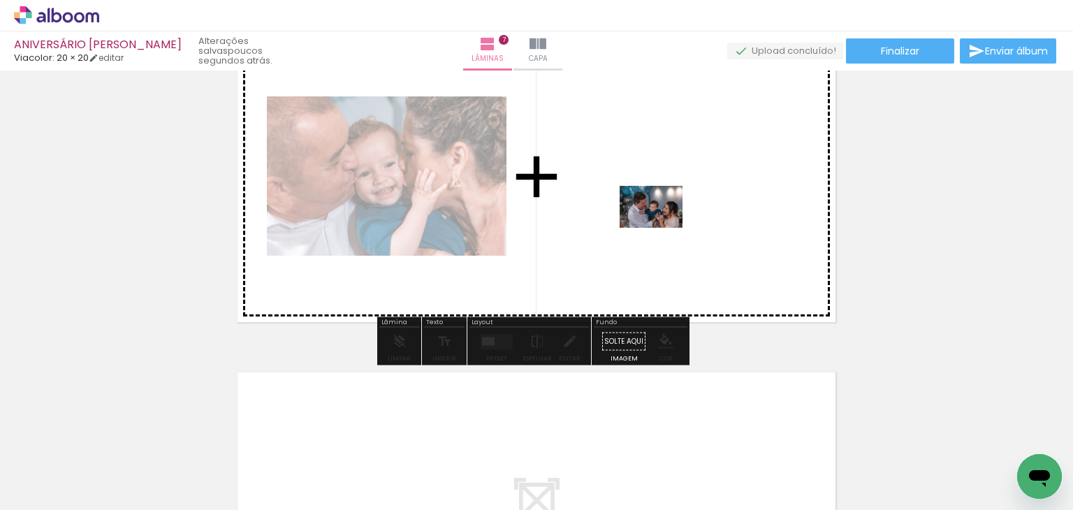
drag, startPoint x: 477, startPoint y: 473, endPoint x: 662, endPoint y: 227, distance: 307.8
click at [662, 227] on quentale-workspace at bounding box center [536, 255] width 1073 height 510
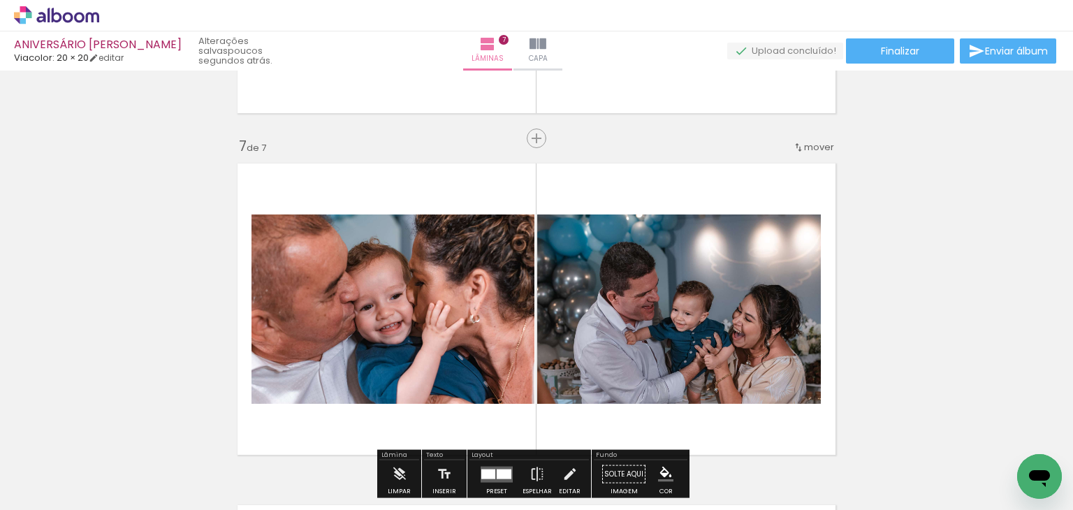
scroll to position [1998, 0]
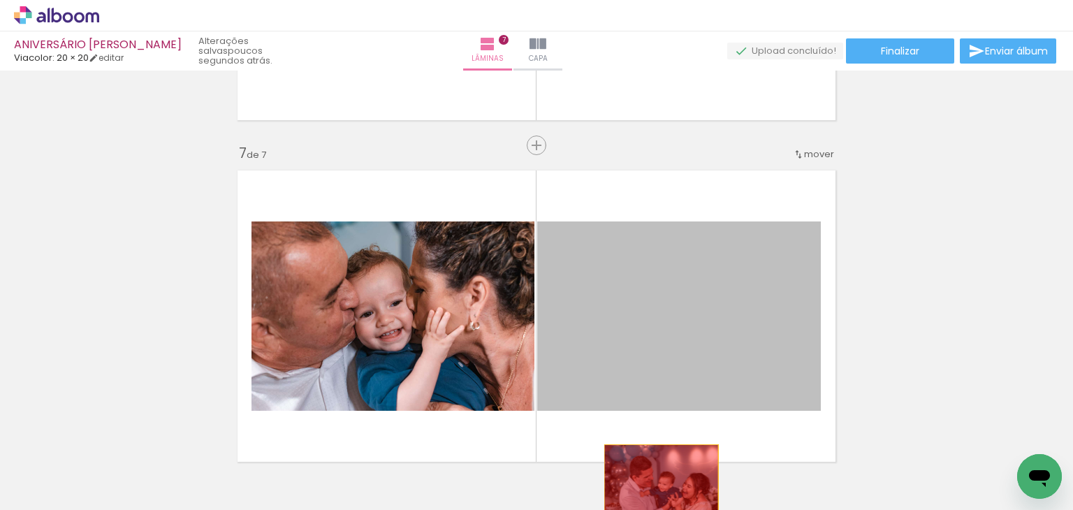
drag, startPoint x: 752, startPoint y: 300, endPoint x: 656, endPoint y: 483, distance: 206.6
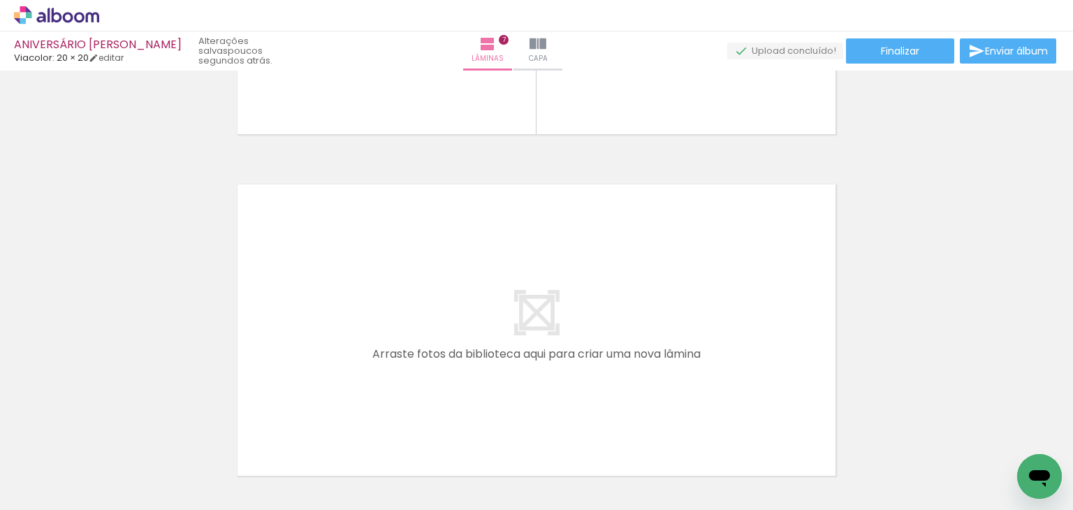
scroll to position [2347, 0]
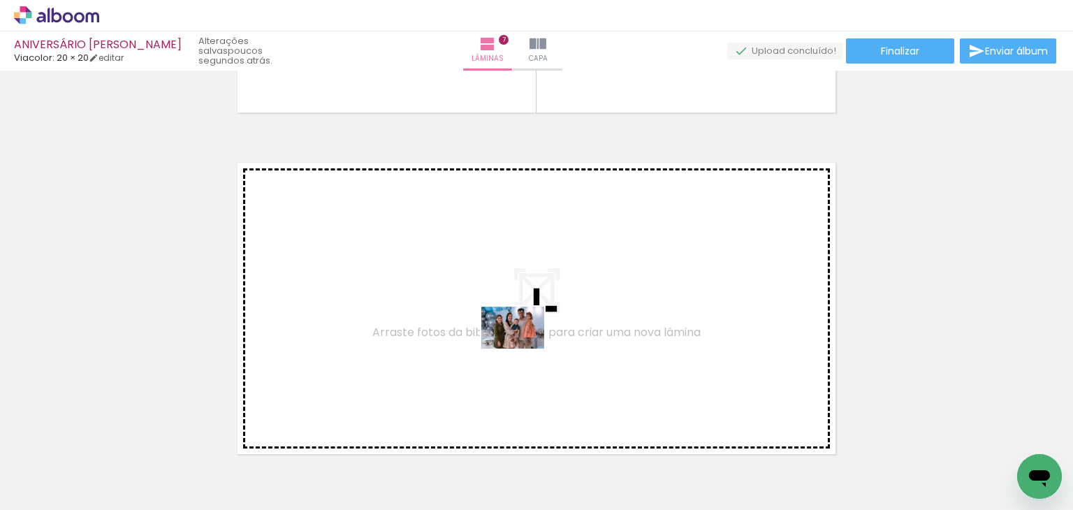
drag, startPoint x: 482, startPoint y: 469, endPoint x: 525, endPoint y: 339, distance: 137.6
click at [525, 339] on quentale-workspace at bounding box center [536, 255] width 1073 height 510
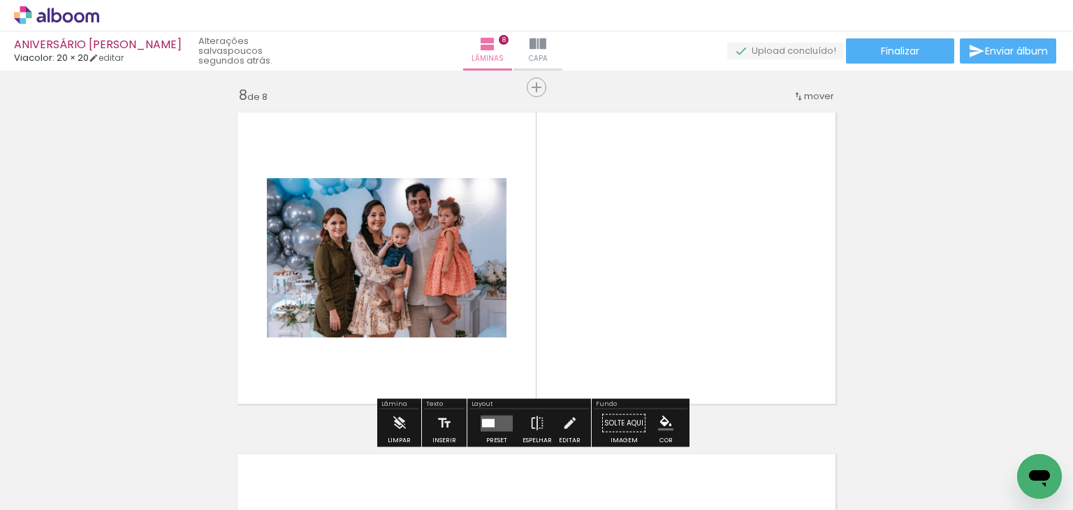
scroll to position [2409, 0]
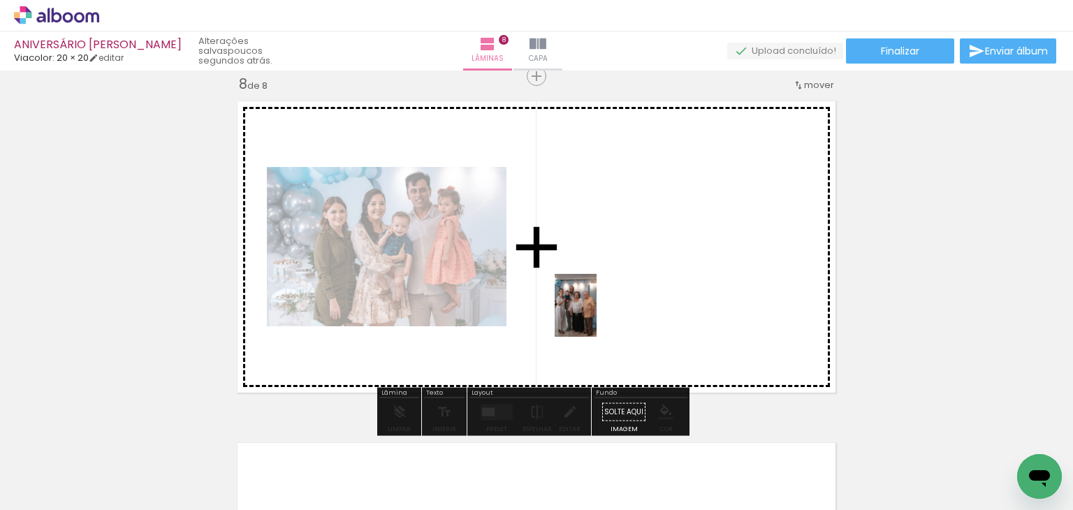
drag, startPoint x: 860, startPoint y: 471, endPoint x: 581, endPoint y: 291, distance: 331.6
click at [581, 291] on quentale-workspace at bounding box center [536, 255] width 1073 height 510
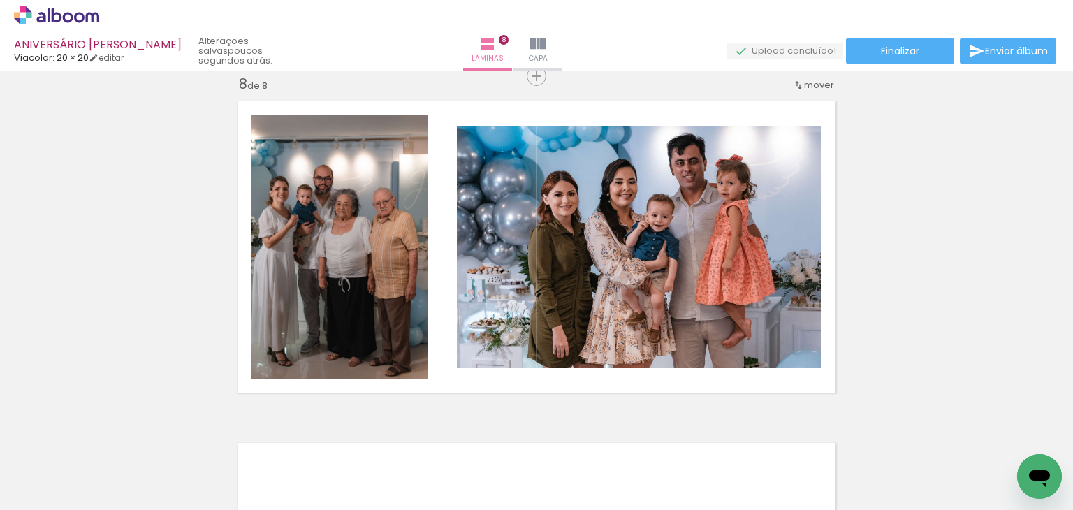
scroll to position [0, 798]
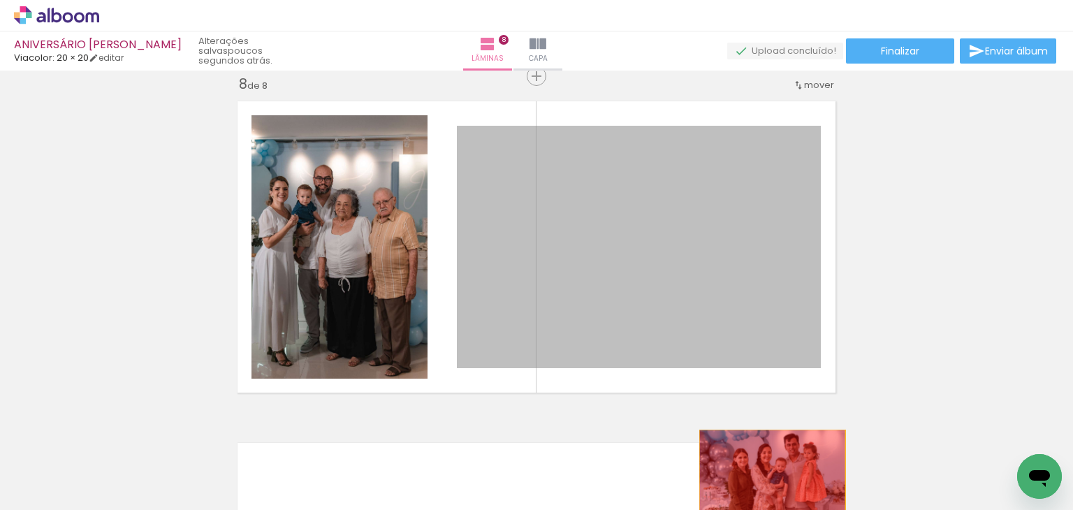
drag, startPoint x: 690, startPoint y: 318, endPoint x: 767, endPoint y: 478, distance: 177.5
click at [767, 478] on quentale-workspace at bounding box center [536, 255] width 1073 height 510
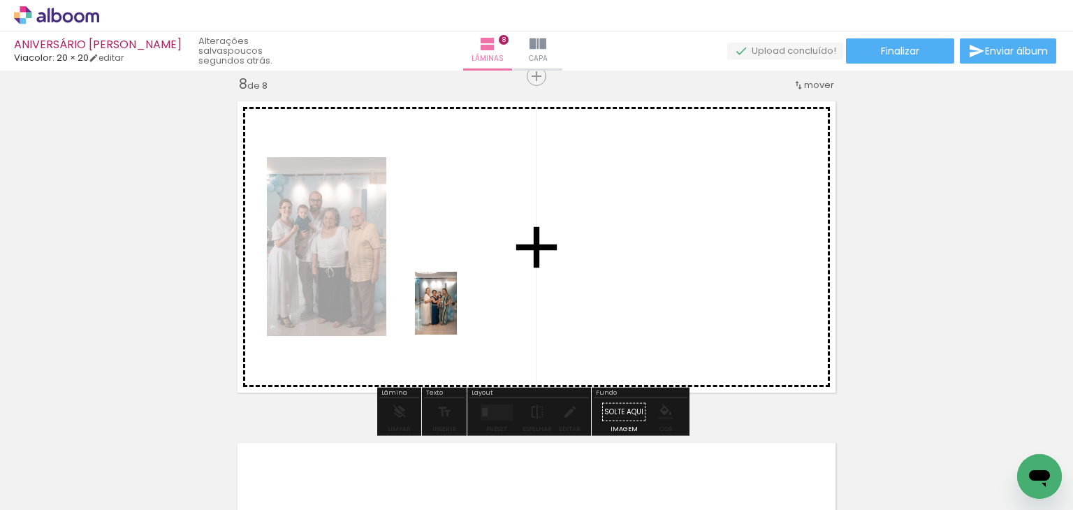
drag, startPoint x: 368, startPoint y: 481, endPoint x: 458, endPoint y: 303, distance: 199.6
click at [458, 303] on quentale-workspace at bounding box center [536, 255] width 1073 height 510
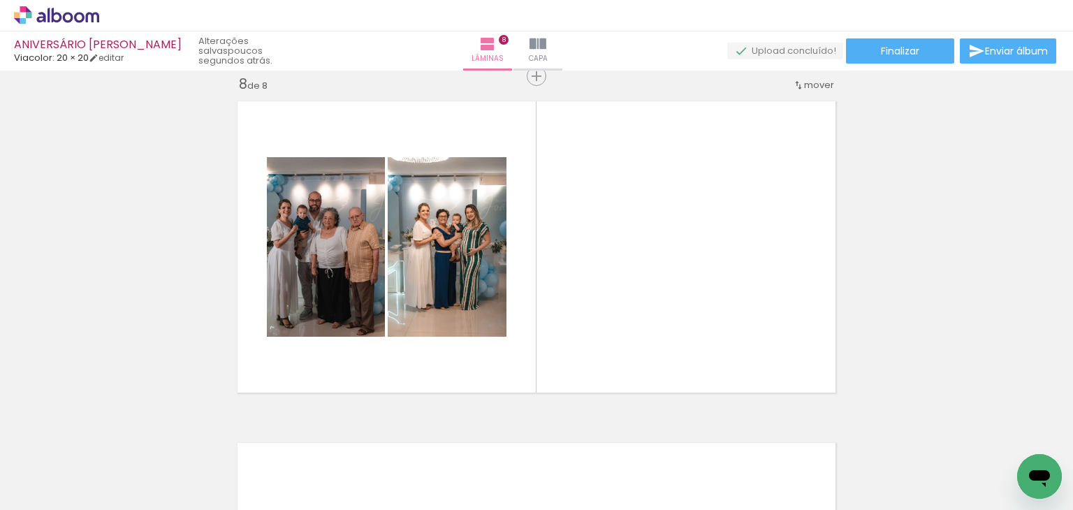
scroll to position [0, 123]
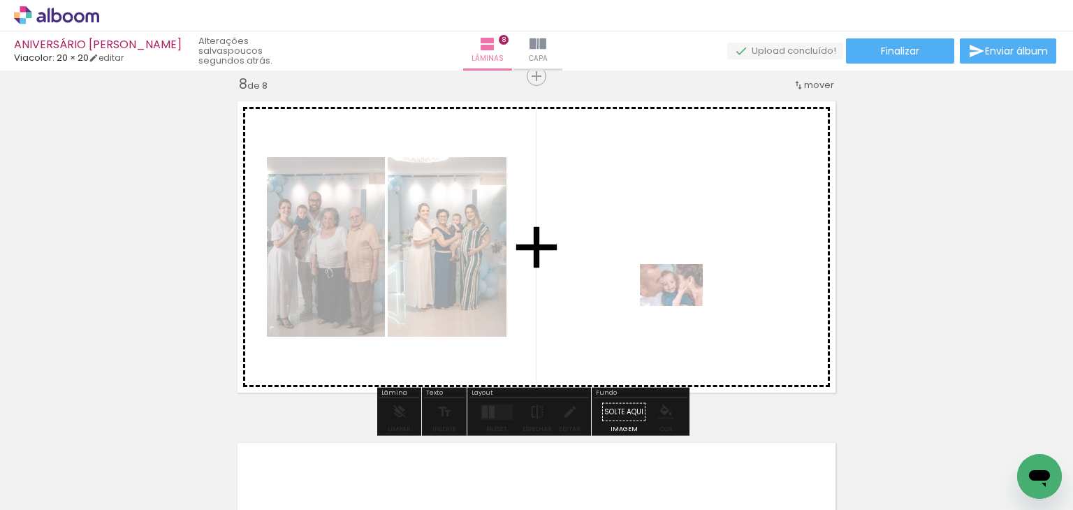
drag, startPoint x: 491, startPoint y: 468, endPoint x: 682, endPoint y: 306, distance: 250.3
click at [682, 306] on quentale-workspace at bounding box center [536, 255] width 1073 height 510
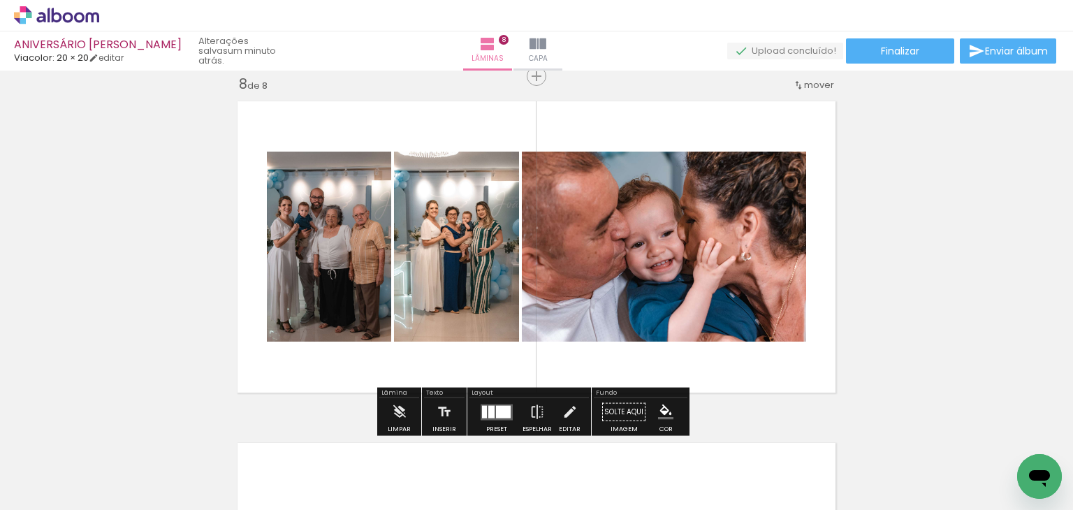
scroll to position [2479, 0]
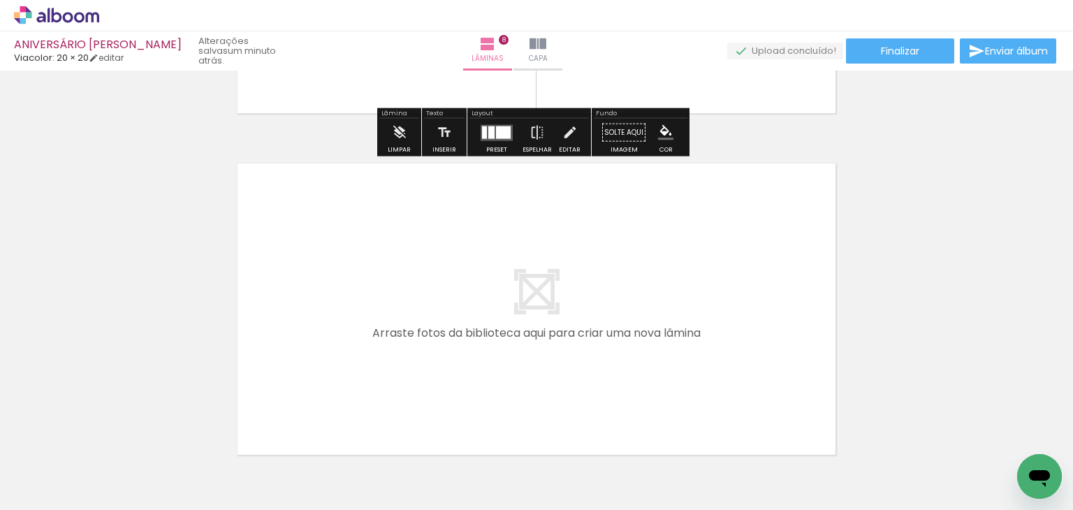
scroll to position [0, 372]
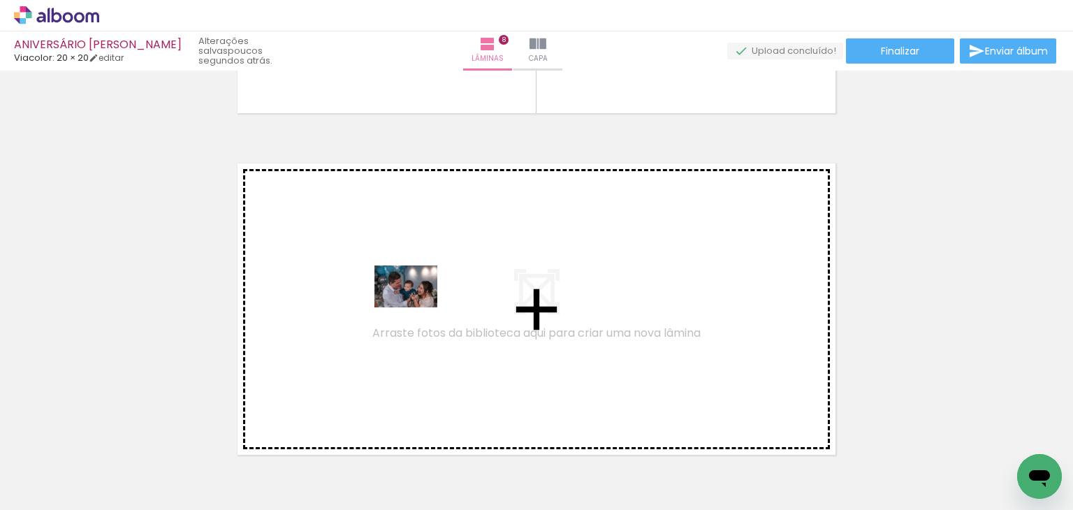
drag, startPoint x: 479, startPoint y: 434, endPoint x: 409, endPoint y: 291, distance: 158.7
click at [409, 291] on quentale-workspace at bounding box center [536, 255] width 1073 height 510
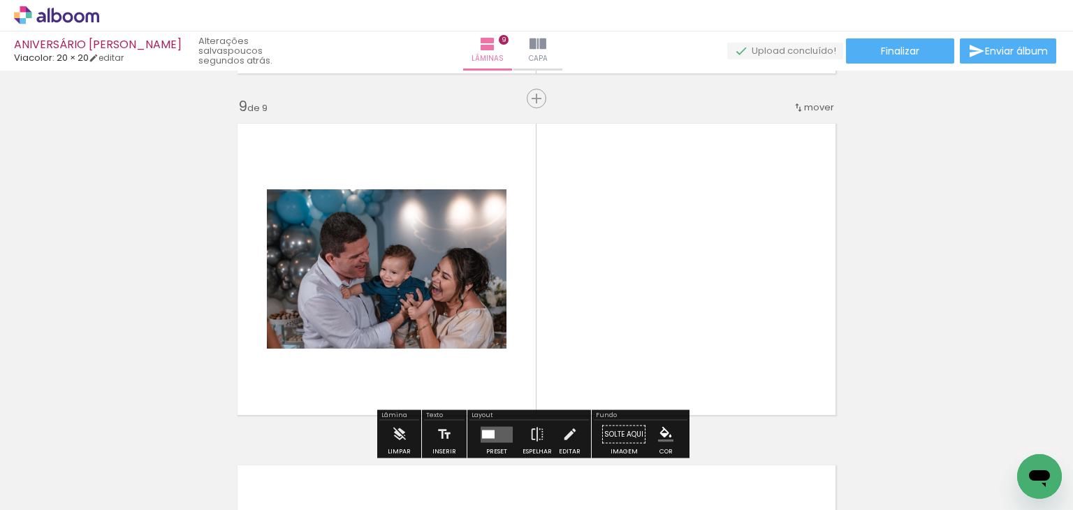
scroll to position [2750, 0]
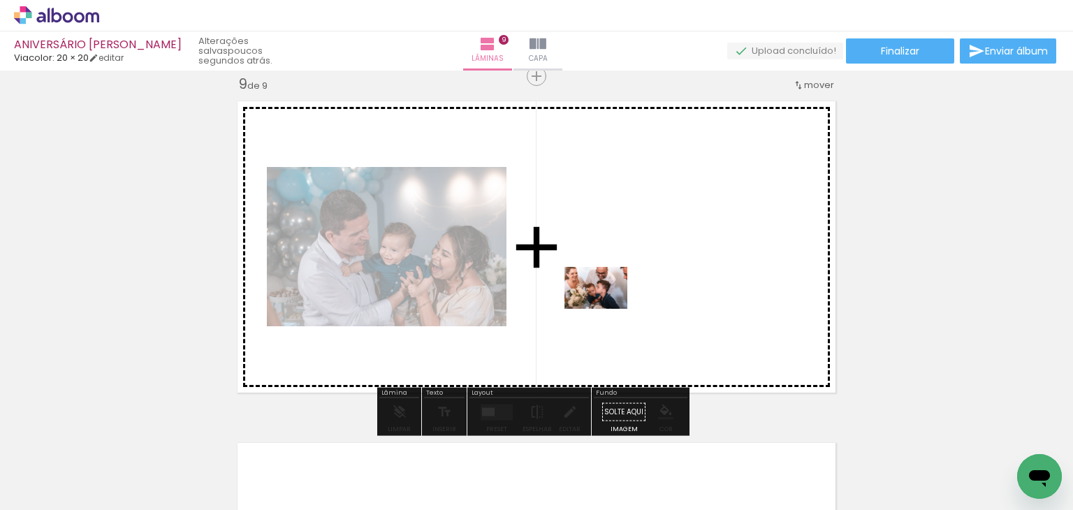
drag, startPoint x: 643, startPoint y: 475, endPoint x: 606, endPoint y: 297, distance: 182.0
click at [606, 297] on quentale-workspace at bounding box center [536, 255] width 1073 height 510
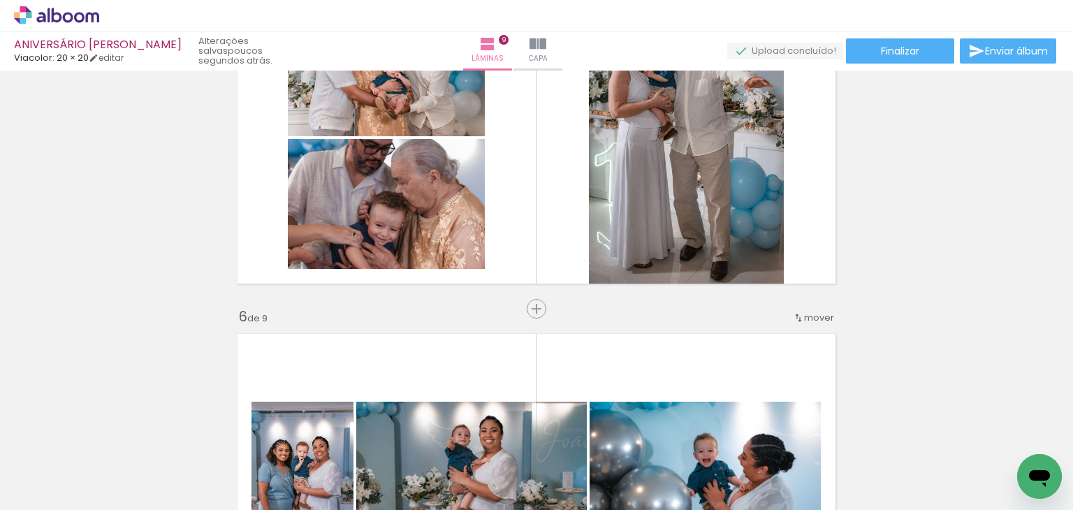
scroll to position [1423, 0]
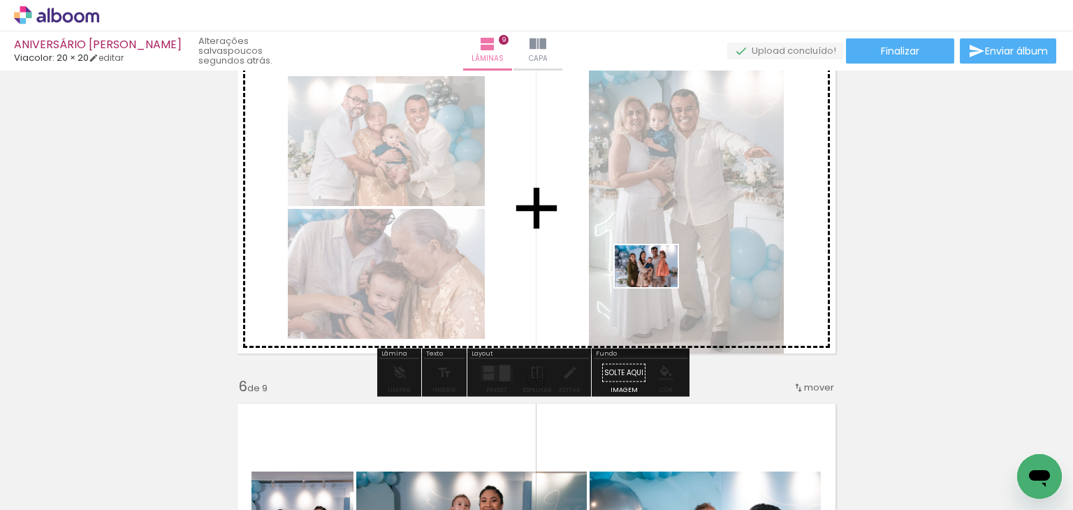
drag, startPoint x: 671, startPoint y: 460, endPoint x: 657, endPoint y: 287, distance: 173.8
click at [657, 287] on quentale-workspace at bounding box center [536, 255] width 1073 height 510
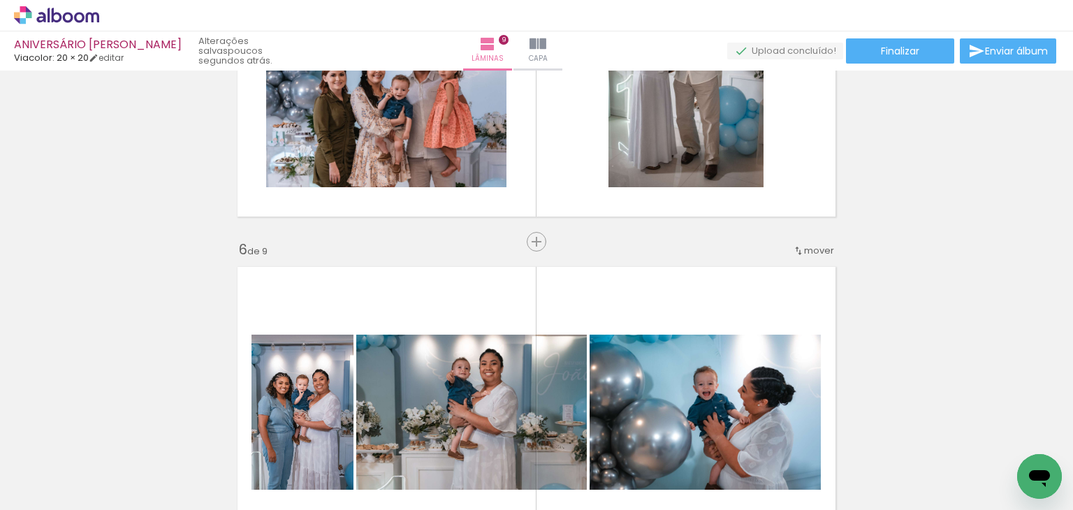
scroll to position [1563, 0]
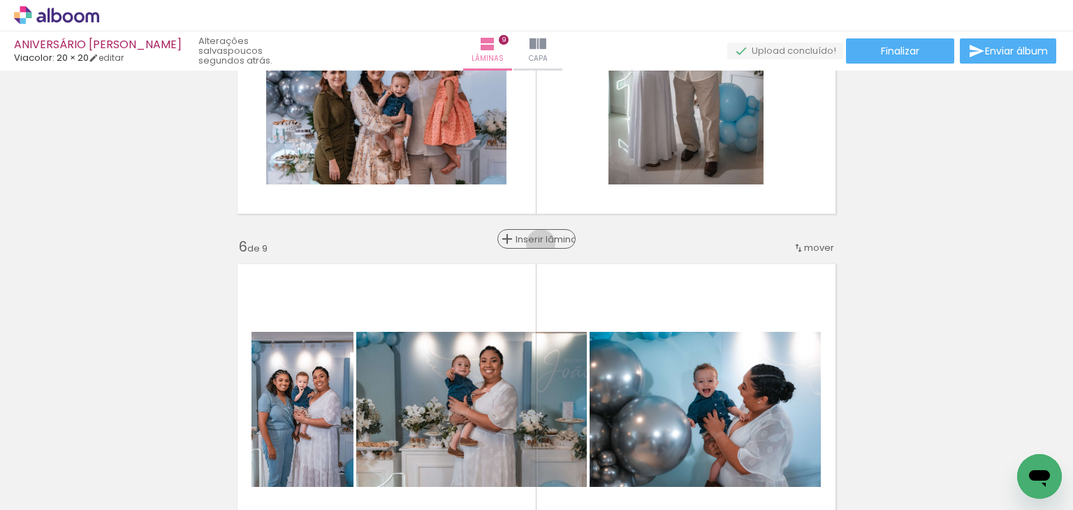
click at [536, 243] on span "Inserir lâmina" at bounding box center [543, 239] width 54 height 9
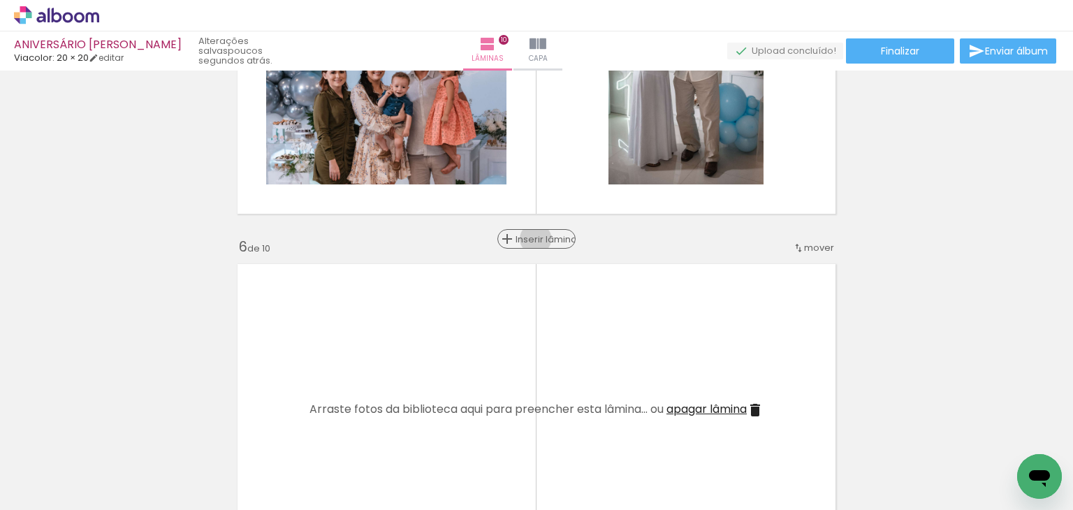
click at [530, 238] on span "Inserir lâmina" at bounding box center [543, 239] width 54 height 9
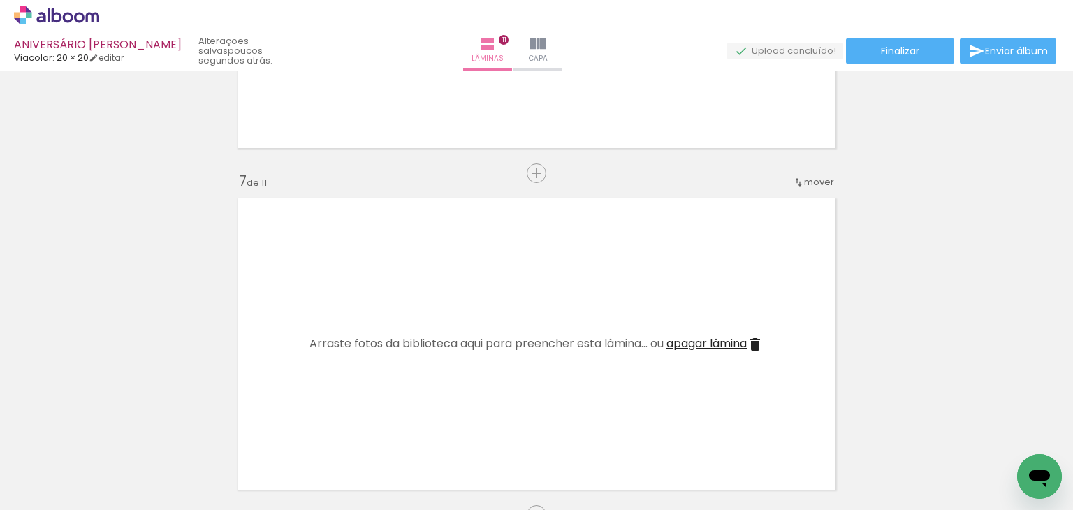
scroll to position [1982, 0]
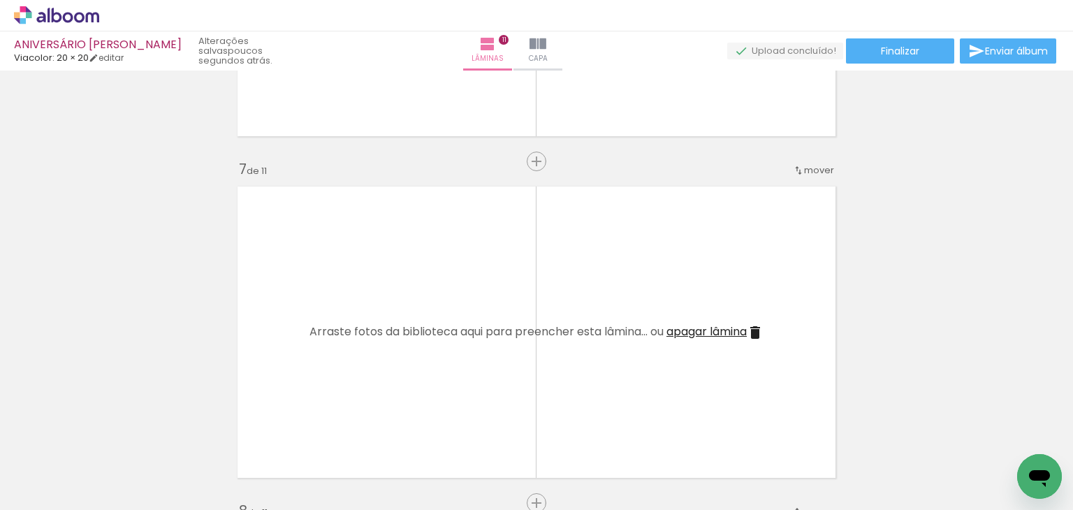
click at [729, 330] on span "apagar lâmina" at bounding box center [706, 331] width 80 height 16
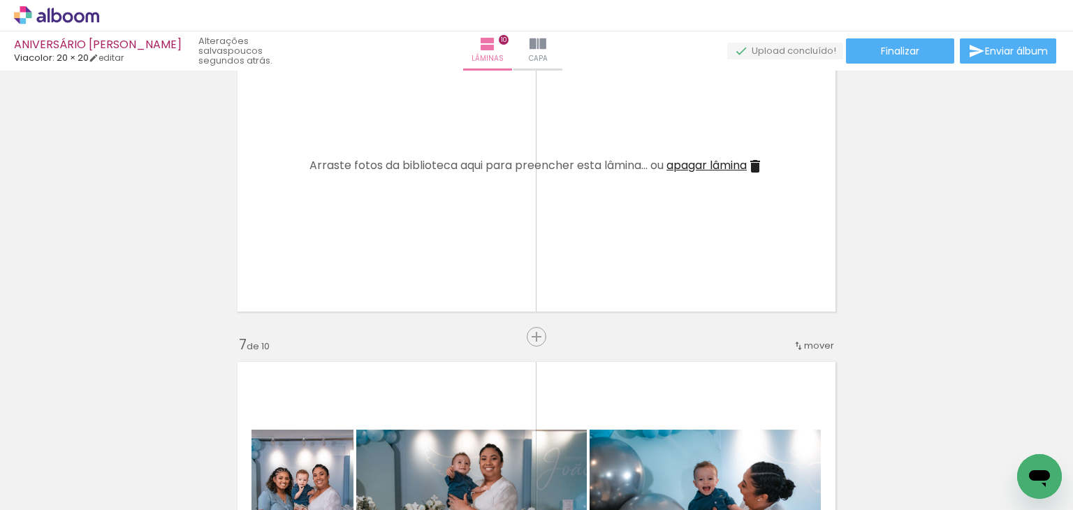
scroll to position [1772, 0]
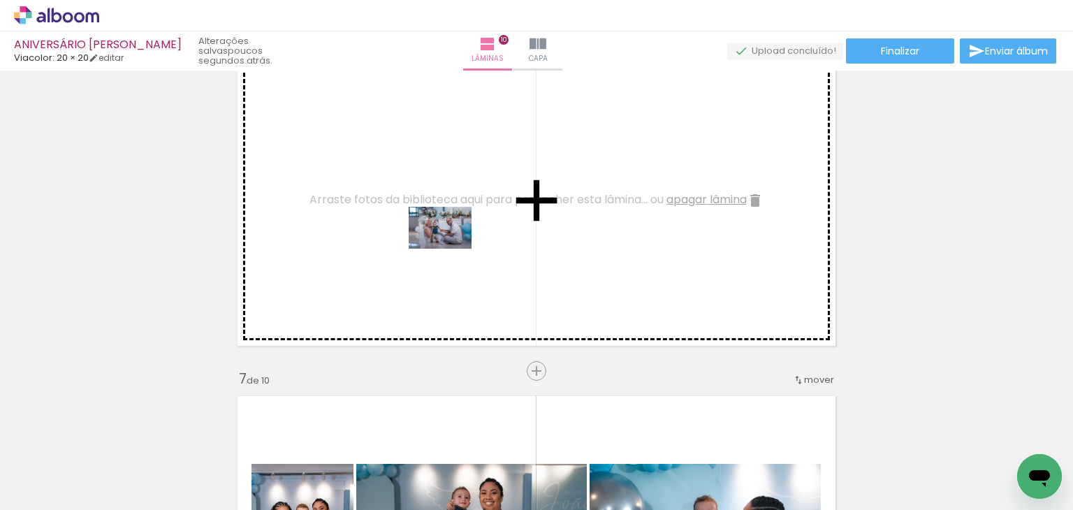
drag, startPoint x: 930, startPoint y: 476, endPoint x: 442, endPoint y: 238, distance: 542.7
click at [442, 238] on quentale-workspace at bounding box center [536, 255] width 1073 height 510
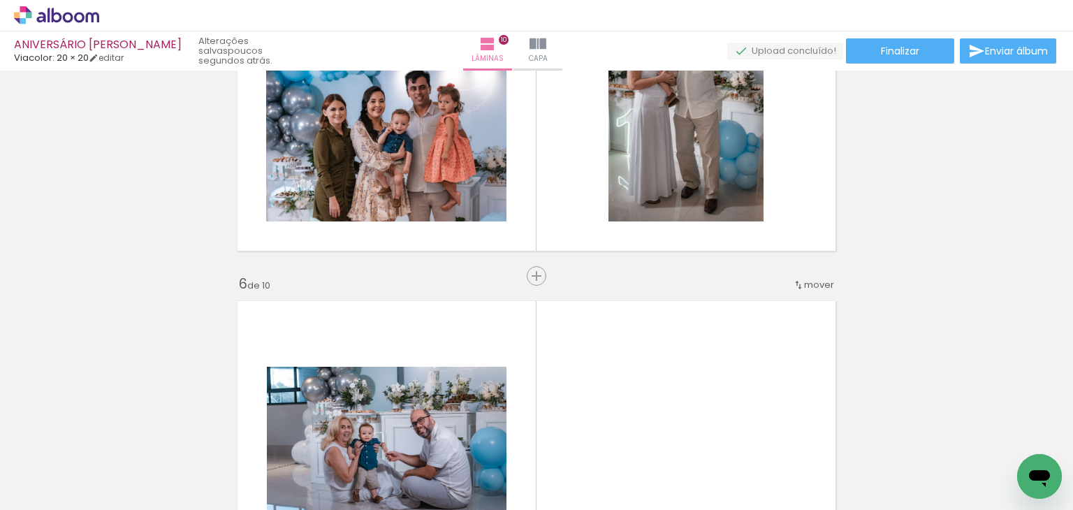
scroll to position [1493, 0]
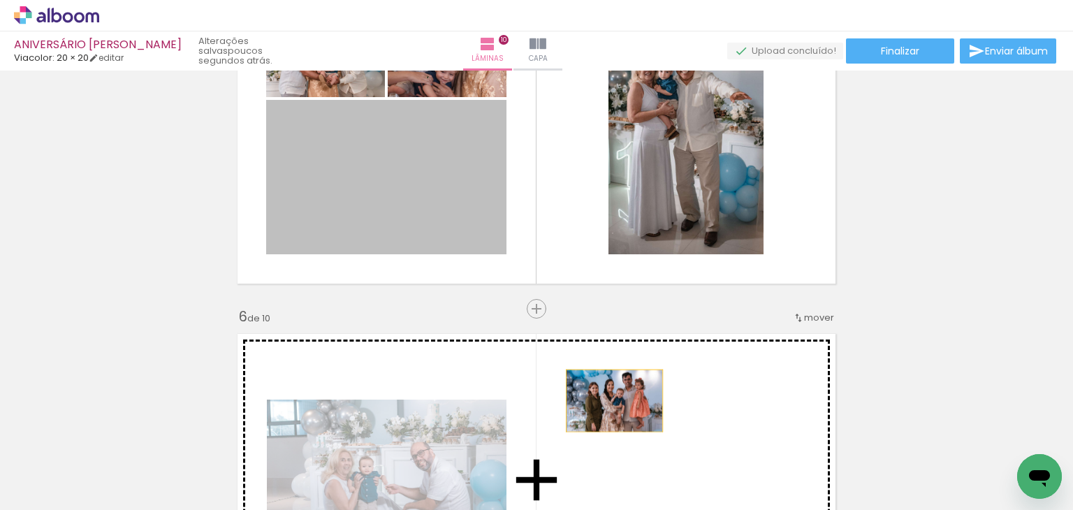
drag, startPoint x: 432, startPoint y: 203, endPoint x: 609, endPoint y: 402, distance: 266.2
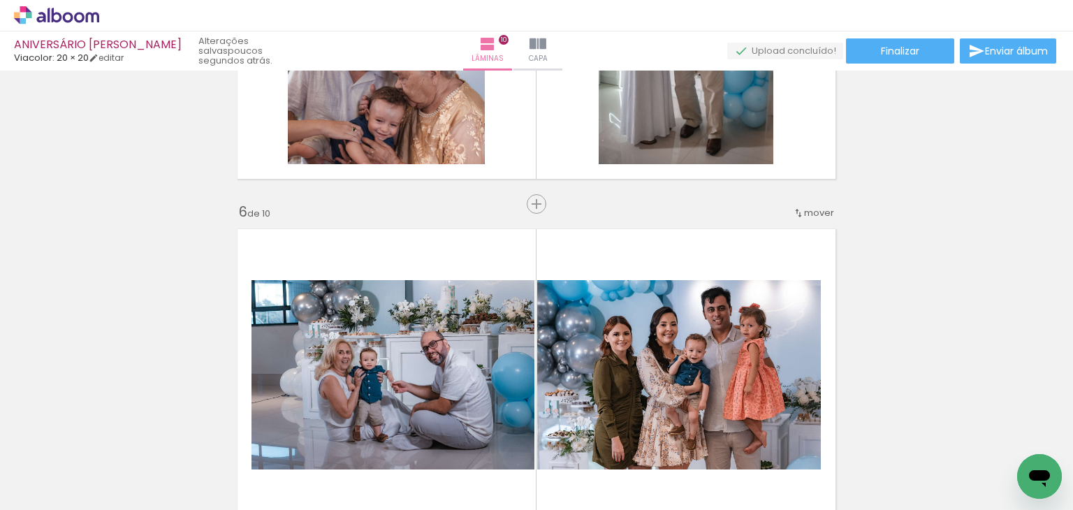
scroll to position [1563, 0]
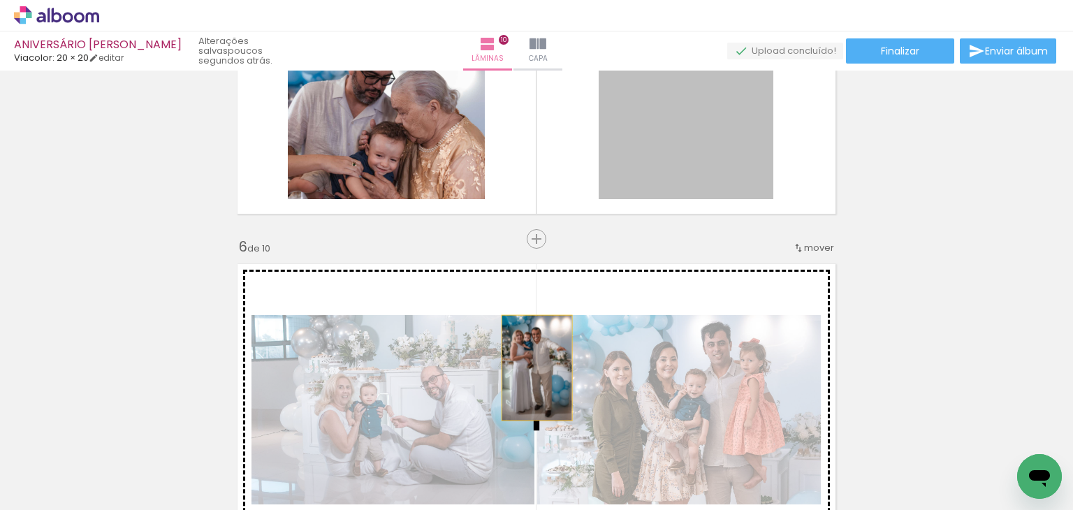
drag, startPoint x: 707, startPoint y: 152, endPoint x: 532, endPoint y: 367, distance: 278.1
click at [532, 367] on div "Inserir lâmina 1 de 10 Inserir lâmina 2 de 10 Inserir lâmina 3 de 10 Inserir lâ…" at bounding box center [536, 392] width 1073 height 3759
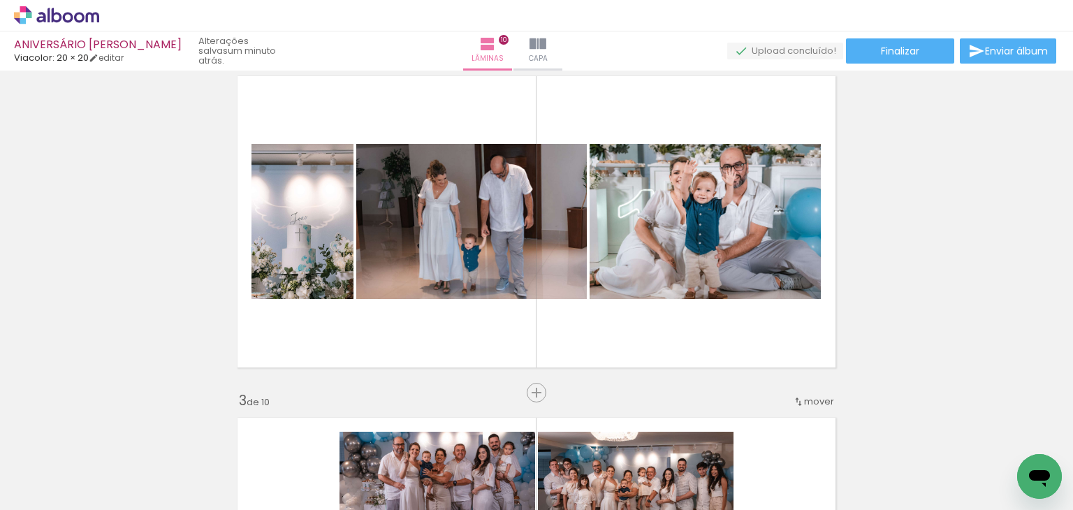
scroll to position [375, 0]
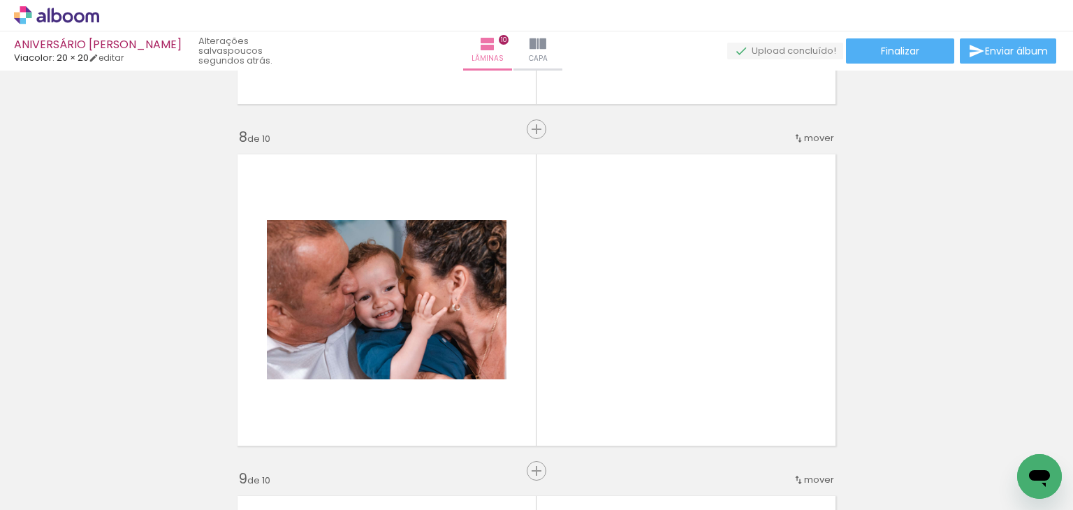
scroll to position [2331, 0]
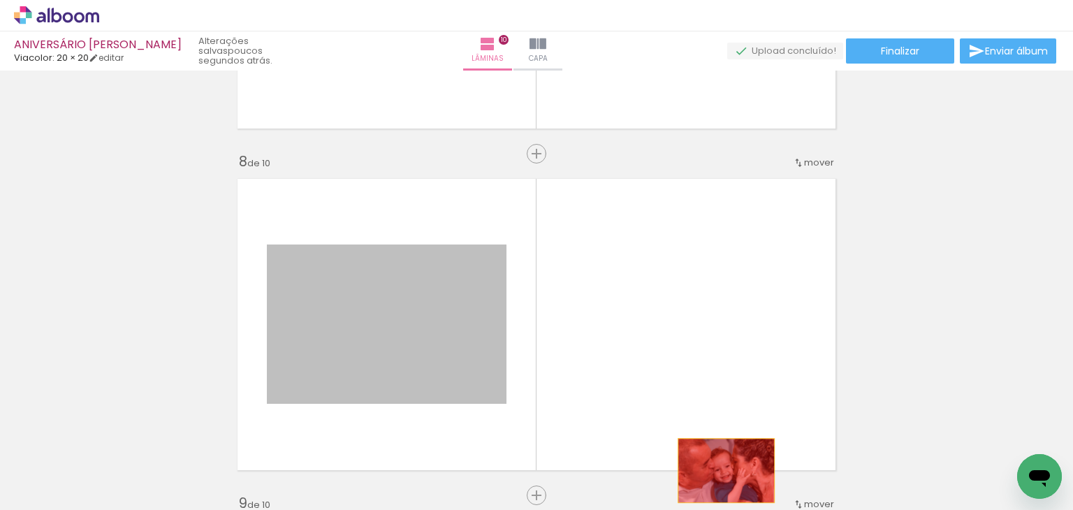
drag, startPoint x: 435, startPoint y: 291, endPoint x: 721, endPoint y: 470, distance: 337.1
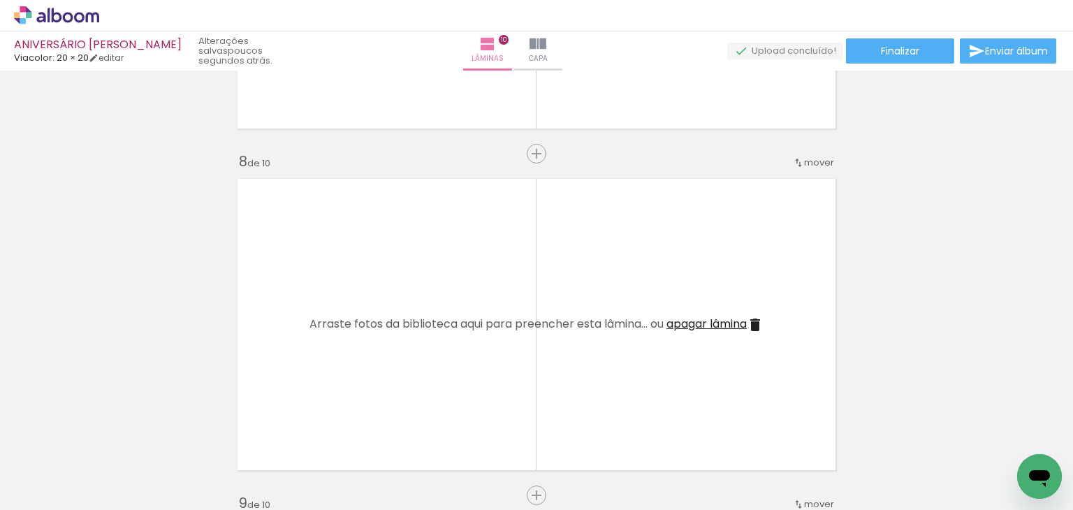
click at [729, 323] on span "apagar lâmina" at bounding box center [706, 324] width 80 height 16
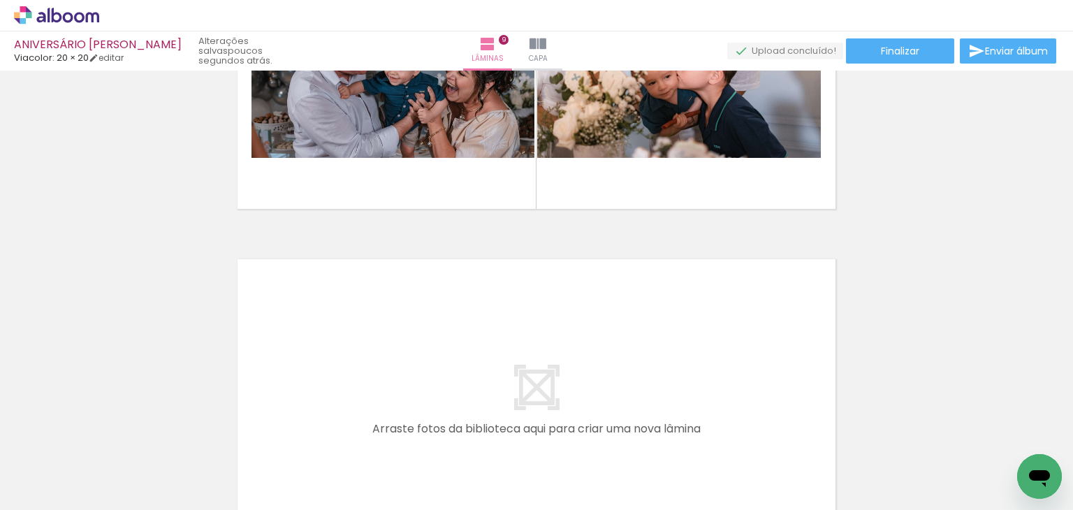
scroll to position [0, 903]
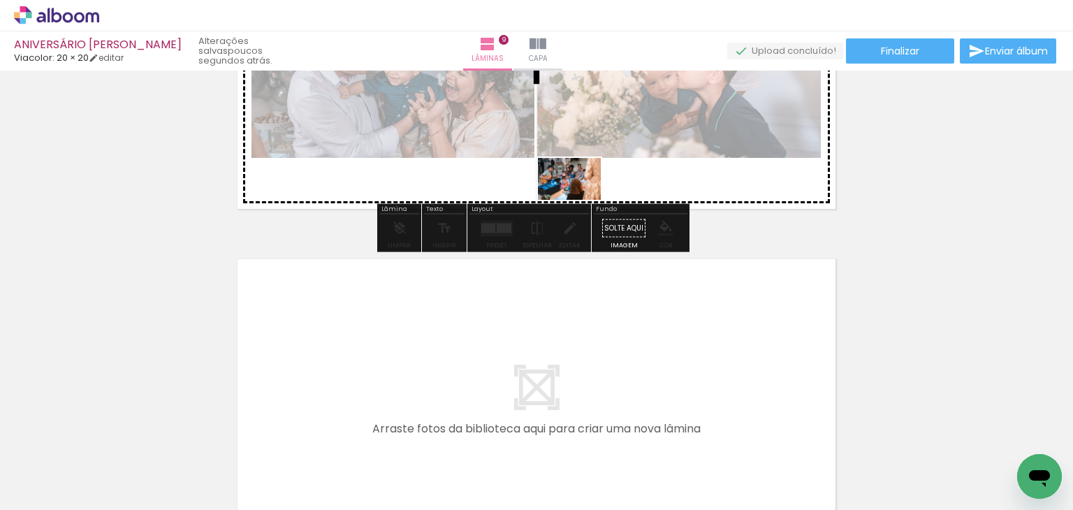
drag, startPoint x: 418, startPoint y: 465, endPoint x: 580, endPoint y: 200, distance: 310.1
click at [580, 200] on quentale-workspace at bounding box center [536, 255] width 1073 height 510
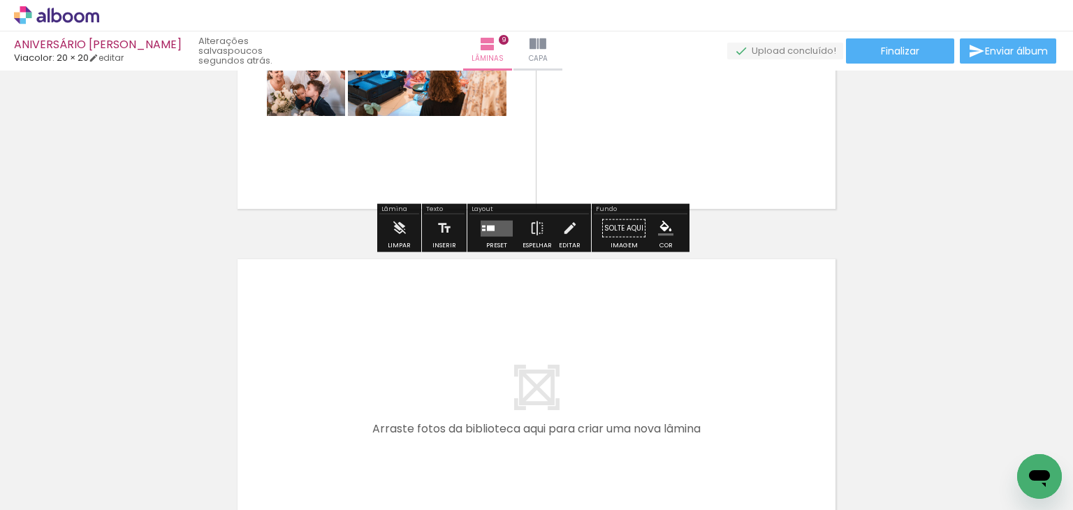
scroll to position [2864, 0]
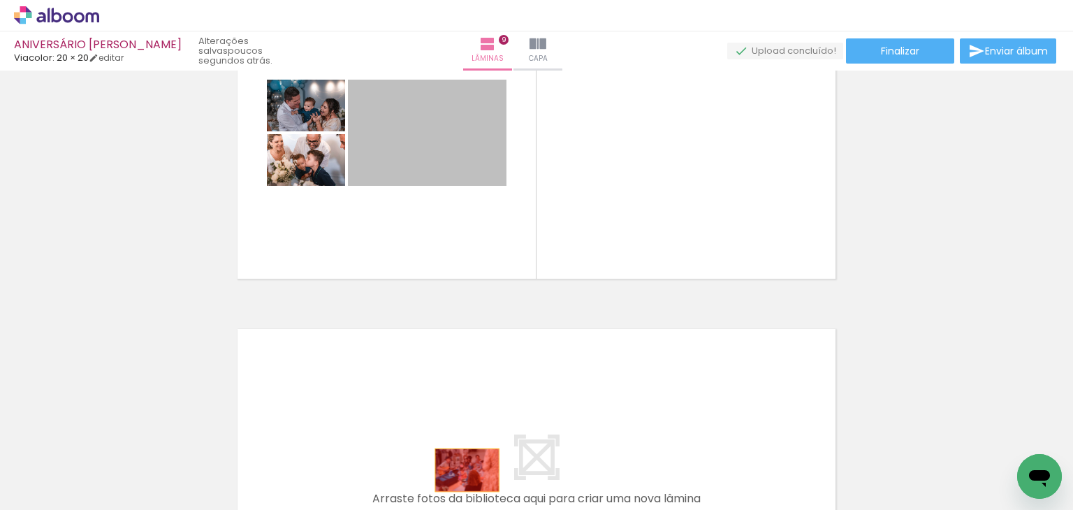
drag, startPoint x: 440, startPoint y: 154, endPoint x: 462, endPoint y: 470, distance: 316.5
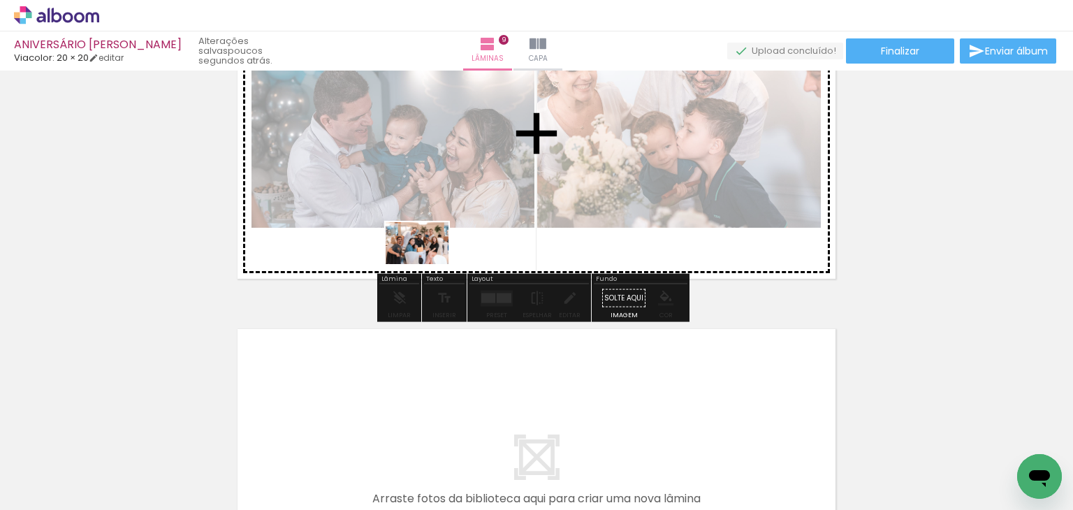
drag, startPoint x: 173, startPoint y: 474, endPoint x: 428, endPoint y: 264, distance: 330.0
click at [428, 264] on quentale-workspace at bounding box center [536, 255] width 1073 height 510
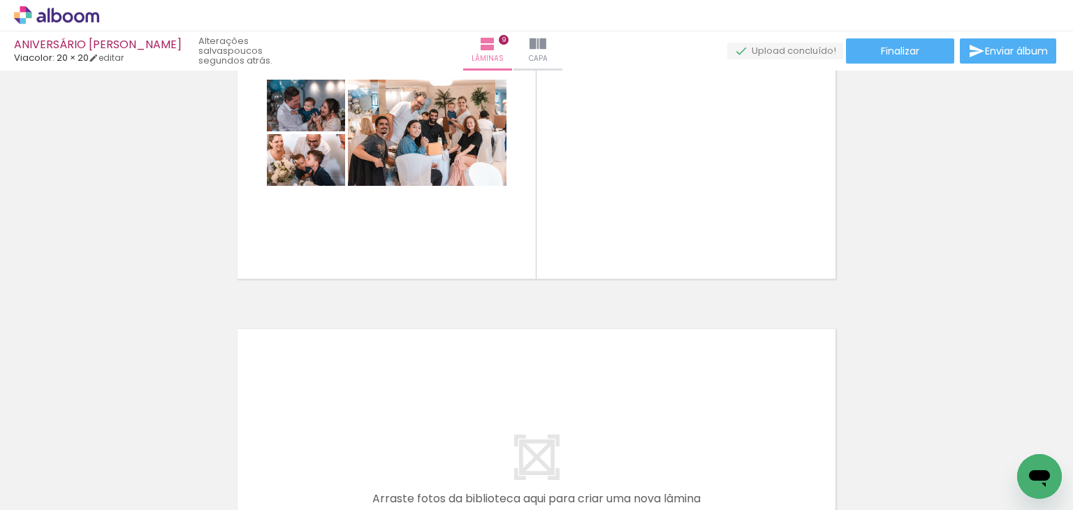
scroll to position [0, 148]
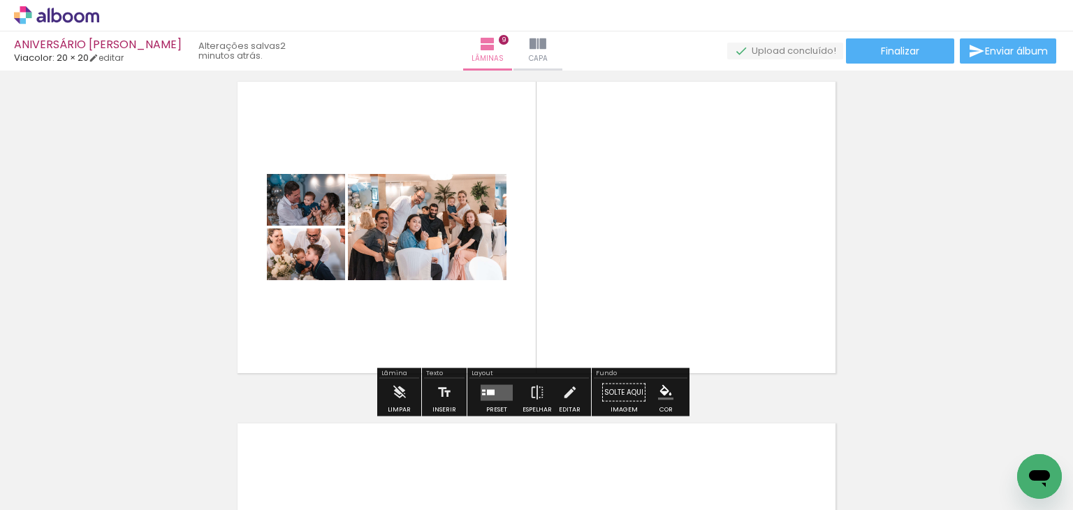
scroll to position [2794, 0]
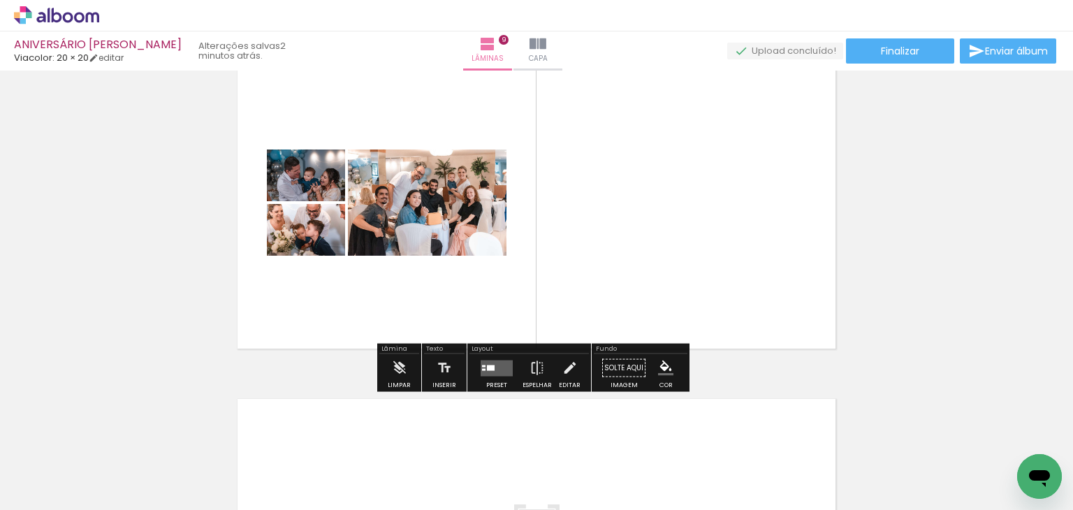
click at [495, 371] on quentale-layouter at bounding box center [497, 368] width 32 height 16
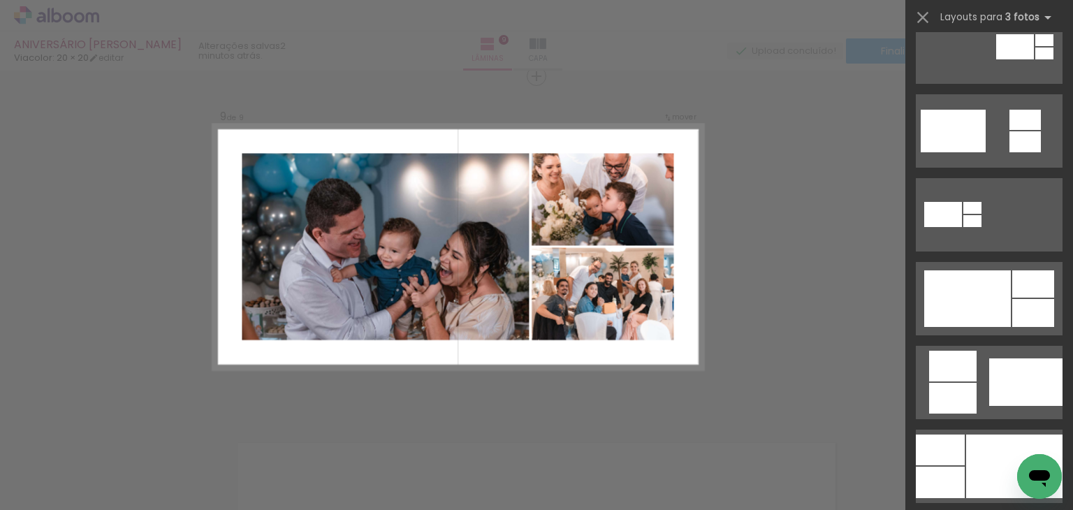
scroll to position [559, 0]
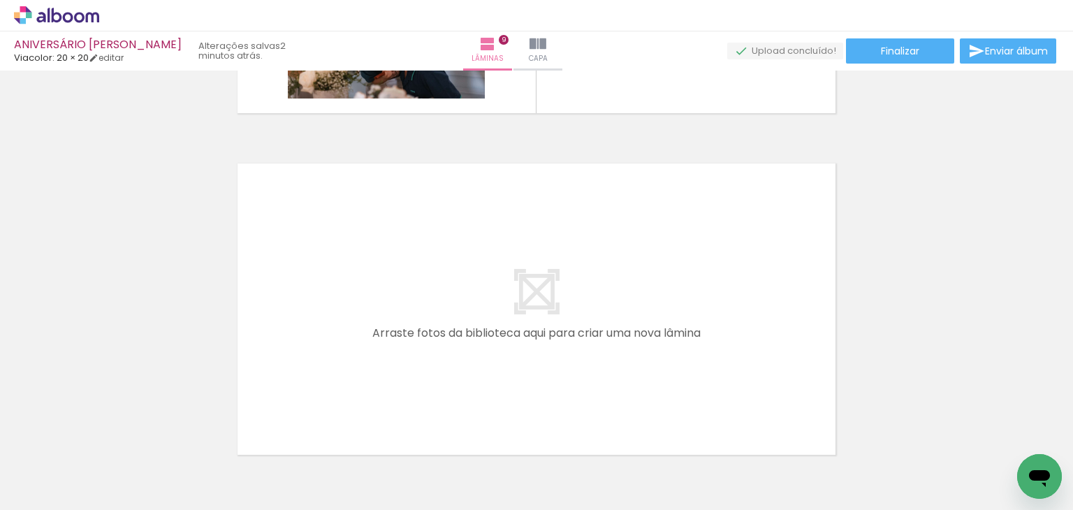
scroll to position [0, 980]
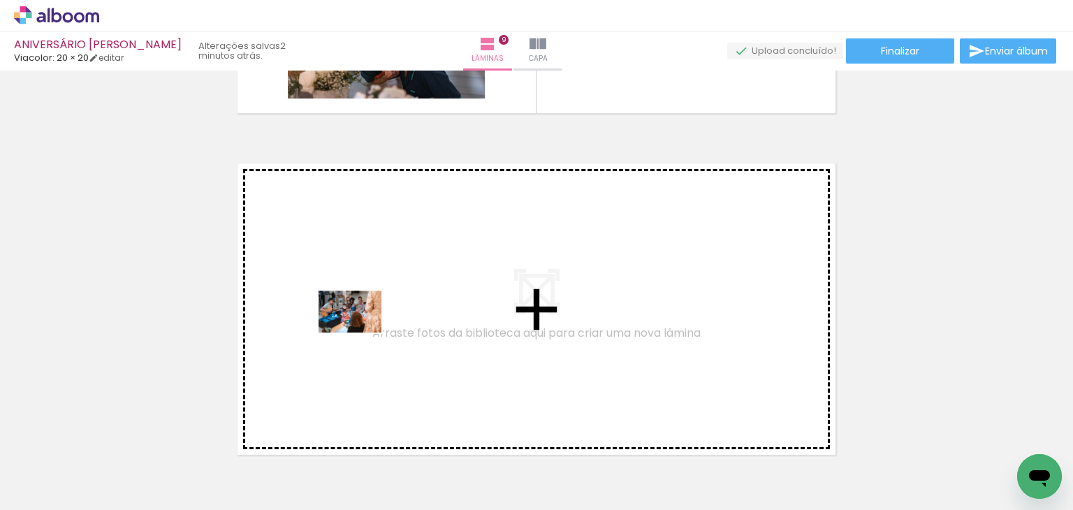
drag, startPoint x: 342, startPoint y: 472, endPoint x: 360, endPoint y: 333, distance: 140.2
click at [360, 333] on quentale-workspace at bounding box center [536, 255] width 1073 height 510
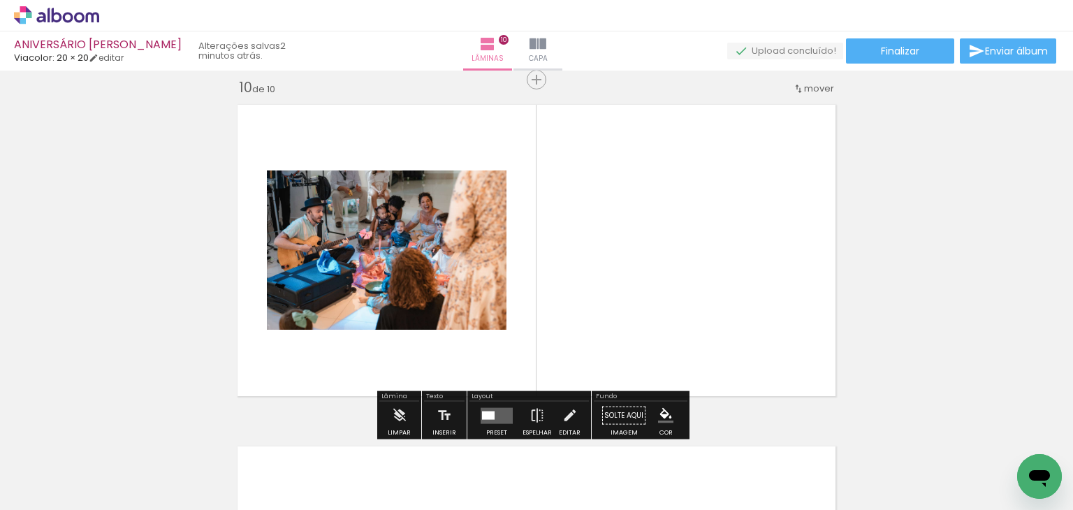
scroll to position [3092, 0]
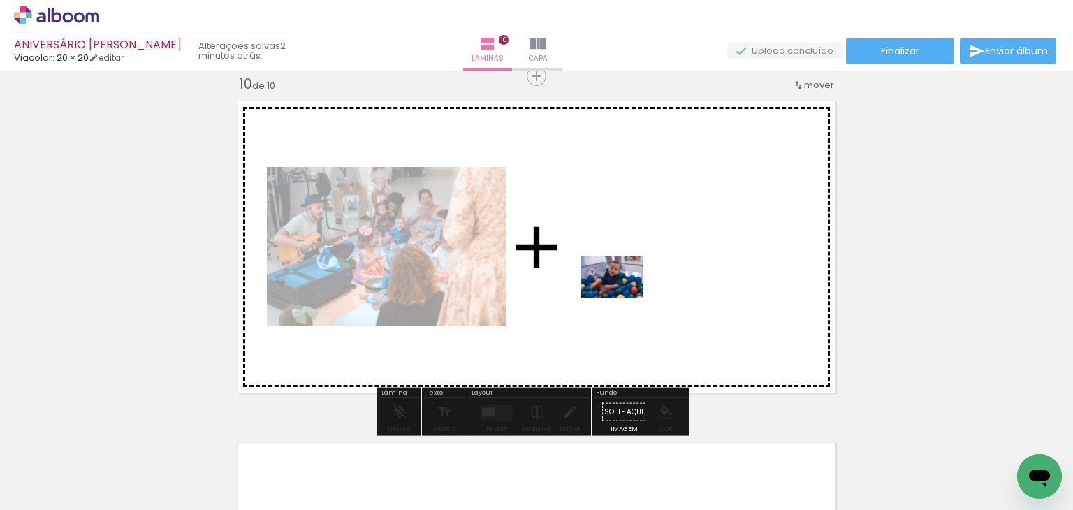
drag, startPoint x: 497, startPoint y: 465, endPoint x: 622, endPoint y: 298, distance: 208.6
click at [622, 298] on quentale-workspace at bounding box center [536, 255] width 1073 height 510
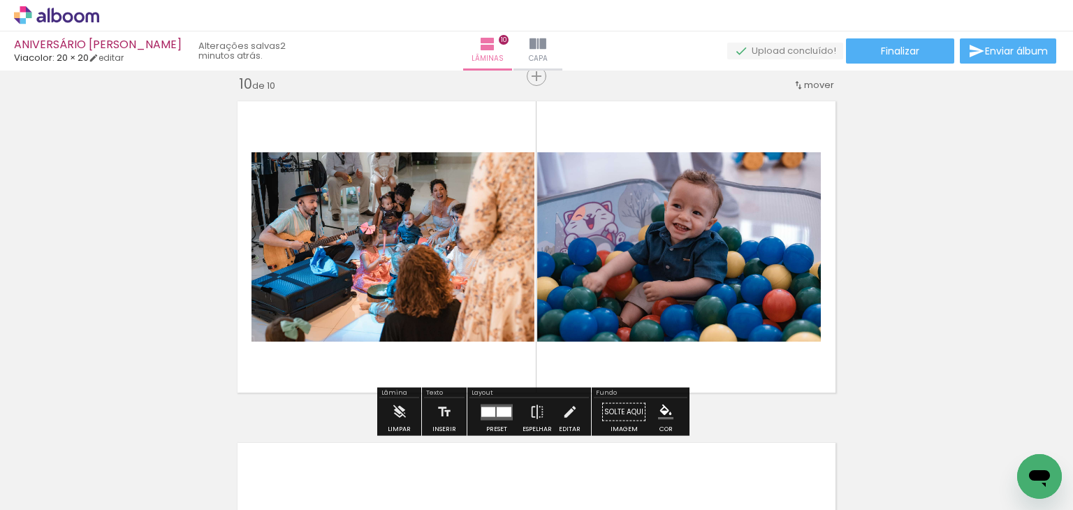
scroll to position [0, 1035]
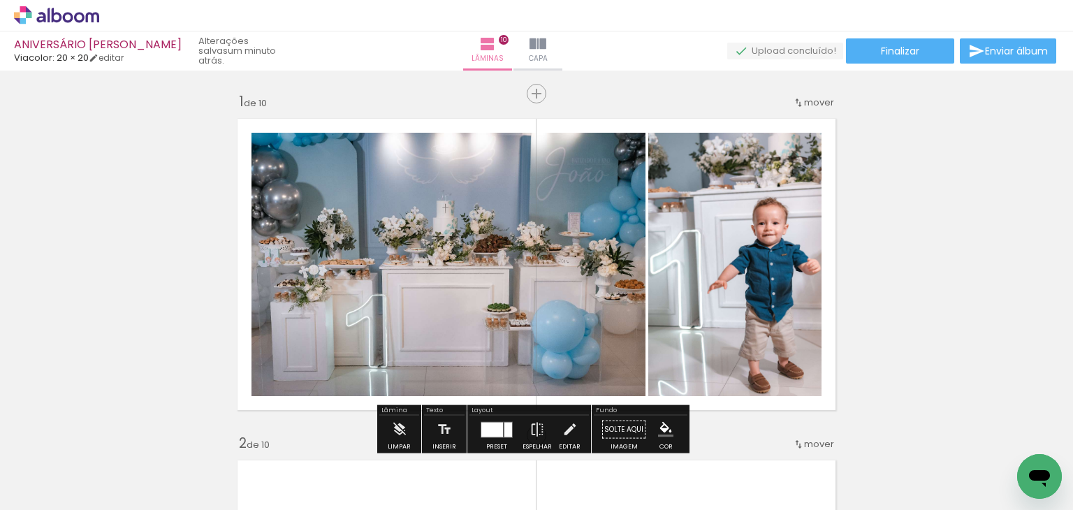
scroll to position [0, 25]
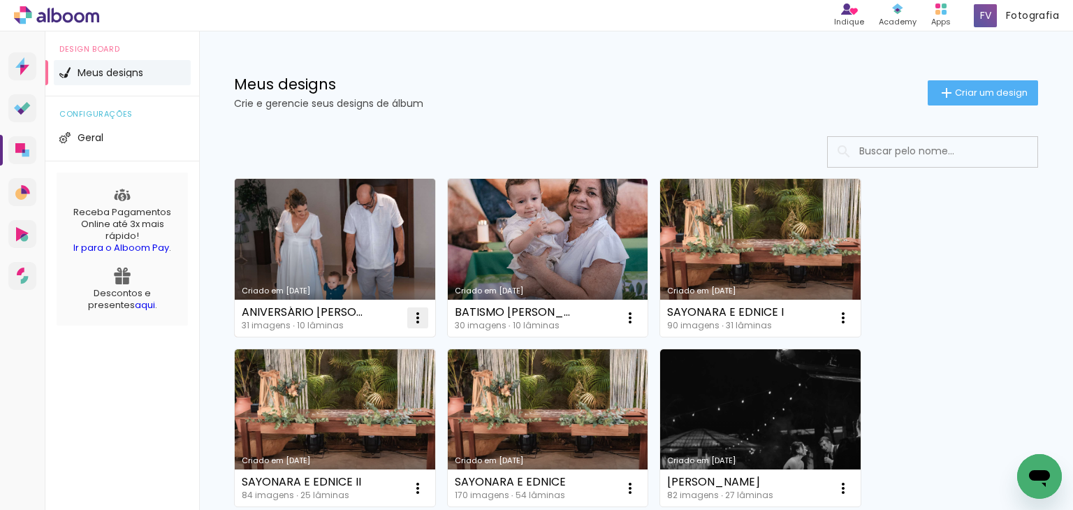
click at [417, 315] on iron-icon at bounding box center [417, 317] width 17 height 17
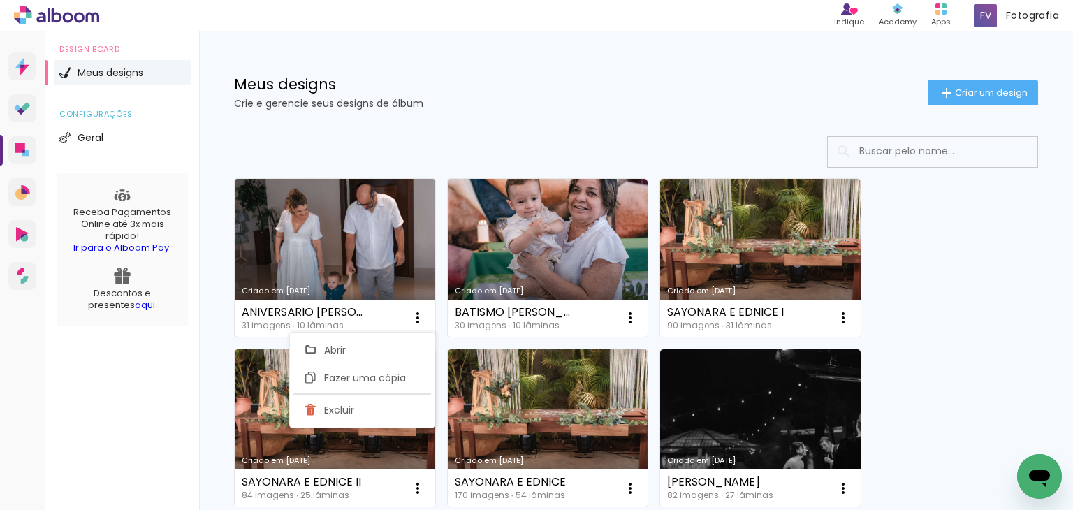
click at [330, 321] on div "31 imagens ∙ 10 lâminas" at bounding box center [303, 325] width 122 height 8
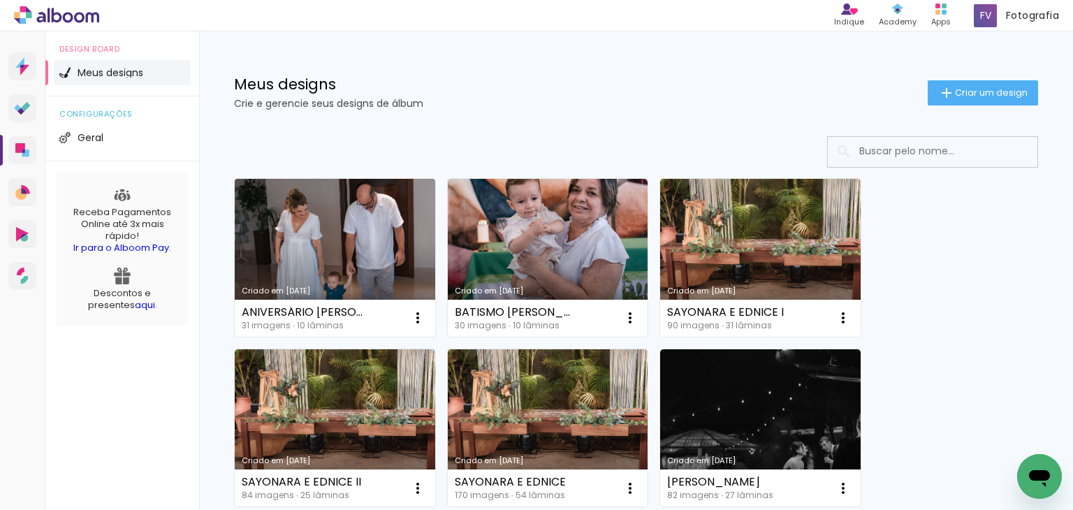
click at [333, 310] on div "ANIVERSÁRIO [PERSON_NAME]" at bounding box center [303, 312] width 122 height 11
click at [342, 249] on link "Criado em [DATE]" at bounding box center [335, 258] width 201 height 158
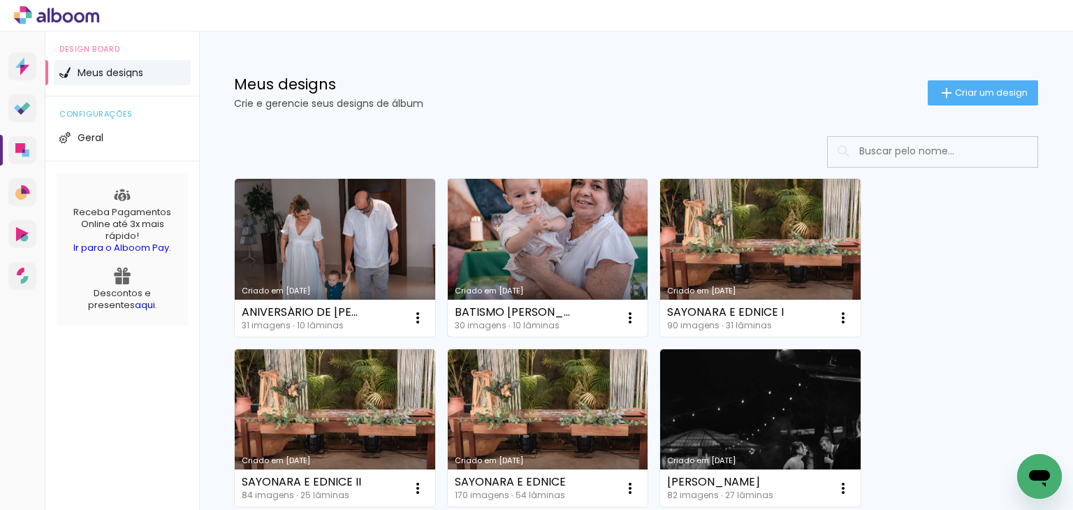
click at [569, 265] on link "Criado em [DATE]" at bounding box center [548, 258] width 201 height 158
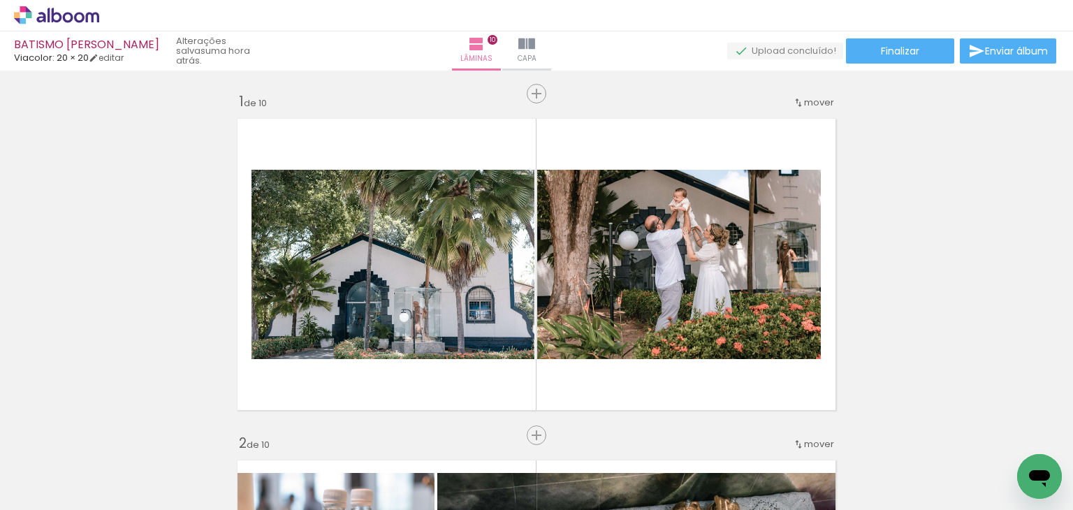
drag, startPoint x: 126, startPoint y: 57, endPoint x: 357, endPoint y: 99, distance: 234.3
click at [124, 57] on link "editar" at bounding box center [106, 58] width 35 height 12
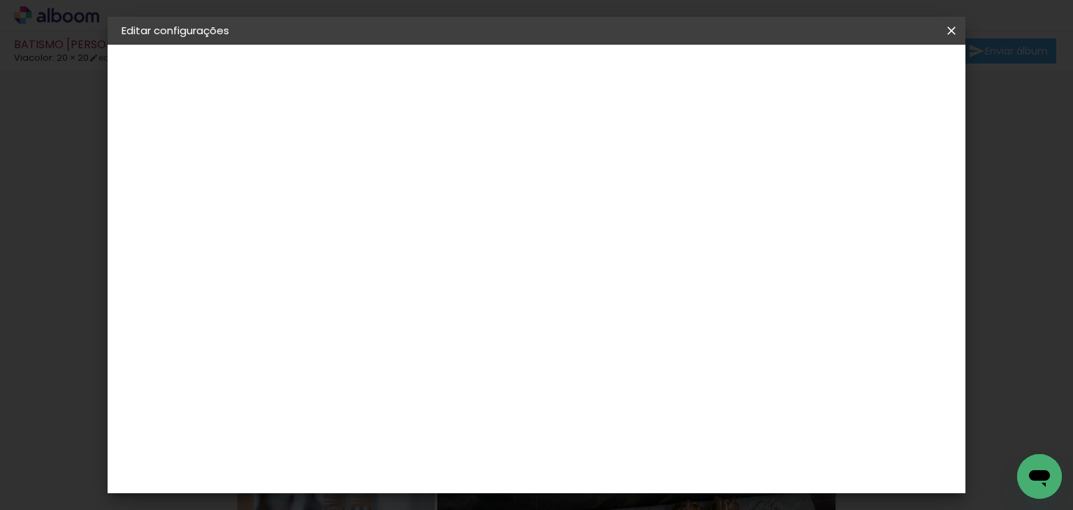
click at [0, 0] on slot "BATISMO [PERSON_NAME]" at bounding box center [0, 0] width 0 height 0
click at [350, 186] on input "BATISMO [PERSON_NAME]" at bounding box center [350, 188] width 0 height 22
type input "BATISMO DE JOÃO"
type paper-input "BATISMO DE JOÃO"
click at [493, 83] on paper-button "Avançar" at bounding box center [459, 74] width 68 height 24
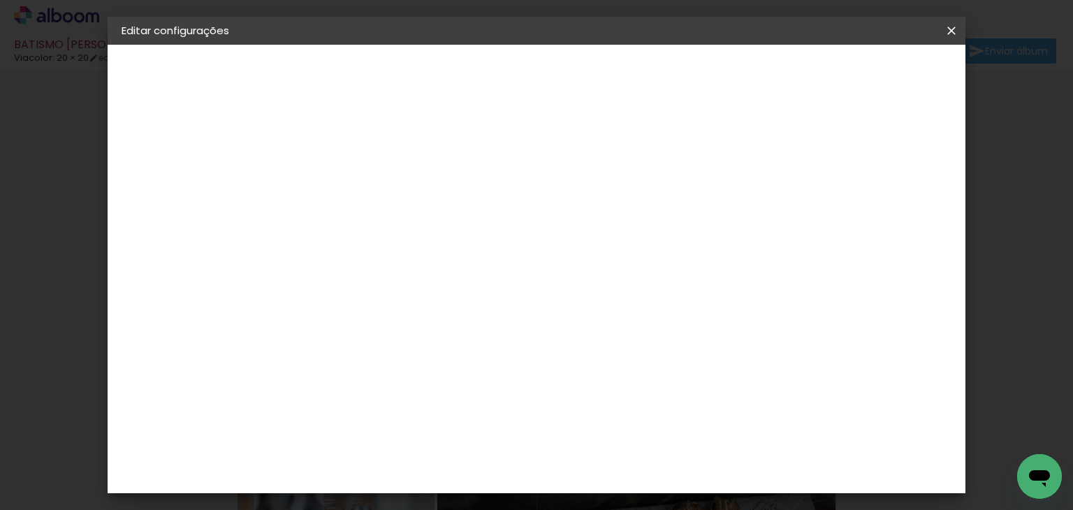
click at [456, 264] on input at bounding box center [385, 265] width 141 height 17
type input "VIA"
type paper-input "VIA"
click at [386, 311] on div "Viacolor" at bounding box center [362, 315] width 45 height 11
click at [0, 0] on slot "Avançar" at bounding box center [0, 0] width 0 height 0
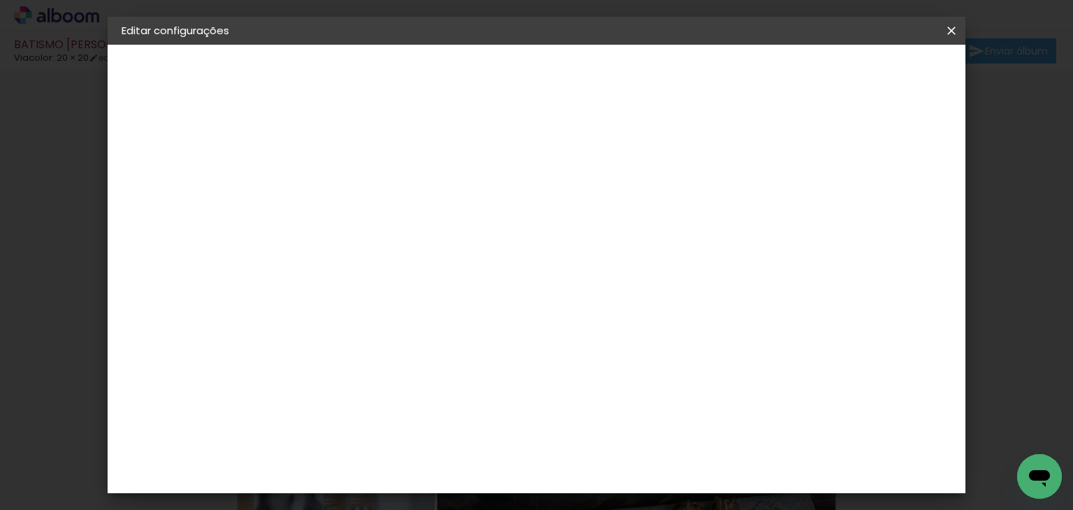
click at [404, 233] on input "text" at bounding box center [377, 244] width 54 height 22
click at [653, 238] on paper-item "Padrão" at bounding box center [627, 232] width 279 height 28
type input "Padrão"
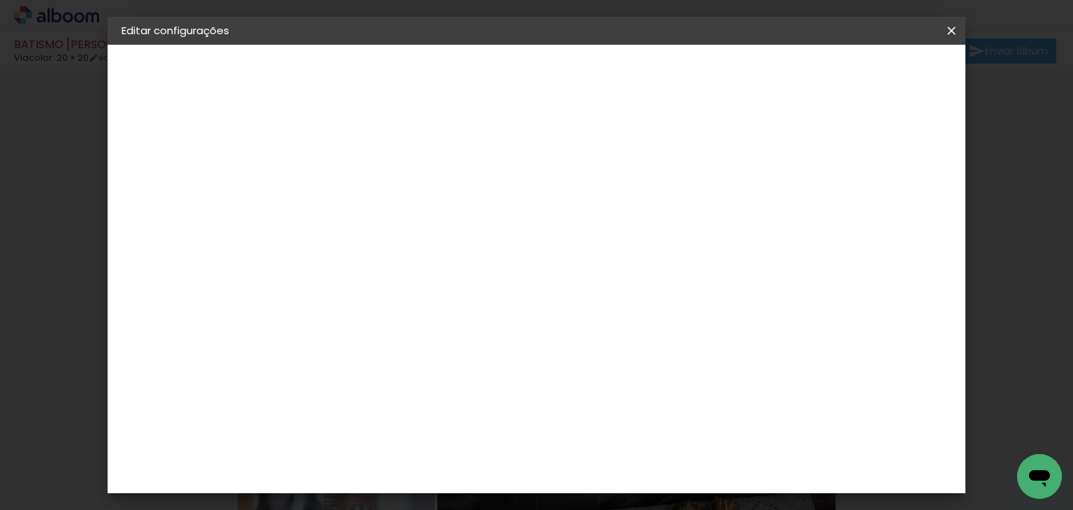
click at [0, 0] on slot "Avançar" at bounding box center [0, 0] width 0 height 0
click at [653, 152] on div at bounding box center [647, 151] width 13 height 13
type paper-checkbox "on"
click at [732, 73] on span "Salvar configurações" at bounding box center [680, 74] width 103 height 10
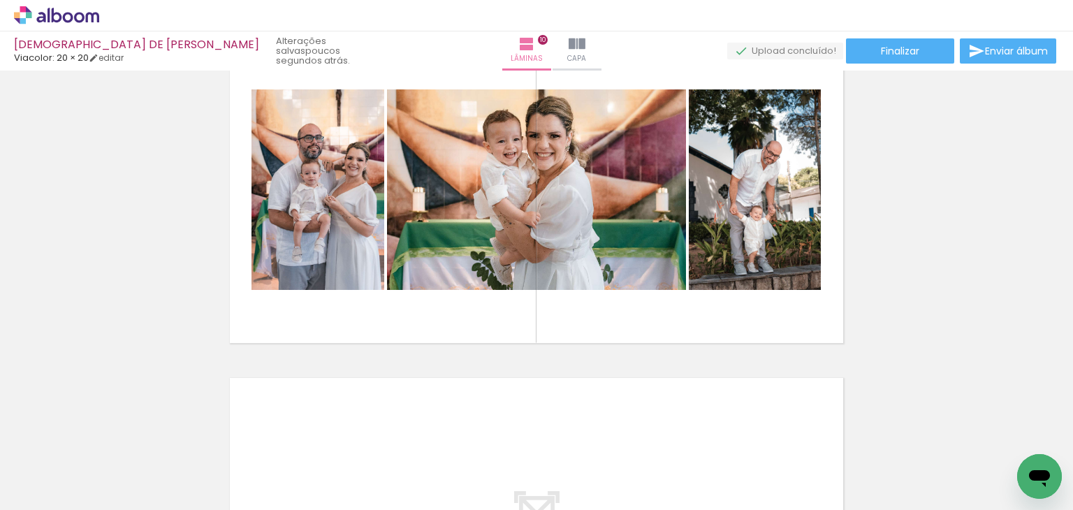
scroll to position [2971, 0]
